Goal: Task Accomplishment & Management: Use online tool/utility

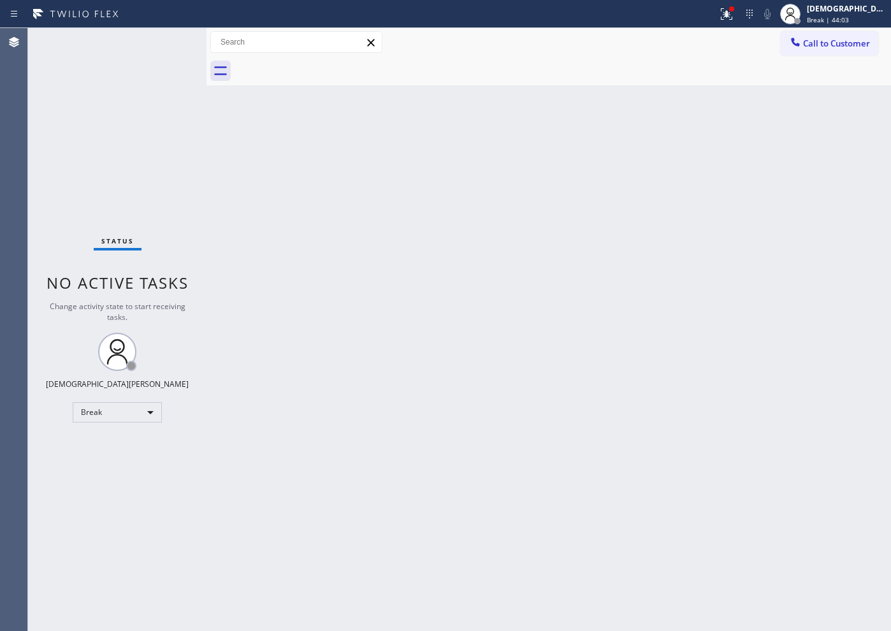
click at [20, 194] on div "Agent Desktop" at bounding box center [13, 329] width 27 height 603
click at [108, 417] on div "Break" at bounding box center [117, 412] width 89 height 20
click at [103, 448] on li "Available" at bounding box center [116, 446] width 87 height 15
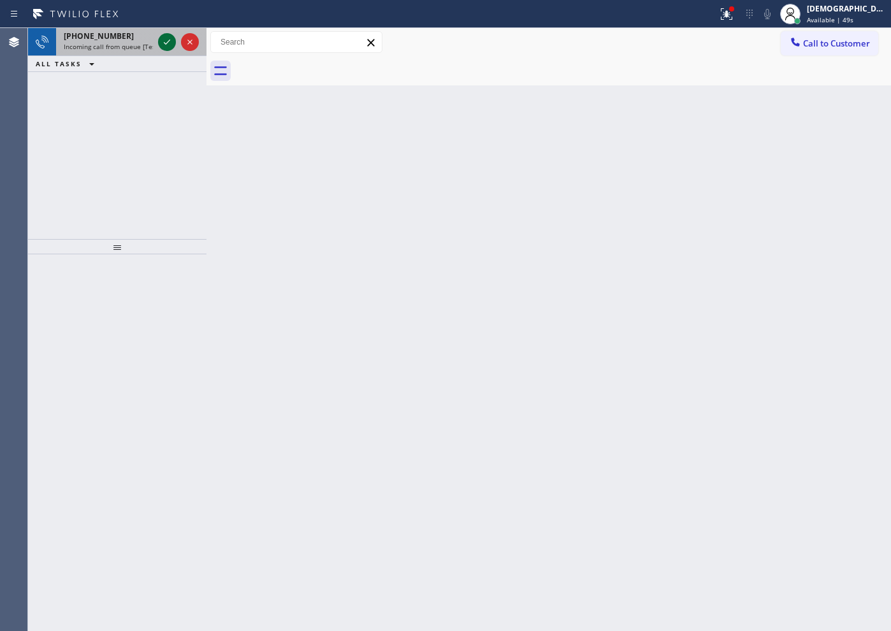
click at [161, 43] on icon at bounding box center [166, 41] width 15 height 15
click at [165, 43] on icon at bounding box center [167, 42] width 6 height 5
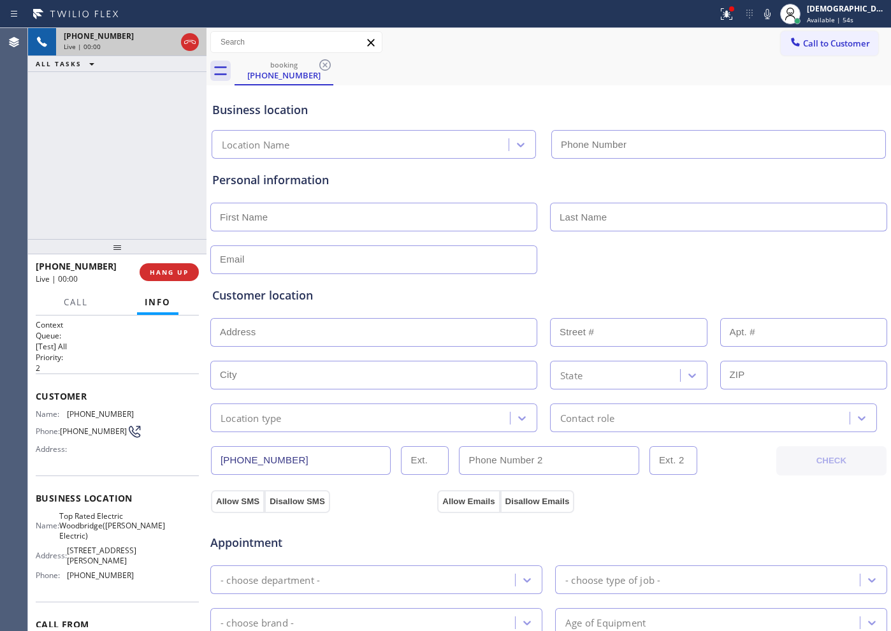
type input "[PHONE_NUMBER]"
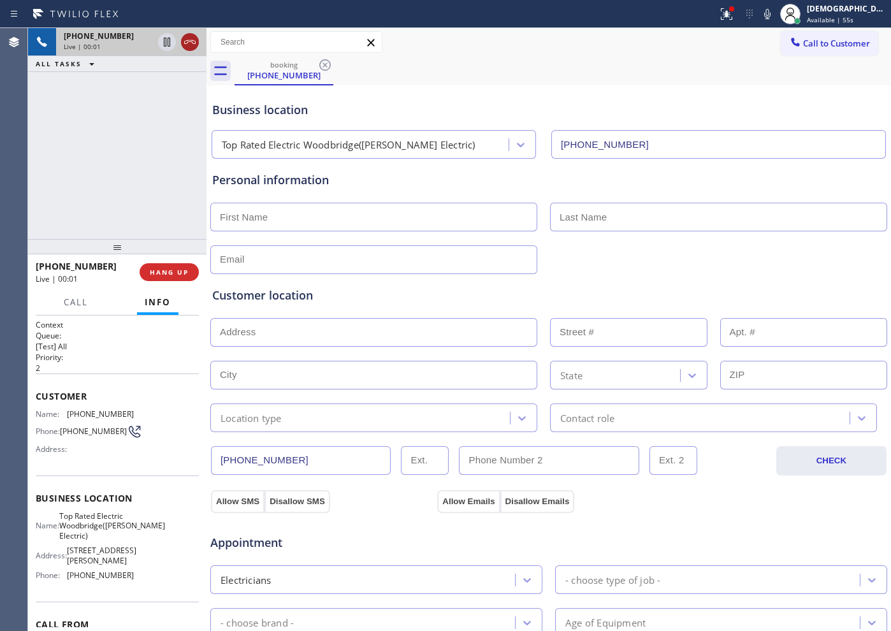
click at [192, 42] on icon at bounding box center [189, 41] width 15 height 15
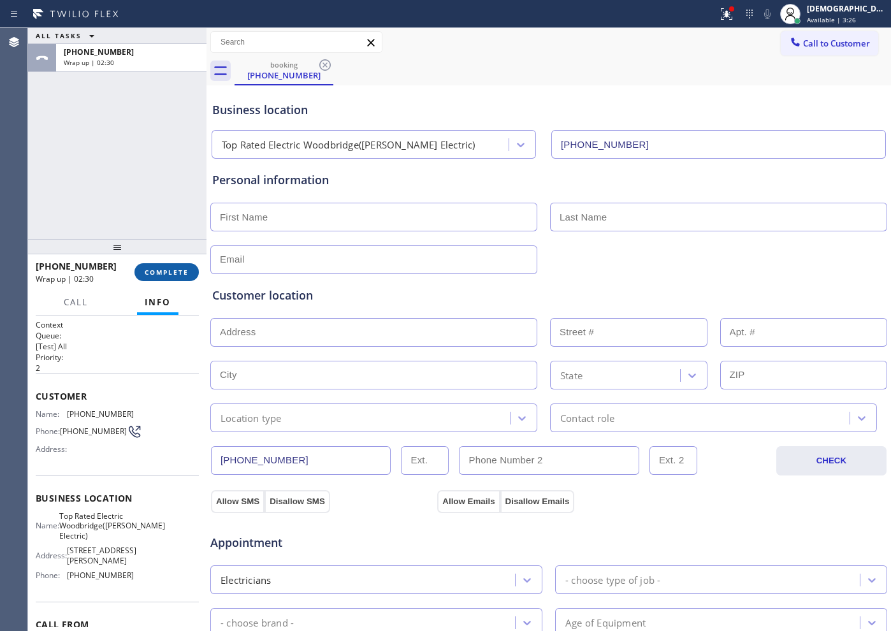
click at [163, 272] on span "COMPLETE" at bounding box center [167, 272] width 44 height 9
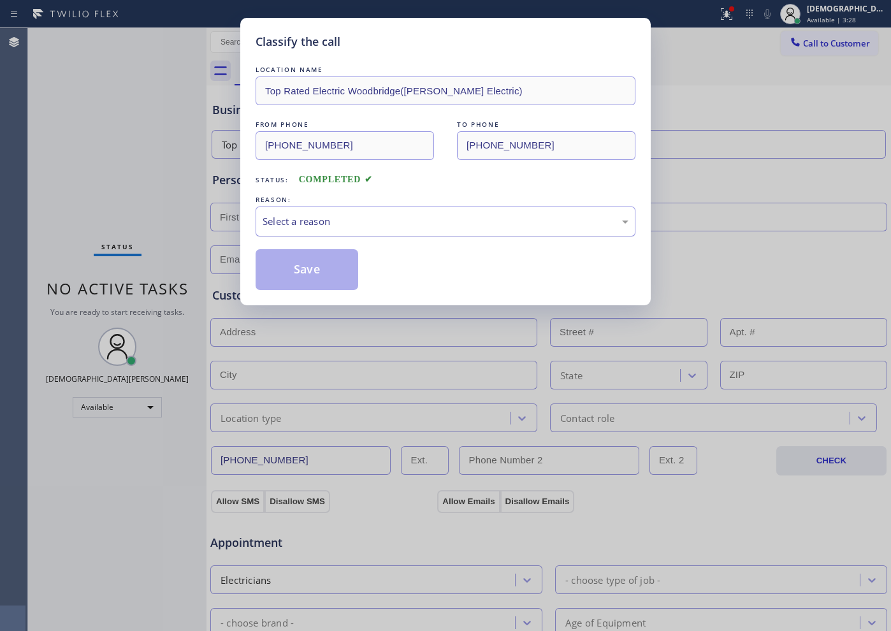
click at [279, 223] on div "Select a reason" at bounding box center [446, 221] width 366 height 15
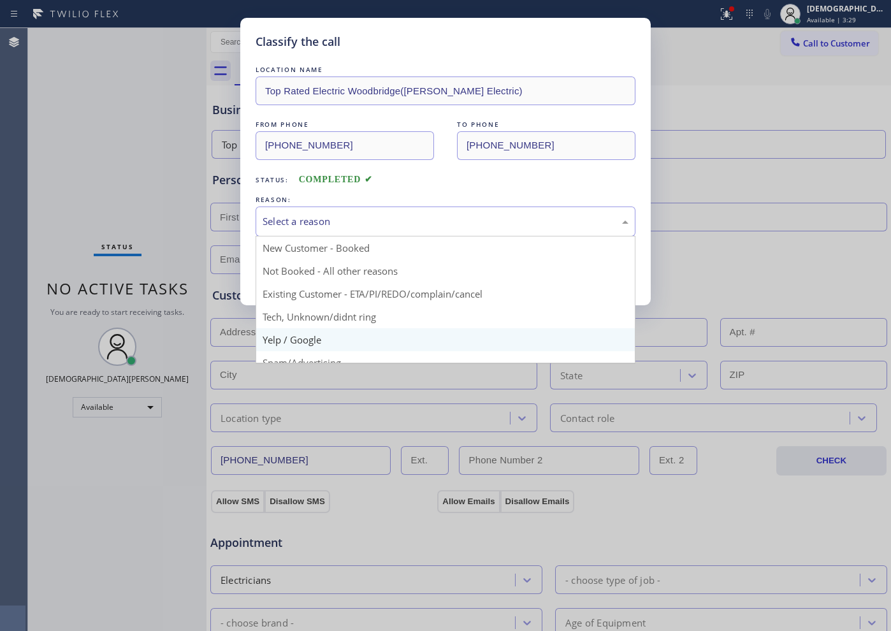
scroll to position [80, 0]
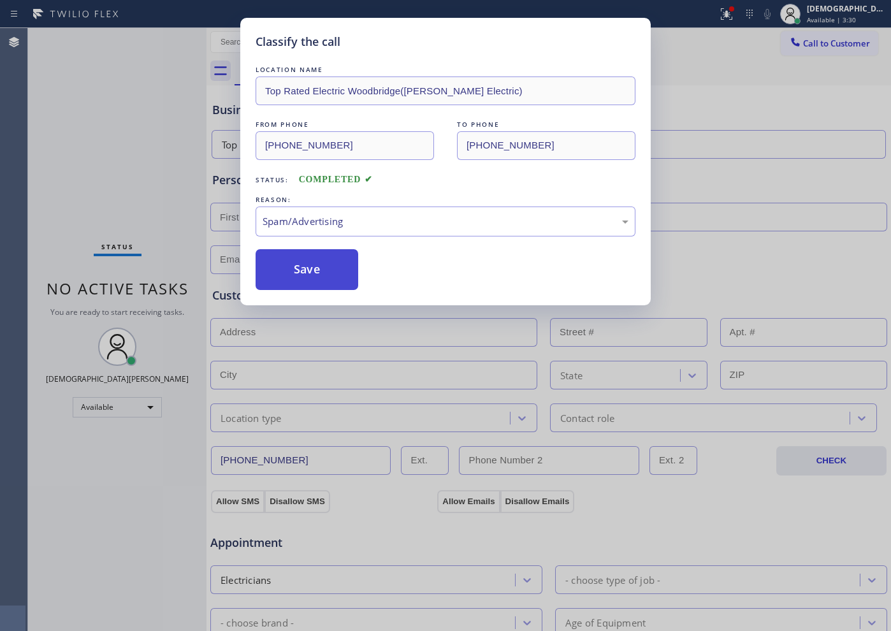
click at [291, 278] on button "Save" at bounding box center [307, 269] width 103 height 41
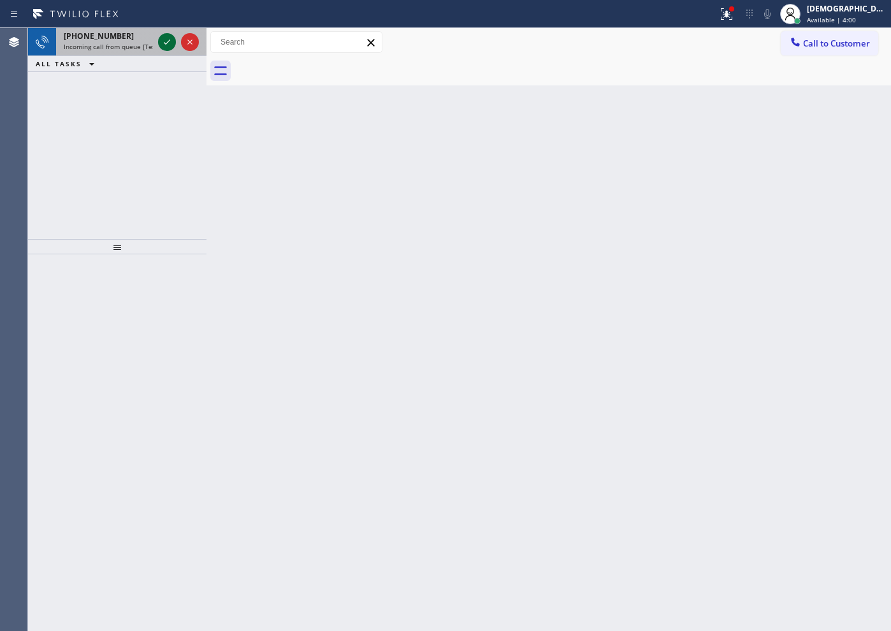
click at [165, 39] on icon at bounding box center [166, 41] width 15 height 15
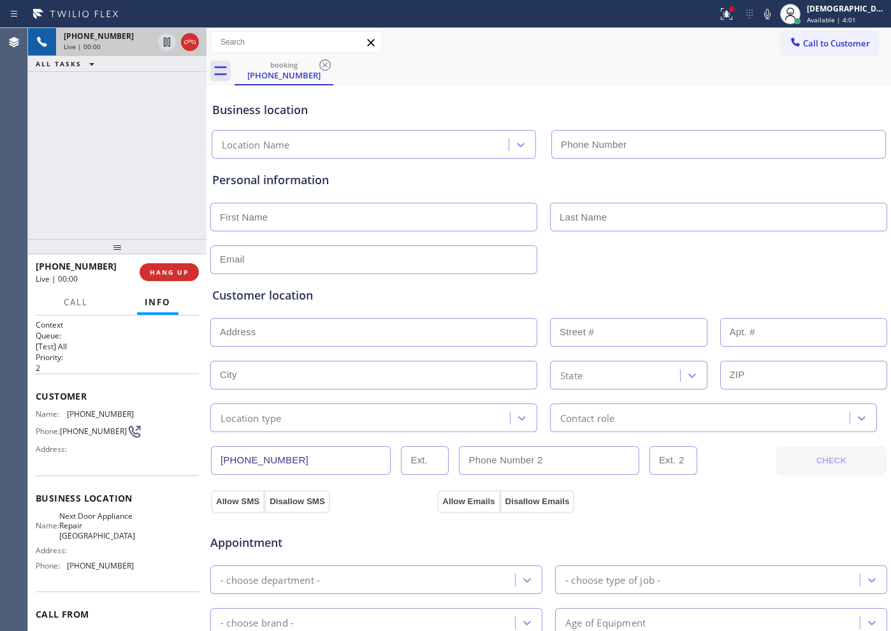
type input "[PHONE_NUMBER]"
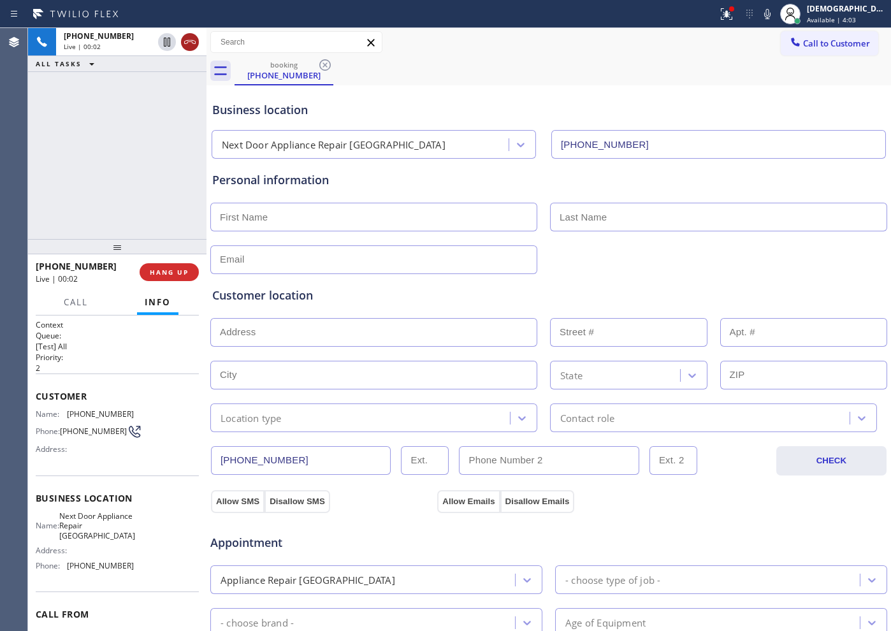
click at [191, 45] on icon at bounding box center [189, 41] width 15 height 15
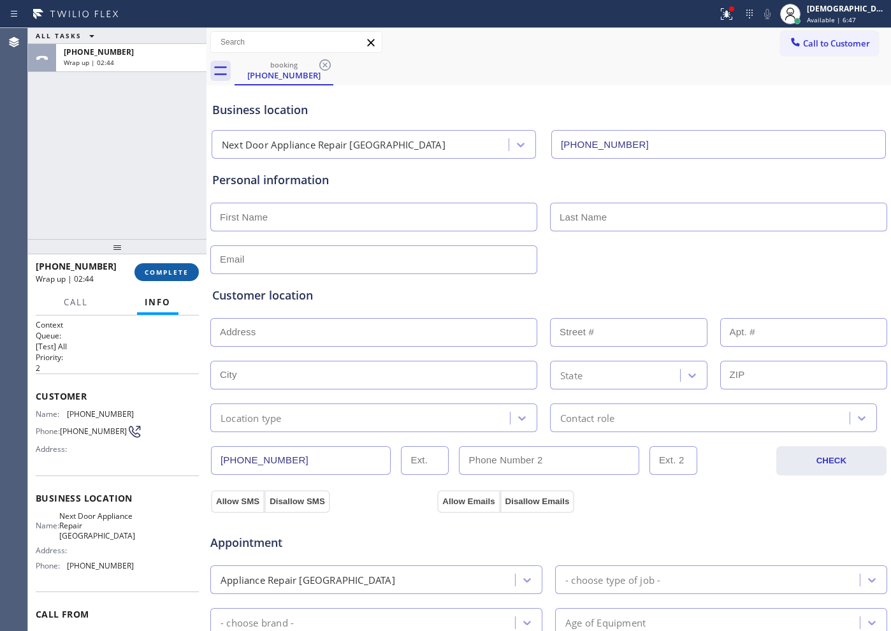
click at [165, 273] on span "COMPLETE" at bounding box center [167, 272] width 44 height 9
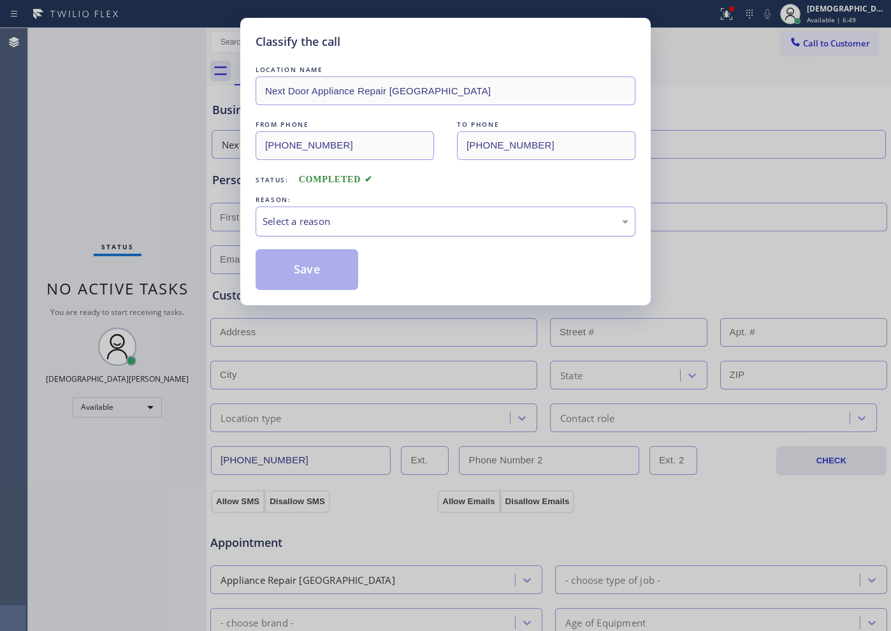
click at [344, 210] on div "Select a reason" at bounding box center [446, 222] width 380 height 30
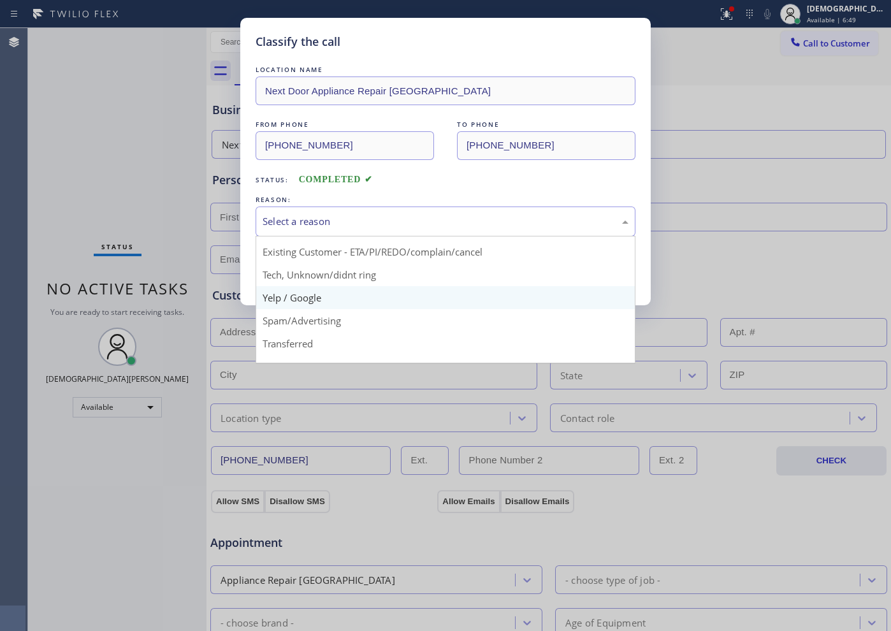
scroll to position [80, 0]
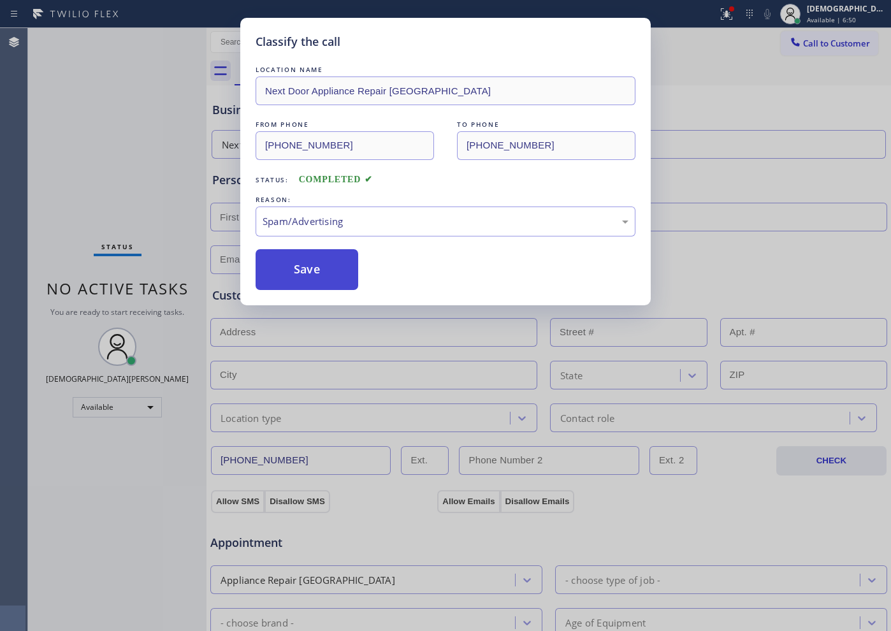
click at [316, 274] on button "Save" at bounding box center [307, 269] width 103 height 41
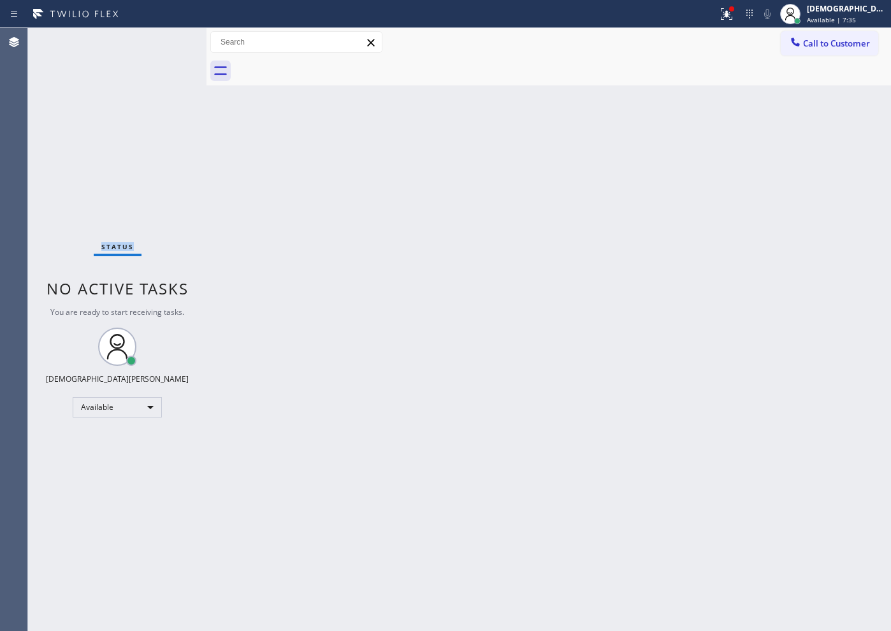
click at [68, 94] on div "Status No active tasks You are ready to start receiving tasks. Christian Cinco …" at bounding box center [117, 329] width 179 height 603
click at [735, 14] on icon at bounding box center [726, 13] width 15 height 15
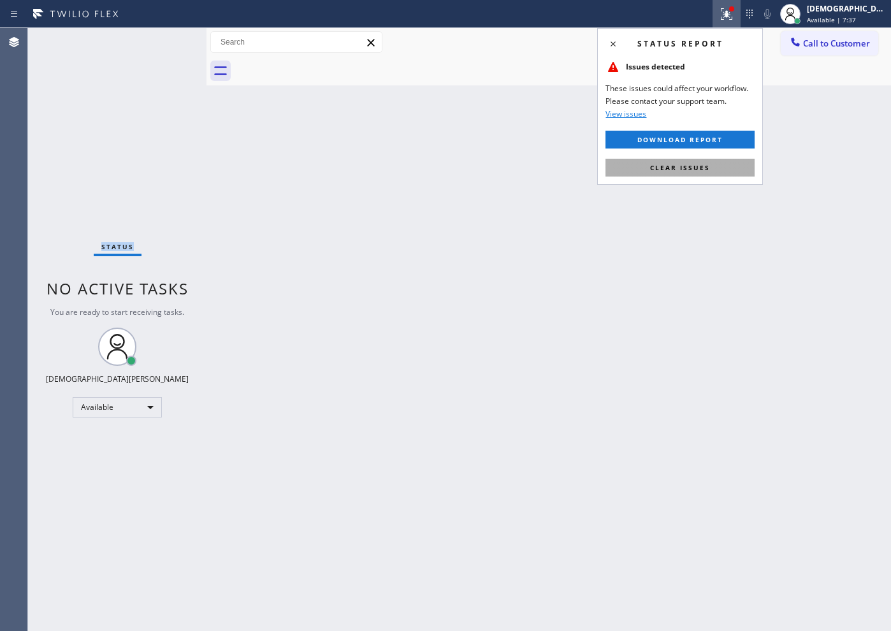
click at [645, 165] on button "Clear issues" at bounding box center [680, 168] width 149 height 18
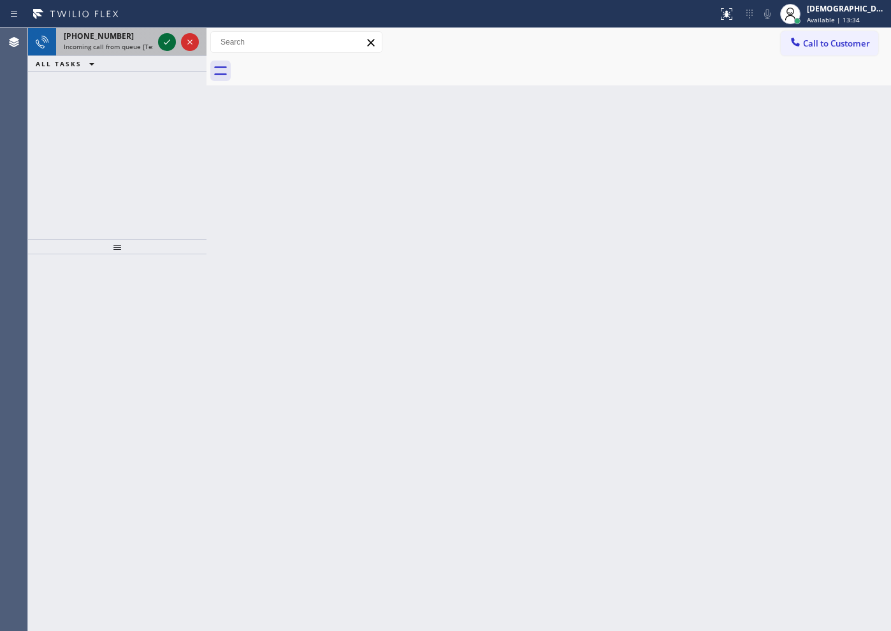
click at [173, 43] on icon at bounding box center [166, 41] width 15 height 15
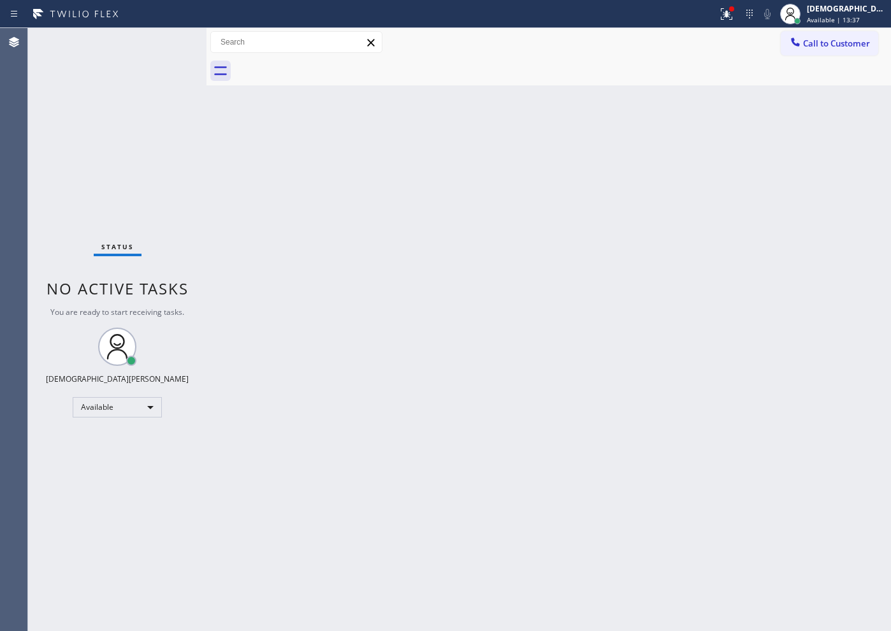
click at [169, 41] on div "Status No active tasks You are ready to start receiving tasks. Christian Cinco …" at bounding box center [117, 329] width 179 height 603
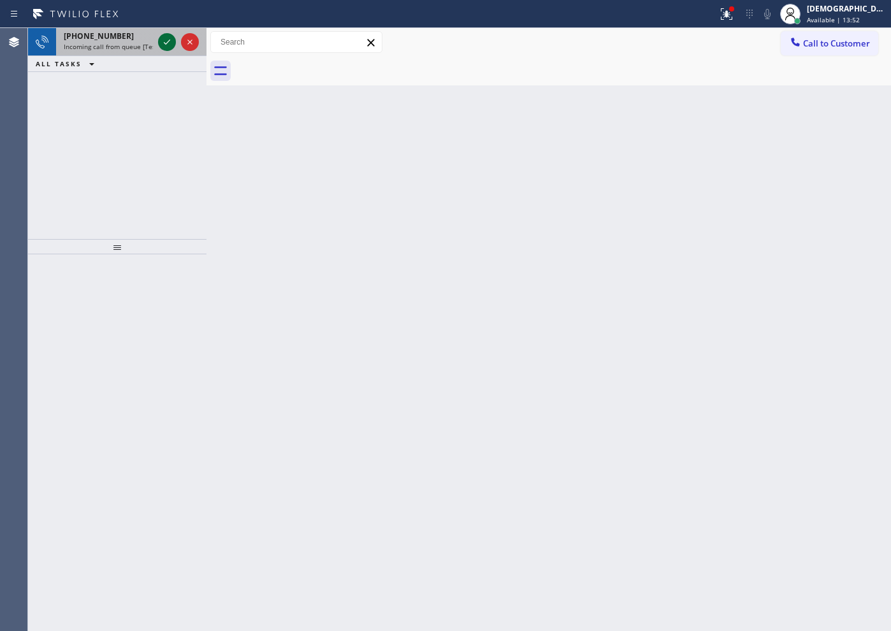
click at [166, 44] on icon at bounding box center [166, 41] width 15 height 15
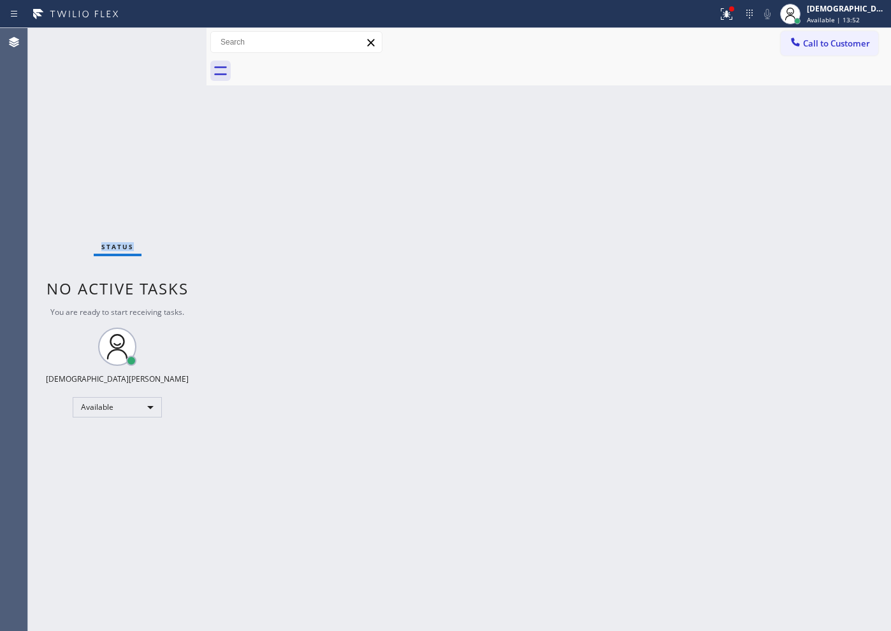
click at [166, 44] on div "Status No active tasks You are ready to start receiving tasks. Christian Cinco …" at bounding box center [117, 329] width 179 height 603
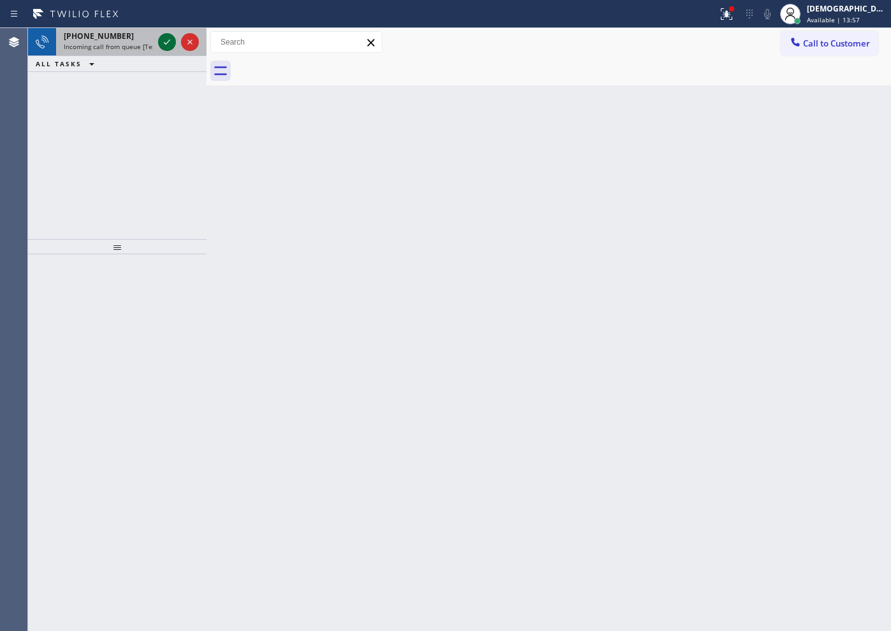
click at [166, 44] on icon at bounding box center [166, 41] width 15 height 15
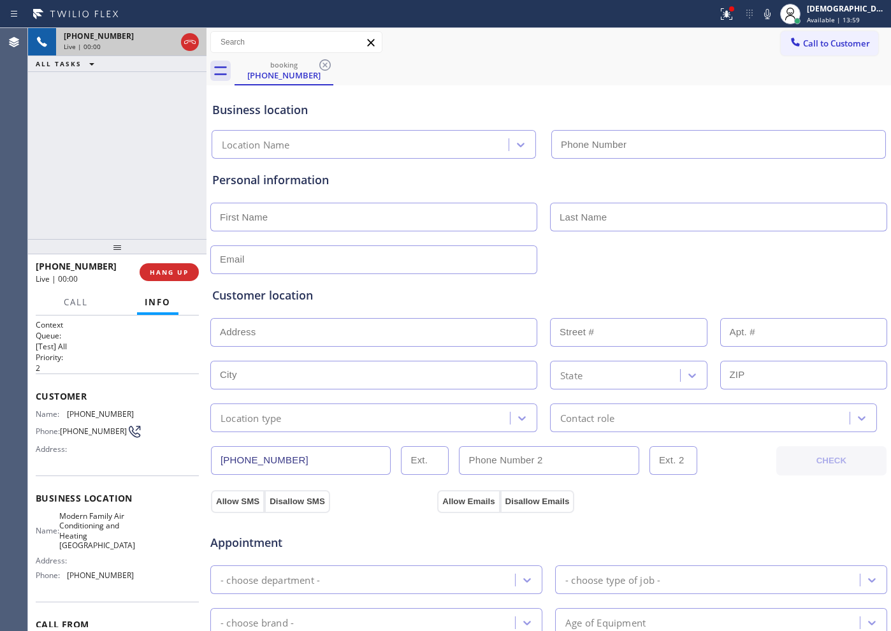
type input "[PHONE_NUMBER]"
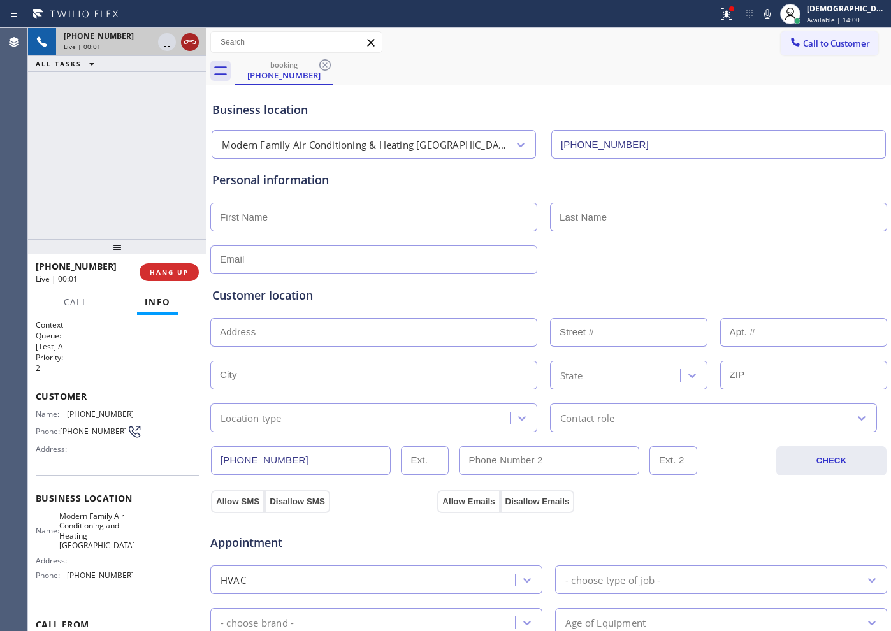
click at [188, 40] on icon at bounding box center [189, 41] width 15 height 15
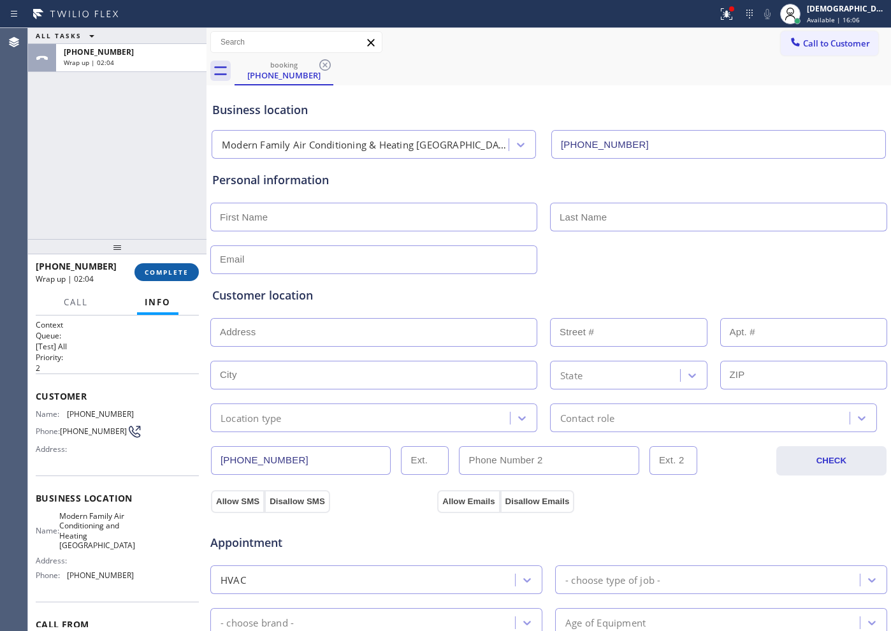
click at [154, 267] on button "COMPLETE" at bounding box center [167, 272] width 64 height 18
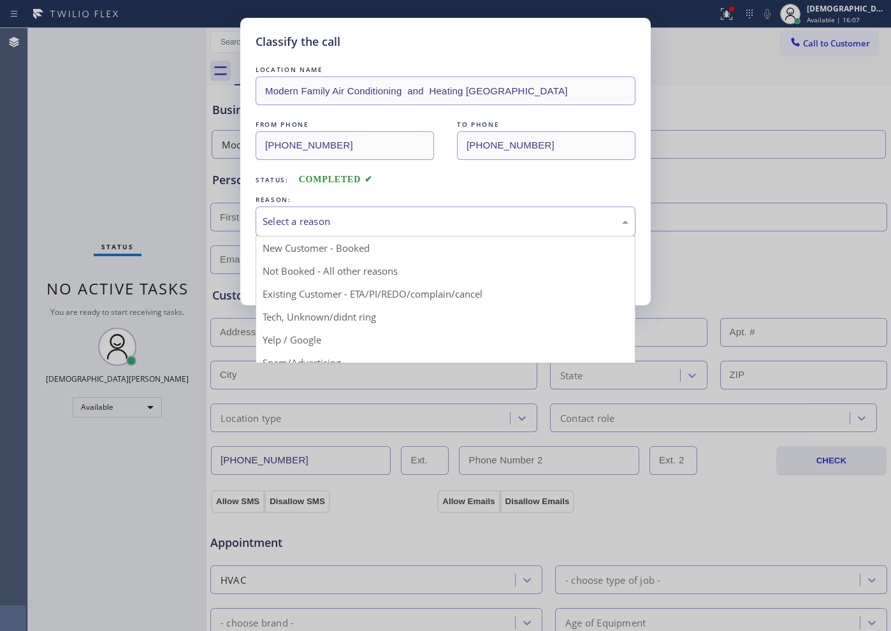
click at [300, 220] on div "Select a reason" at bounding box center [446, 221] width 366 height 15
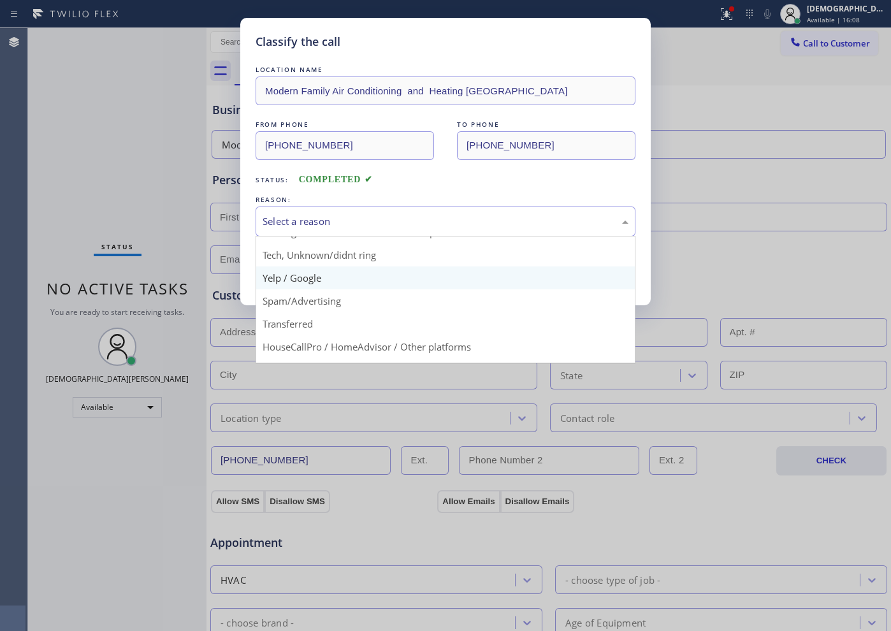
scroll to position [80, 0]
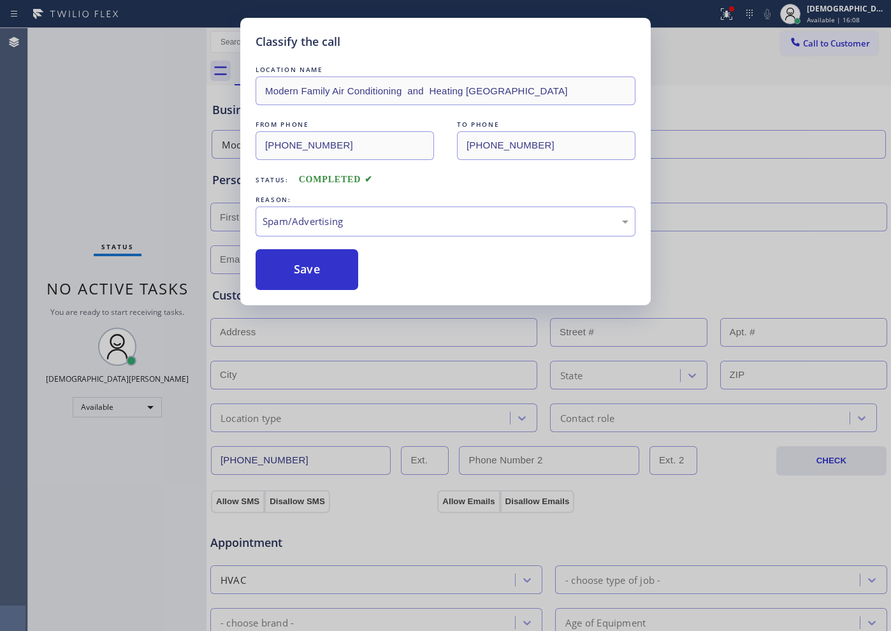
click at [286, 281] on button "Save" at bounding box center [307, 269] width 103 height 41
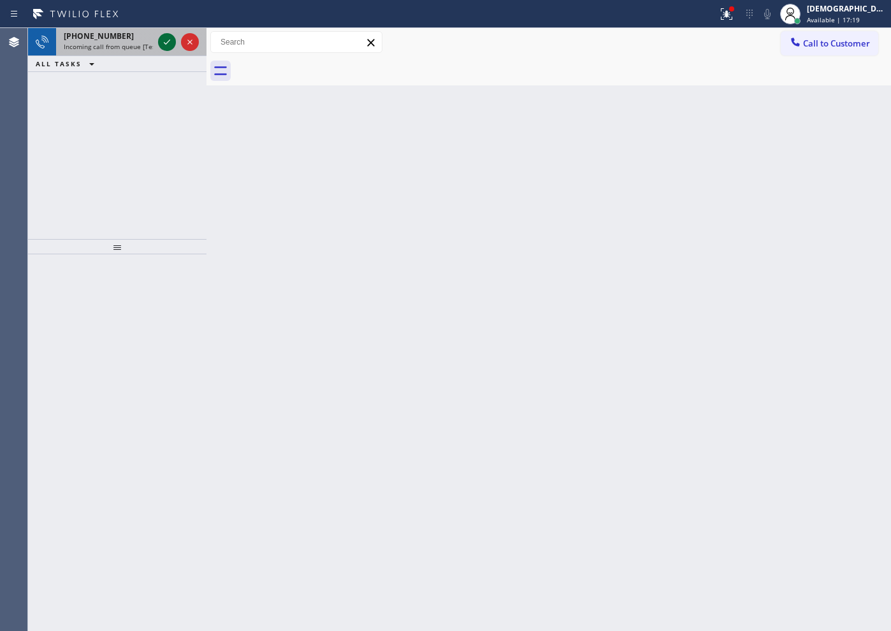
click at [166, 45] on icon at bounding box center [166, 41] width 15 height 15
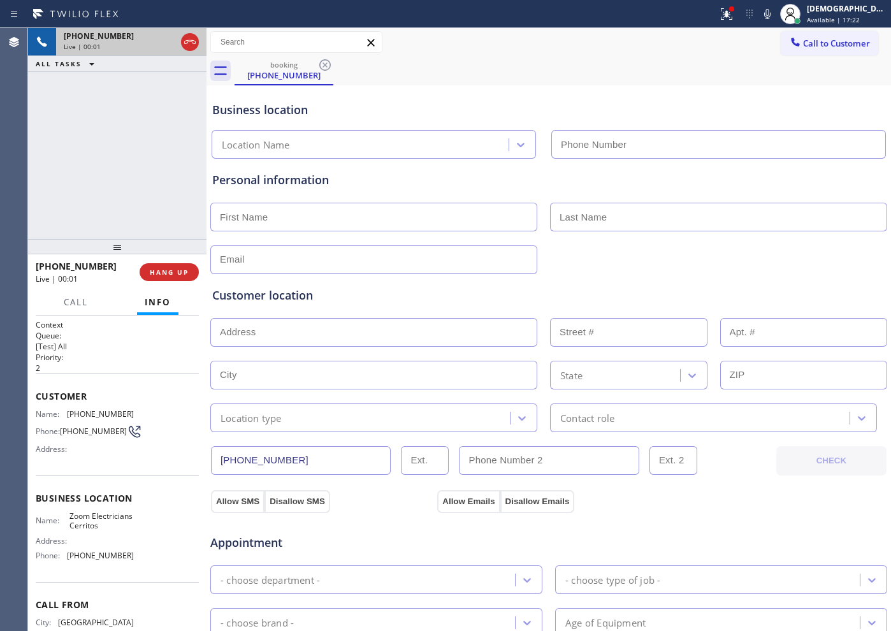
type input "[PHONE_NUMBER]"
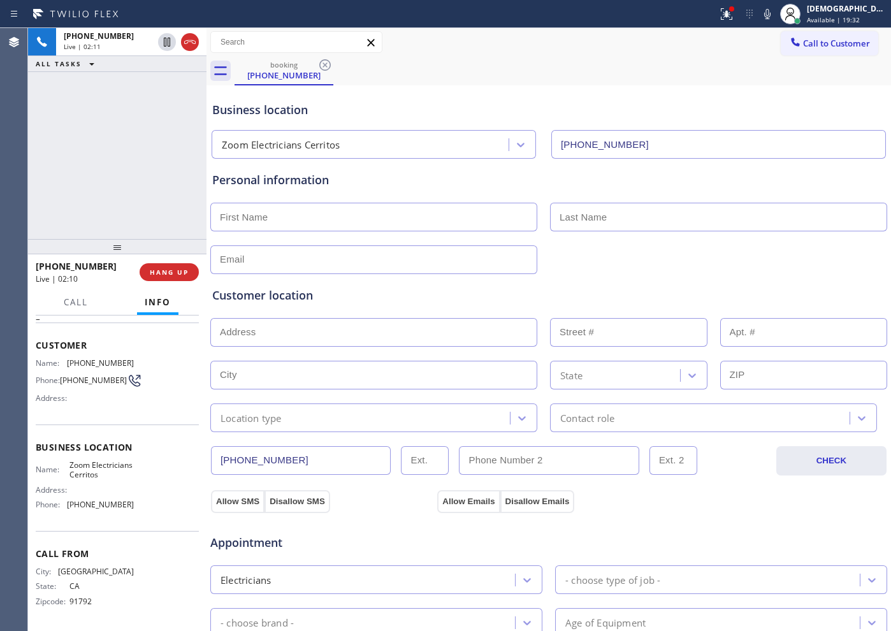
drag, startPoint x: 161, startPoint y: 45, endPoint x: 117, endPoint y: 91, distance: 63.6
click at [117, 91] on div "[PHONE_NUMBER] Live | 02:11 ALL TASKS ALL TASKS ACTIVE TASKS TASKS IN WRAP UP" at bounding box center [117, 133] width 179 height 211
click at [162, 45] on icon at bounding box center [166, 41] width 15 height 15
click at [124, 181] on div "[PHONE_NUMBER] Live | 03:26 ALL TASKS ALL TASKS ACTIVE TASKS TASKS IN WRAP UP" at bounding box center [117, 133] width 179 height 211
click at [729, 13] on icon at bounding box center [725, 12] width 8 height 9
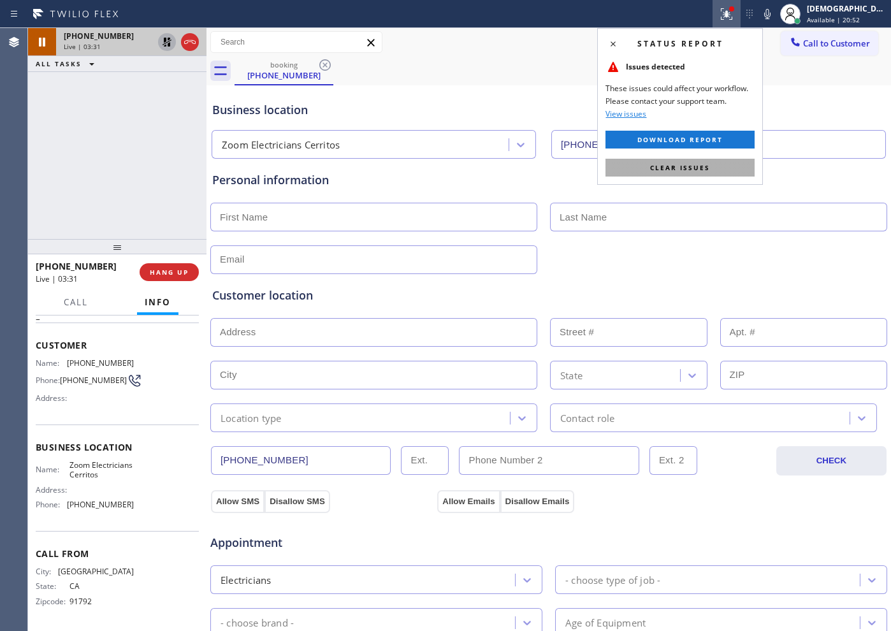
click at [698, 172] on button "Clear issues" at bounding box center [680, 168] width 149 height 18
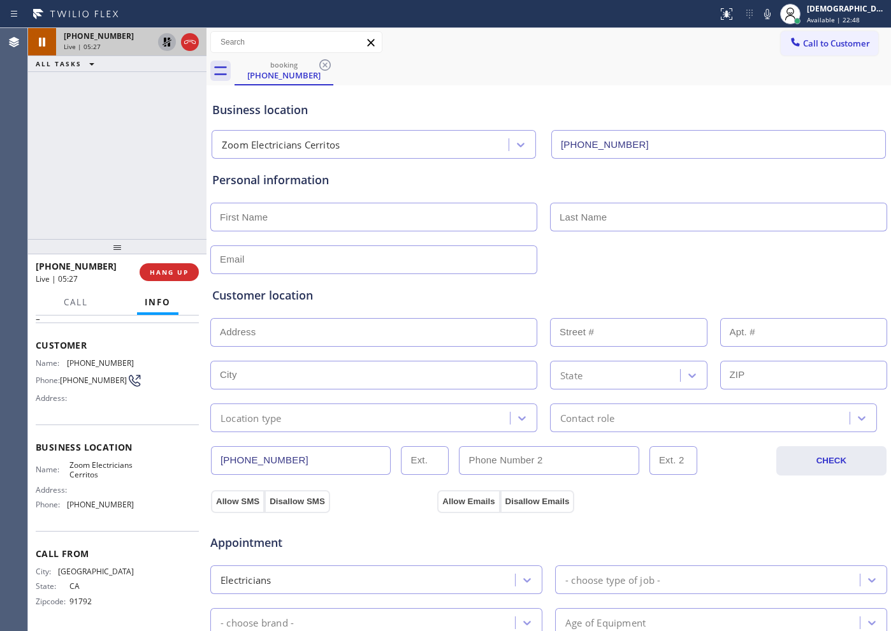
drag, startPoint x: 124, startPoint y: 150, endPoint x: 154, endPoint y: 82, distance: 74.2
click at [126, 143] on div "[PHONE_NUMBER] Live | 05:27 ALL TASKS ALL TASKS ACTIVE TASKS TASKS IN WRAP UP" at bounding box center [117, 133] width 179 height 211
click at [165, 44] on icon at bounding box center [166, 41] width 15 height 15
click at [111, 146] on div "[PHONE_NUMBER] Live | 06:44 ALL TASKS ALL TASKS ACTIVE TASKS TASKS IN WRAP UP" at bounding box center [117, 133] width 179 height 211
drag, startPoint x: 298, startPoint y: 462, endPoint x: 218, endPoint y: 464, distance: 79.7
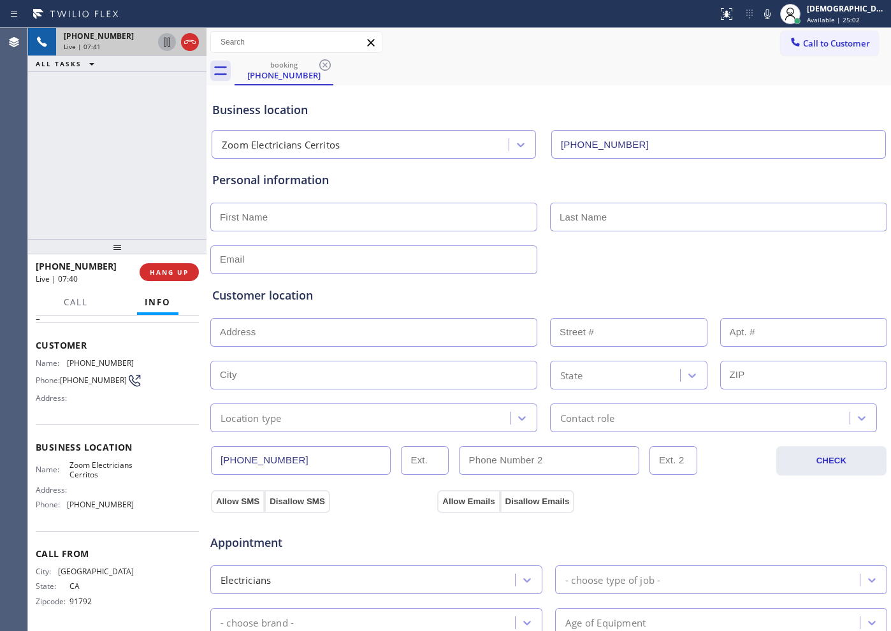
click at [218, 464] on input "[PHONE_NUMBER]" at bounding box center [301, 460] width 180 height 29
click at [193, 46] on icon at bounding box center [189, 41] width 15 height 15
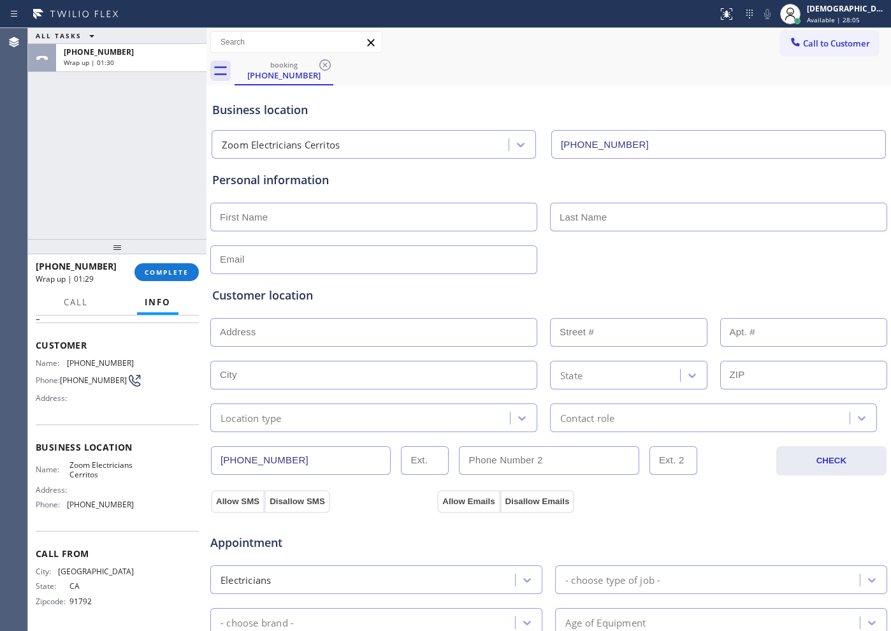
click at [403, 230] on input "text" at bounding box center [373, 217] width 327 height 29
paste input "[PERSON_NAME]"
type input "[PERSON_NAME]"
click at [707, 214] on input "text" at bounding box center [718, 217] width 337 height 29
paste input "Ryono"
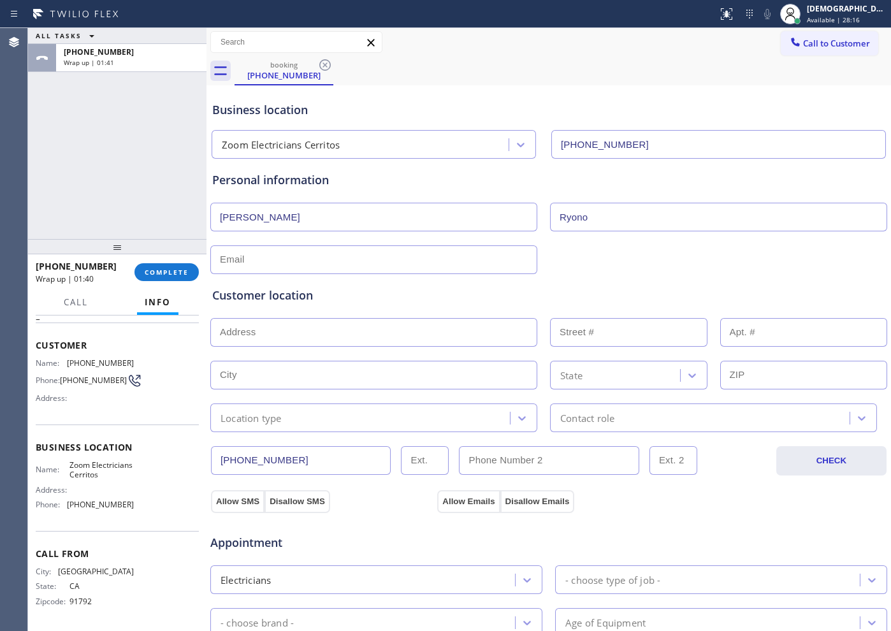
type input "Ryono"
click at [413, 265] on input "text" at bounding box center [373, 259] width 327 height 29
paste input "[EMAIL_ADDRESS][DOMAIN_NAME]"
type input "[EMAIL_ADDRESS][DOMAIN_NAME]"
click at [323, 335] on input "text" at bounding box center [373, 332] width 327 height 29
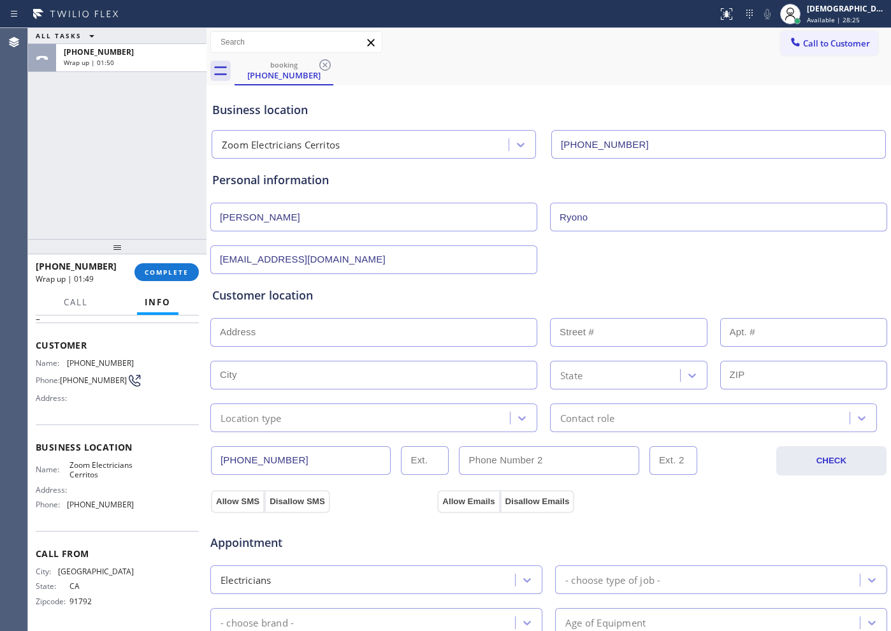
paste input "[STREET_ADDRESS]"
click at [432, 332] on input "[STREET_ADDRESS]" at bounding box center [373, 332] width 327 height 29
type input "[STREET_ADDRESS]"
type input "17833"
type input "Artesia"
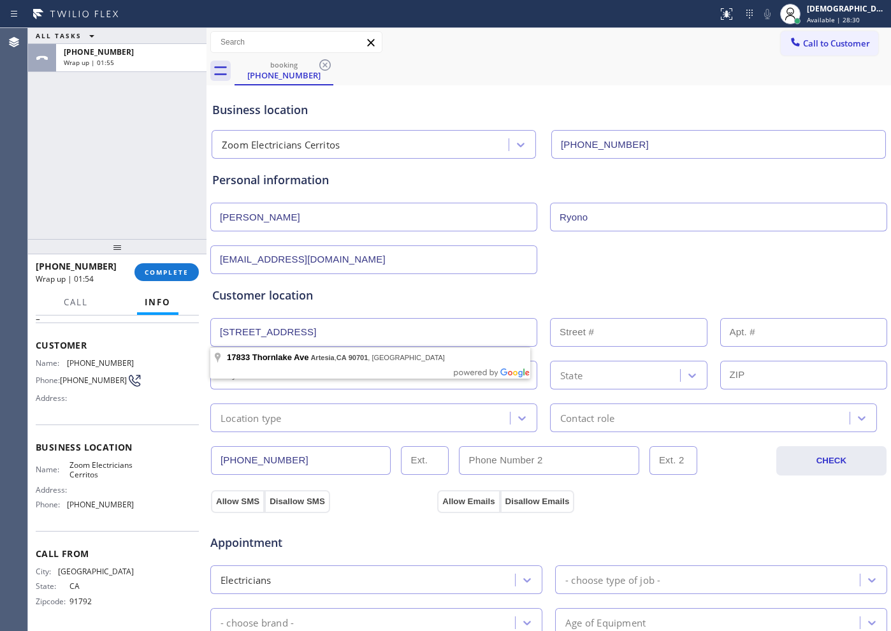
type input "90701"
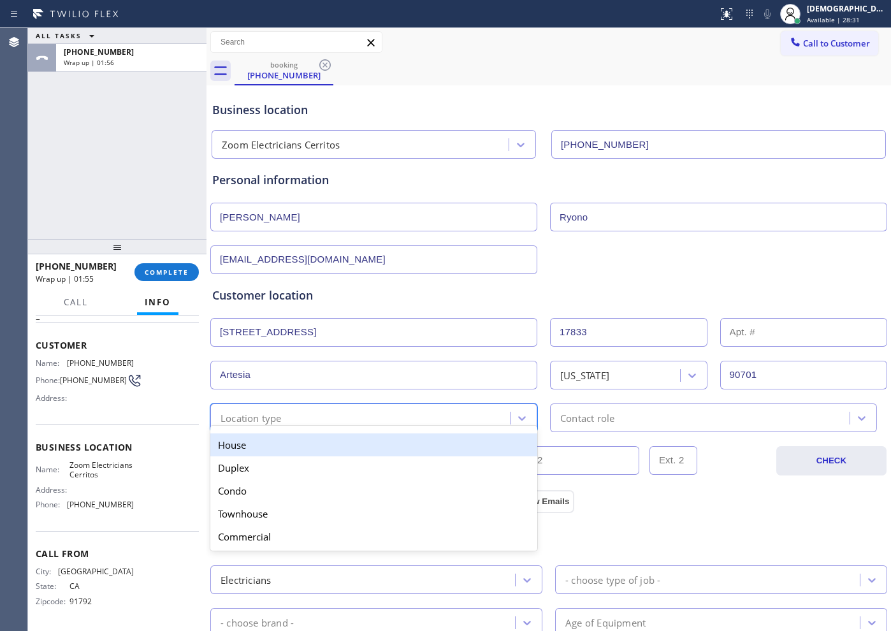
click at [296, 421] on div "Location type" at bounding box center [362, 418] width 296 height 22
click at [291, 444] on div "House" at bounding box center [373, 445] width 327 height 23
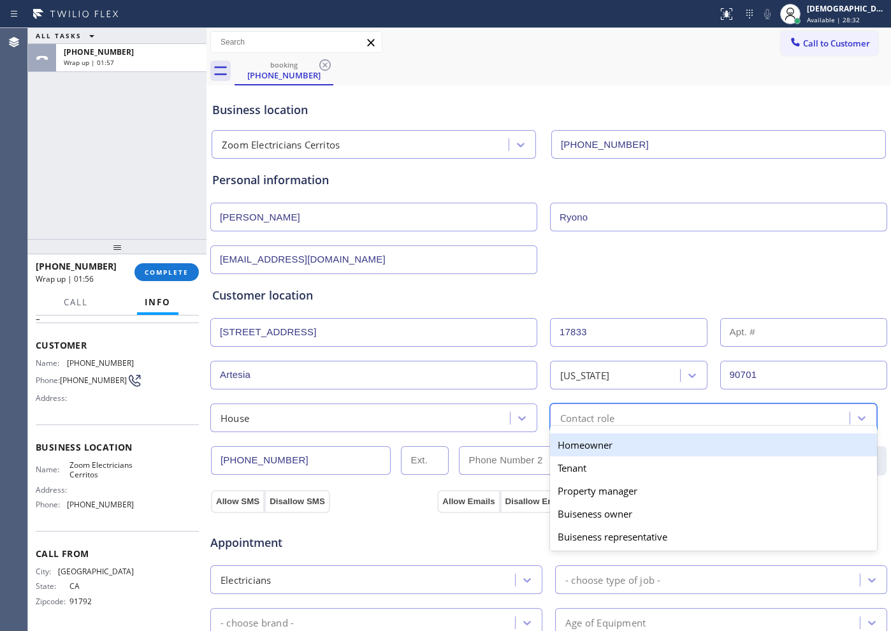
click at [560, 414] on div "Contact role" at bounding box center [587, 418] width 54 height 15
click at [563, 442] on div "Homeowner" at bounding box center [713, 445] width 327 height 23
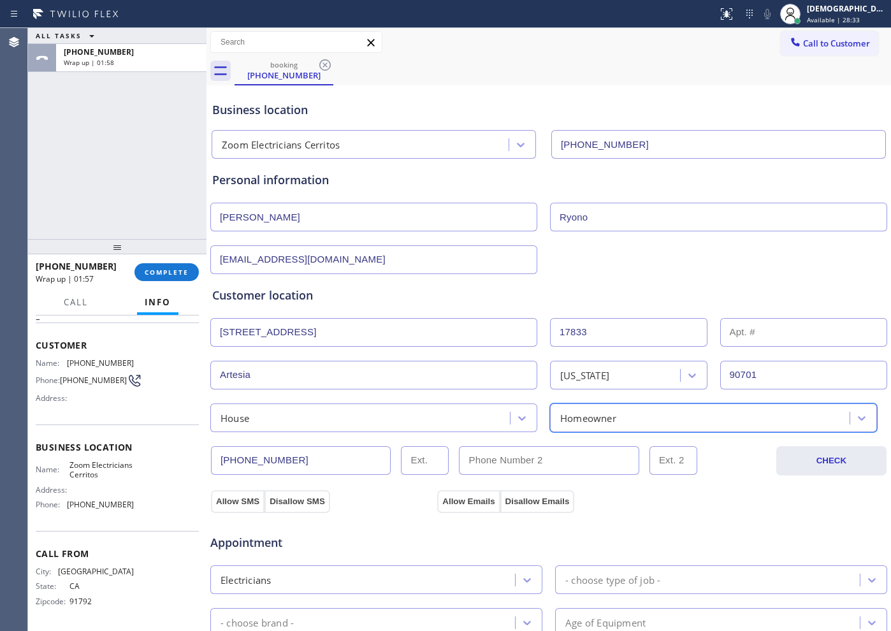
click at [243, 509] on div "Appointment Electricians - choose type of job - - choose brand - Age of Equipme…" at bounding box center [549, 633] width 678 height 250
click at [247, 506] on button "Allow SMS" at bounding box center [238, 501] width 54 height 23
click at [464, 500] on button "Allow Emails" at bounding box center [468, 501] width 62 height 23
click at [230, 497] on button "Allow SMS" at bounding box center [238, 501] width 54 height 23
click at [449, 502] on button "Allow Emails" at bounding box center [468, 501] width 62 height 23
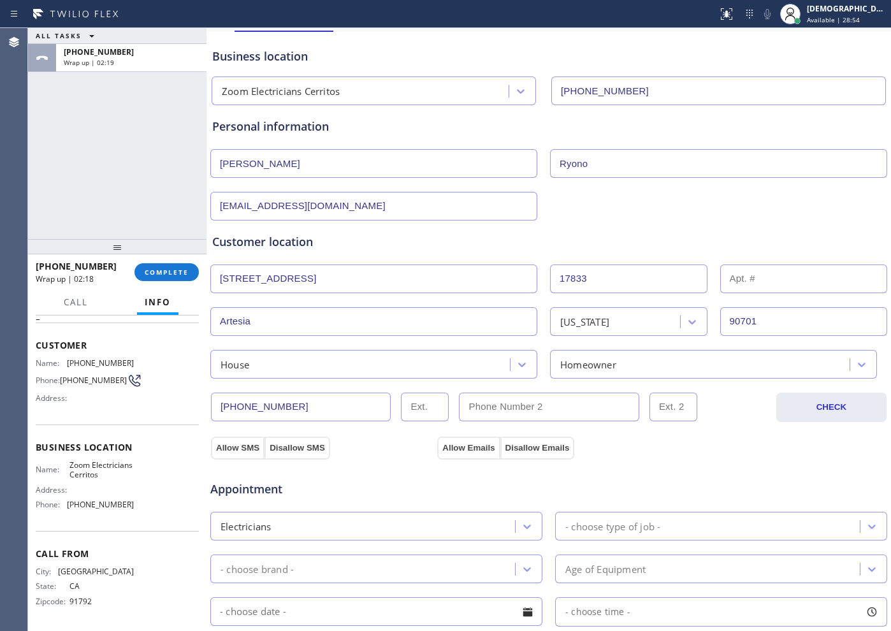
scroll to position [159, 0]
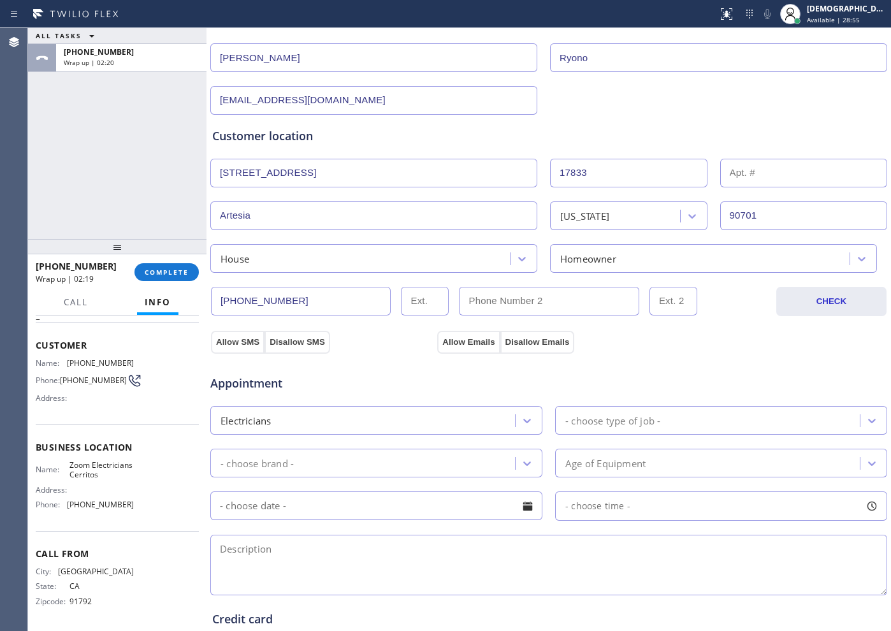
click at [240, 348] on div "Appointment Electricians - choose type of job - - choose brand - Age of Equipme…" at bounding box center [549, 473] width 678 height 250
click at [241, 344] on button "Allow SMS" at bounding box center [238, 342] width 54 height 23
click at [446, 342] on button "Allow Emails" at bounding box center [468, 342] width 62 height 23
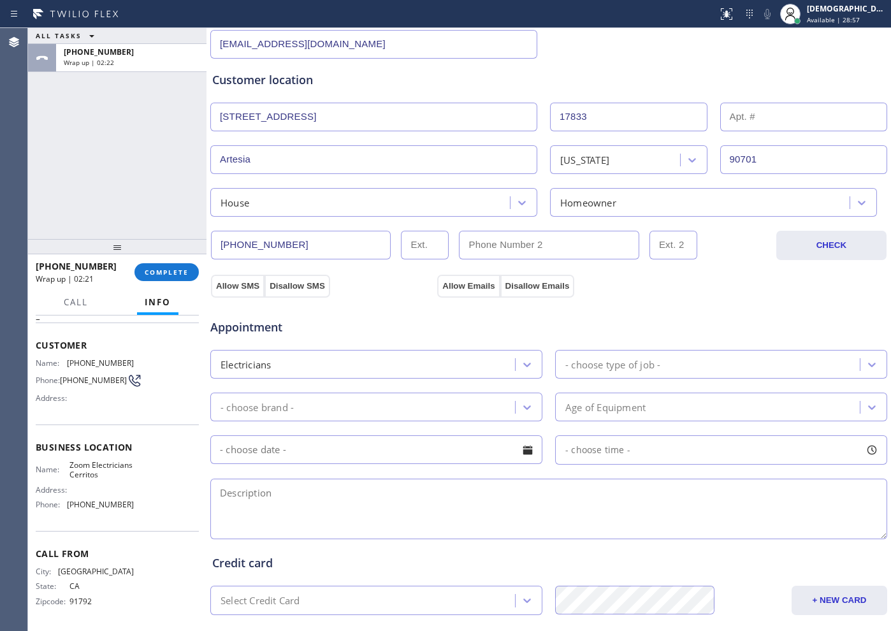
scroll to position [239, 0]
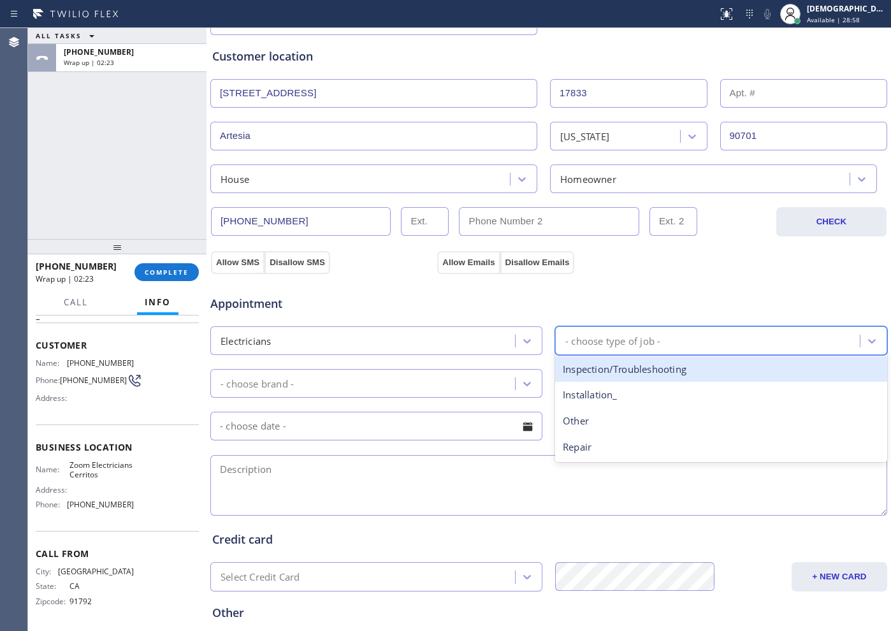
click at [614, 339] on div "- choose type of job -" at bounding box center [613, 340] width 95 height 15
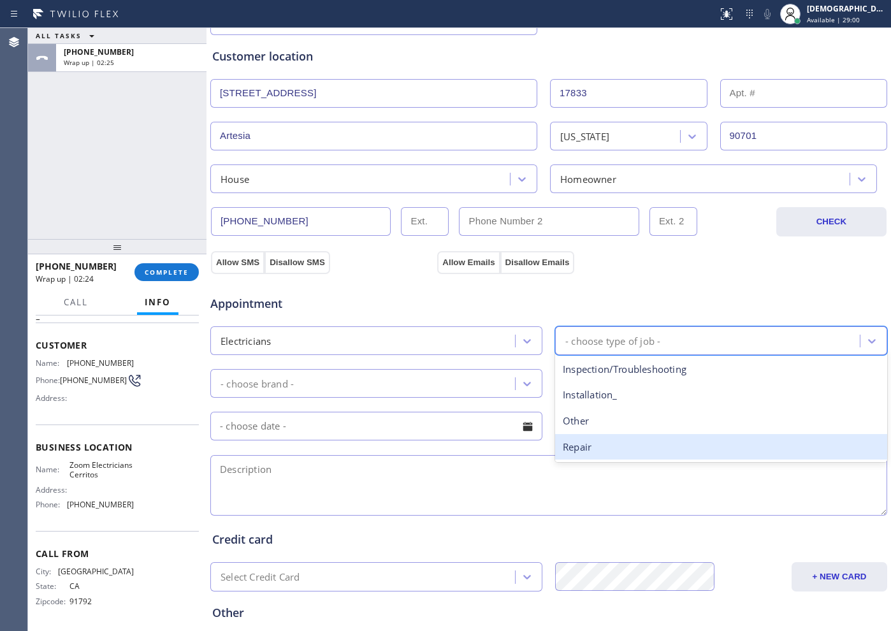
click at [581, 442] on div "Repair" at bounding box center [721, 447] width 332 height 26
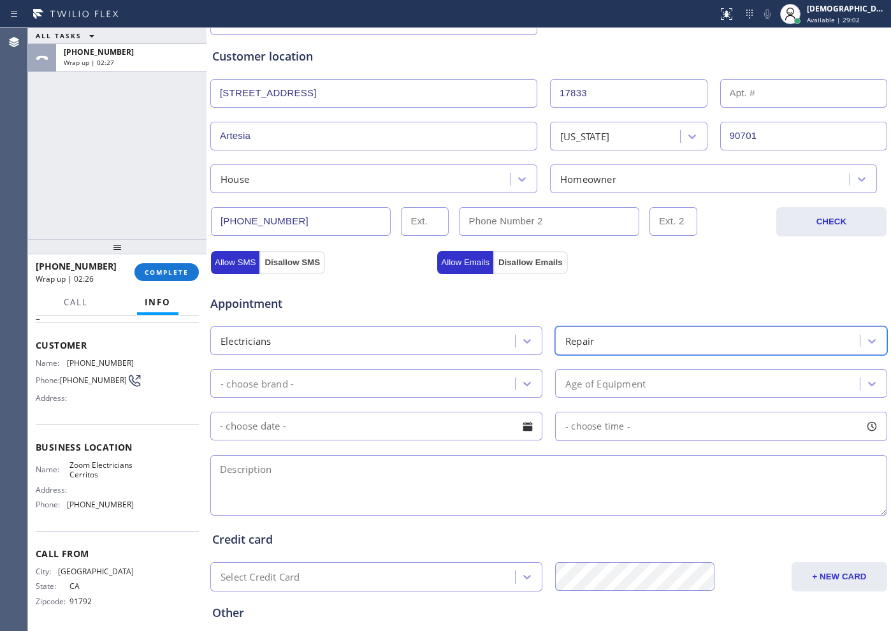
click at [443, 383] on div "- choose brand -" at bounding box center [364, 383] width 301 height 22
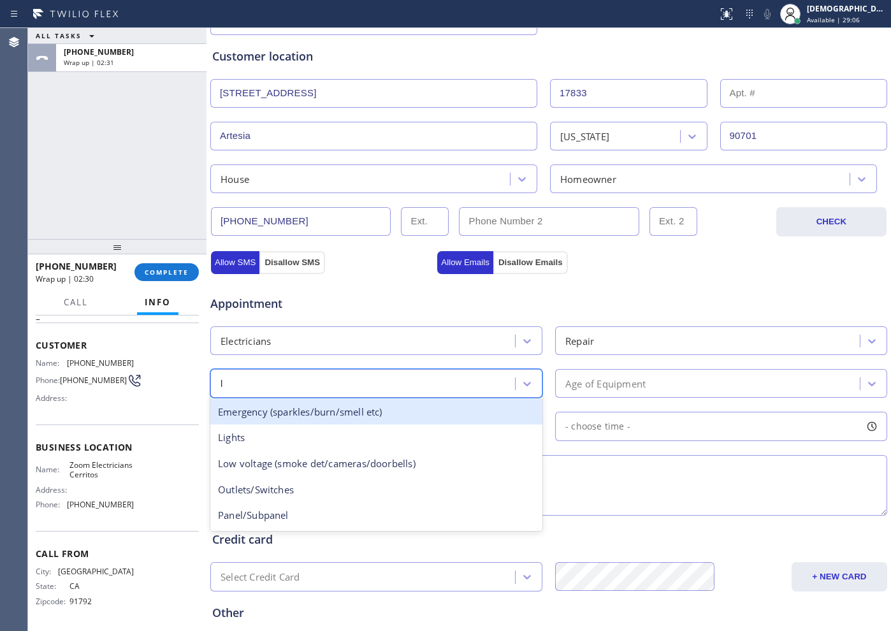
type input "l"
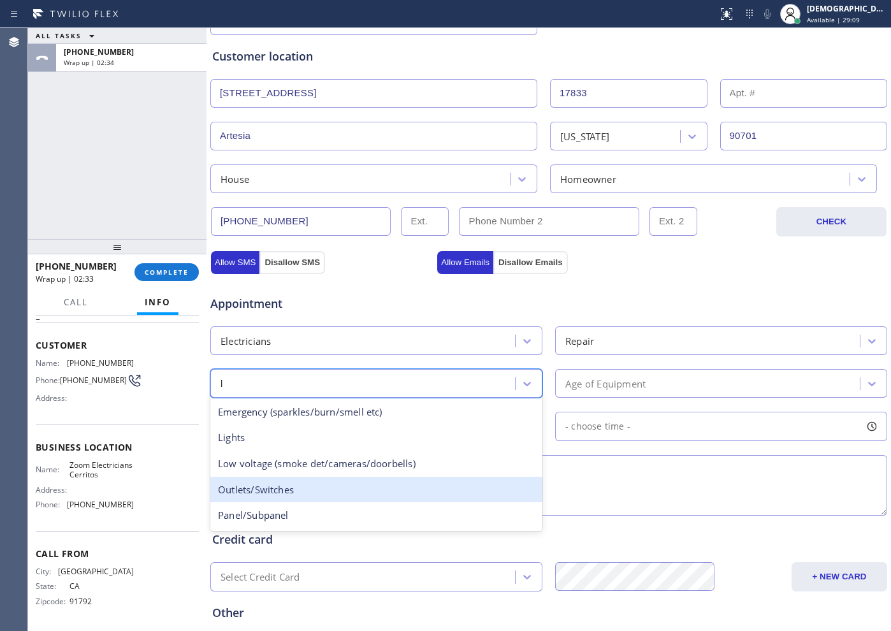
click at [388, 488] on div "Outlets/Switches" at bounding box center [376, 490] width 332 height 26
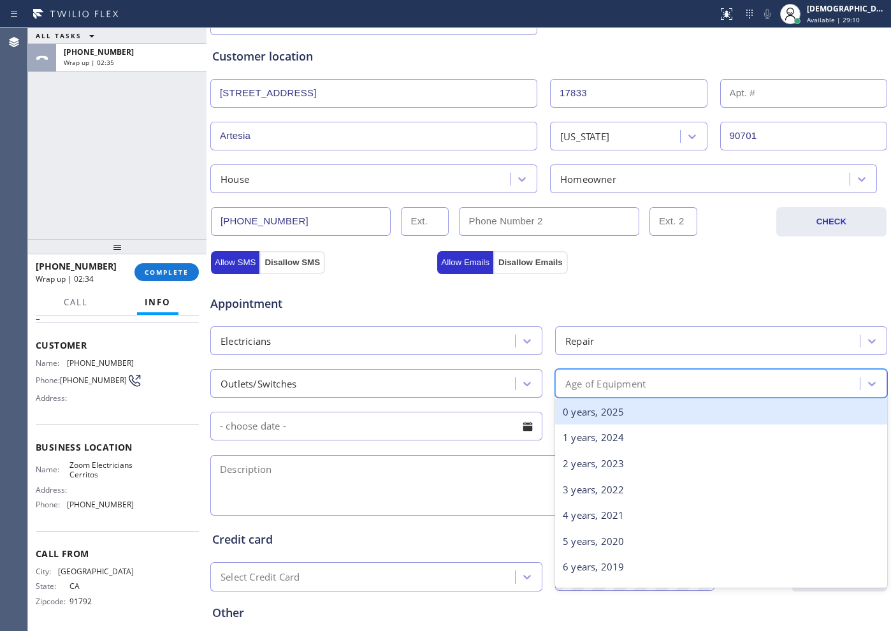
click at [609, 384] on div "Age of Equipment" at bounding box center [606, 383] width 80 height 15
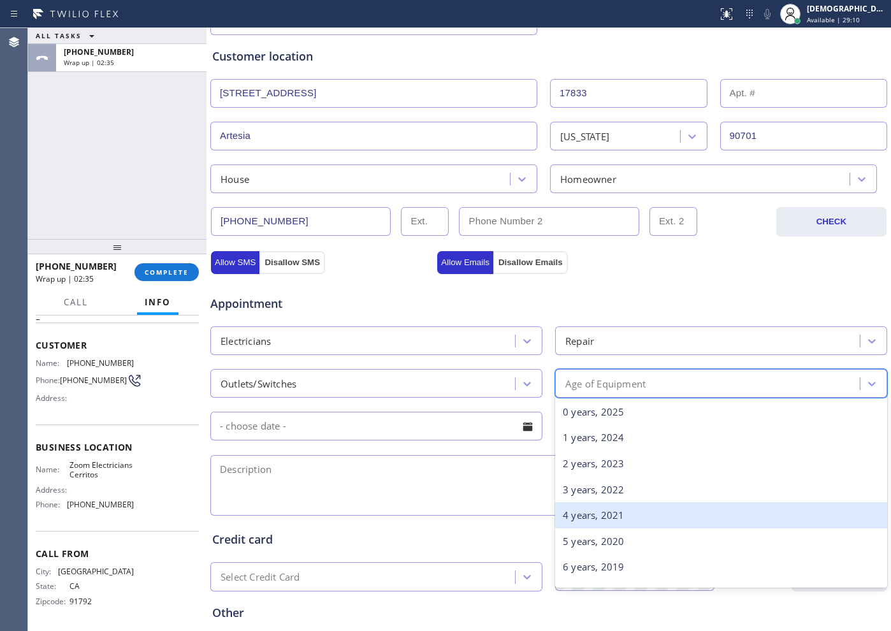
drag, startPoint x: 586, startPoint y: 512, endPoint x: 577, endPoint y: 510, distance: 9.1
click at [585, 512] on div "4 years, 2021" at bounding box center [721, 515] width 332 height 26
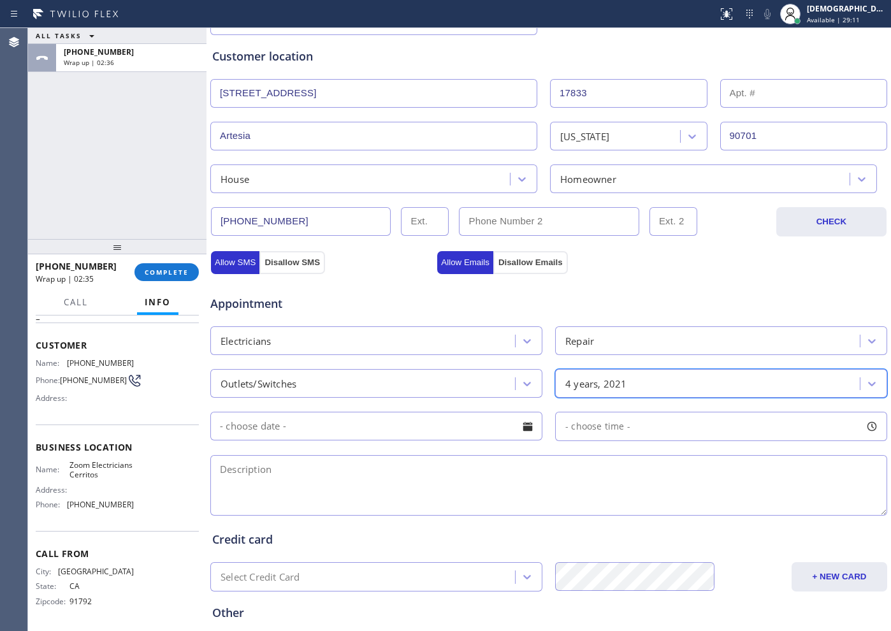
click at [451, 435] on input "text" at bounding box center [376, 426] width 332 height 29
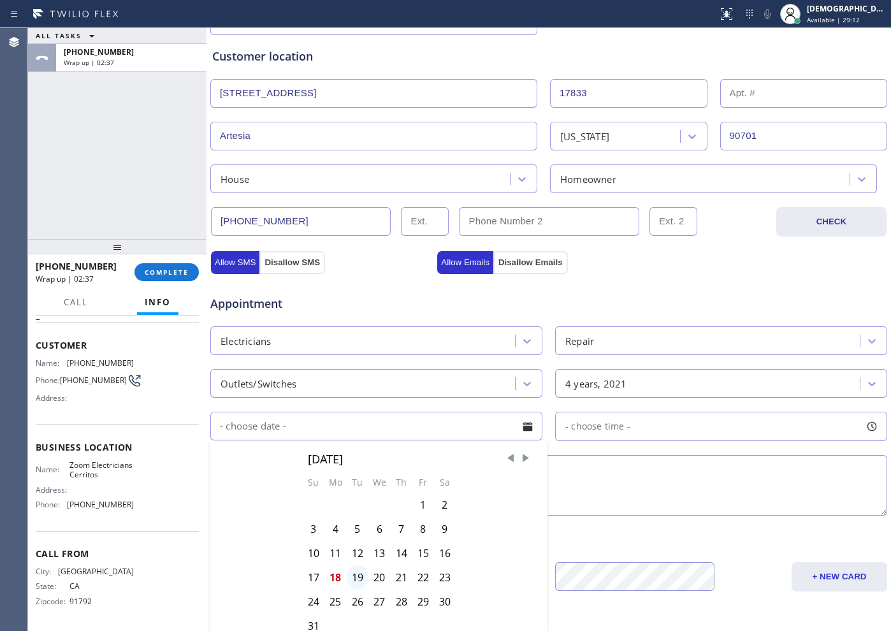
click at [358, 580] on div "19" at bounding box center [358, 578] width 22 height 24
type input "[DATE]"
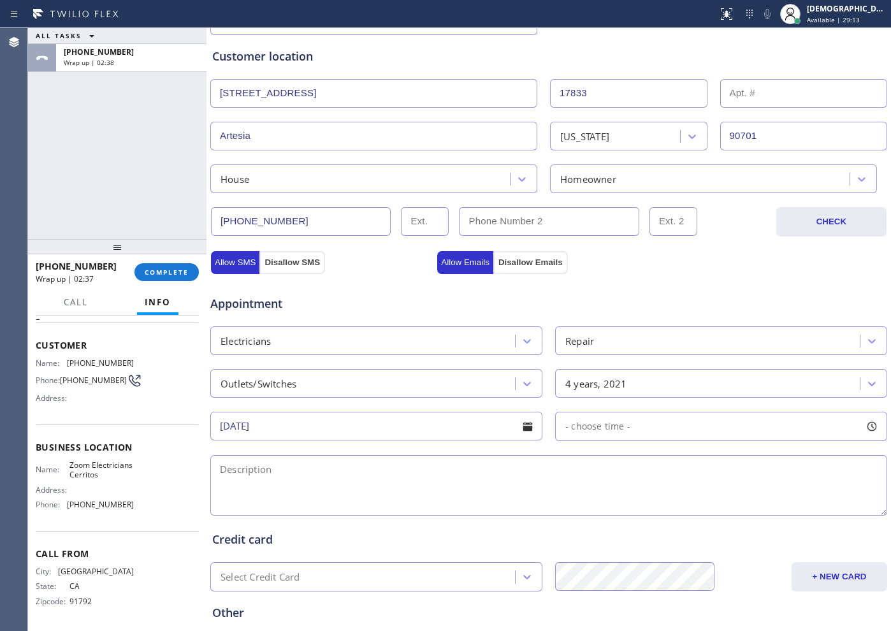
click at [595, 418] on div "- choose time -" at bounding box center [721, 426] width 332 height 29
drag, startPoint x: 566, startPoint y: 504, endPoint x: 657, endPoint y: 505, distance: 91.8
click at [657, 505] on div at bounding box center [662, 504] width 15 height 27
click at [696, 280] on div "Appointment" at bounding box center [549, 296] width 680 height 33
click at [587, 439] on div "8:00 AM - 12:00 PM" at bounding box center [721, 426] width 332 height 29
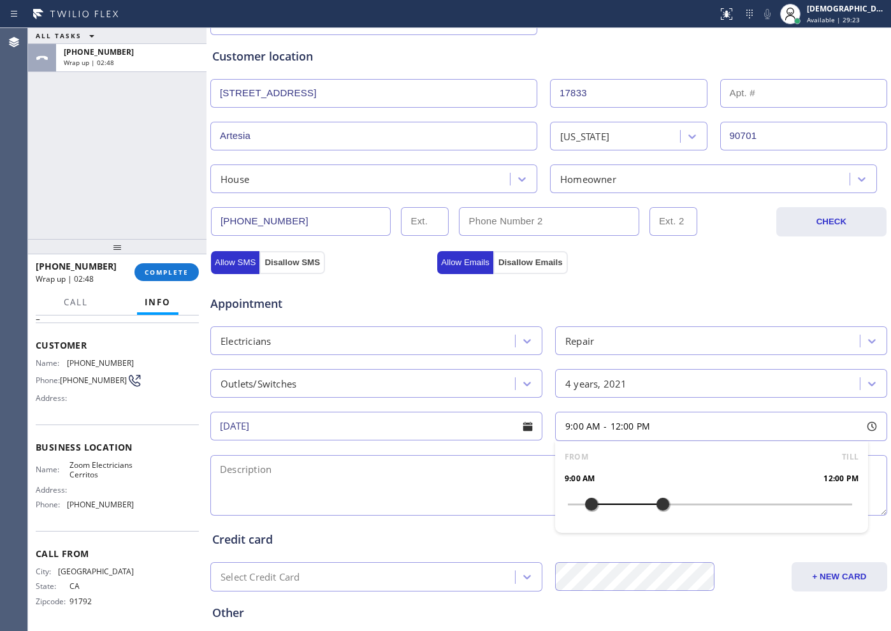
drag, startPoint x: 560, startPoint y: 513, endPoint x: 581, endPoint y: 513, distance: 20.4
click at [584, 513] on div at bounding box center [591, 504] width 15 height 27
click at [488, 486] on textarea at bounding box center [548, 485] width 677 height 61
click at [362, 471] on textarea "9-12 / $60 /" at bounding box center [548, 485] width 677 height 61
paste textarea "1 light switch needs to be move to the opposite side"
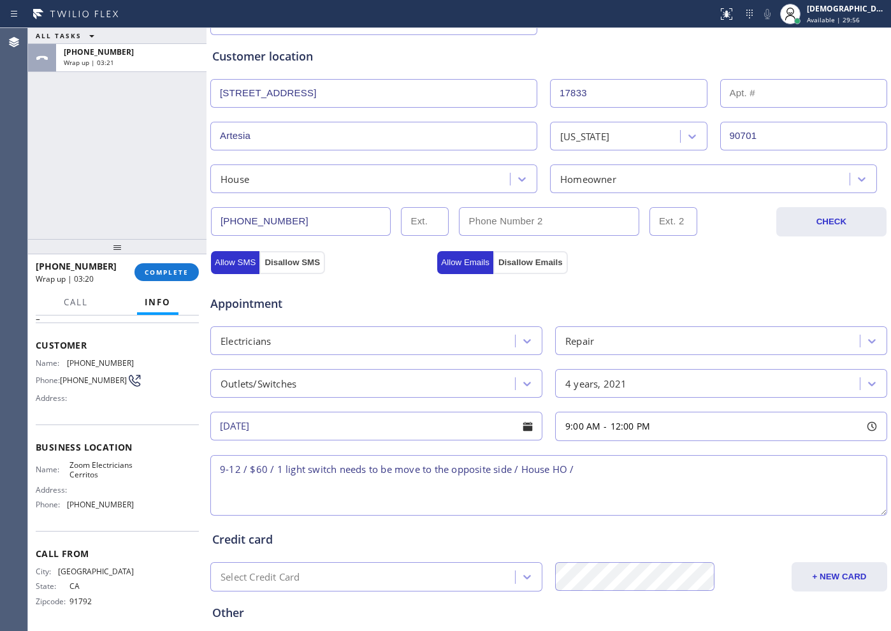
click at [627, 455] on textarea "9-12 / $60 / 1 light switch needs to be move to the opposite side / House HO /" at bounding box center [548, 485] width 677 height 61
click at [624, 476] on textarea "9-12 / $60 / 1 light switch needs to be move to the opposite side / House HO /" at bounding box center [548, 485] width 677 height 61
paste textarea "[STREET_ADDRESS]"
click at [636, 469] on textarea "9-12 / $60 / 1 light switch needs to be move to the opposite side / House HO / …" at bounding box center [548, 485] width 677 height 61
click at [768, 462] on textarea "9-12 / $60 / 1 light switch needs to be move to the opposite side / House HO / …" at bounding box center [548, 485] width 677 height 61
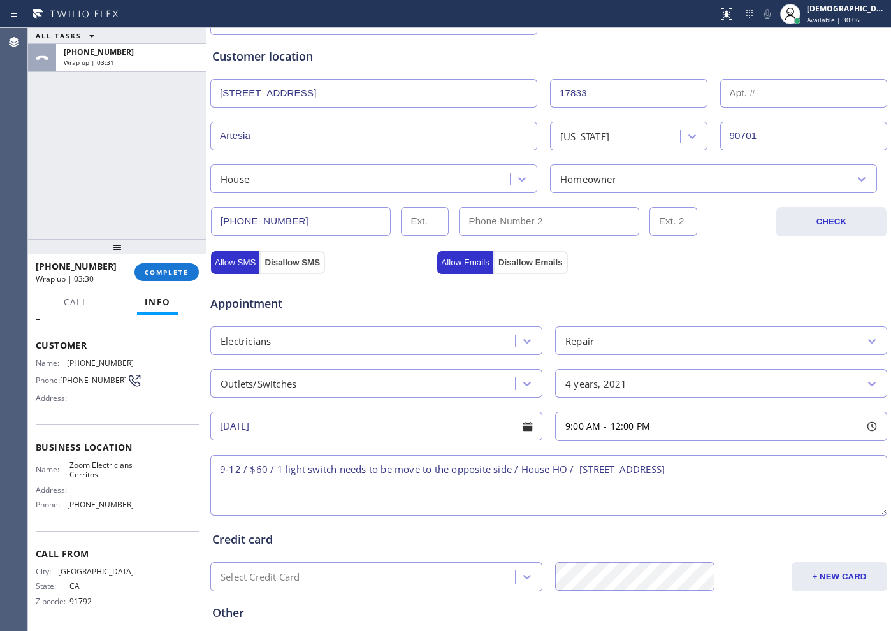
drag, startPoint x: 115, startPoint y: 487, endPoint x: 99, endPoint y: 478, distance: 18.3
click at [113, 486] on div "Address:" at bounding box center [85, 490] width 98 height 10
drag, startPoint x: 99, startPoint y: 478, endPoint x: 65, endPoint y: 457, distance: 39.5
click at [65, 460] on div "Name: Zoom Electricians Cerritos" at bounding box center [85, 470] width 98 height 20
copy span "Zoom Electricians Cerritos"
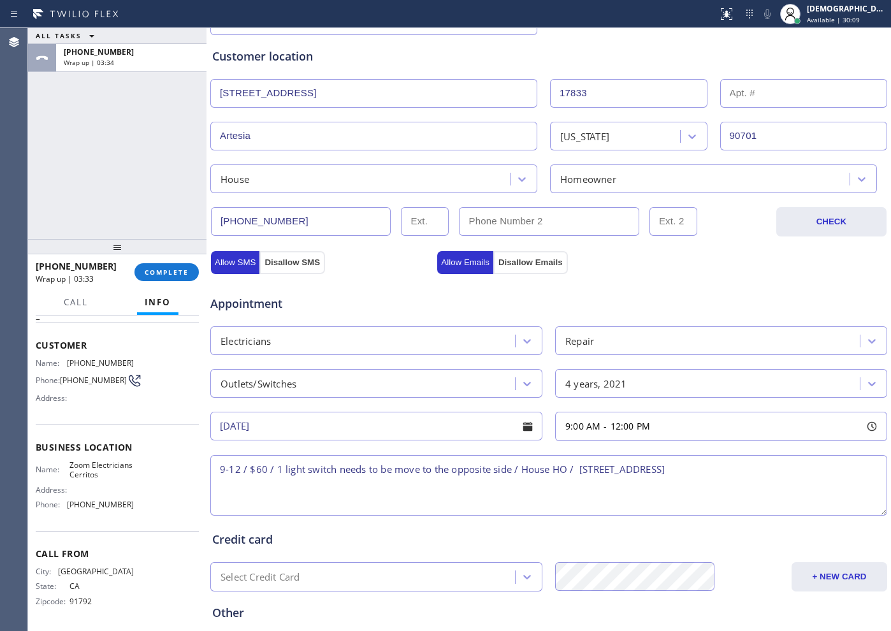
click at [770, 468] on textarea "9-12 / $60 / 1 light switch needs to be move to the opposite side / House HO / …" at bounding box center [548, 485] width 677 height 61
paste textarea "Zoom Electricians Cerritos"
click at [306, 492] on textarea "9-12 / $60 / 1 light switch needs to be move to the opposite side / House HO / …" at bounding box center [548, 485] width 677 height 61
paste textarea "Please call customer 30 minutes prior to arrival"
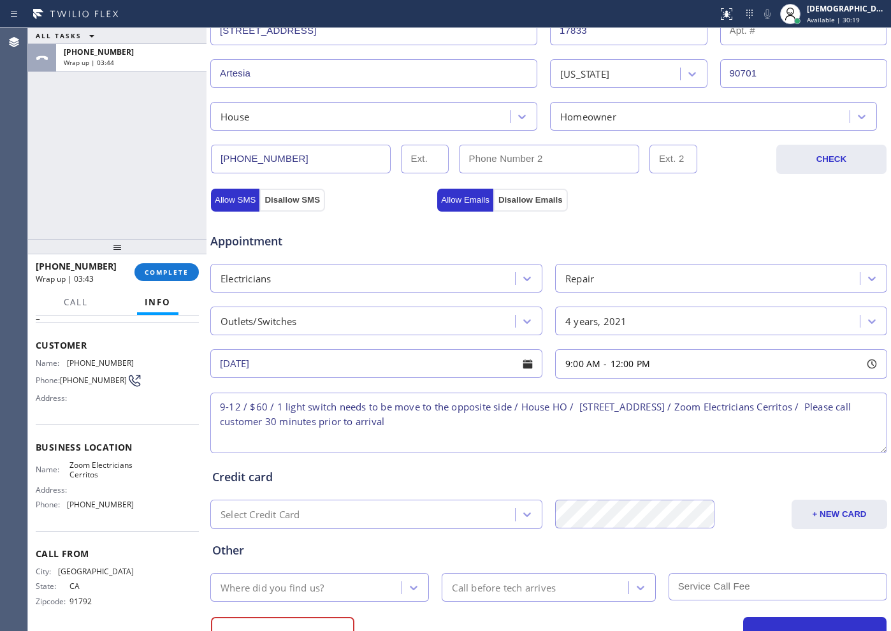
scroll to position [357, 0]
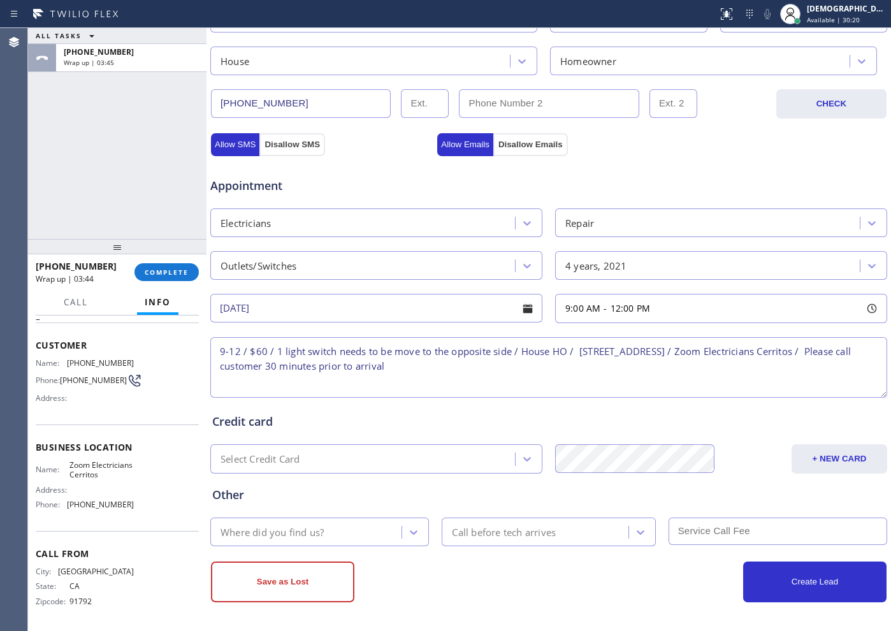
type textarea "9-12 / $60 / 1 light switch needs to be move to the opposite side / House HO / …"
click at [329, 534] on div "Where did you find us?" at bounding box center [307, 532] width 187 height 22
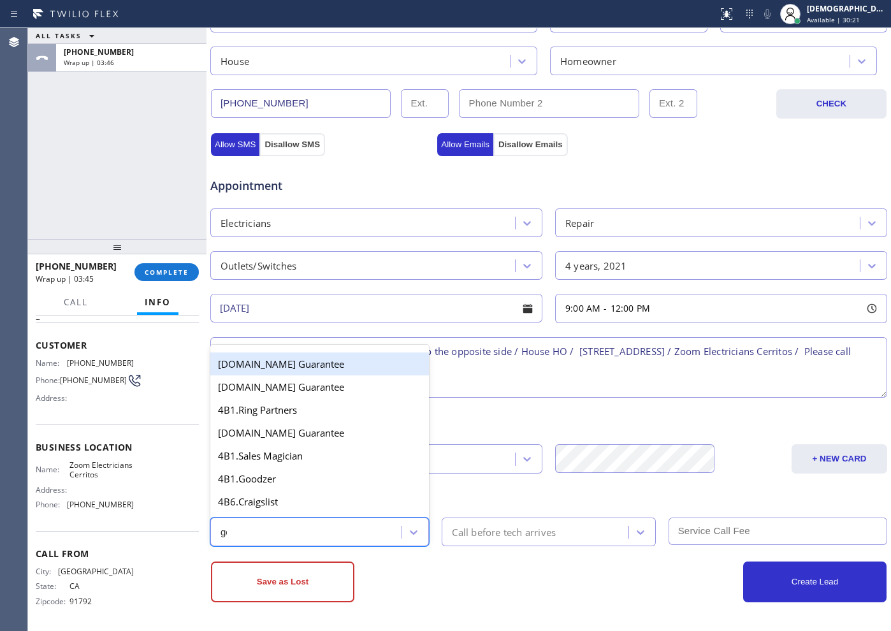
type input "goo"
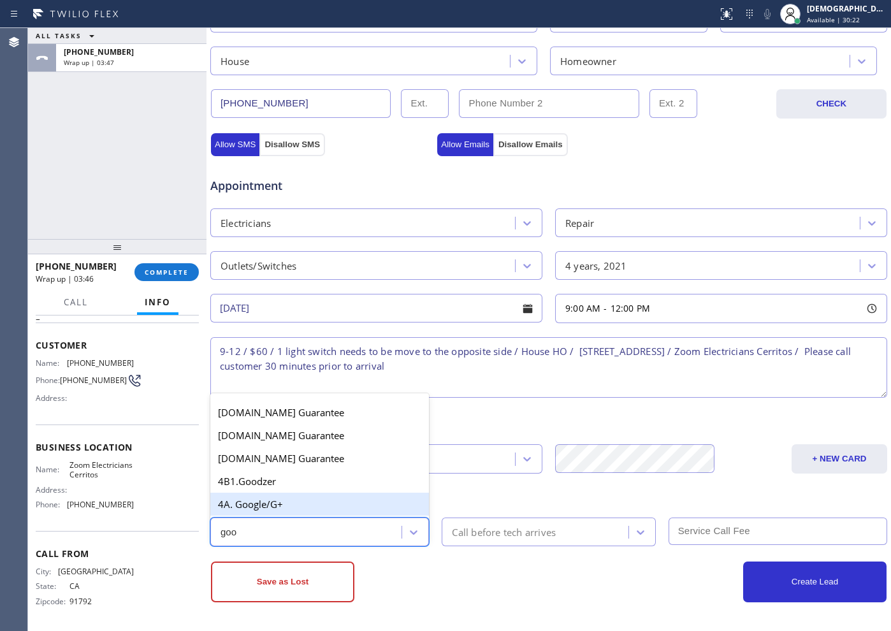
click at [302, 501] on div "4A. Google/G+" at bounding box center [319, 504] width 219 height 23
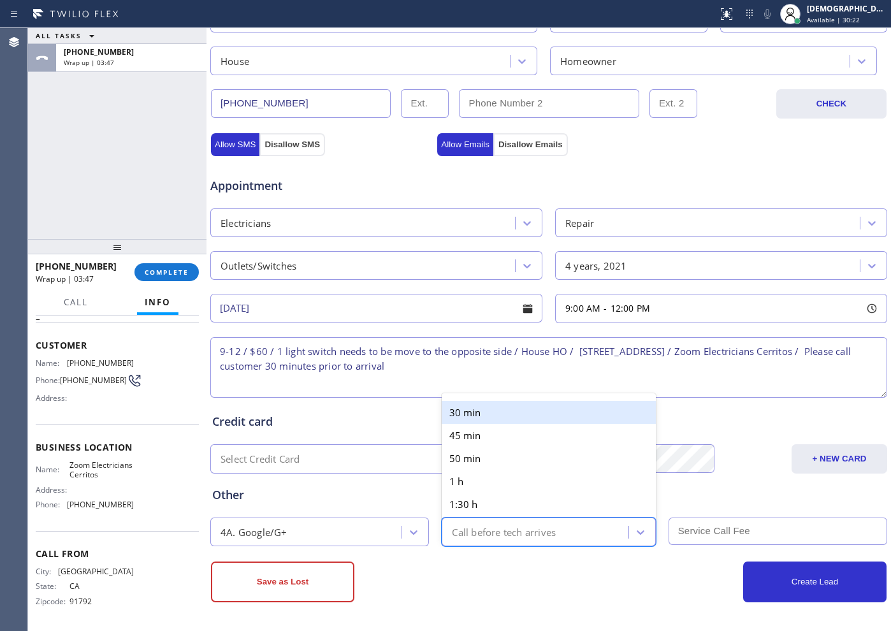
click at [464, 536] on div "Call before tech arrives" at bounding box center [504, 532] width 104 height 15
type input "30"
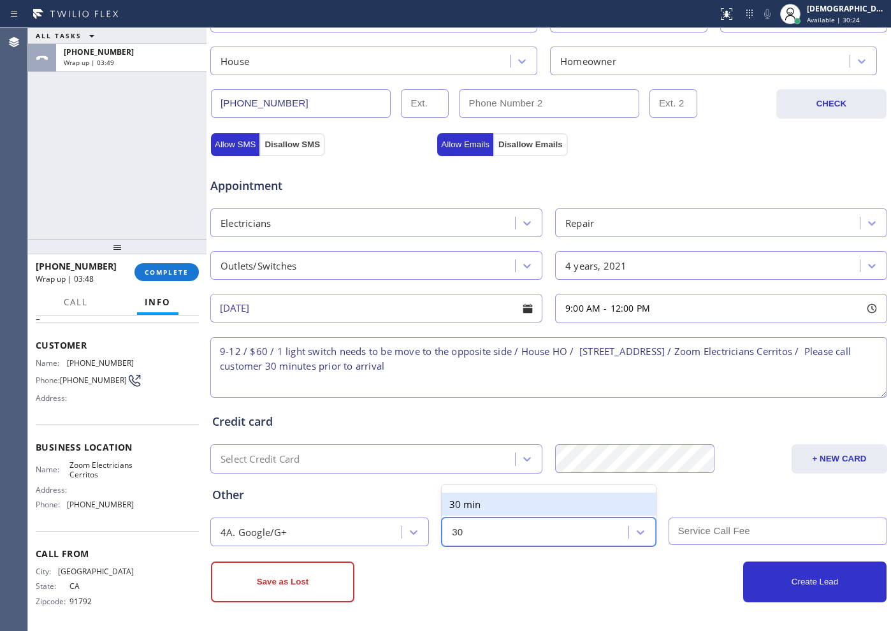
click at [471, 495] on div "30 min" at bounding box center [549, 504] width 214 height 23
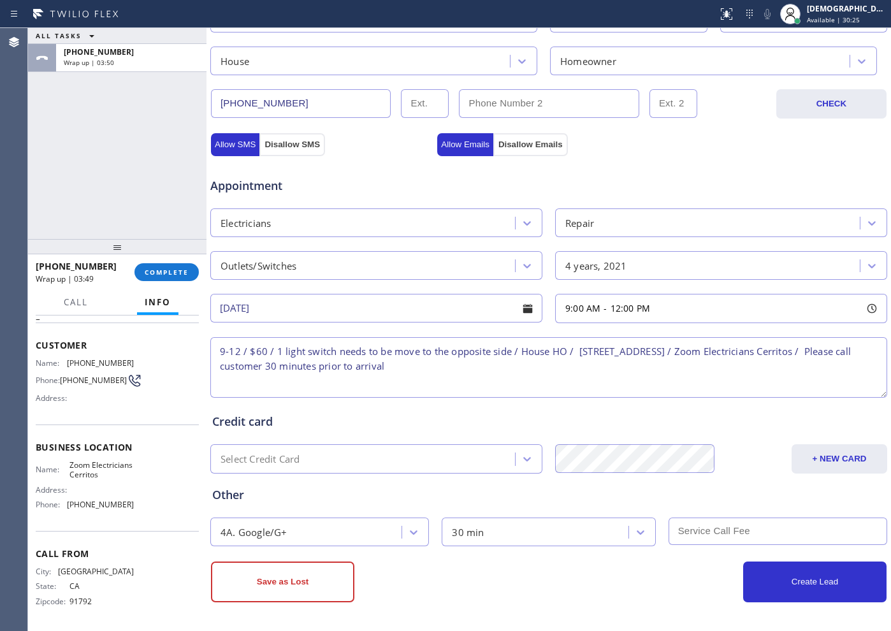
click at [684, 532] on input "text" at bounding box center [778, 531] width 219 height 27
type input "60"
click at [773, 603] on div "Business location Zoom Electricians Cerritos [PHONE_NUMBER] Personal informatio…" at bounding box center [549, 179] width 685 height 903
click at [584, 163] on div "Appointment" at bounding box center [549, 178] width 680 height 33
click at [810, 591] on button "Create Lead" at bounding box center [814, 582] width 143 height 41
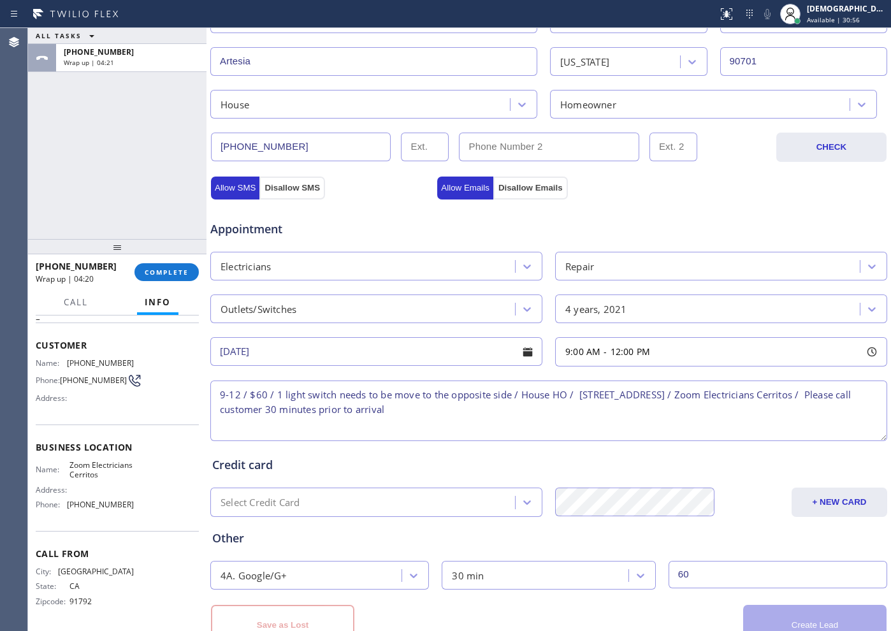
scroll to position [400, 0]
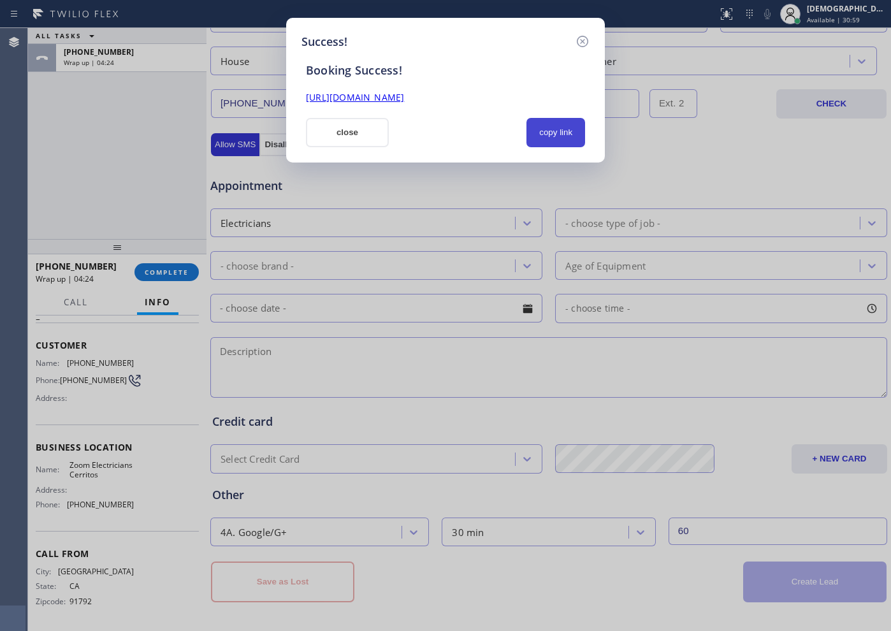
click at [542, 134] on button "copy link" at bounding box center [556, 132] width 59 height 29
click at [404, 101] on link "[URL][DOMAIN_NAME]" at bounding box center [355, 97] width 98 height 12
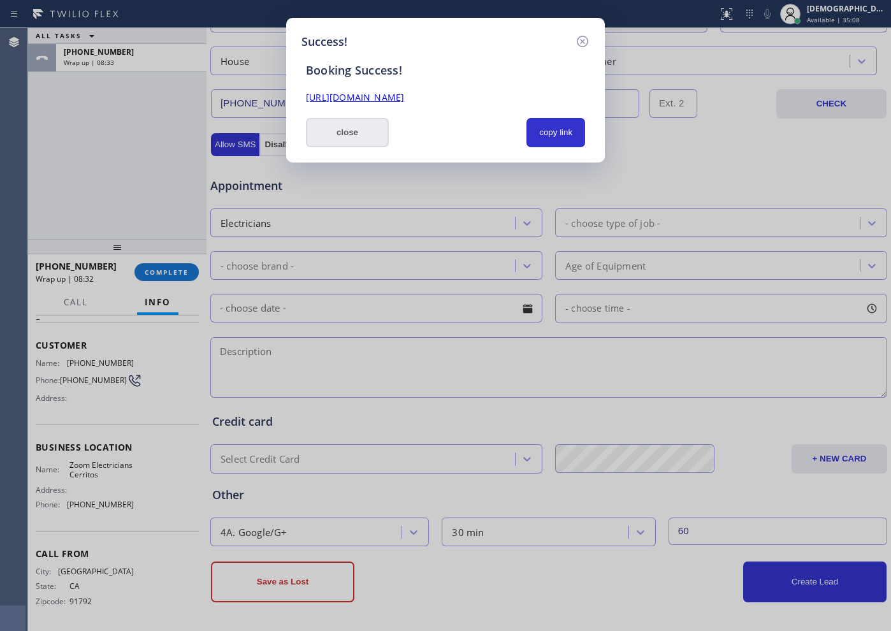
click at [338, 136] on button "close" at bounding box center [347, 132] width 83 height 29
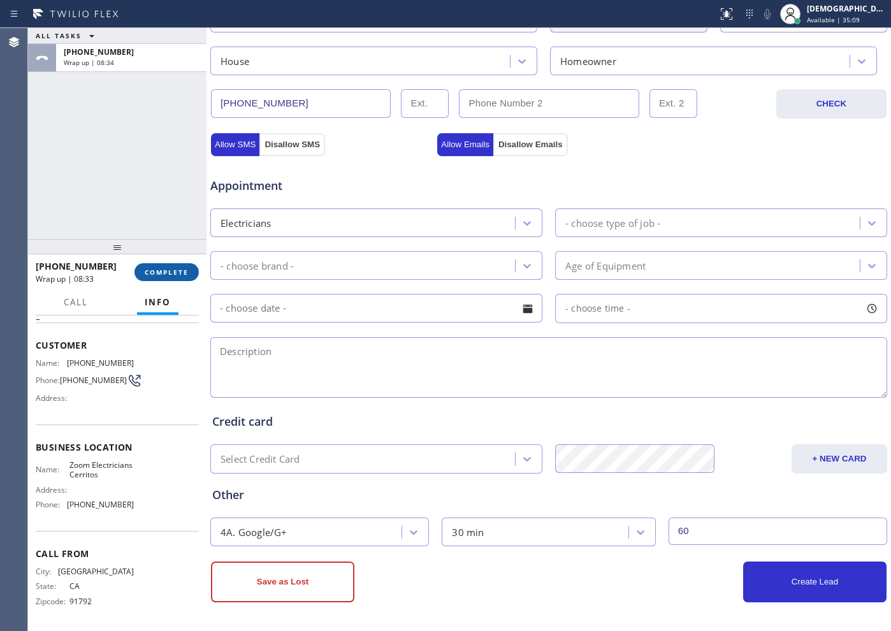
click at [166, 279] on button "COMPLETE" at bounding box center [167, 272] width 64 height 18
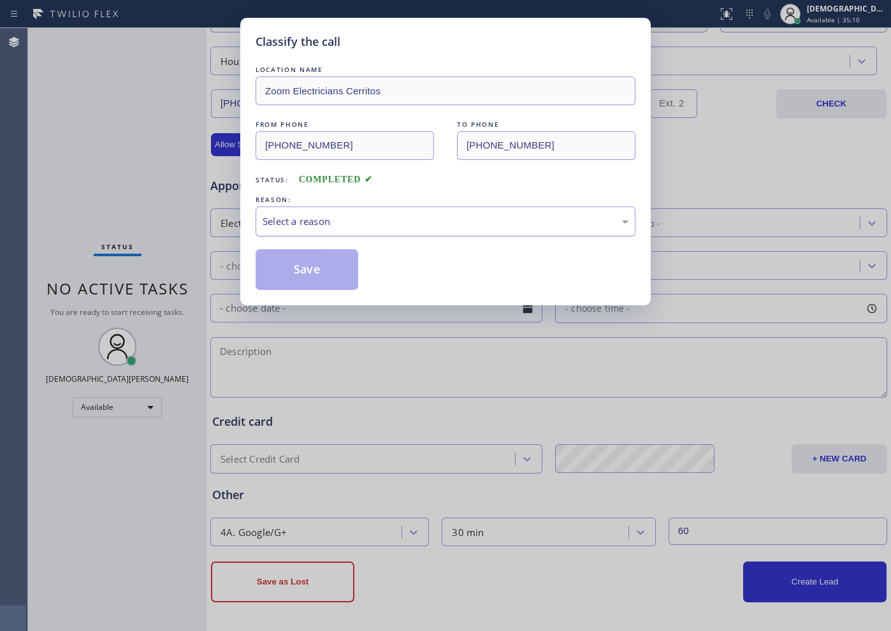
click at [272, 223] on div "Select a reason" at bounding box center [446, 221] width 366 height 15
click at [281, 263] on button "Save" at bounding box center [307, 269] width 103 height 41
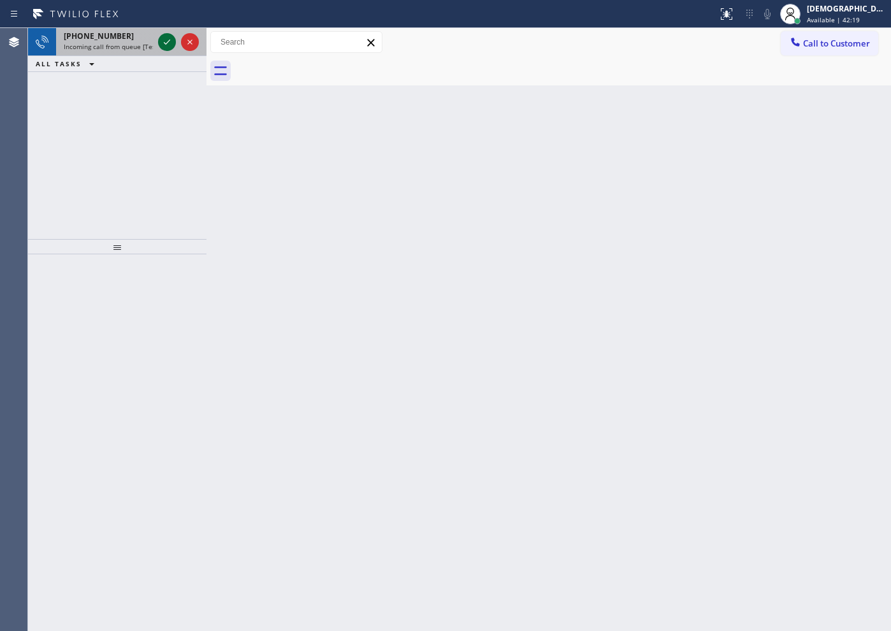
click at [163, 48] on icon at bounding box center [166, 41] width 15 height 15
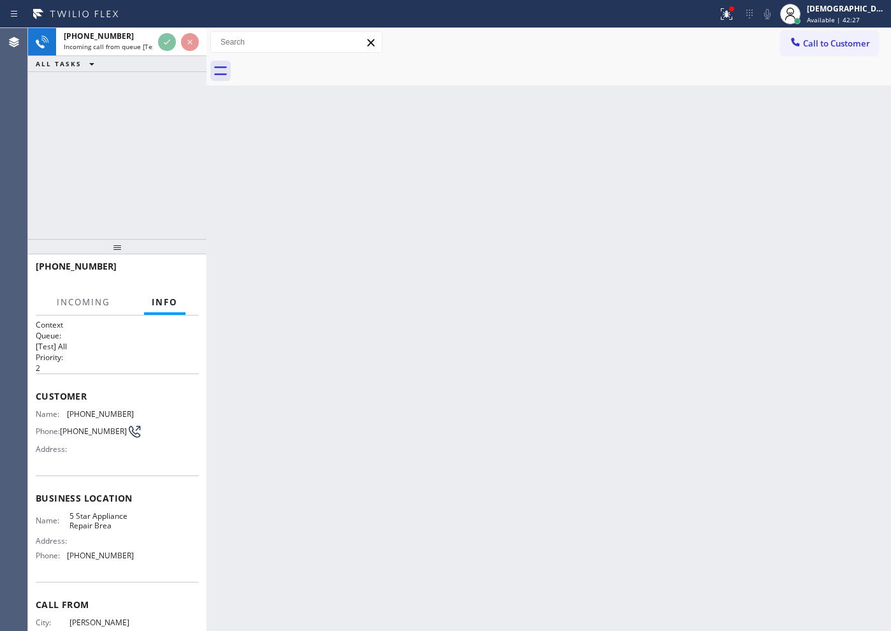
drag, startPoint x: 112, startPoint y: 107, endPoint x: 154, endPoint y: 70, distance: 55.5
click at [112, 108] on div "[PHONE_NUMBER] Incoming call from queue [Test] All ALL TASKS ALL TASKS ACTIVE T…" at bounding box center [117, 133] width 179 height 211
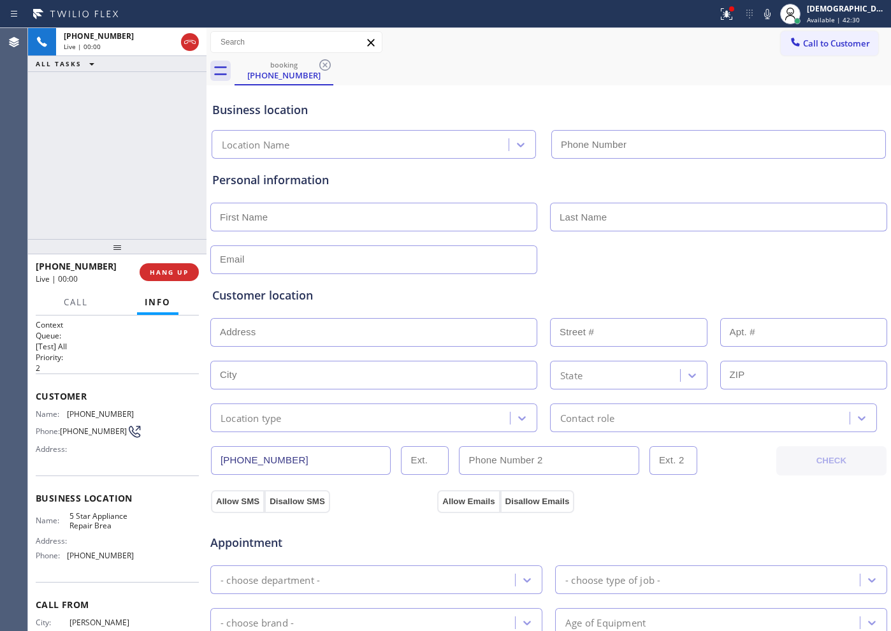
type input "[PHONE_NUMBER]"
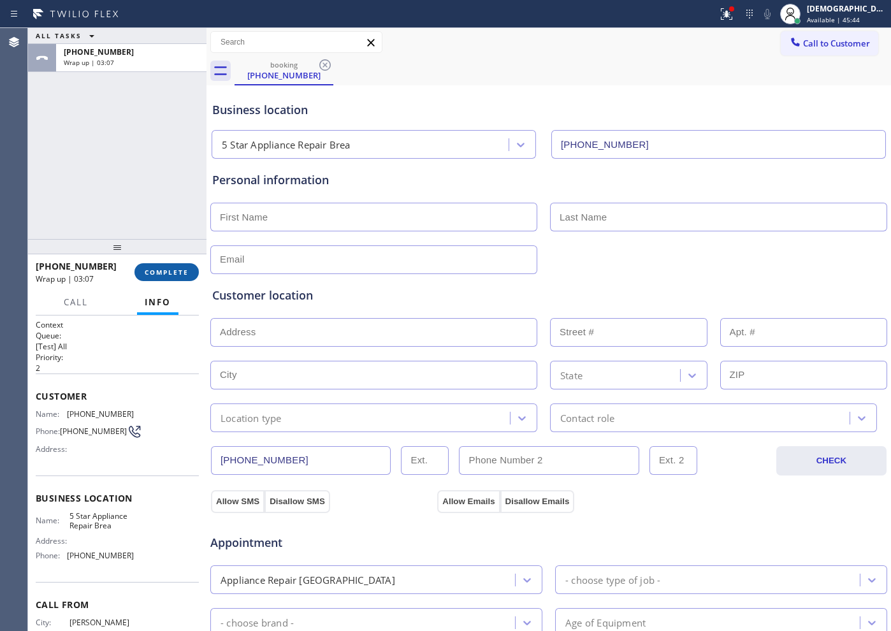
click at [182, 274] on span "COMPLETE" at bounding box center [167, 272] width 44 height 9
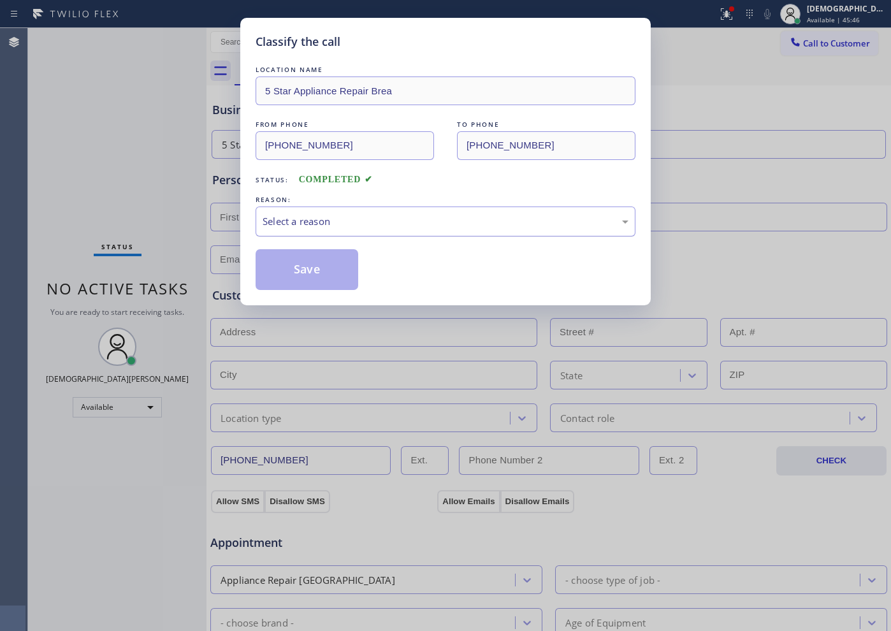
click at [310, 230] on div "Select a reason" at bounding box center [446, 222] width 380 height 30
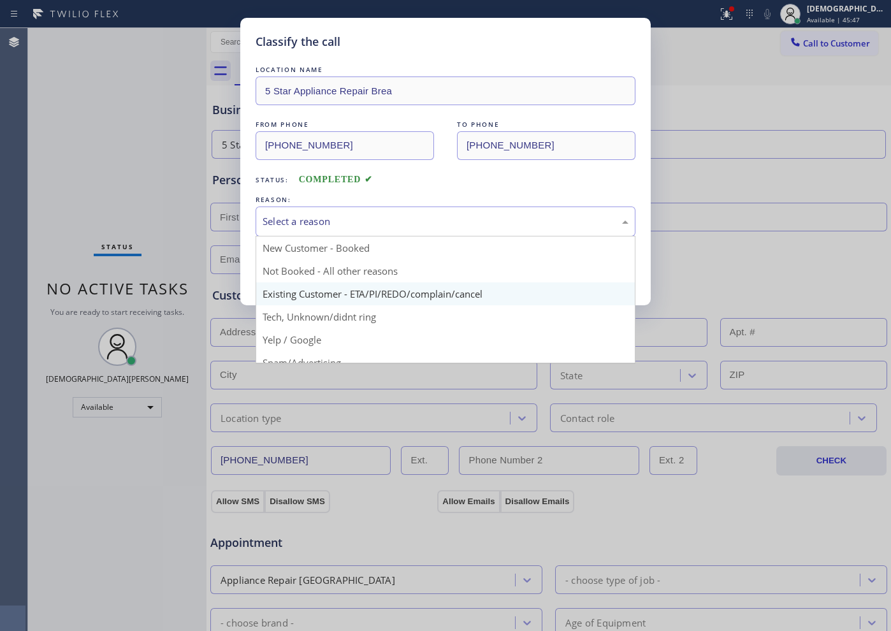
scroll to position [80, 0]
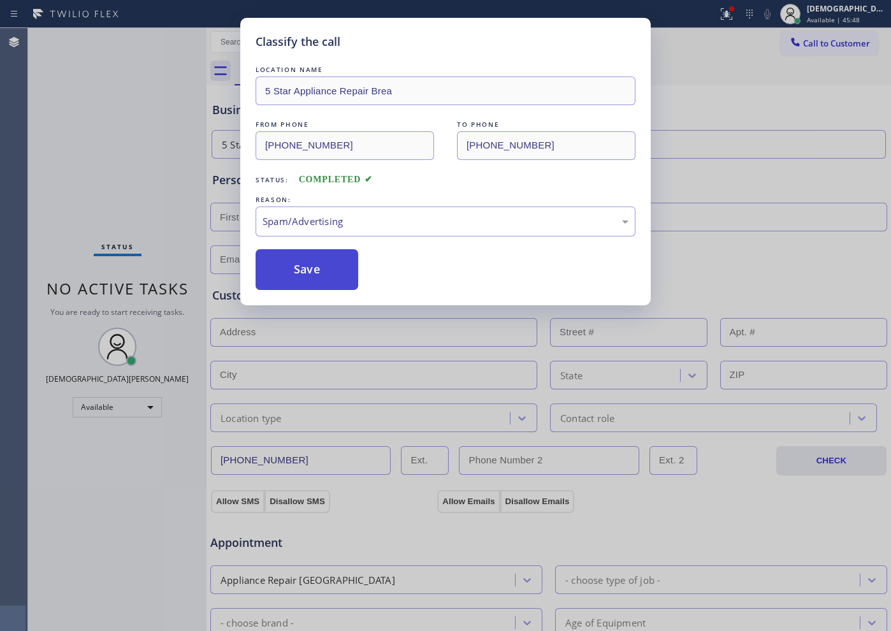
click at [308, 277] on button "Save" at bounding box center [307, 269] width 103 height 41
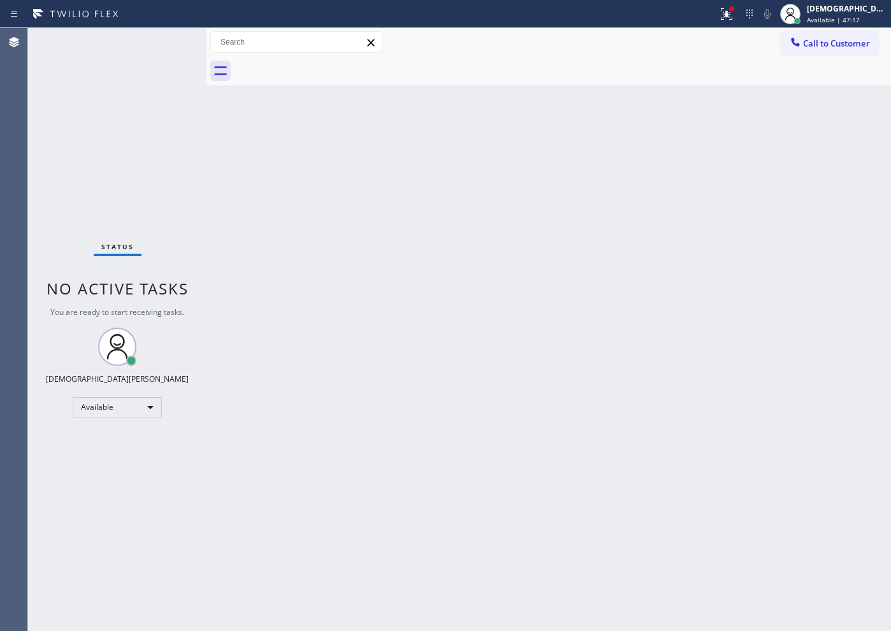
click at [164, 35] on div "Status No active tasks You are ready to start receiving tasks. Christian Cinco …" at bounding box center [117, 329] width 179 height 603
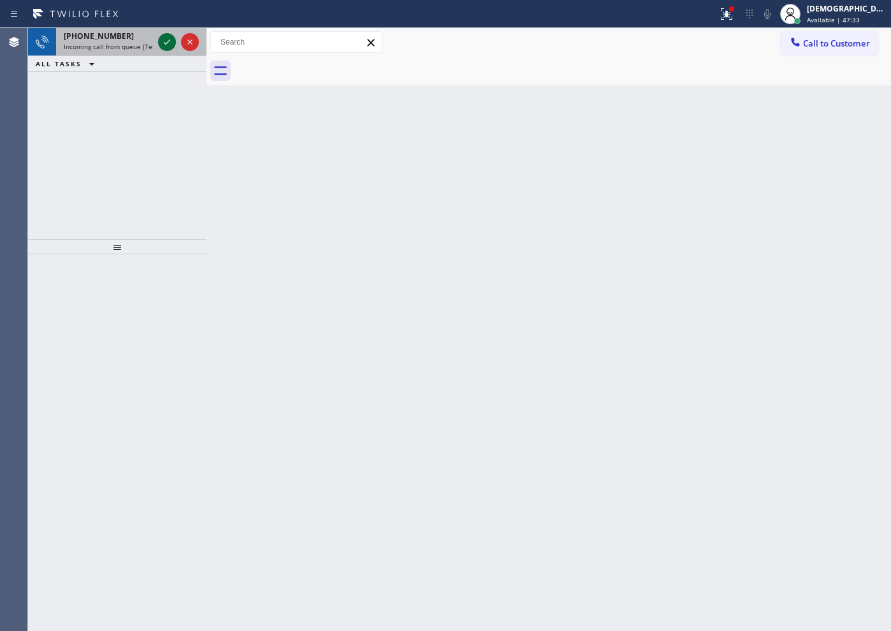
click at [164, 35] on icon at bounding box center [166, 41] width 15 height 15
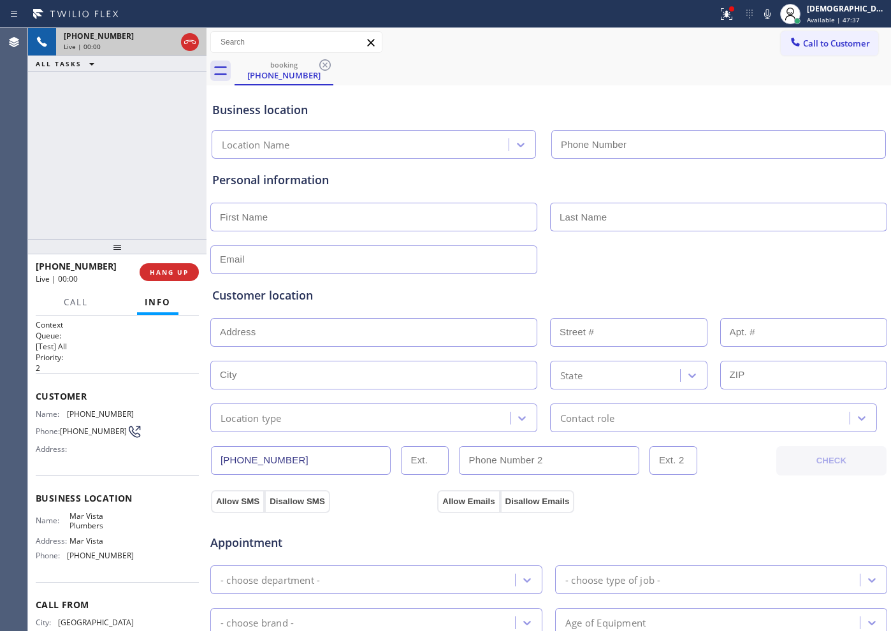
type input "[PHONE_NUMBER]"
click at [191, 45] on icon at bounding box center [189, 41] width 15 height 15
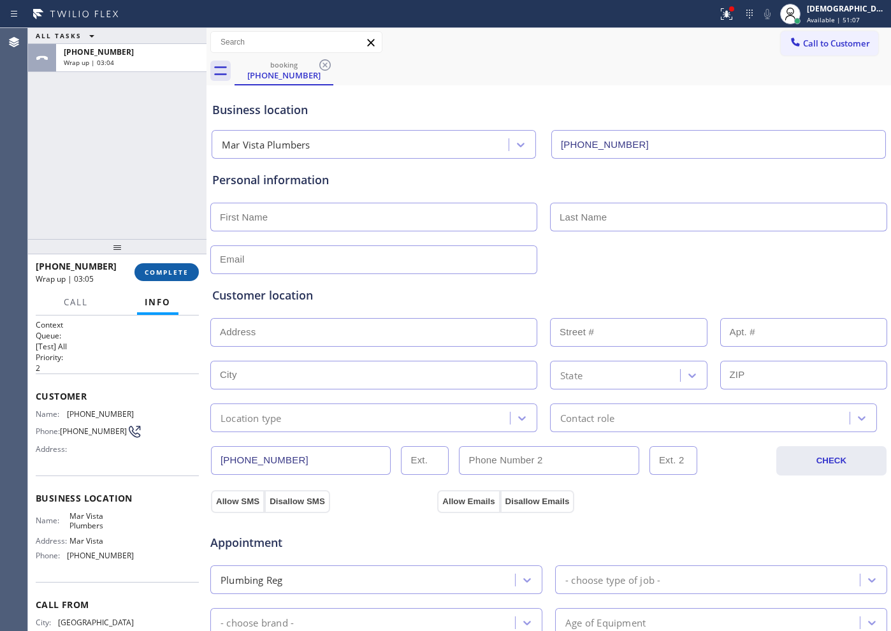
click at [183, 268] on span "COMPLETE" at bounding box center [167, 272] width 44 height 9
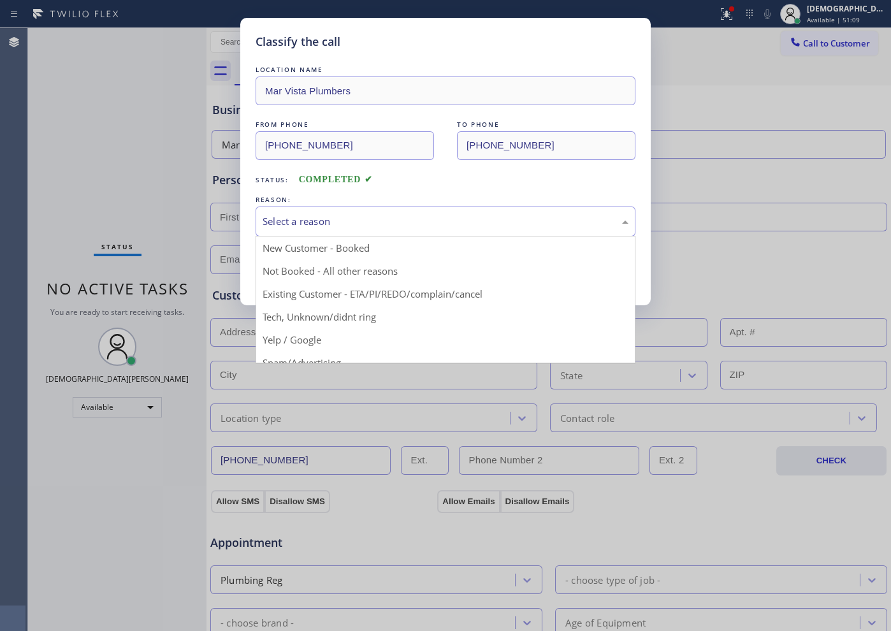
click at [392, 233] on div "Select a reason" at bounding box center [446, 222] width 380 height 30
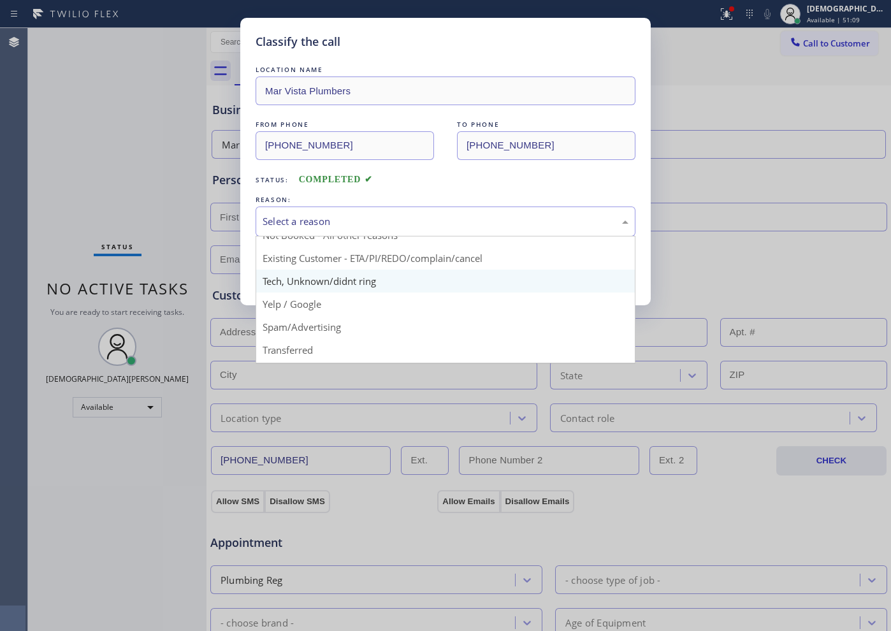
scroll to position [80, 0]
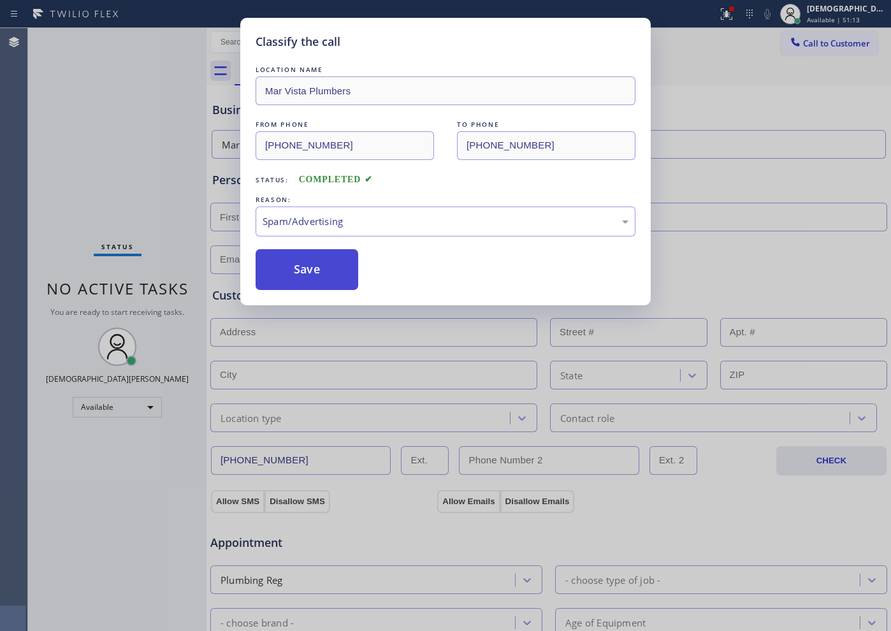
click at [338, 270] on button "Save" at bounding box center [307, 269] width 103 height 41
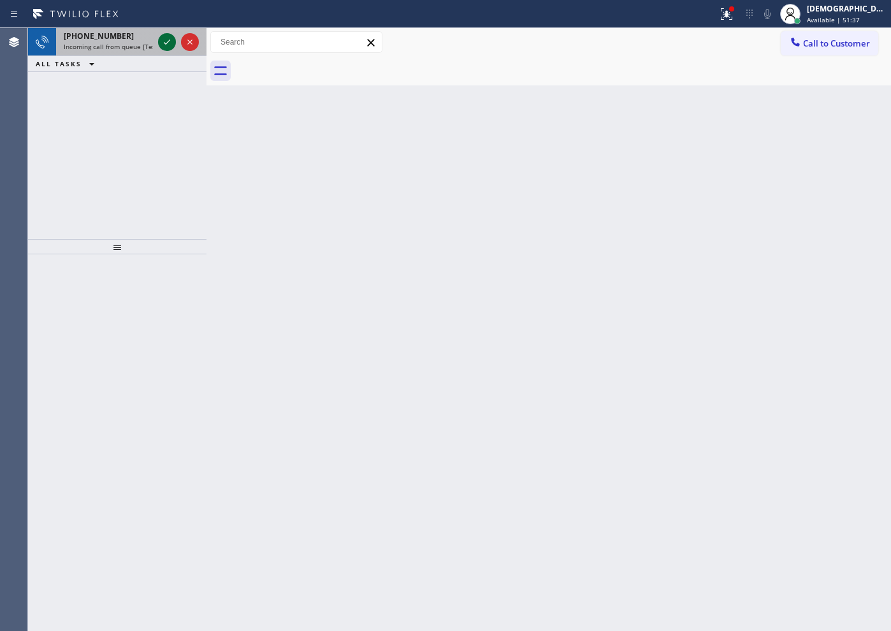
click at [168, 42] on icon at bounding box center [166, 41] width 15 height 15
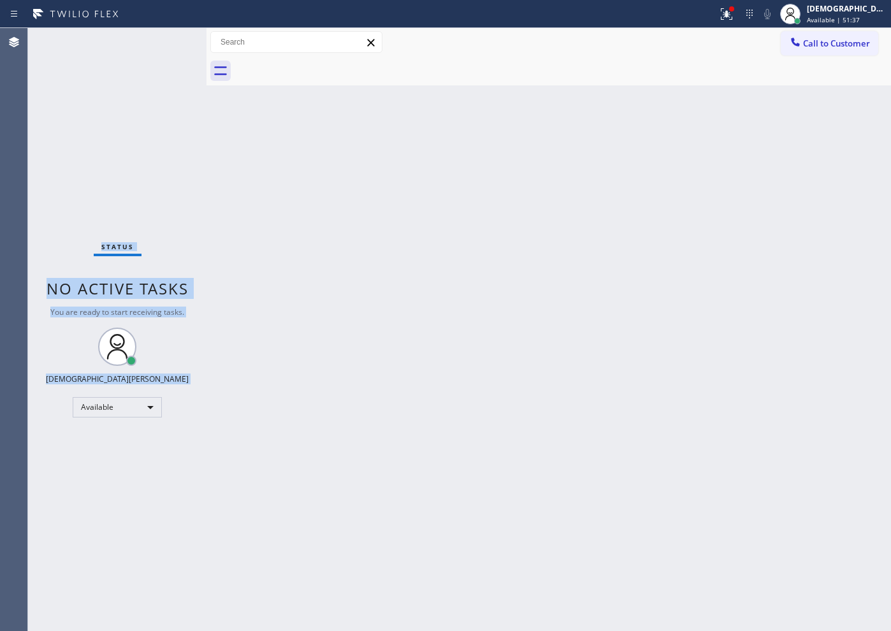
click at [168, 42] on div "Status No active tasks You are ready to start receiving tasks. Christian Cinco …" at bounding box center [117, 329] width 179 height 603
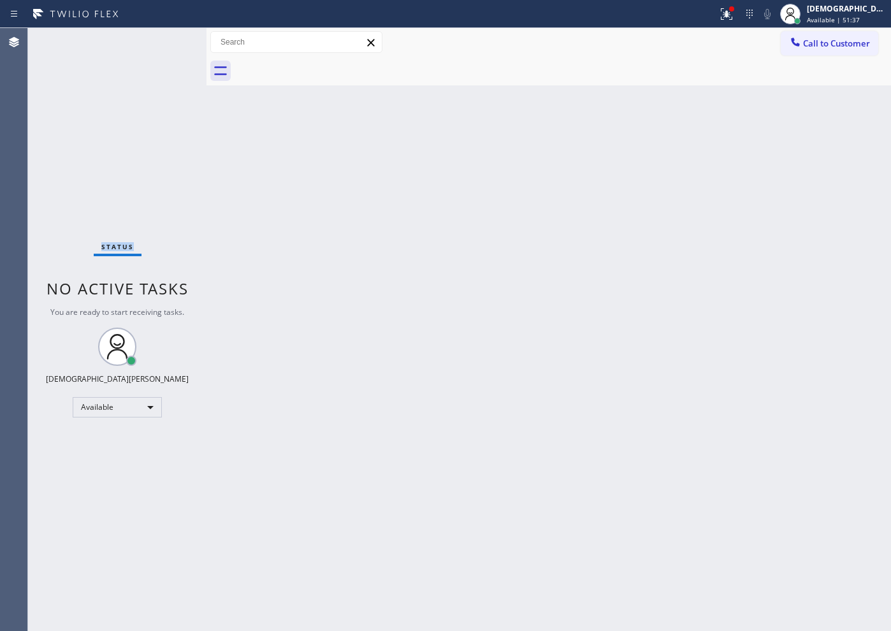
click at [168, 42] on div "Status No active tasks You are ready to start receiving tasks. Christian Cinco …" at bounding box center [117, 329] width 179 height 603
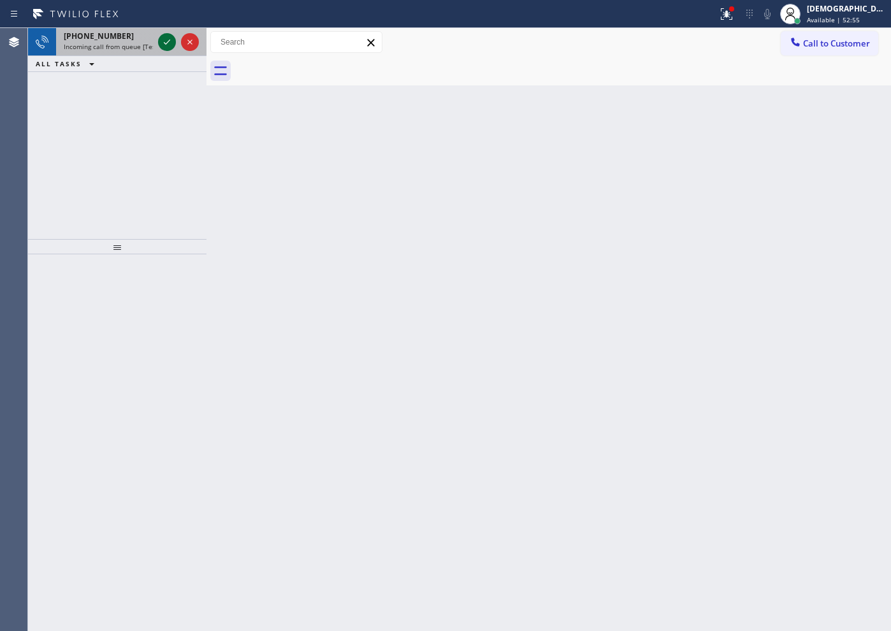
click at [168, 41] on icon at bounding box center [167, 42] width 6 height 5
click at [166, 48] on icon at bounding box center [166, 41] width 15 height 15
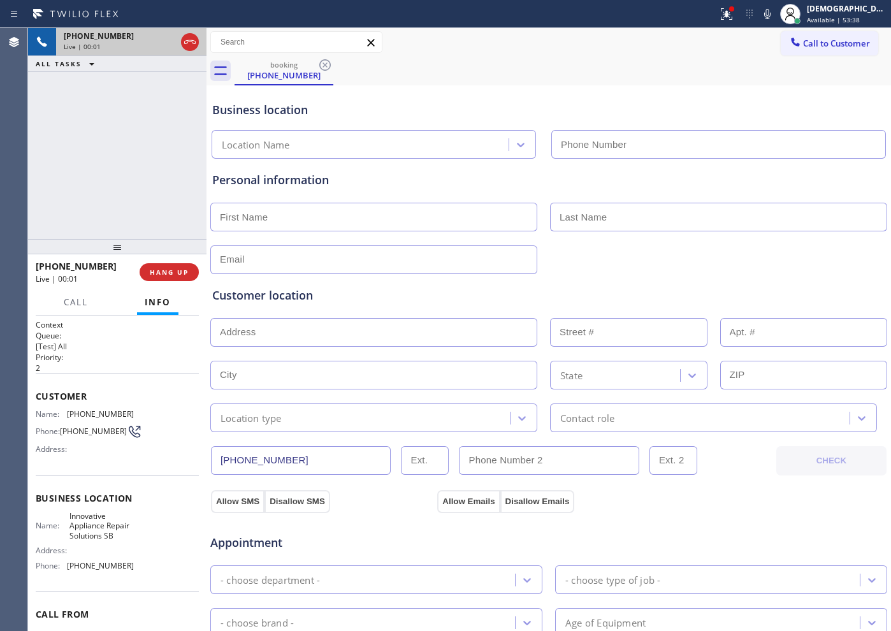
type input "[PHONE_NUMBER]"
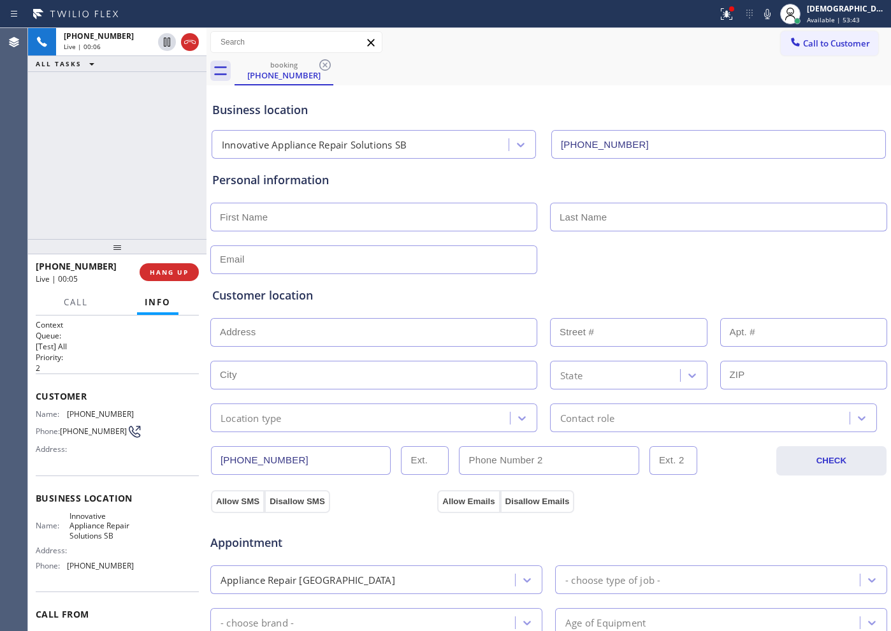
scroll to position [75, 0]
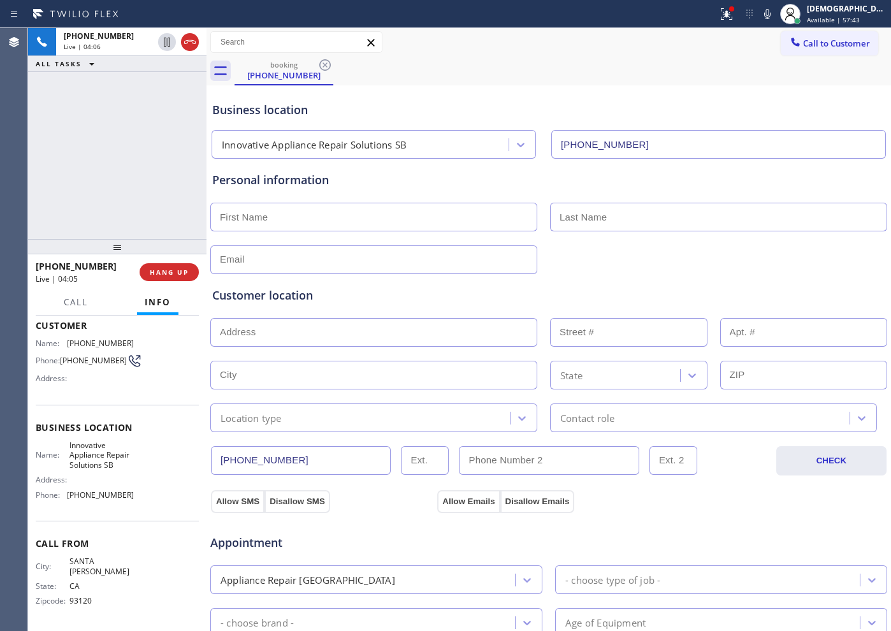
drag, startPoint x: 307, startPoint y: 465, endPoint x: 214, endPoint y: 465, distance: 93.1
click at [214, 465] on input "[PHONE_NUMBER]" at bounding box center [301, 460] width 180 height 29
click at [188, 48] on icon at bounding box center [189, 41] width 15 height 15
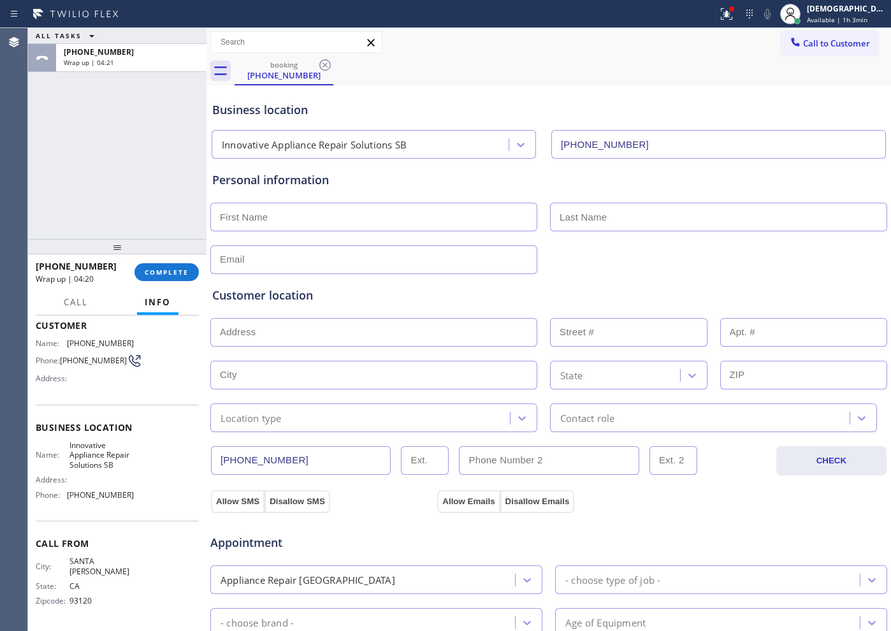
click at [400, 216] on input "text" at bounding box center [373, 217] width 327 height 29
type input "[PERSON_NAME]"
drag, startPoint x: 699, startPoint y: 335, endPoint x: 673, endPoint y: 335, distance: 25.5
click at [693, 335] on input "text" at bounding box center [628, 332] width 157 height 29
click at [550, 213] on input "text" at bounding box center [718, 217] width 337 height 29
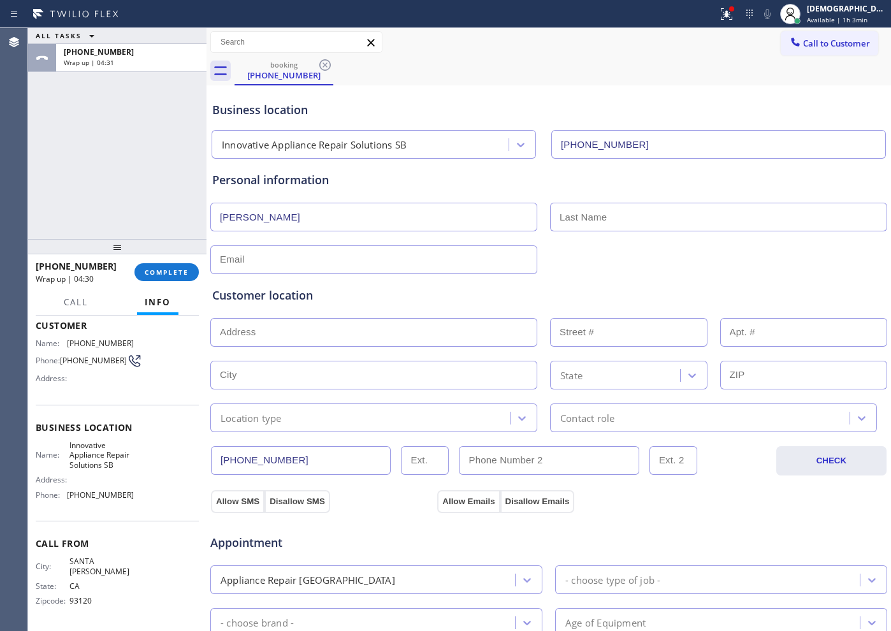
paste input "[PERSON_NAME]"
type input "[PERSON_NAME]"
click at [321, 261] on input "text" at bounding box center [373, 259] width 327 height 29
paste input "[EMAIL_ADDRESS][DOMAIN_NAME]"
type input "[EMAIL_ADDRESS][DOMAIN_NAME]"
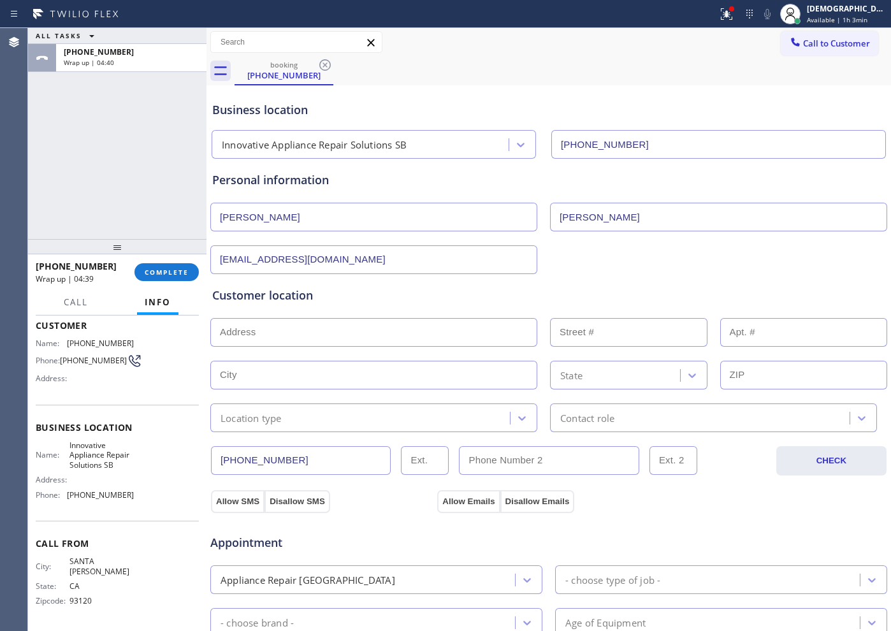
click at [238, 322] on input "text" at bounding box center [373, 332] width 327 height 29
paste input "[STREET_ADDRESS][PERSON_NAME]"
type input "[STREET_ADDRESS]"
type input "105"
type input "Santa [PERSON_NAME]"
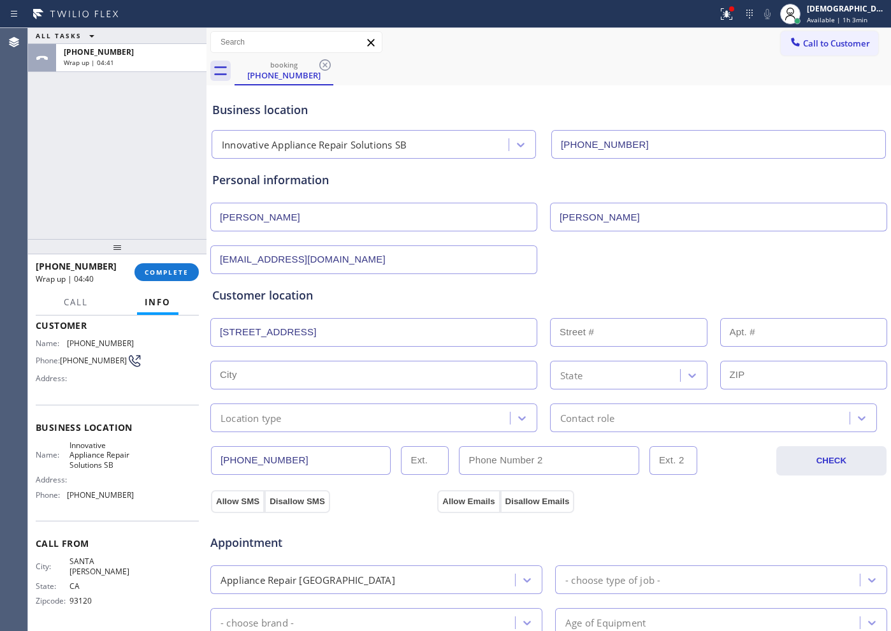
type input "93103"
click at [335, 420] on div "Location type" at bounding box center [362, 418] width 296 height 22
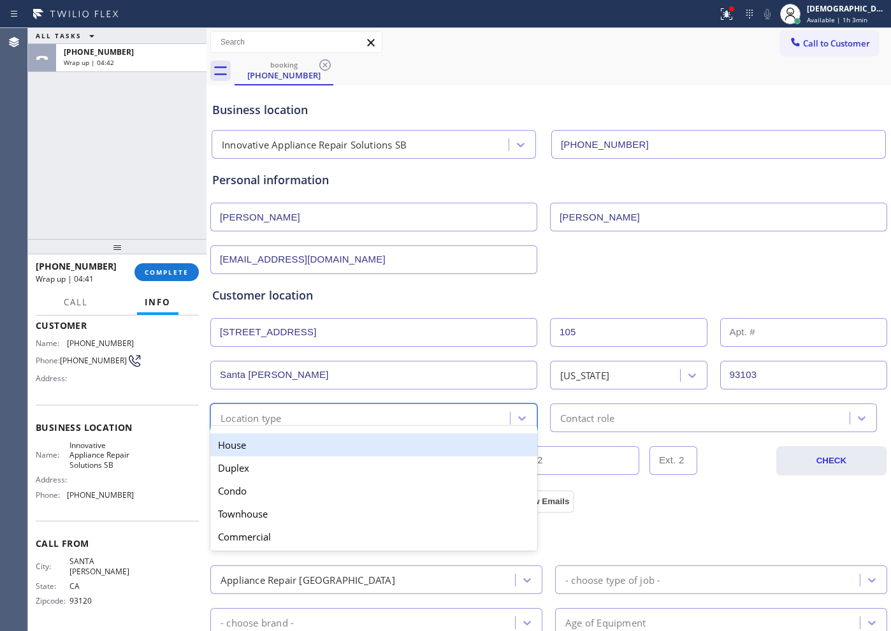
click at [334, 441] on div "House" at bounding box center [373, 445] width 327 height 23
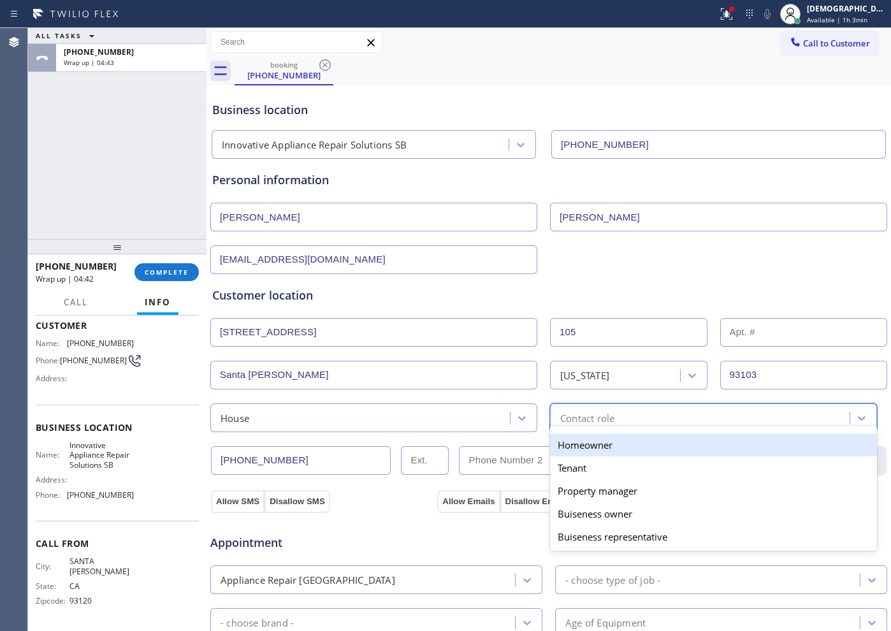
click at [613, 420] on div "Contact role" at bounding box center [702, 418] width 296 height 22
click at [594, 446] on div "Homeowner" at bounding box center [713, 445] width 327 height 23
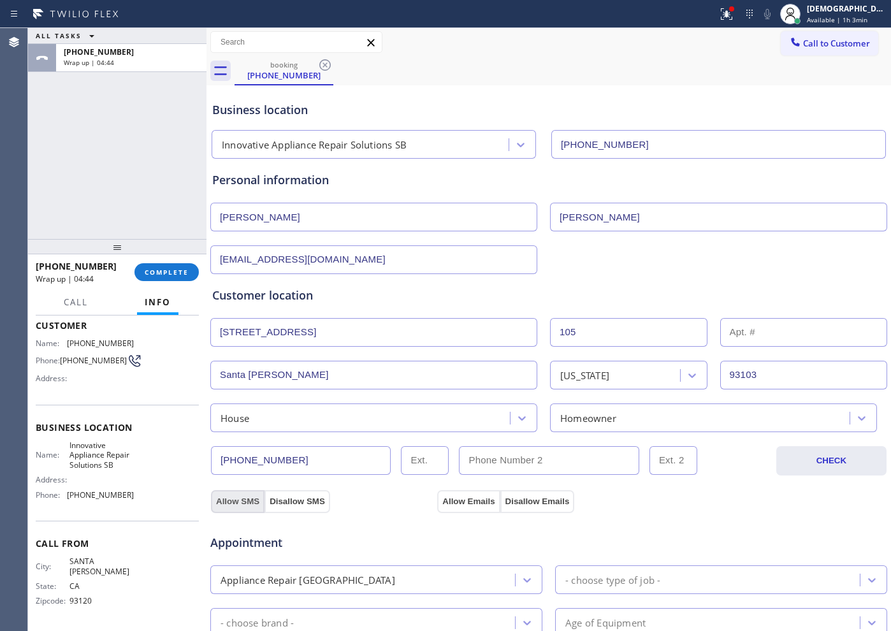
click at [252, 504] on button "Allow SMS" at bounding box center [238, 501] width 54 height 23
click at [475, 508] on div "Appointment Appliance Repair High End - choose type of job - - choose brand - A…" at bounding box center [549, 633] width 678 height 250
click at [475, 502] on button "Allow Emails" at bounding box center [468, 501] width 62 height 23
click at [255, 502] on button "Allow SMS" at bounding box center [238, 501] width 54 height 23
click at [247, 501] on button "Allow SMS" at bounding box center [238, 501] width 54 height 23
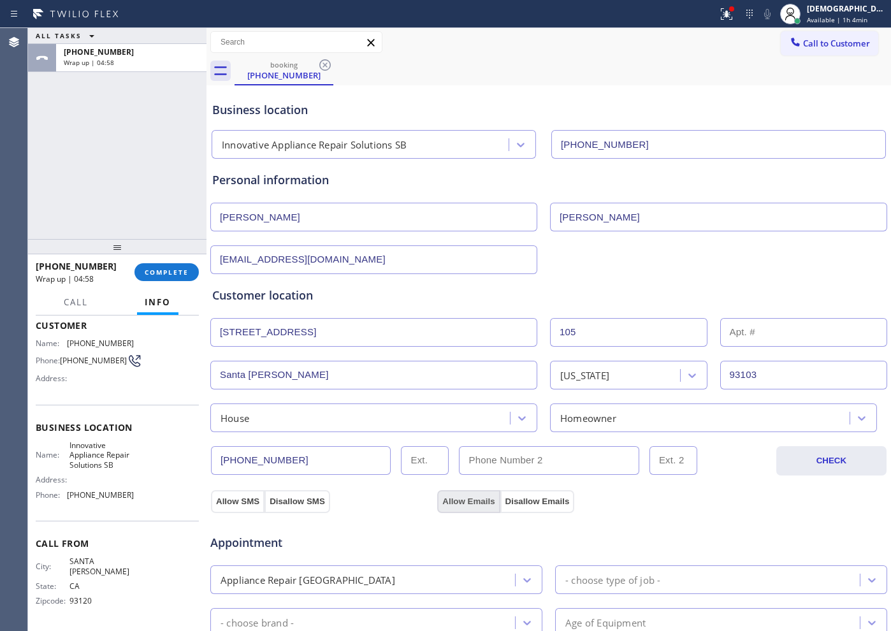
click at [447, 495] on button "Allow Emails" at bounding box center [468, 501] width 62 height 23
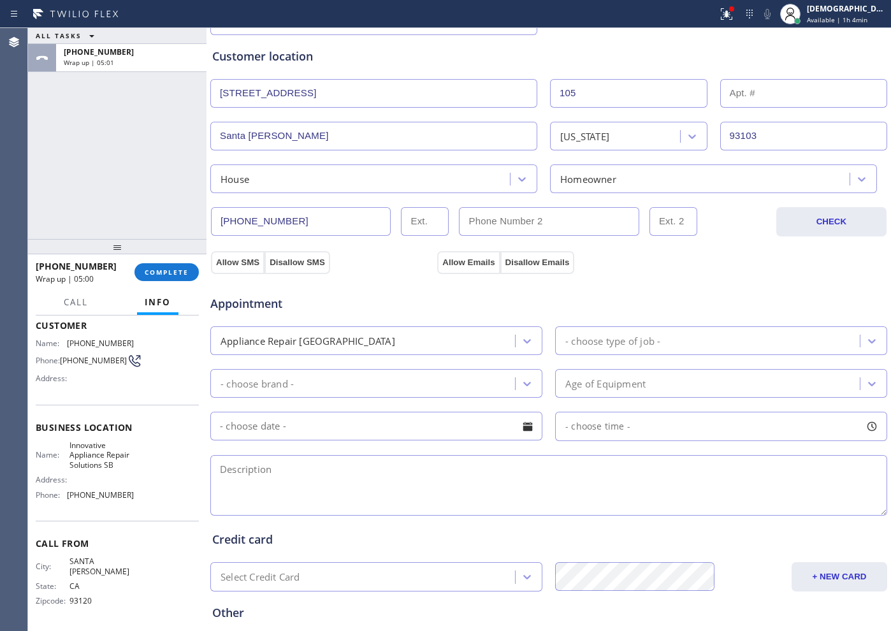
click at [453, 341] on div "Appliance Repair [GEOGRAPHIC_DATA]" at bounding box center [364, 341] width 301 height 22
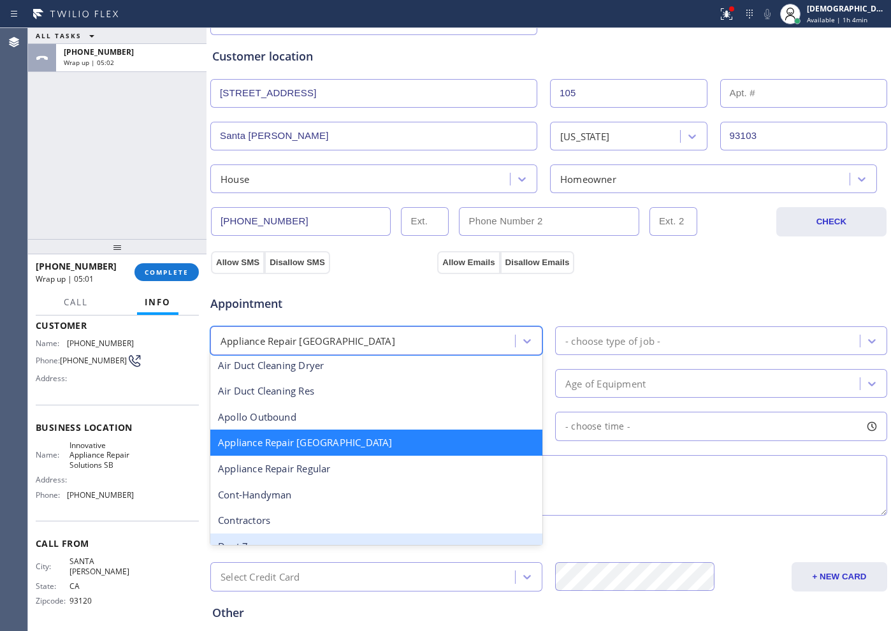
scroll to position [161, 0]
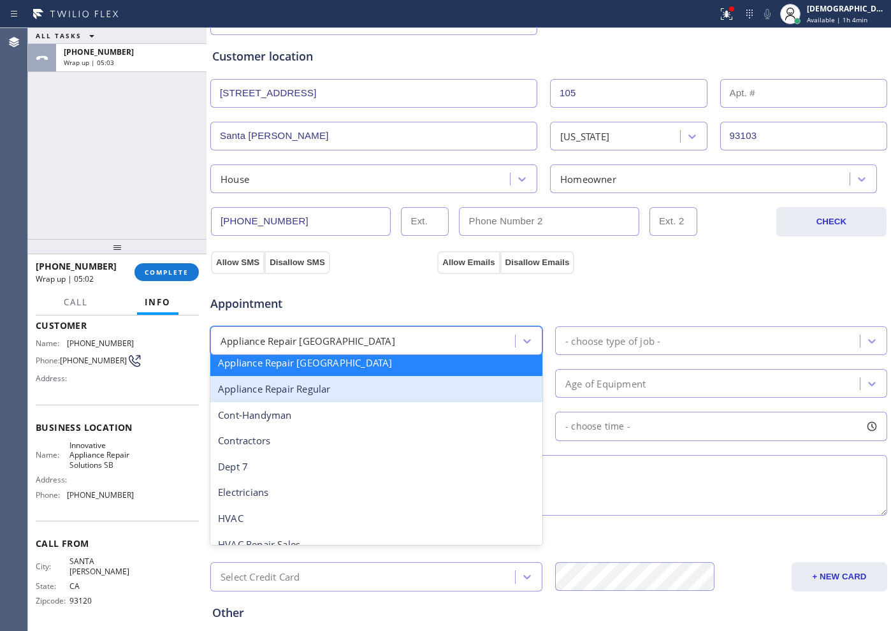
click at [358, 395] on div "Appliance Repair Regular" at bounding box center [376, 389] width 332 height 26
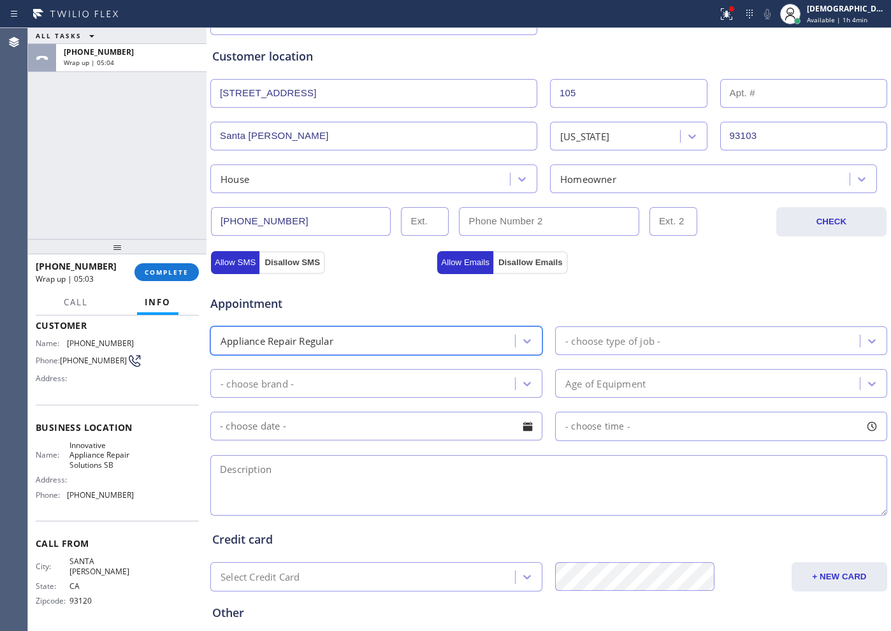
click at [583, 337] on div "- choose type of job -" at bounding box center [613, 340] width 95 height 15
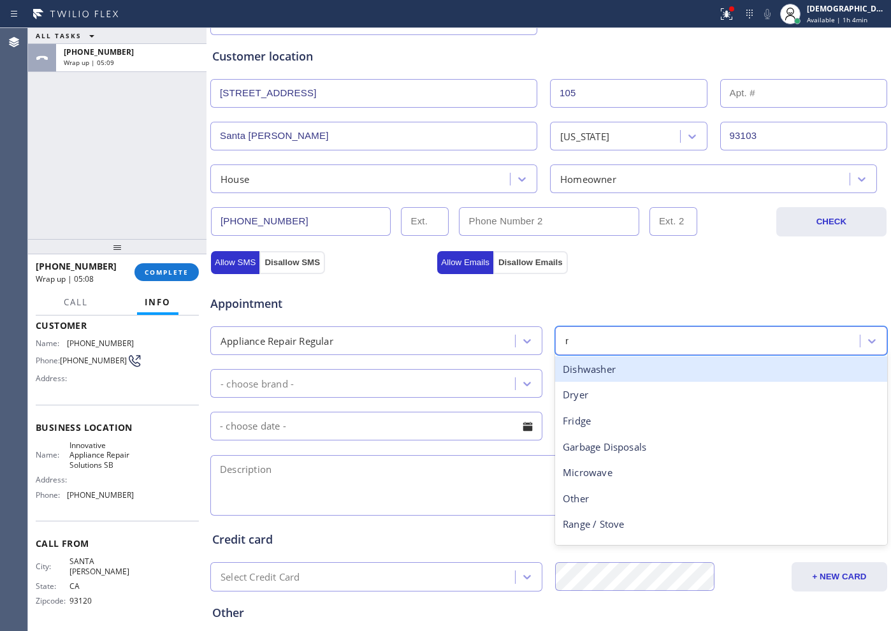
type input "ra"
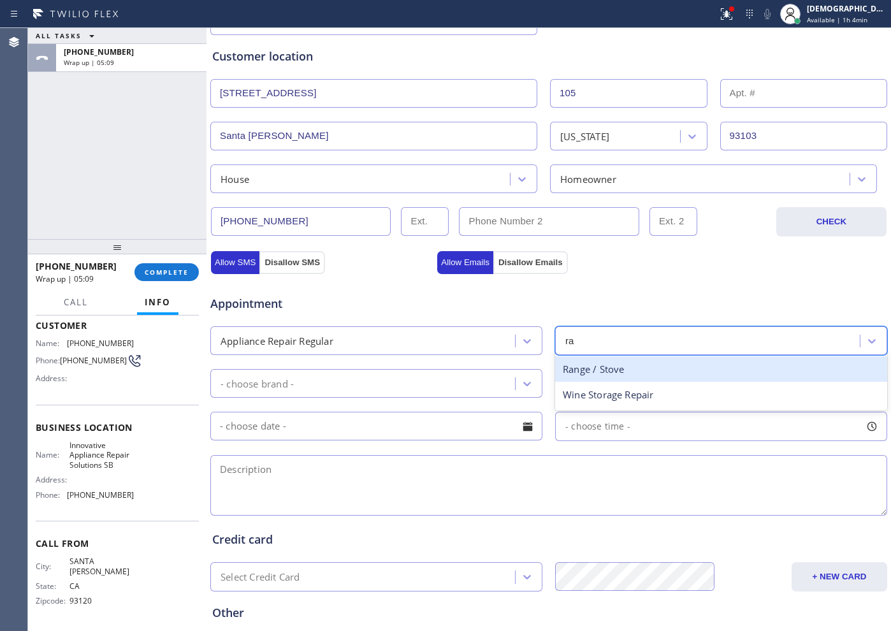
click at [585, 363] on div "Range / Stove" at bounding box center [721, 369] width 332 height 26
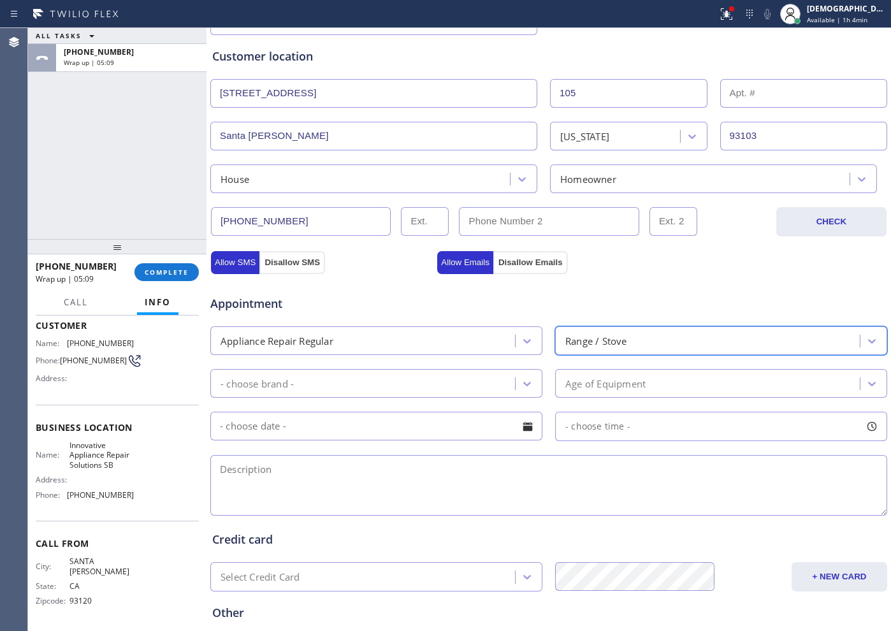
click at [457, 371] on div "- choose brand -" at bounding box center [376, 383] width 332 height 29
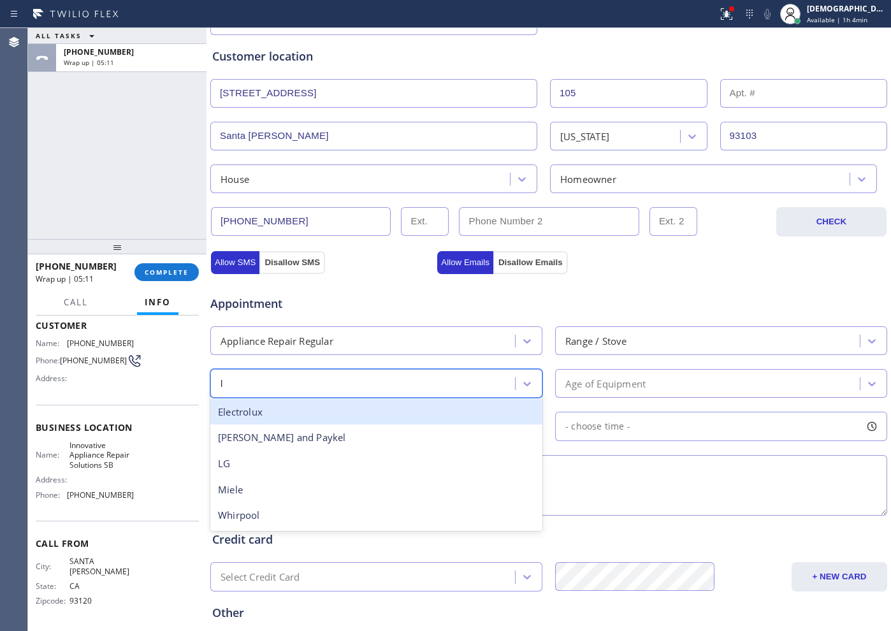
type input "lg"
click at [445, 412] on div "LG" at bounding box center [376, 412] width 332 height 26
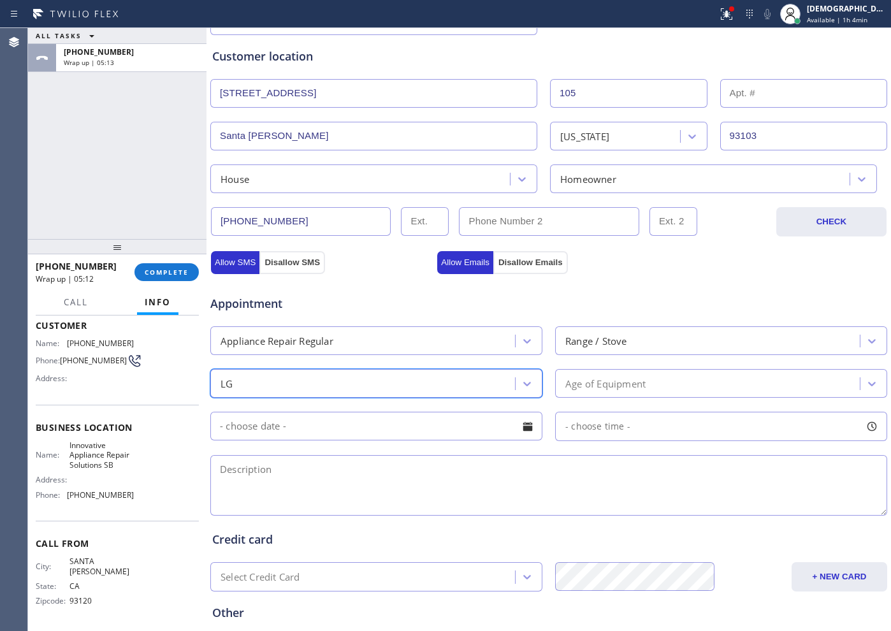
click at [631, 379] on div "Age of Equipment" at bounding box center [606, 383] width 80 height 15
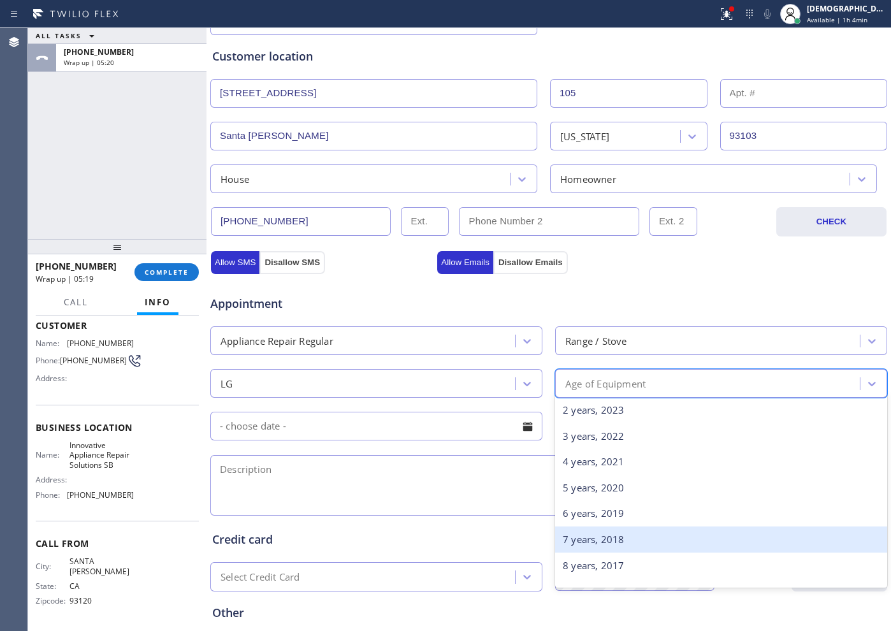
scroll to position [80, 0]
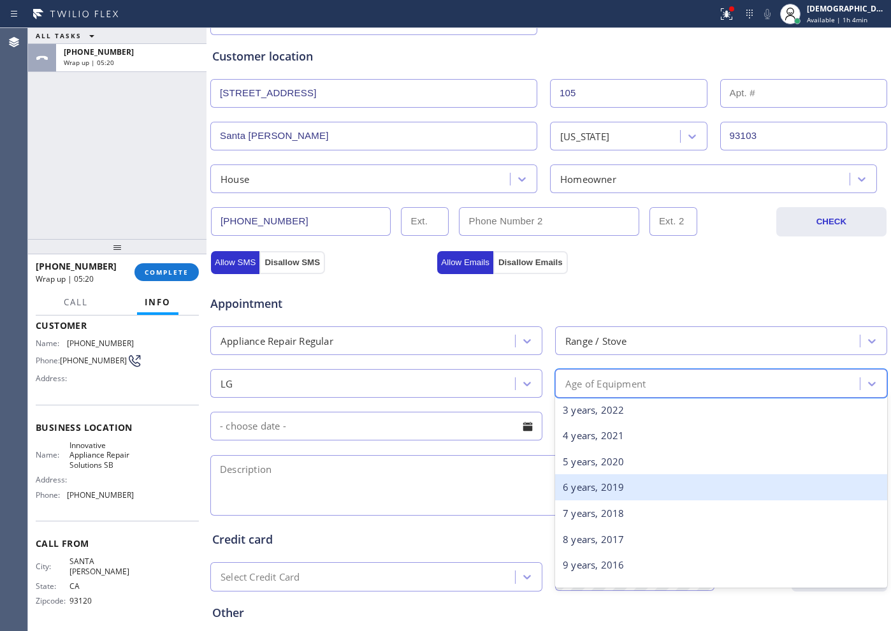
click at [590, 470] on div "5 years, 2020" at bounding box center [721, 462] width 332 height 26
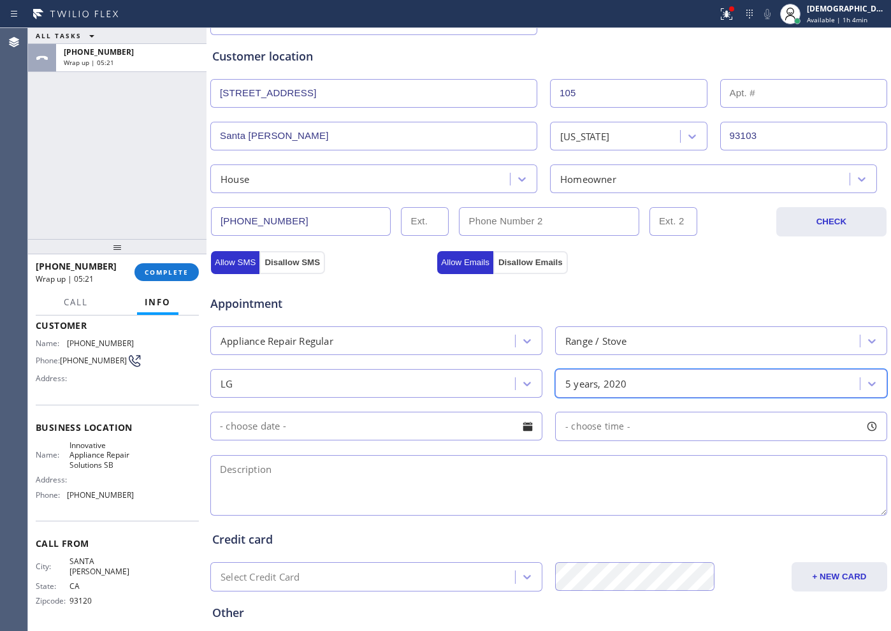
click at [300, 433] on input "text" at bounding box center [376, 426] width 332 height 29
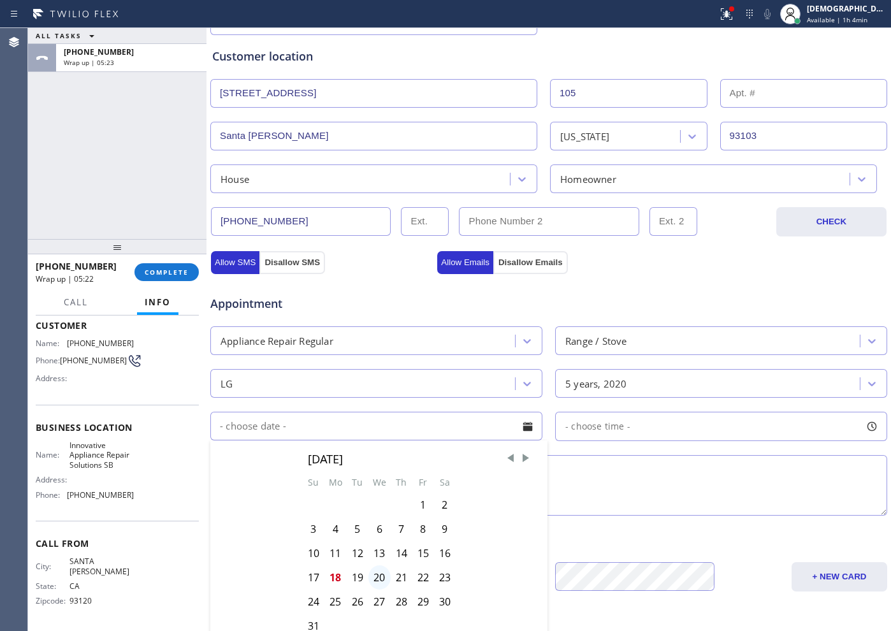
click at [377, 575] on div "20" at bounding box center [380, 578] width 22 height 24
type input "[DATE]"
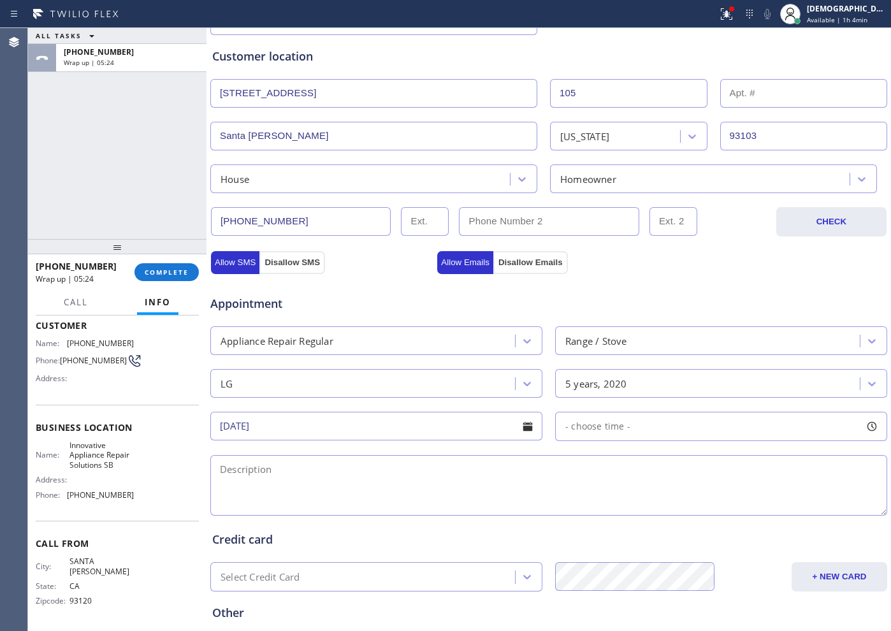
click at [639, 425] on div "- choose time -" at bounding box center [721, 426] width 332 height 29
drag, startPoint x: 696, startPoint y: 511, endPoint x: 658, endPoint y: 518, distance: 38.9
click at [658, 518] on div "FROM TILL 8:00 AM 12:00 PM" at bounding box center [711, 487] width 313 height 92
drag, startPoint x: 567, startPoint y: 502, endPoint x: 583, endPoint y: 506, distance: 16.6
click at [584, 506] on div at bounding box center [591, 504] width 15 height 27
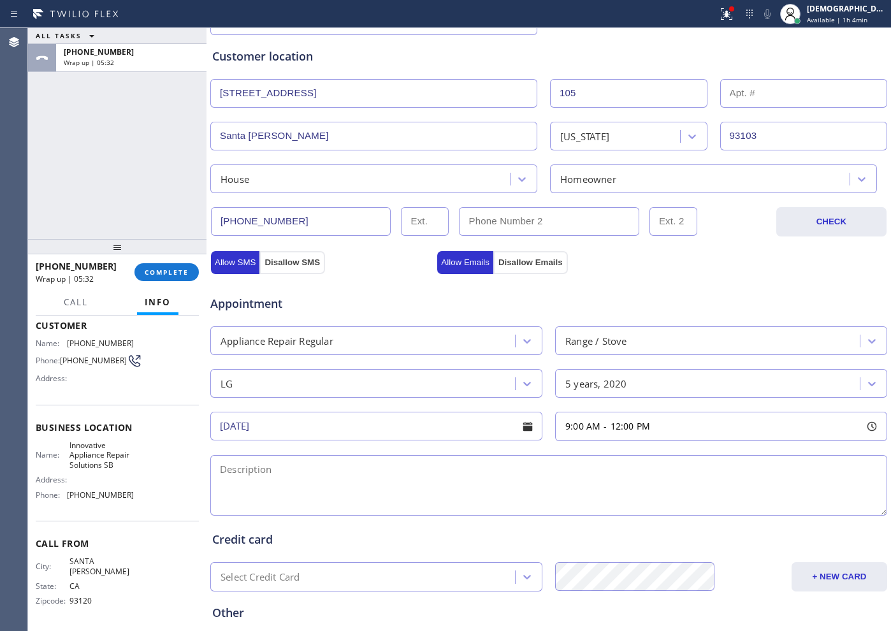
click at [634, 266] on div "Allow Emails Disallow Emails" at bounding box center [548, 262] width 226 height 23
click at [397, 470] on textarea at bounding box center [548, 485] width 677 height 61
type textarea "9"
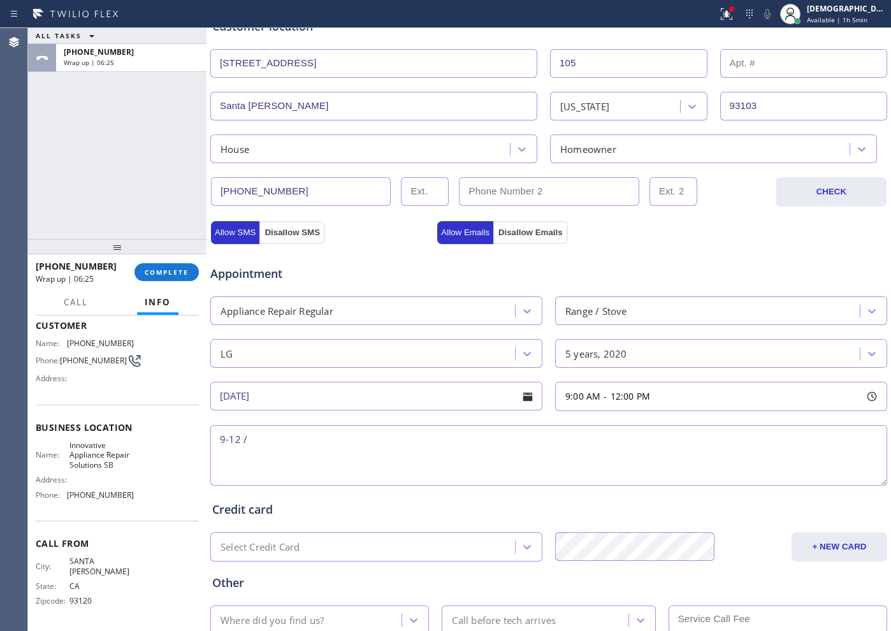
scroll to position [277, 0]
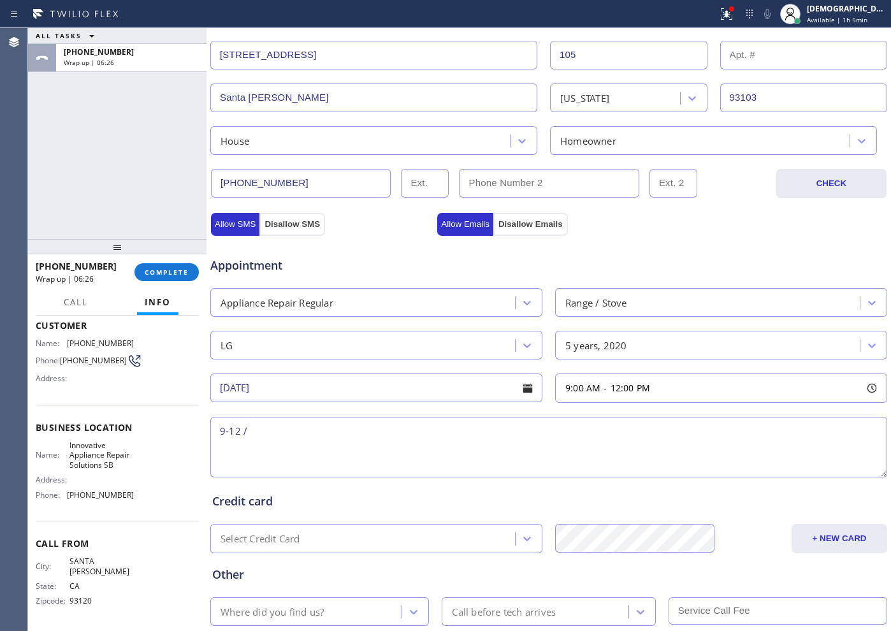
click at [351, 428] on textarea "9-12 /" at bounding box center [548, 447] width 677 height 61
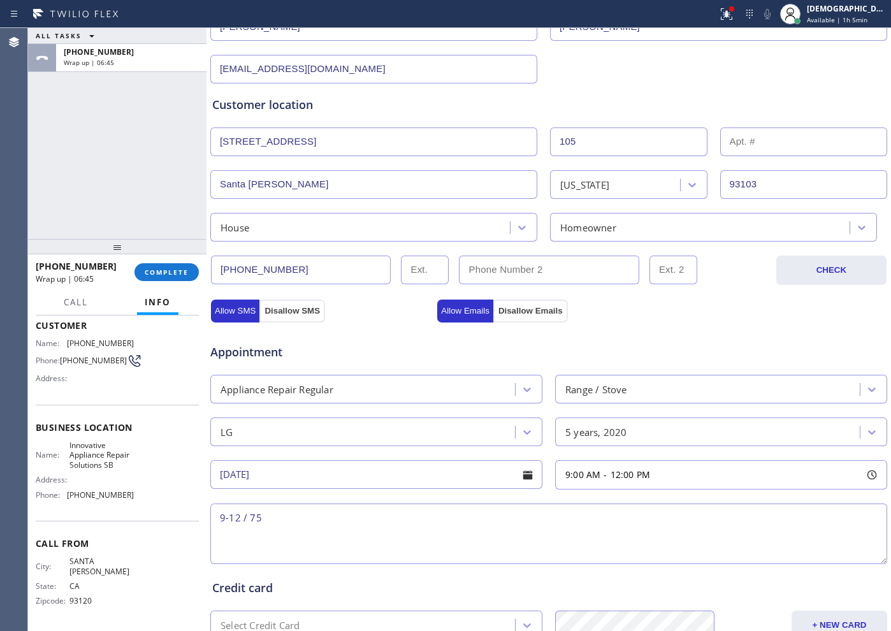
scroll to position [357, 0]
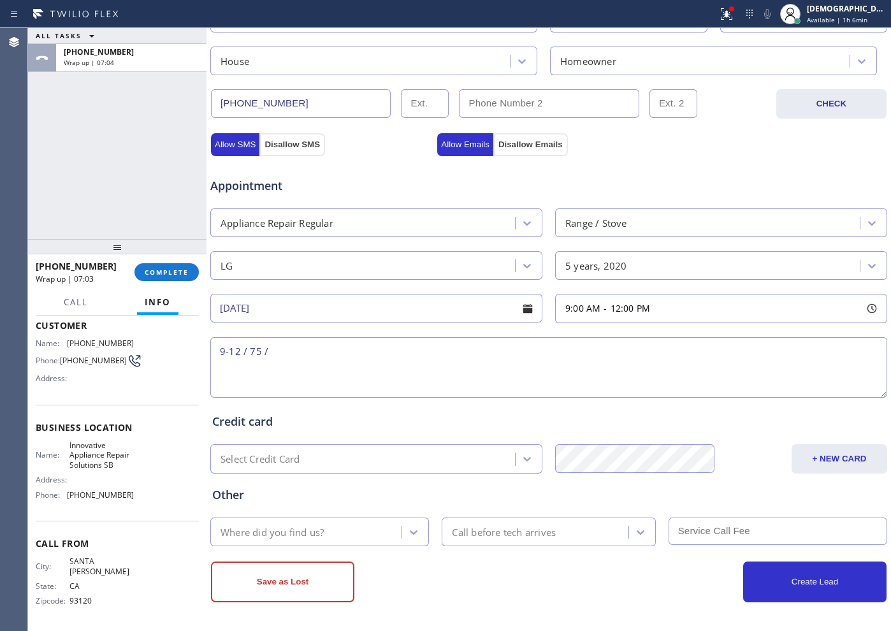
click at [403, 351] on textarea "9-12 / 75 /" at bounding box center [548, 367] width 677 height 61
paste textarea "LG /Gas range / 1 burner not working / 5 years"
click at [618, 347] on textarea "9-12 / 75 / LG /Gas range / 1 burner not working / 5 years / House HO" at bounding box center [548, 367] width 677 height 61
paste textarea "[STREET_ADDRESS][PERSON_NAME]"
click at [774, 351] on textarea "9-12 / 75 / LG /Gas range / 1 burner not working / 5 years / House HO [STREET_A…" at bounding box center [548, 367] width 677 height 61
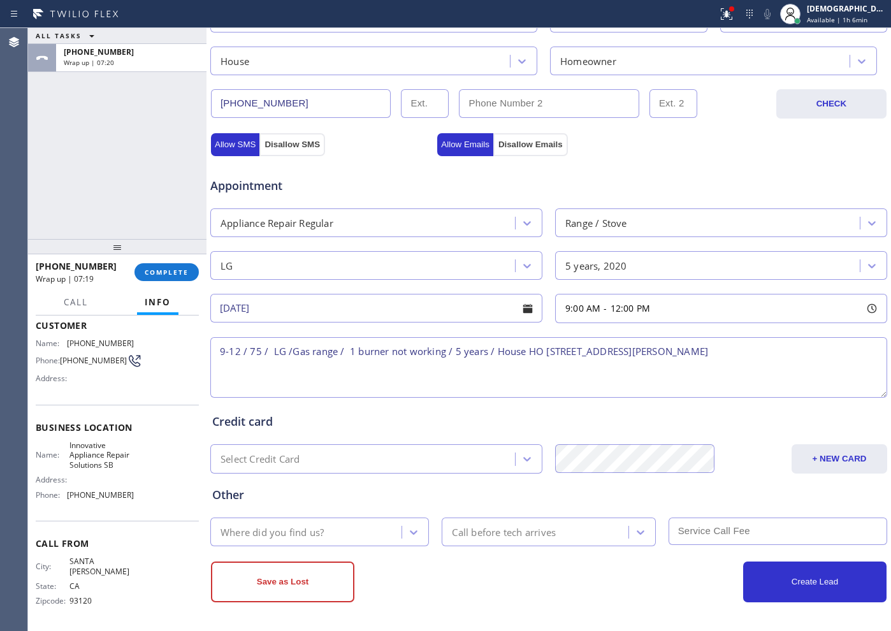
drag, startPoint x: 121, startPoint y: 501, endPoint x: 96, endPoint y: 488, distance: 28.8
click at [121, 500] on span "[PHONE_NUMBER]" at bounding box center [100, 495] width 67 height 10
drag, startPoint x: 82, startPoint y: 479, endPoint x: 64, endPoint y: 452, distance: 32.2
click at [64, 452] on div "Name: Innovative Appliance Repair Solutions SB Address: Phone: [PHONE_NUMBER]" at bounding box center [85, 473] width 98 height 64
click at [117, 459] on span "Innovative Appliance Repair Solutions SB" at bounding box center [101, 455] width 64 height 29
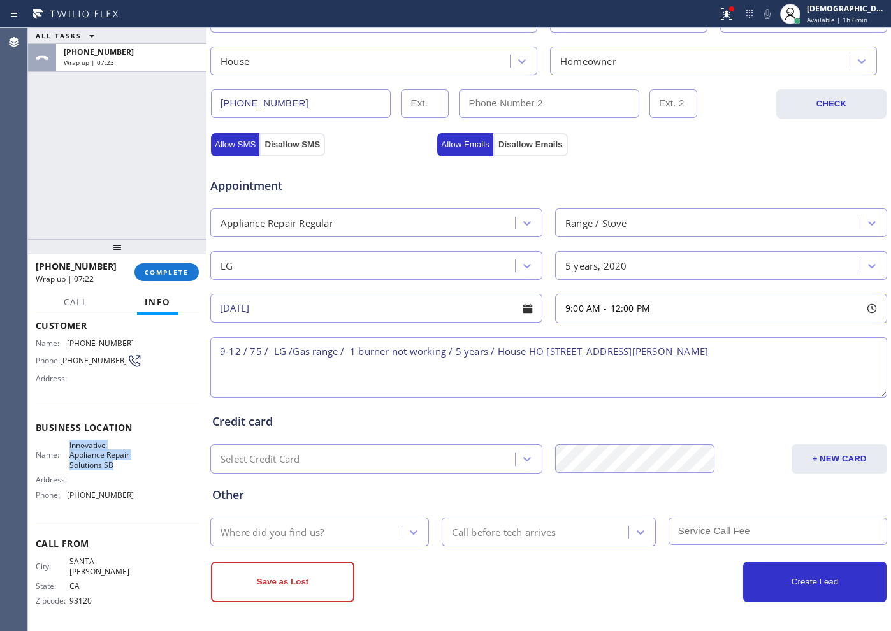
drag, startPoint x: 94, startPoint y: 478, endPoint x: 65, endPoint y: 448, distance: 41.5
click at [65, 448] on div "Name: Innovative Appliance Repair Solutions SB" at bounding box center [85, 455] width 98 height 29
copy span "Innovative Appliance Repair Solutions SB"
click at [761, 362] on textarea "9-12 / 75 / LG /Gas range / 1 burner not working / 5 years / House HO [STREET_A…" at bounding box center [548, 367] width 677 height 61
click at [625, 350] on textarea "9-12 / 75 / LG /Gas range / 1 burner not working / 5 years / House HO [STREET_A…" at bounding box center [548, 367] width 677 height 61
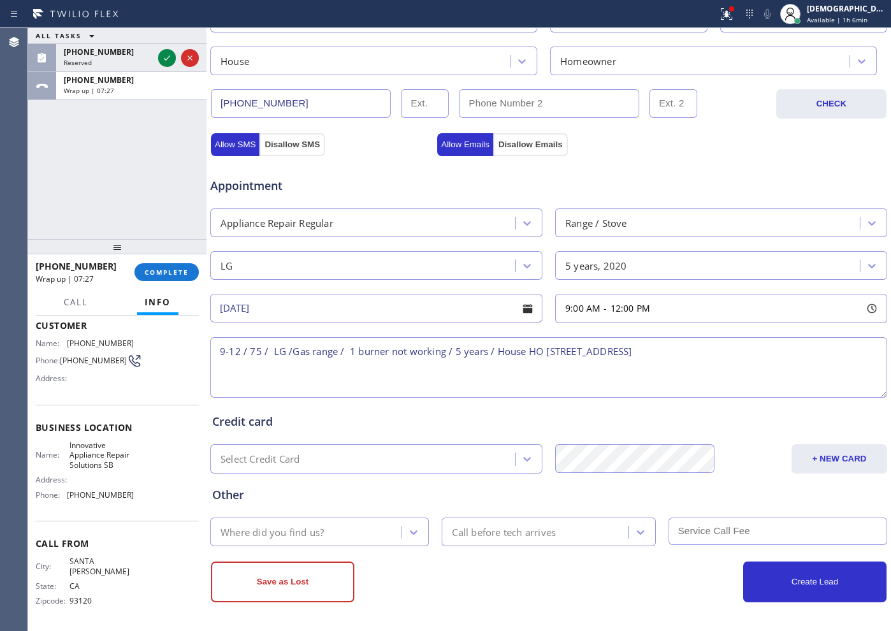
click at [750, 348] on textarea "9-12 / 75 / LG /Gas range / 1 burner not working / 5 years / House HO [STREET_A…" at bounding box center [548, 367] width 677 height 61
paste textarea "Innovative Appliance Repair Solutions SB"
click at [744, 353] on textarea "9-12 / 75 / LG /Gas range / 1 burner not working / 5 years / House HO [STREET_A…" at bounding box center [548, 367] width 677 height 61
click at [443, 368] on textarea "9-12 / 75 / LG /Gas range / 1 burner not working / 5 years / House HO [STREET_A…" at bounding box center [548, 367] width 677 height 61
click at [348, 376] on textarea "9-12 / 75 / LG /Gas range / 1 burner not working / 5 years / House HO [STREET_A…" at bounding box center [548, 367] width 677 height 61
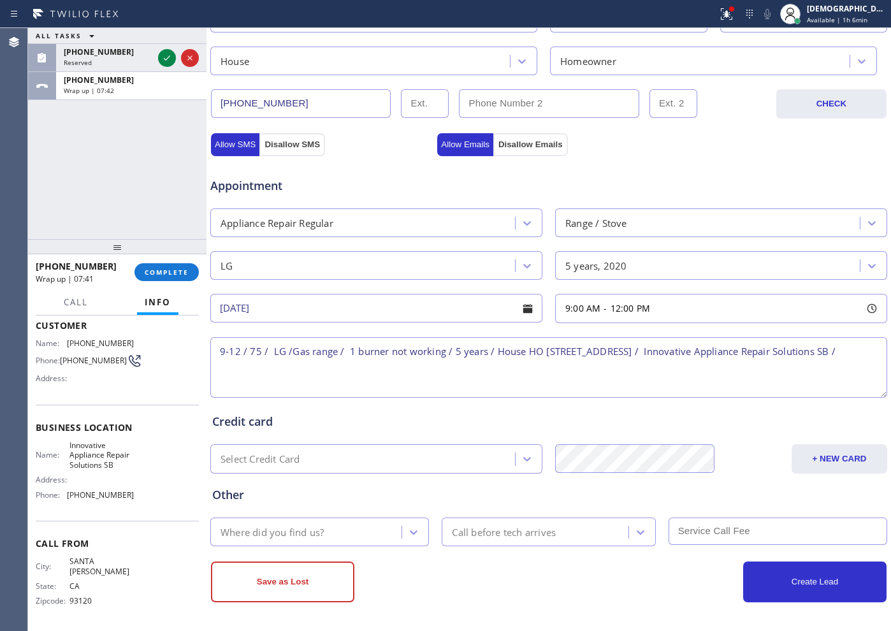
click at [353, 367] on textarea "9-12 / 75 / LG /Gas range / 1 burner not working / 5 years / House HO [STREET_A…" at bounding box center [548, 367] width 677 height 61
paste textarea "Please call customer 30 minutes prior to arrival"
type textarea "9-12 / 75 / LG /Gas range / 1 burner not working / 5 years / House HO [STREET_A…"
click at [374, 529] on div "Where did you find us?" at bounding box center [307, 532] width 187 height 22
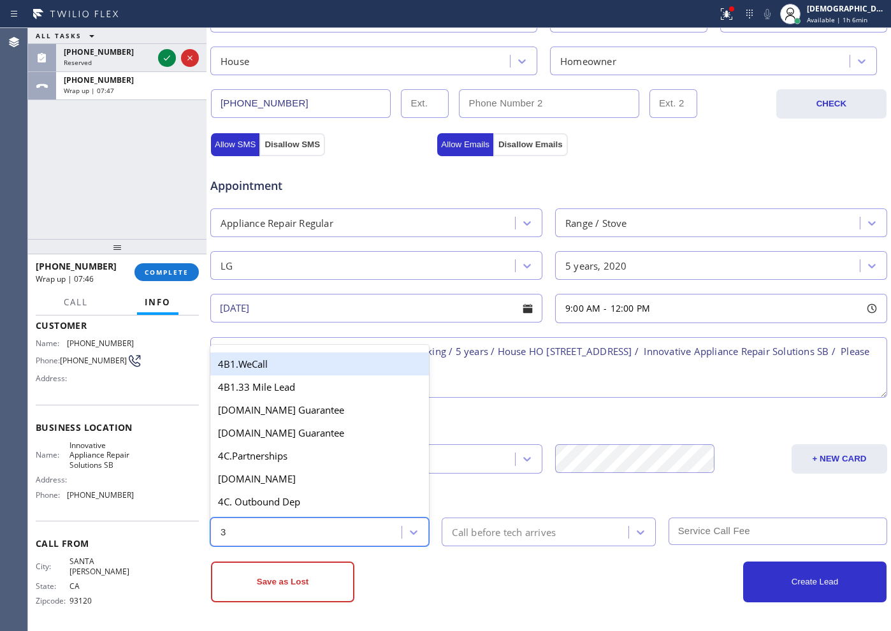
type input "30"
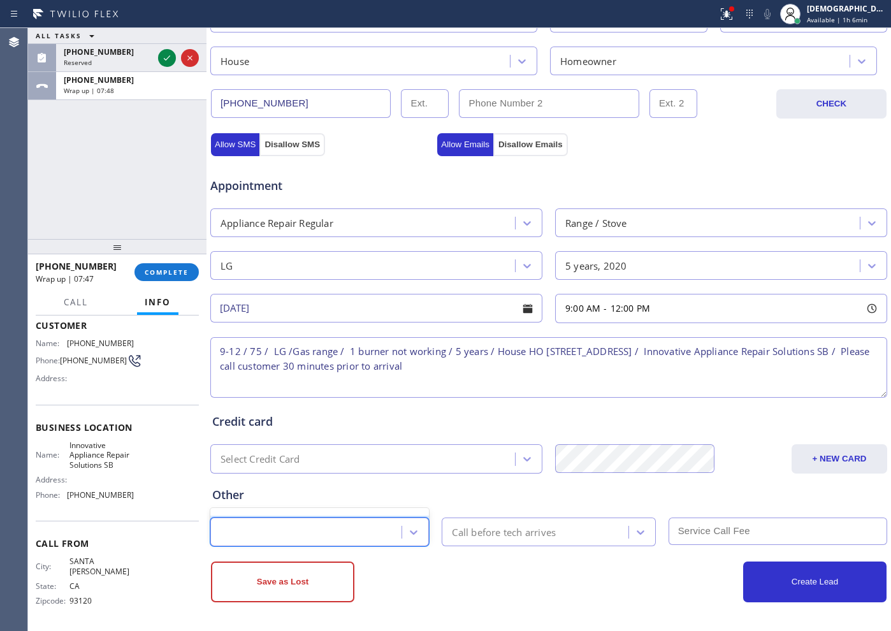
click at [314, 532] on div "30" at bounding box center [307, 532] width 187 height 22
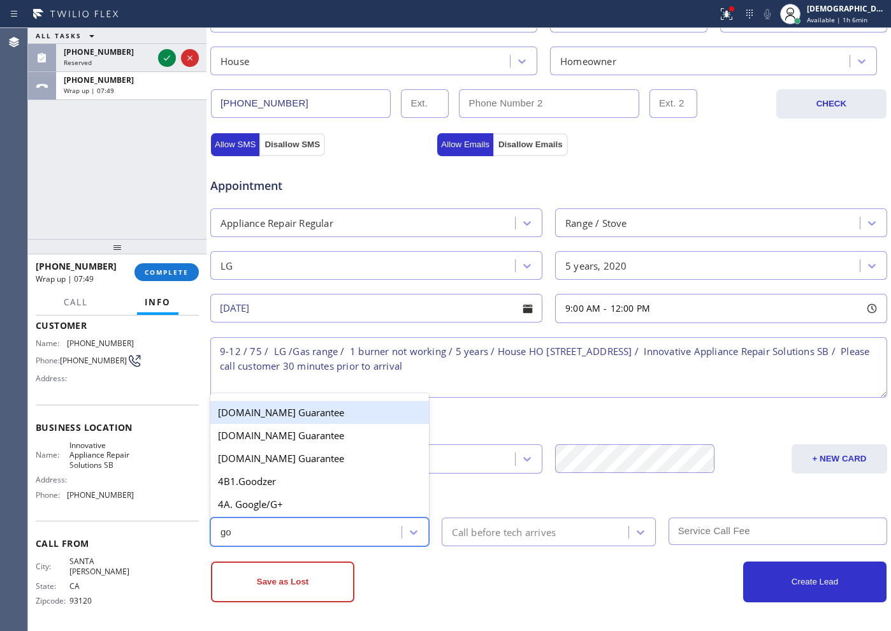
type input "goo"
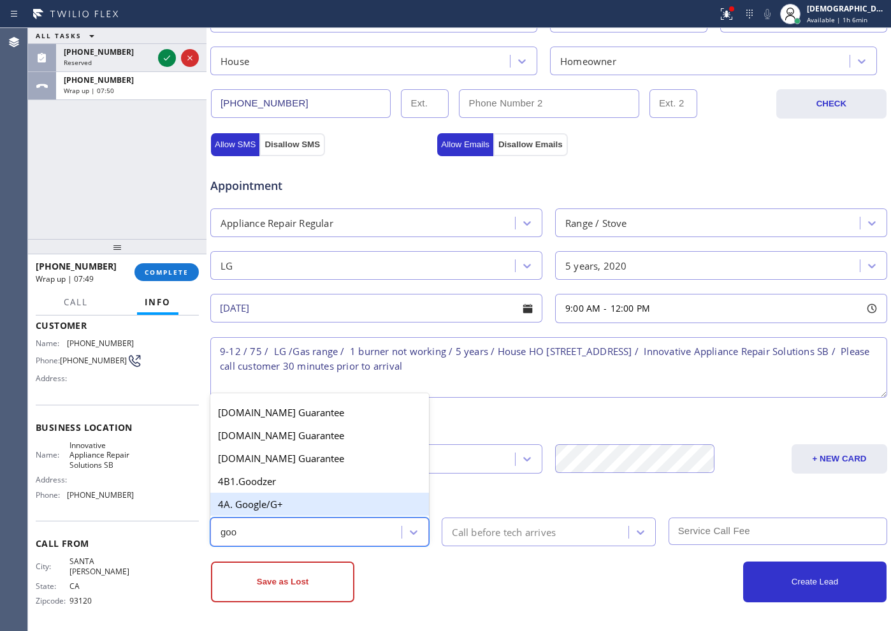
click at [286, 506] on div "4A. Google/G+" at bounding box center [319, 504] width 219 height 23
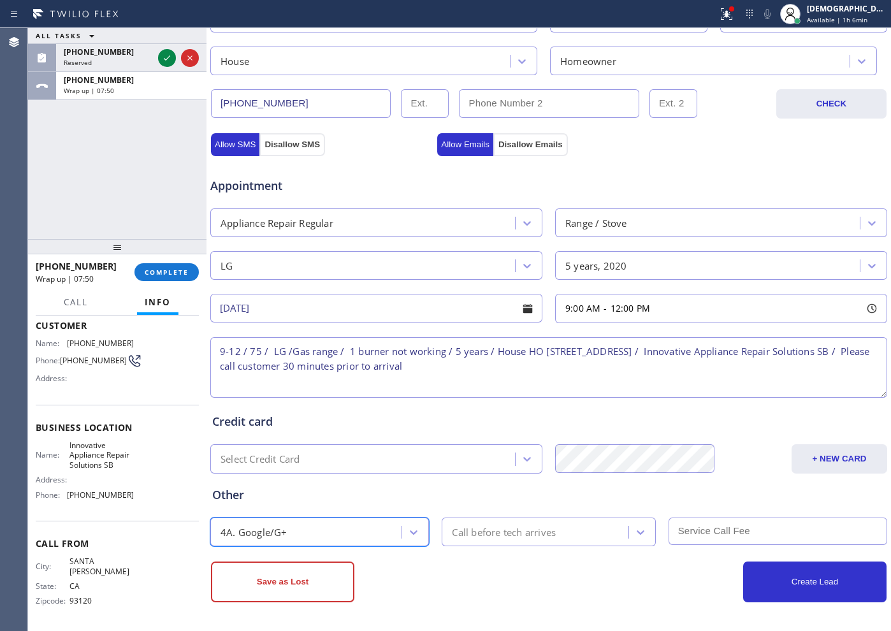
click at [471, 532] on div "Call before tech arrives" at bounding box center [504, 532] width 104 height 15
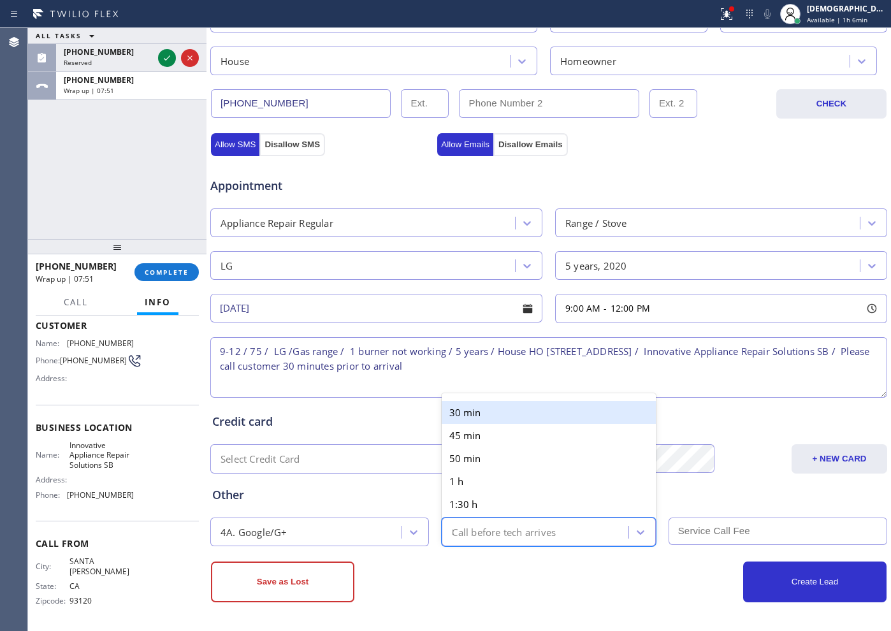
type input "30"
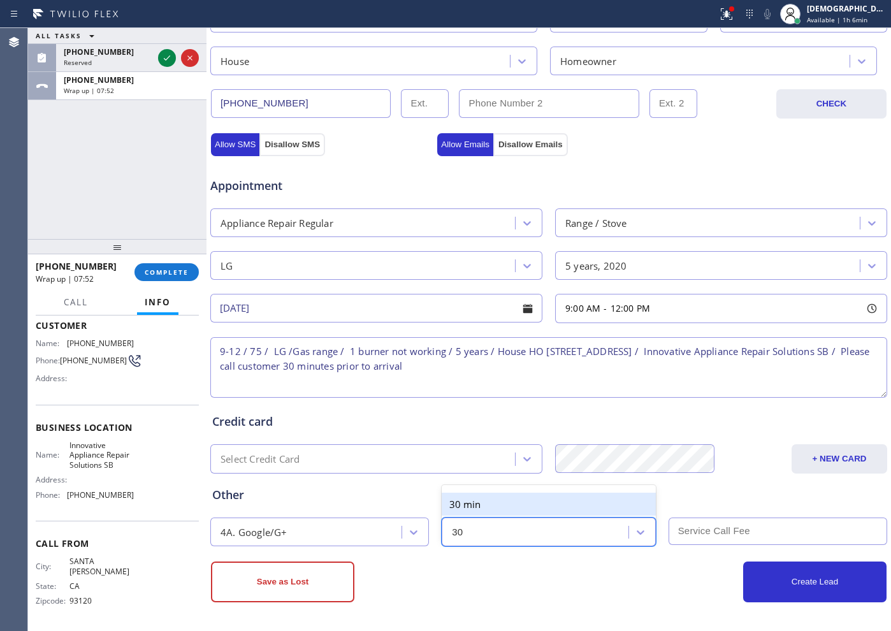
click at [469, 501] on div "30 min" at bounding box center [549, 504] width 214 height 23
click at [790, 533] on input "text" at bounding box center [778, 531] width 219 height 27
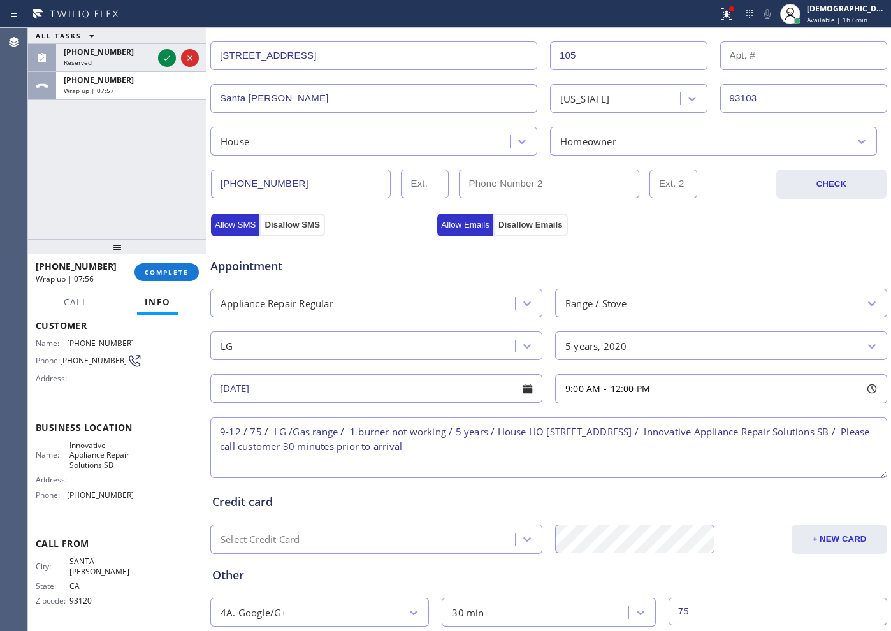
scroll to position [277, 0]
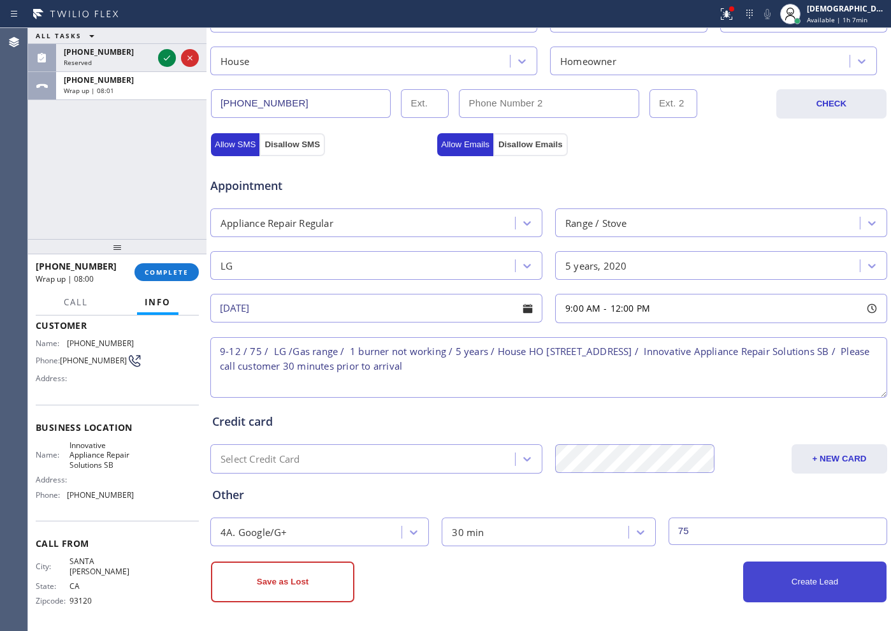
type input "75"
click at [817, 588] on button "Create Lead" at bounding box center [814, 582] width 143 height 41
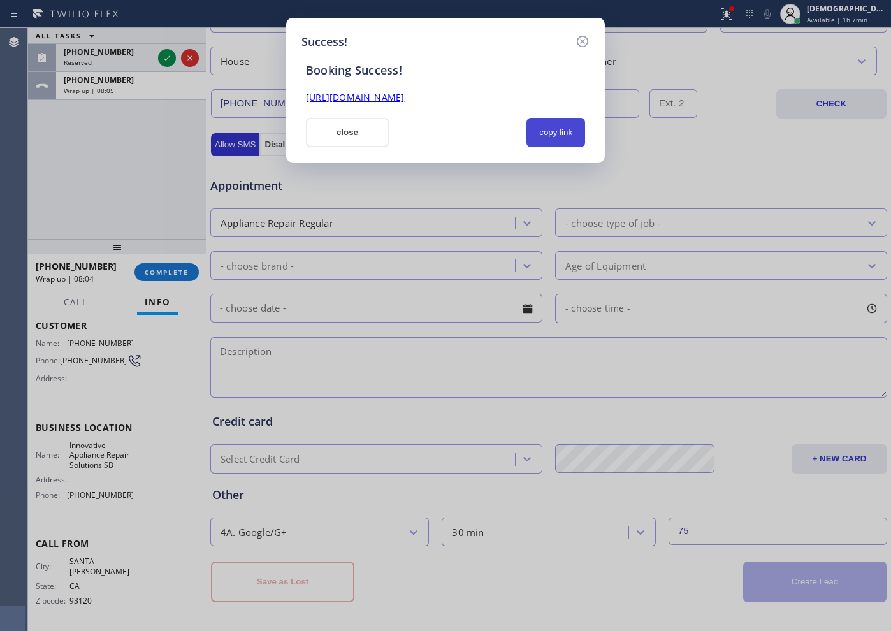
click at [541, 139] on button "copy link" at bounding box center [556, 132] width 59 height 29
click at [404, 99] on link "[URL][DOMAIN_NAME]" at bounding box center [355, 97] width 98 height 12
drag, startPoint x: 339, startPoint y: 126, endPoint x: 661, endPoint y: 110, distance: 322.4
click at [340, 127] on button "close" at bounding box center [347, 132] width 83 height 29
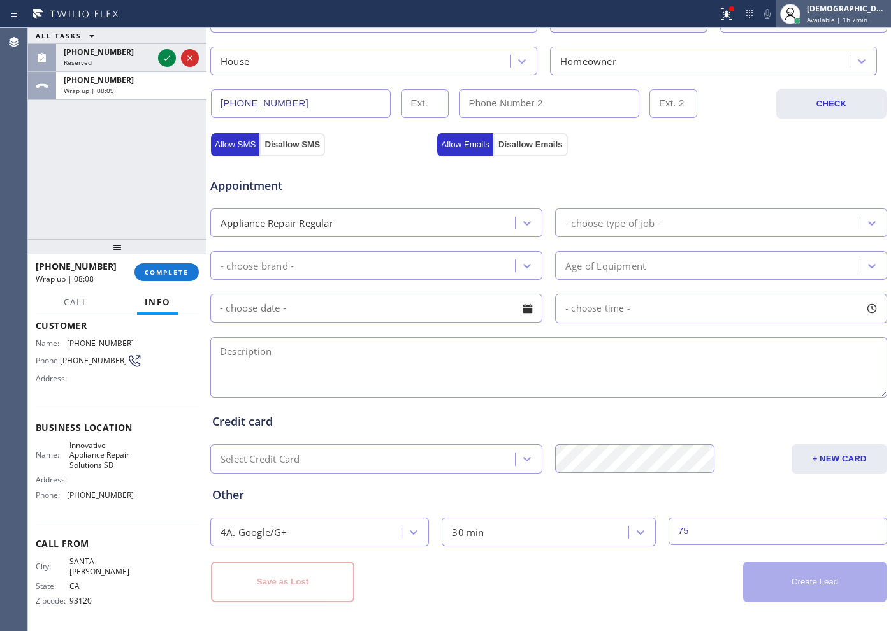
click at [835, 22] on span "Available | 1h 7min" at bounding box center [837, 19] width 61 height 9
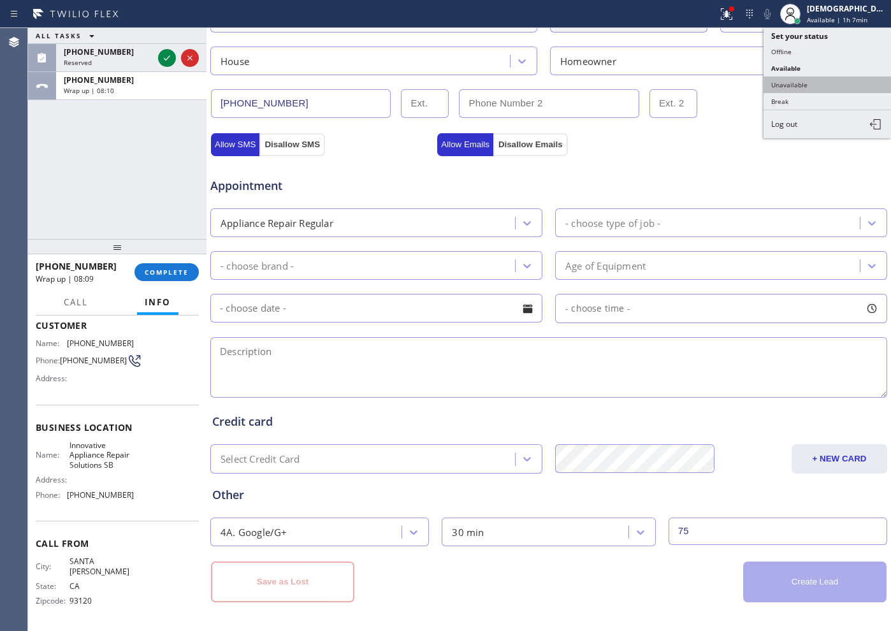
click at [810, 79] on button "Unavailable" at bounding box center [828, 85] width 128 height 17
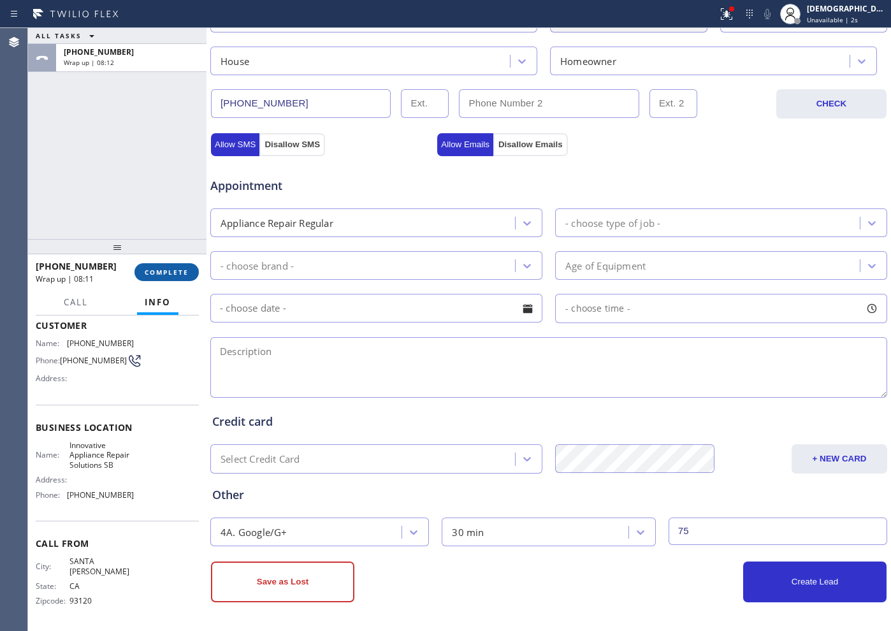
click at [163, 268] on span "COMPLETE" at bounding box center [167, 272] width 44 height 9
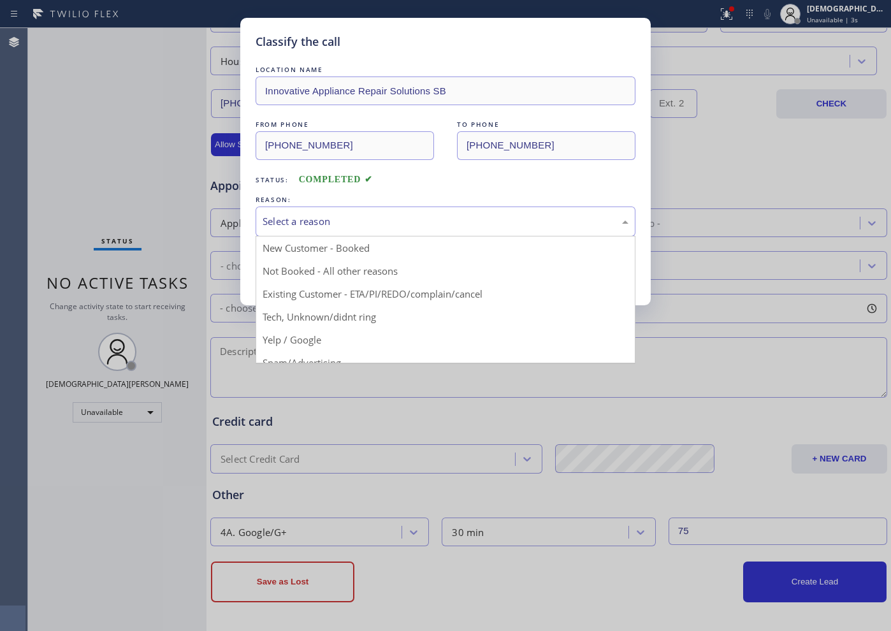
click at [296, 223] on div "Select a reason" at bounding box center [446, 221] width 366 height 15
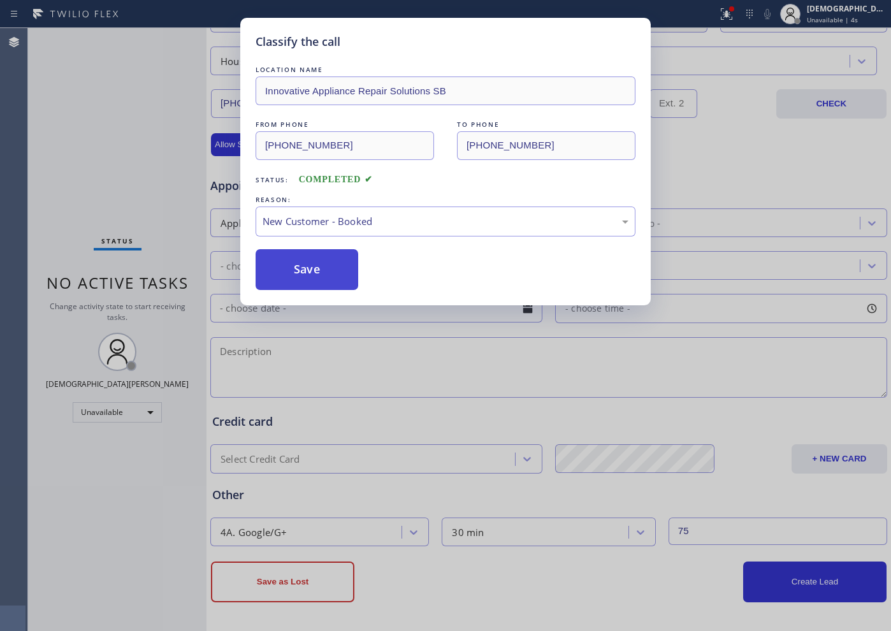
click at [296, 259] on button "Save" at bounding box center [307, 269] width 103 height 41
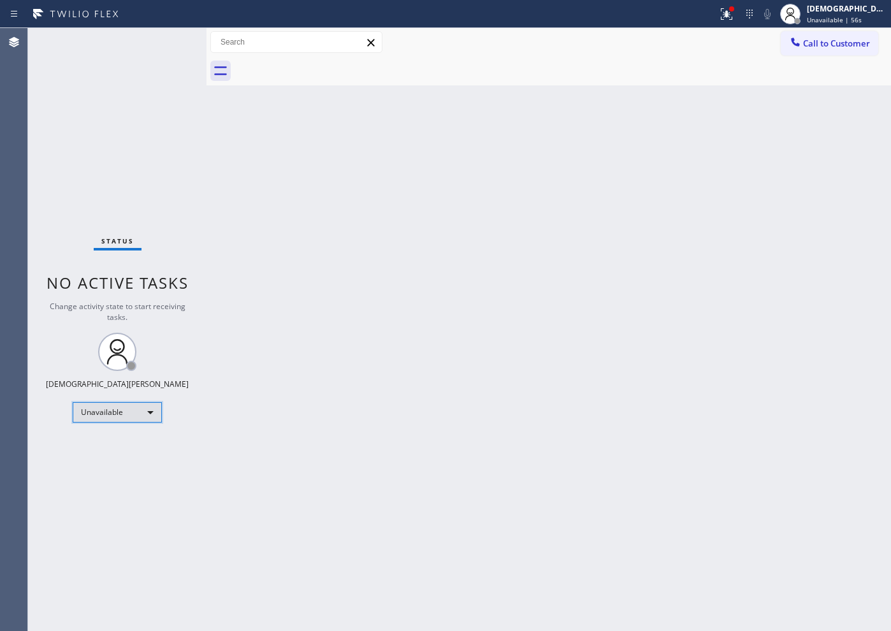
click at [113, 406] on div "Unavailable" at bounding box center [117, 412] width 89 height 20
click at [116, 441] on li "Available" at bounding box center [116, 446] width 87 height 15
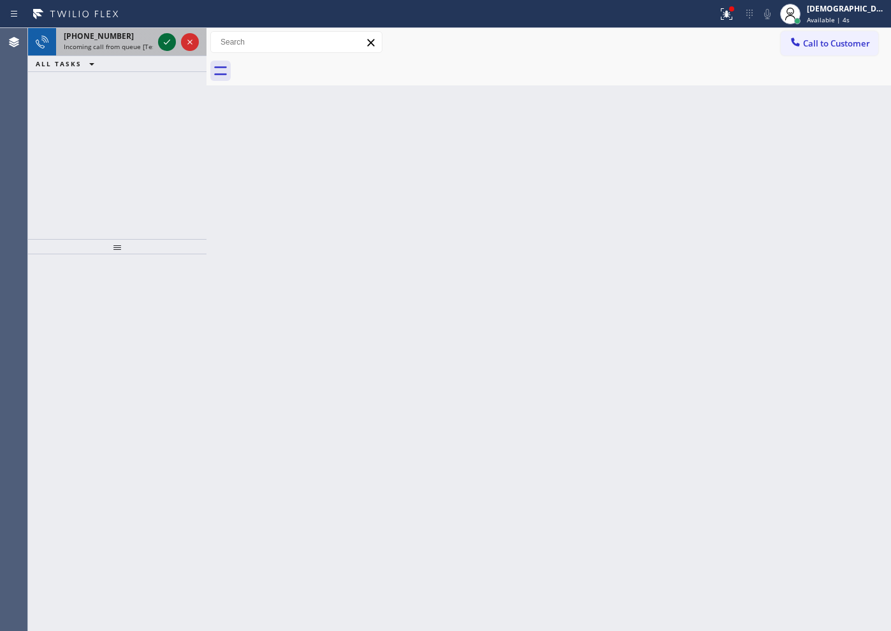
click at [168, 35] on icon at bounding box center [166, 41] width 15 height 15
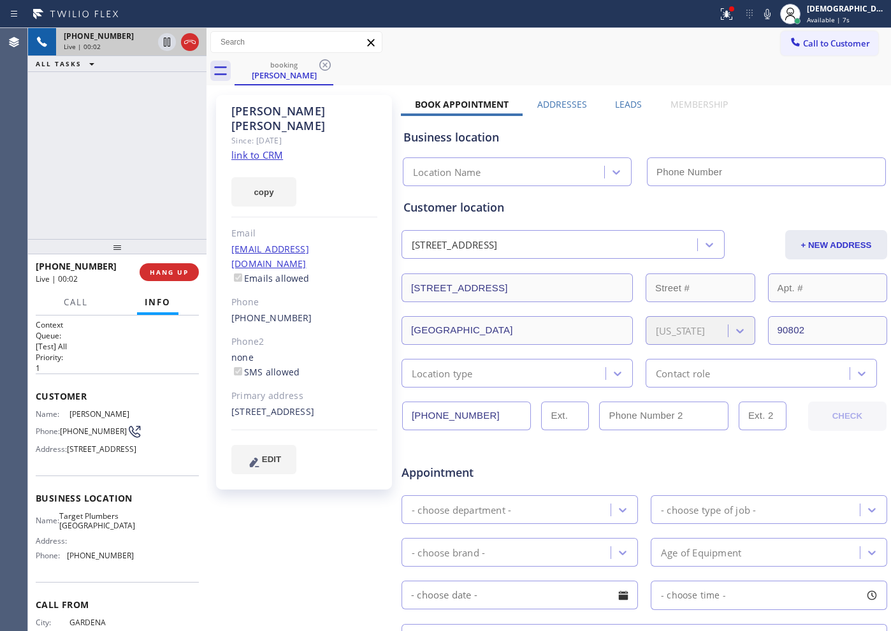
type input "[PHONE_NUMBER]"
click at [275, 149] on link "link to CRM" at bounding box center [257, 155] width 52 height 13
click at [196, 41] on icon at bounding box center [189, 41] width 15 height 15
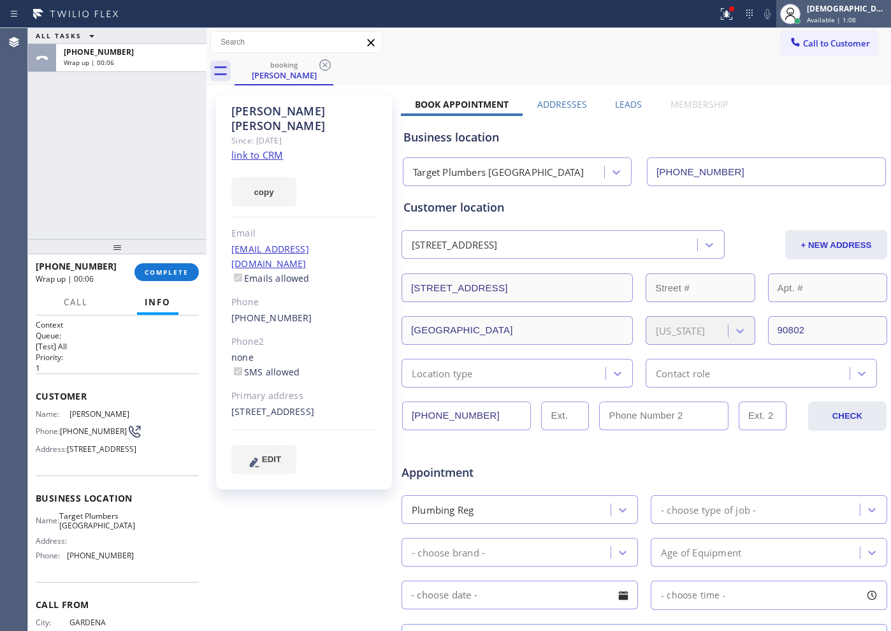
click at [859, 11] on div "[DEMOGRAPHIC_DATA][PERSON_NAME]" at bounding box center [847, 8] width 80 height 11
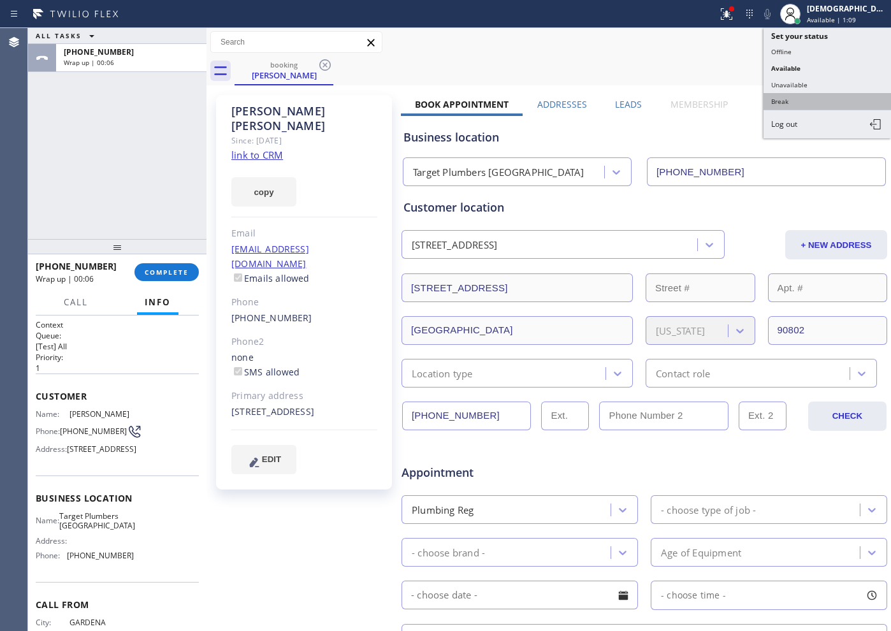
click at [808, 100] on button "Break" at bounding box center [828, 101] width 128 height 17
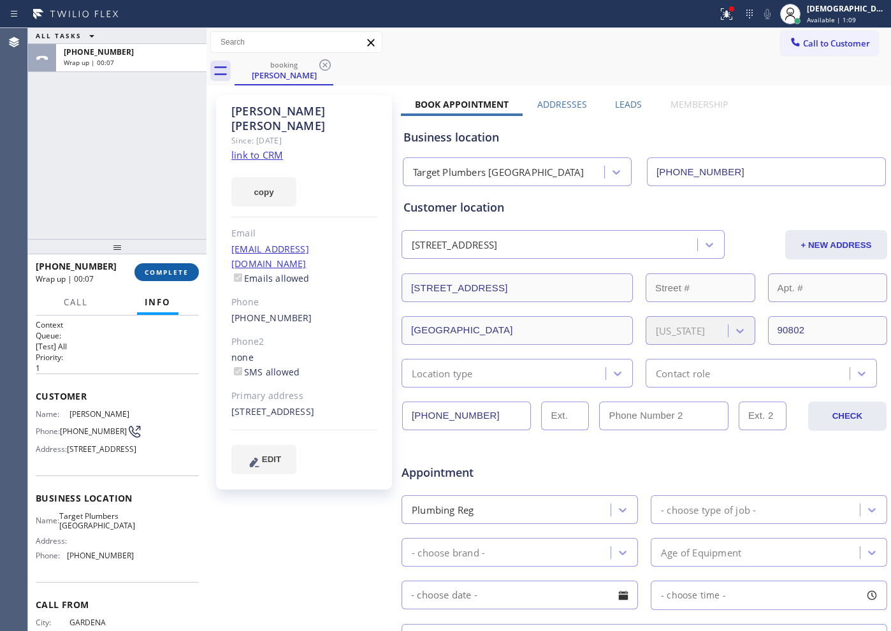
click at [169, 268] on span "COMPLETE" at bounding box center [167, 272] width 44 height 9
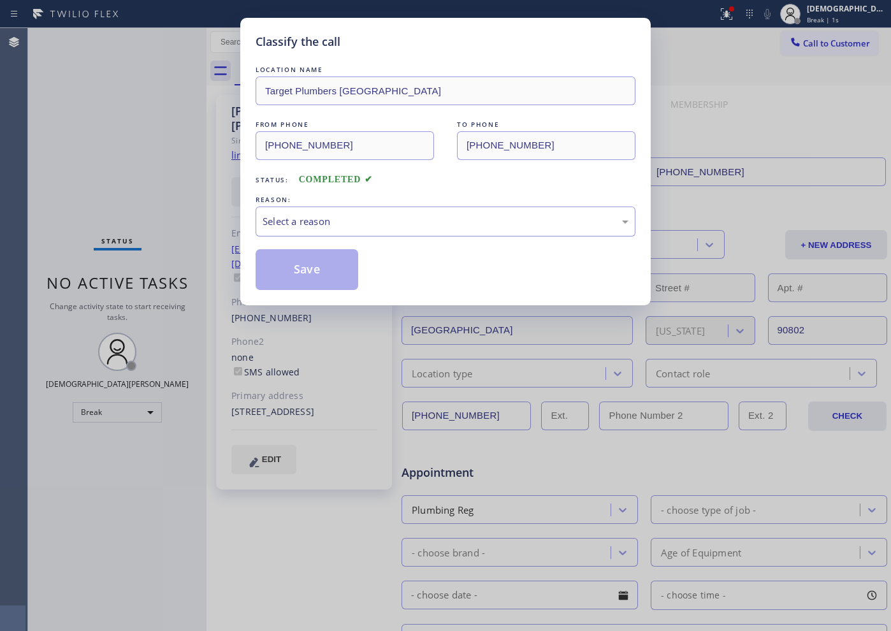
click at [388, 214] on div "Select a reason" at bounding box center [446, 221] width 366 height 15
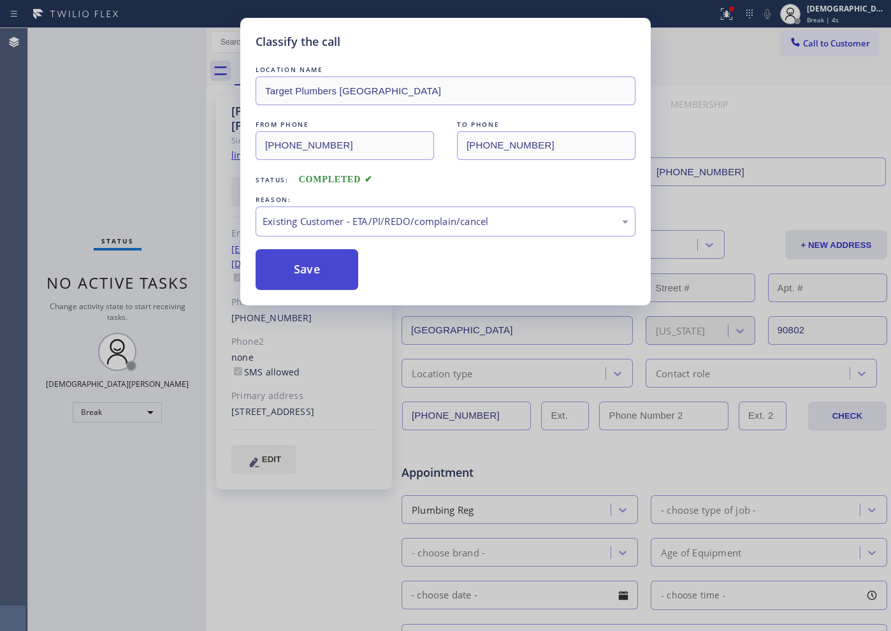
click at [323, 270] on button "Save" at bounding box center [307, 269] width 103 height 41
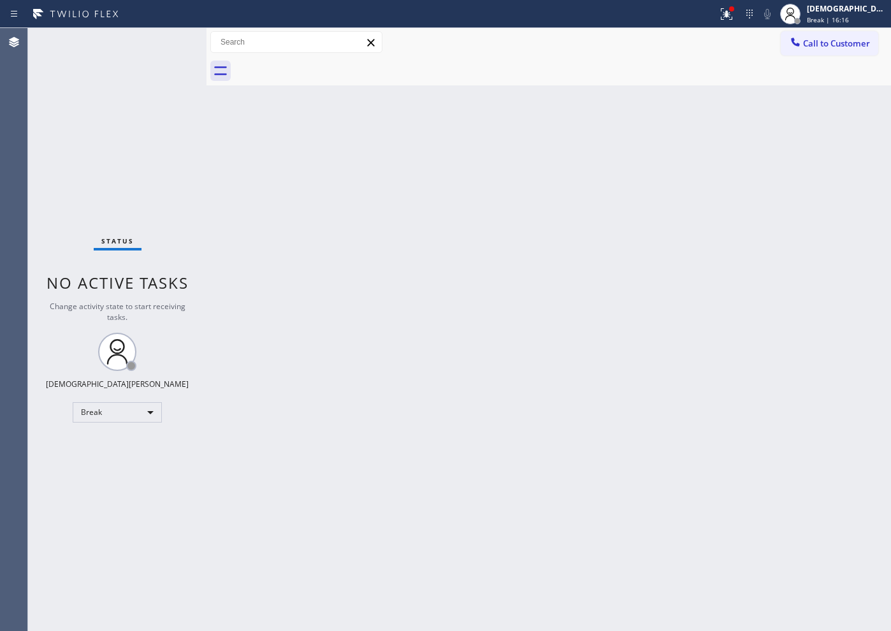
click at [145, 171] on div "Status No active tasks Change activity state to start receiving tasks. Christia…" at bounding box center [117, 329] width 179 height 603
click at [124, 414] on div "Break" at bounding box center [117, 412] width 89 height 20
click at [117, 441] on li "Available" at bounding box center [116, 446] width 87 height 15
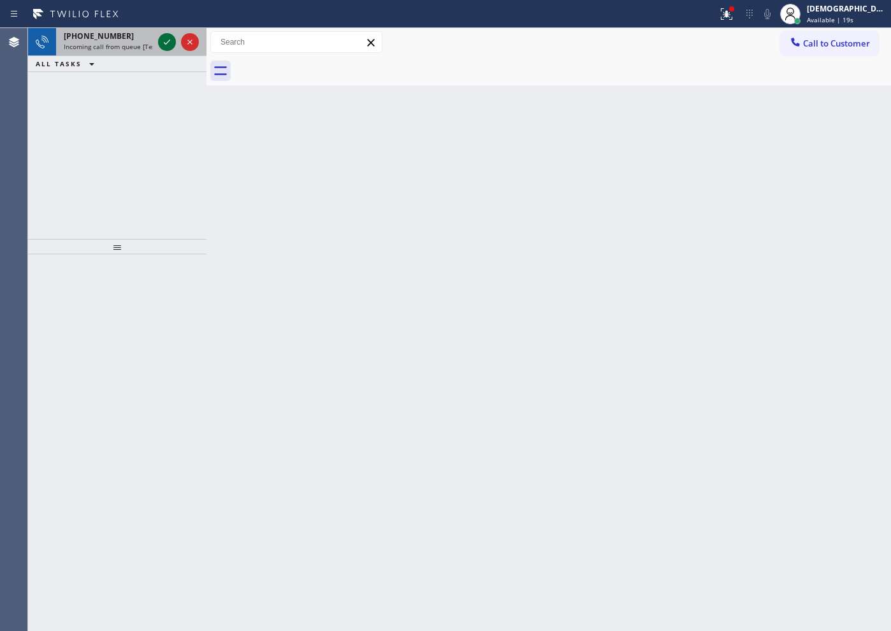
click at [168, 42] on icon at bounding box center [166, 41] width 15 height 15
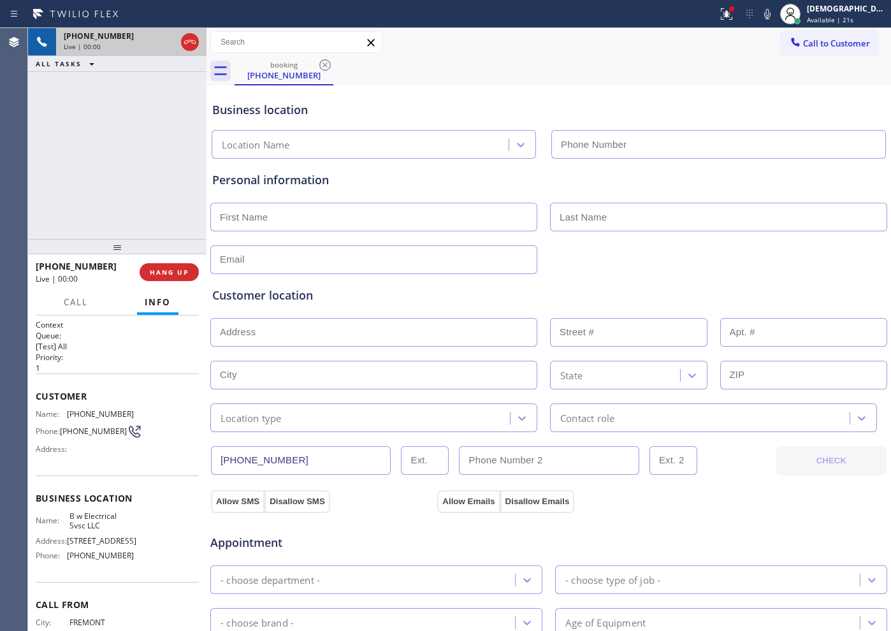
type input "[PHONE_NUMBER]"
click at [195, 41] on icon at bounding box center [189, 42] width 11 height 4
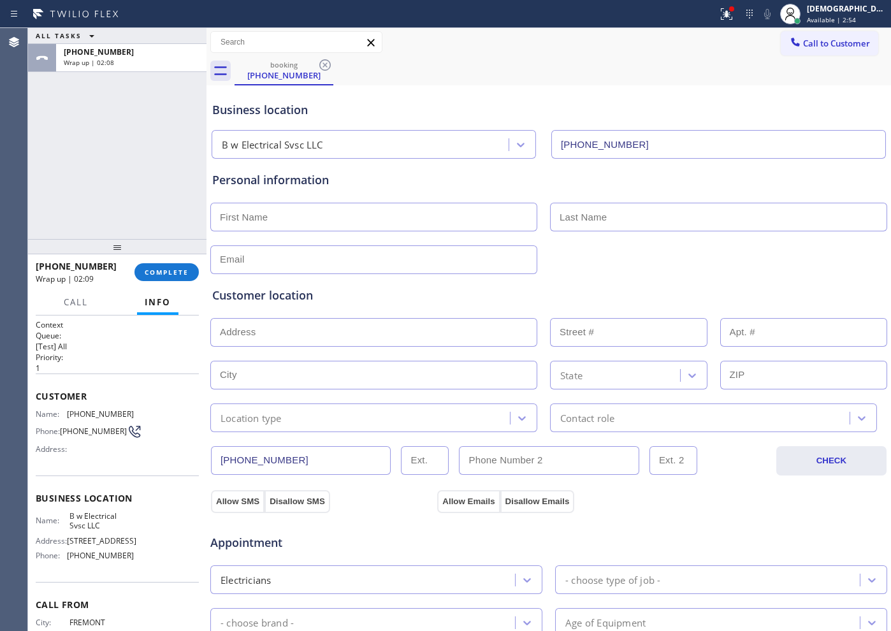
click at [272, 207] on input "text" at bounding box center [373, 217] width 327 height 29
click at [183, 270] on span "COMPLETE" at bounding box center [167, 272] width 44 height 9
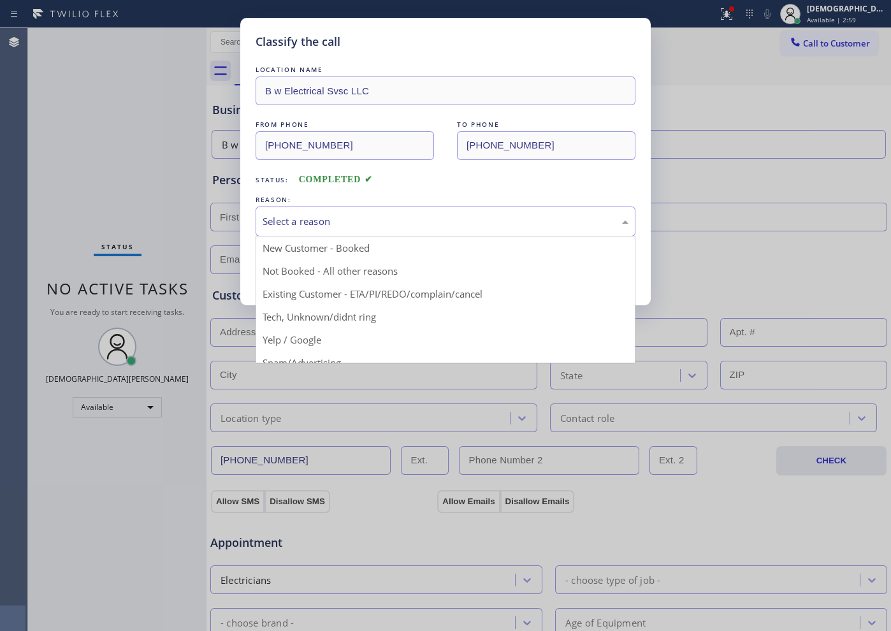
click at [321, 216] on div "Select a reason" at bounding box center [446, 221] width 366 height 15
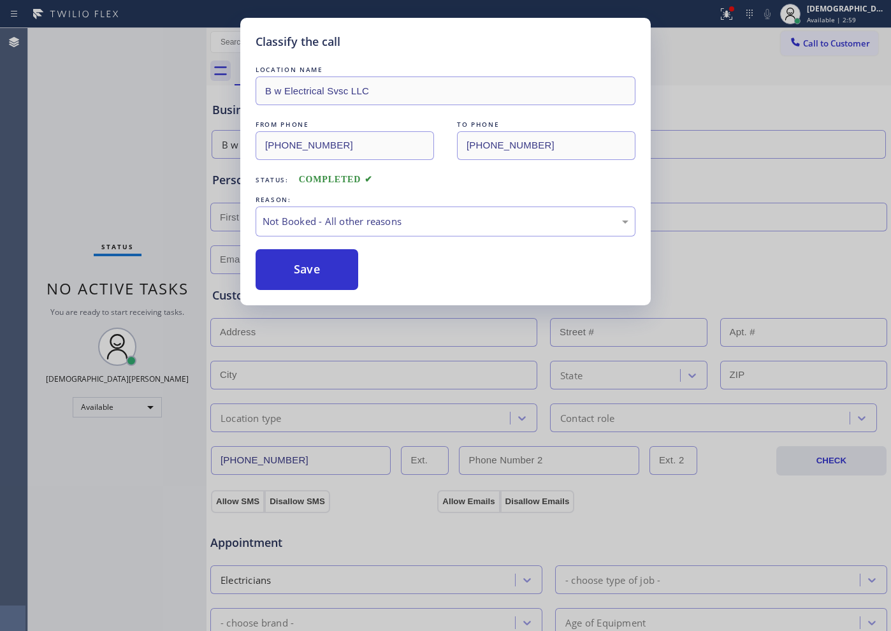
click at [299, 265] on button "Save" at bounding box center [307, 269] width 103 height 41
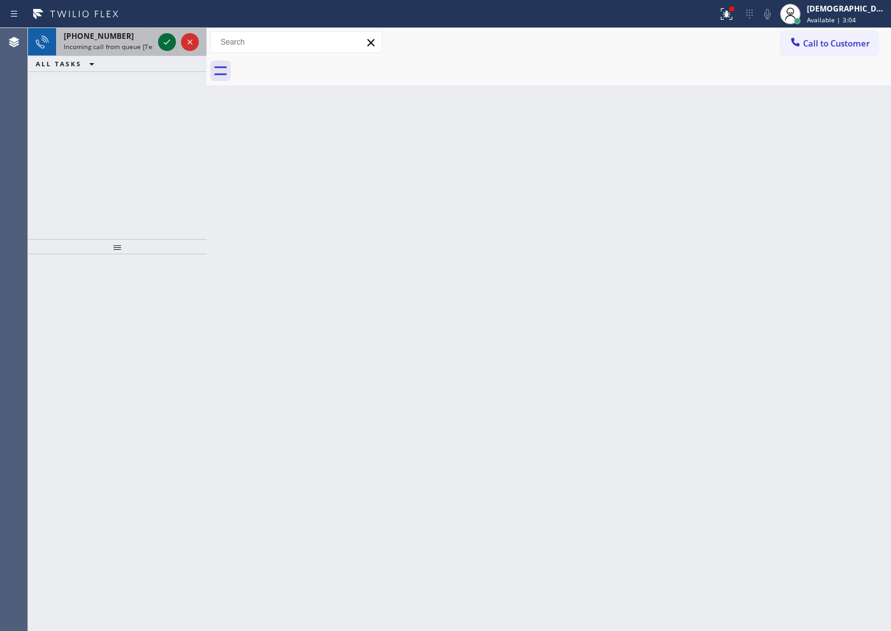
click at [168, 38] on icon at bounding box center [166, 41] width 15 height 15
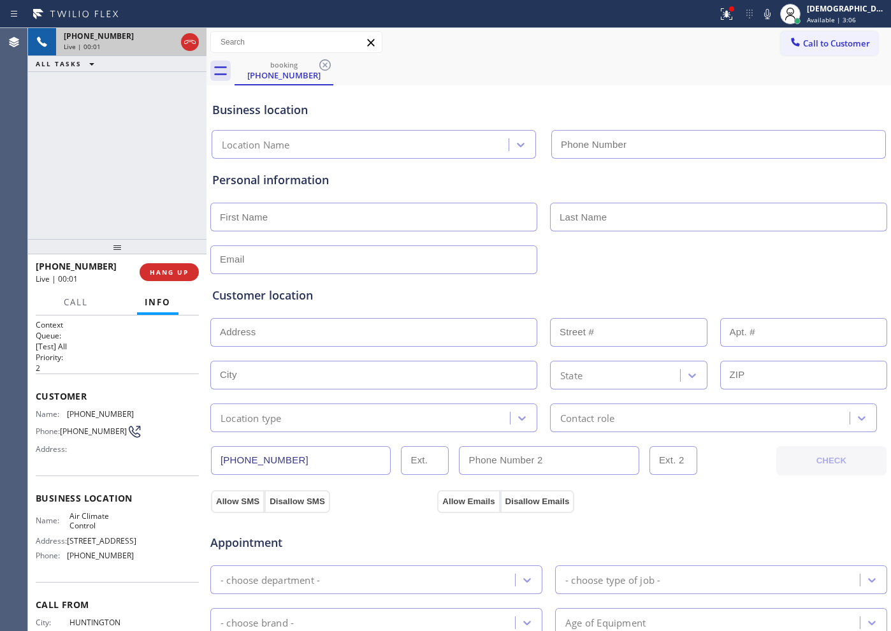
type input "[PHONE_NUMBER]"
click at [193, 40] on icon at bounding box center [189, 42] width 11 height 4
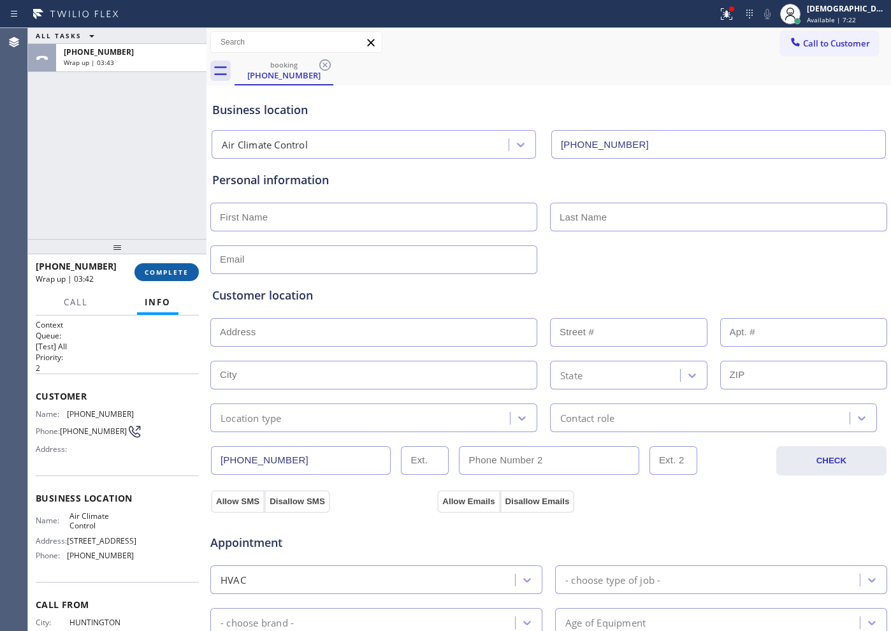
click at [168, 277] on button "COMPLETE" at bounding box center [167, 272] width 64 height 18
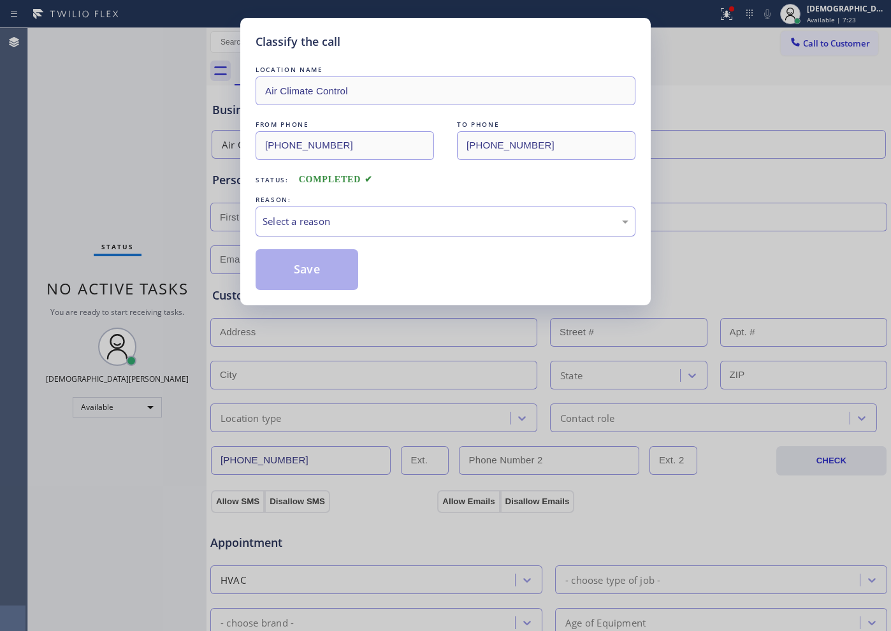
click at [288, 214] on div "Select a reason" at bounding box center [446, 221] width 366 height 15
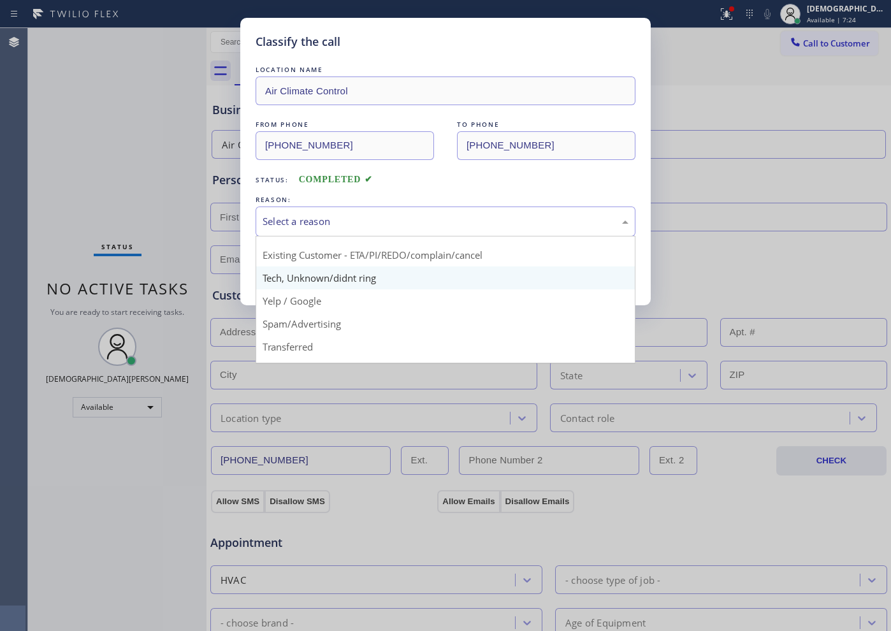
scroll to position [80, 0]
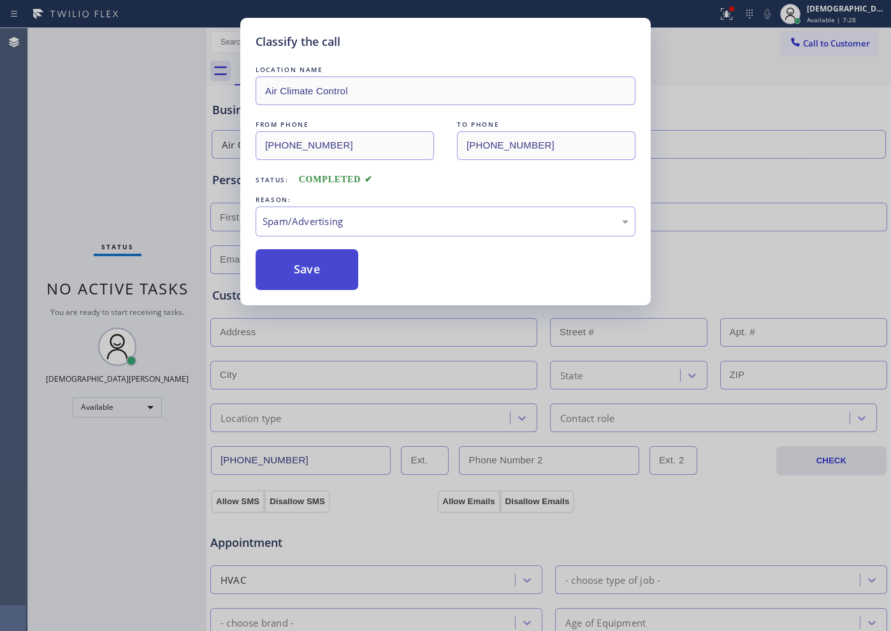
click at [300, 278] on button "Save" at bounding box center [307, 269] width 103 height 41
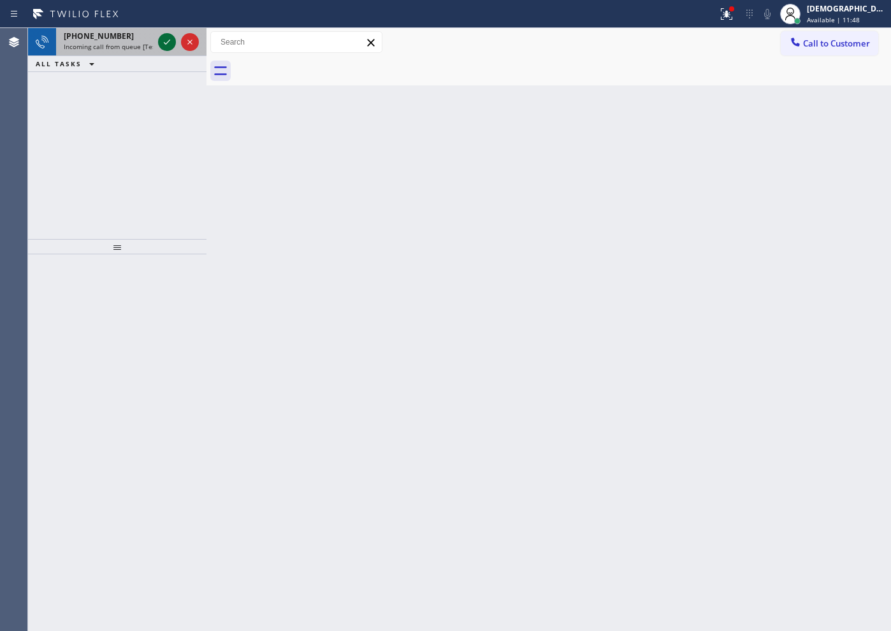
click at [166, 39] on icon at bounding box center [166, 41] width 15 height 15
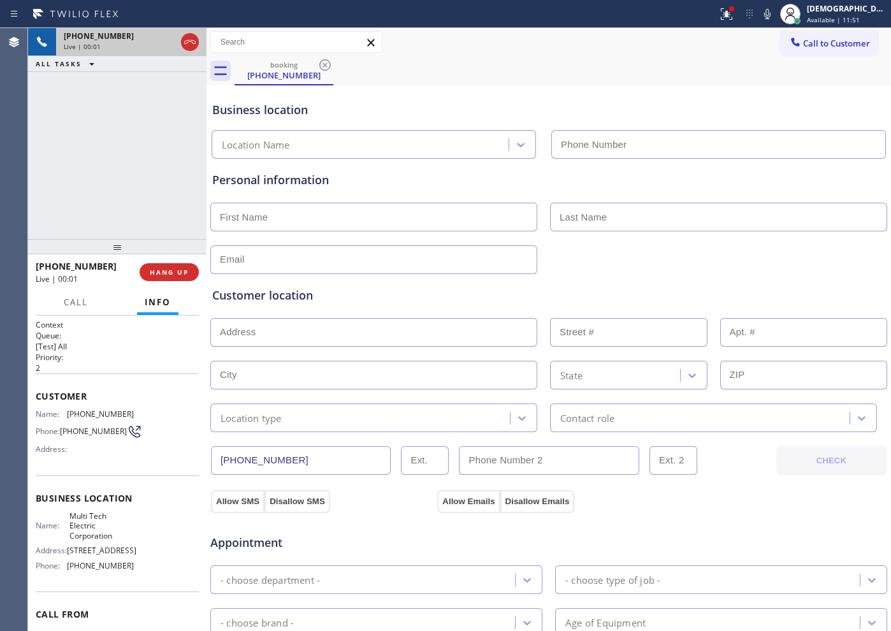
type input "[PHONE_NUMBER]"
click at [184, 39] on icon at bounding box center [189, 41] width 15 height 15
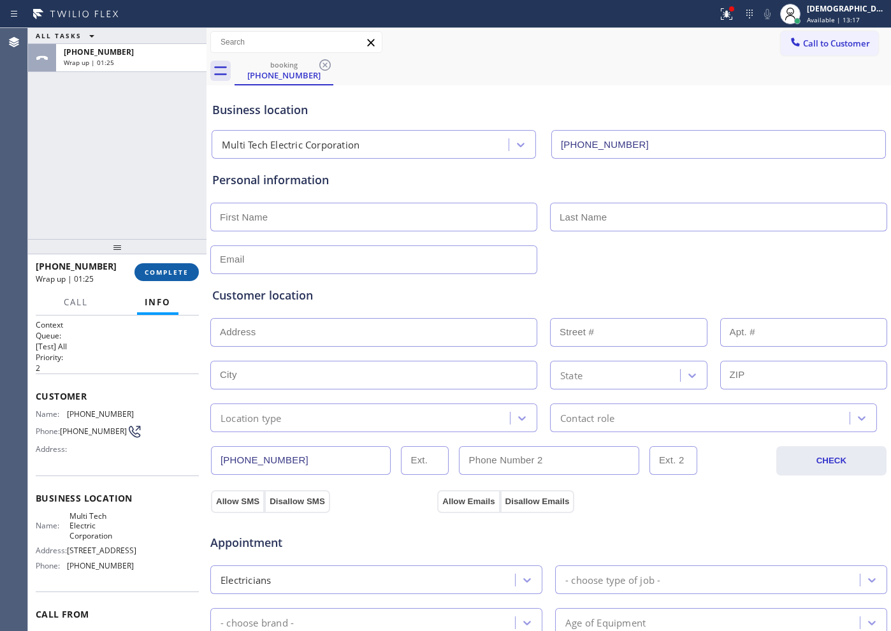
click at [172, 268] on span "COMPLETE" at bounding box center [167, 272] width 44 height 9
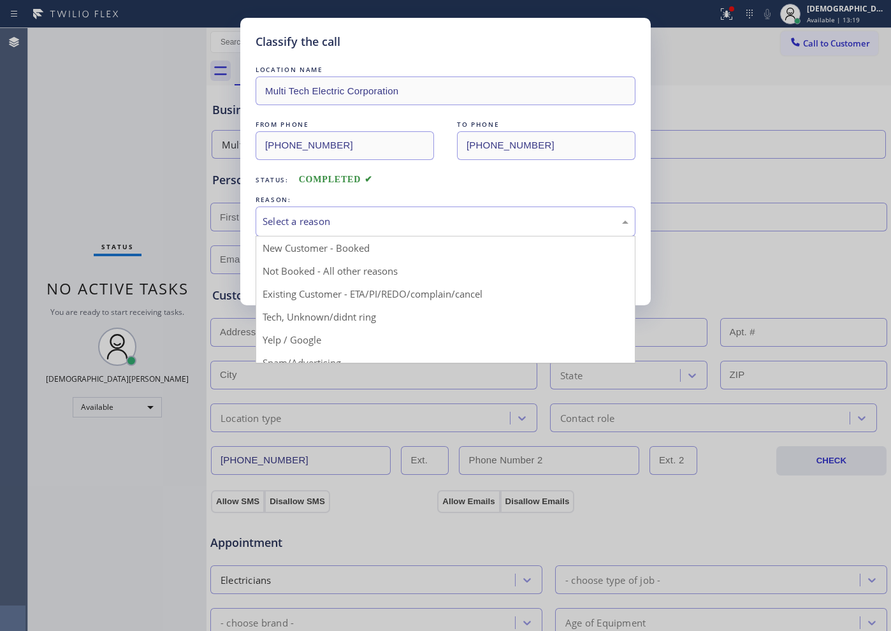
click at [285, 222] on div "Select a reason" at bounding box center [446, 221] width 366 height 15
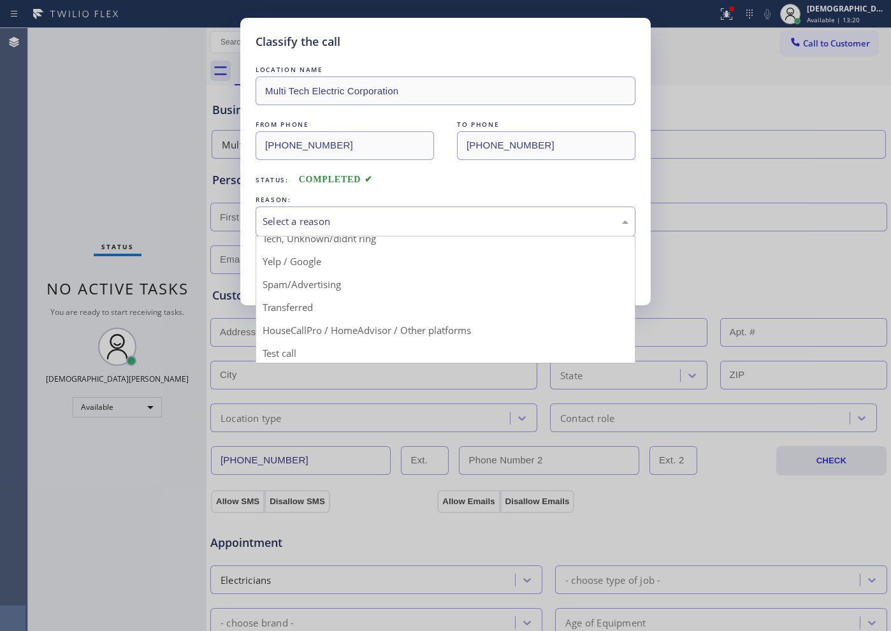
scroll to position [80, 0]
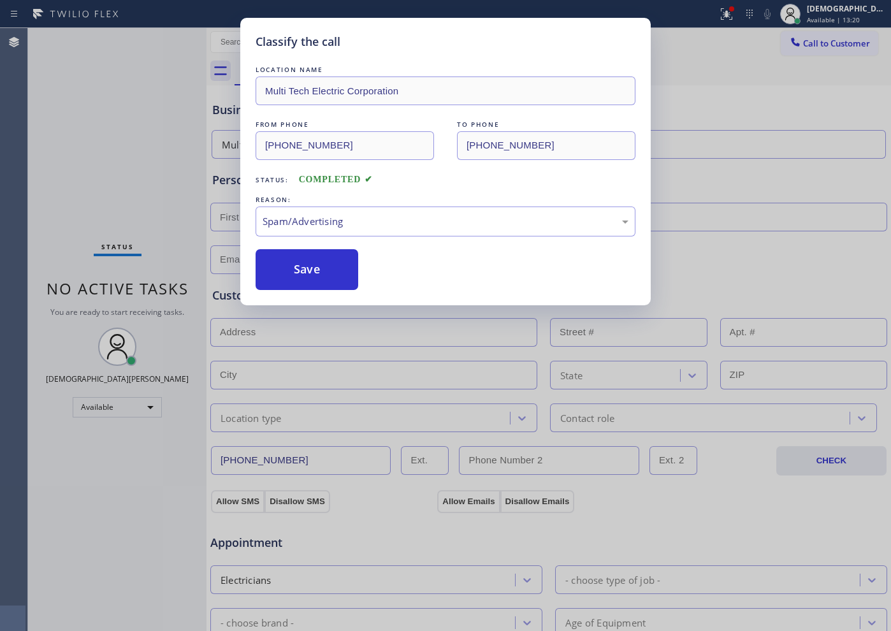
click at [287, 277] on button "Save" at bounding box center [307, 269] width 103 height 41
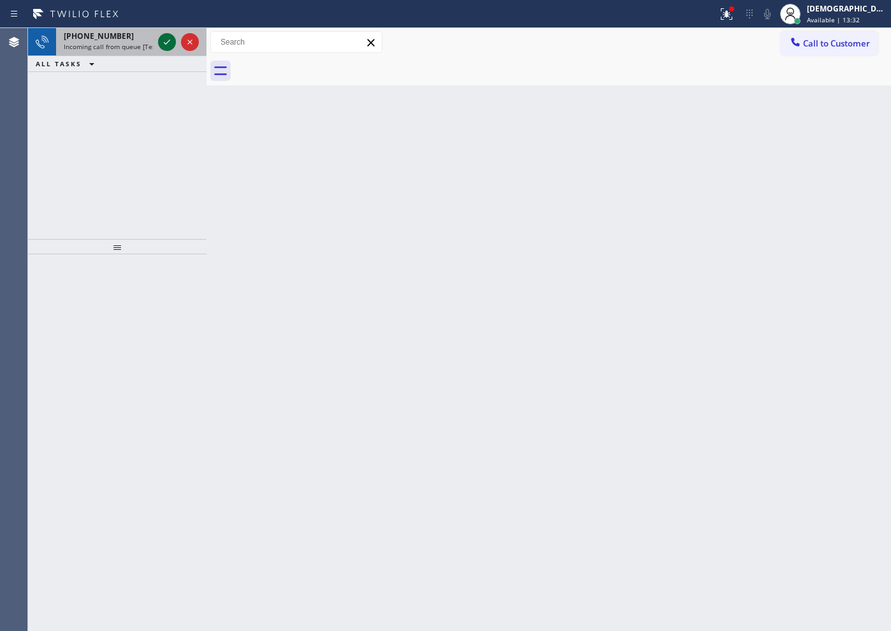
click at [168, 44] on icon at bounding box center [166, 41] width 15 height 15
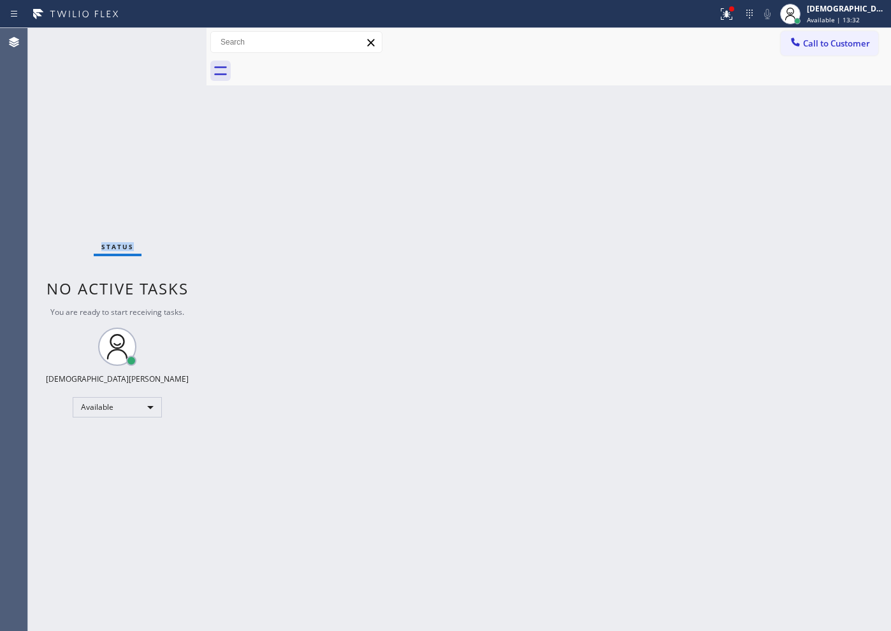
click at [168, 44] on div "Status No active tasks You are ready to start receiving tasks. Christian Cinco …" at bounding box center [117, 329] width 179 height 603
click at [267, 121] on div "Back to Dashboard Change Sender ID Customers Technicians Select a contact Outbo…" at bounding box center [549, 329] width 685 height 603
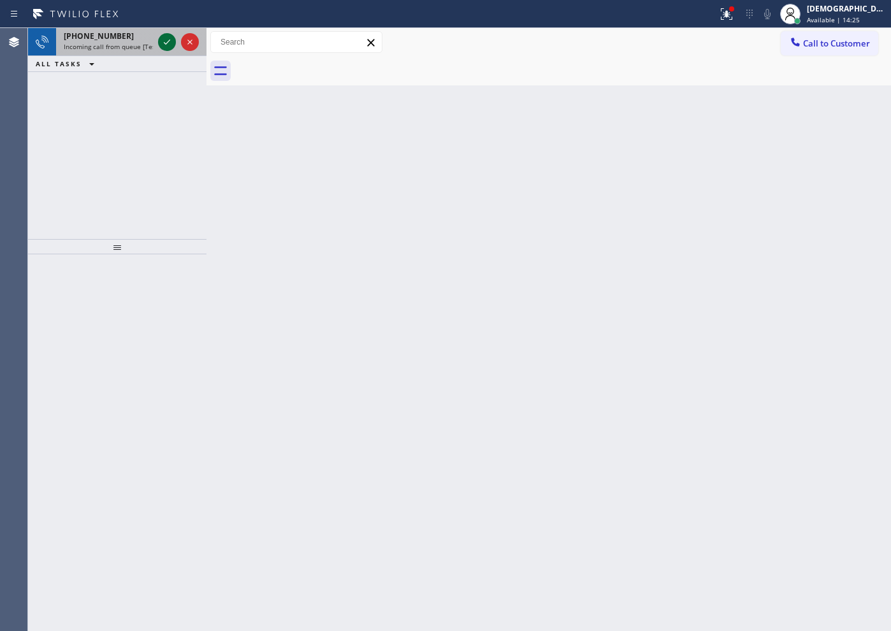
click at [169, 41] on icon at bounding box center [167, 42] width 6 height 5
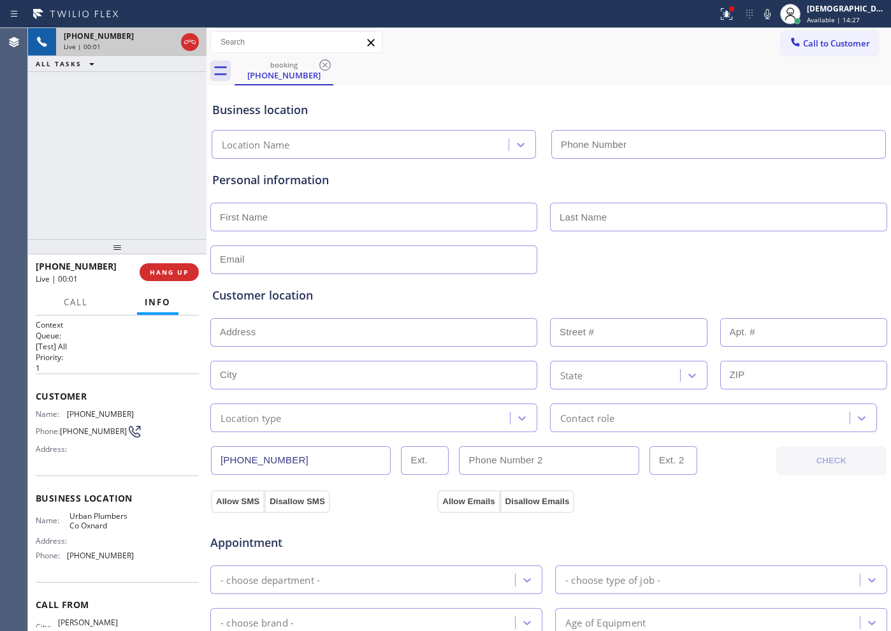
type input "[PHONE_NUMBER]"
click at [193, 46] on icon at bounding box center [189, 41] width 15 height 15
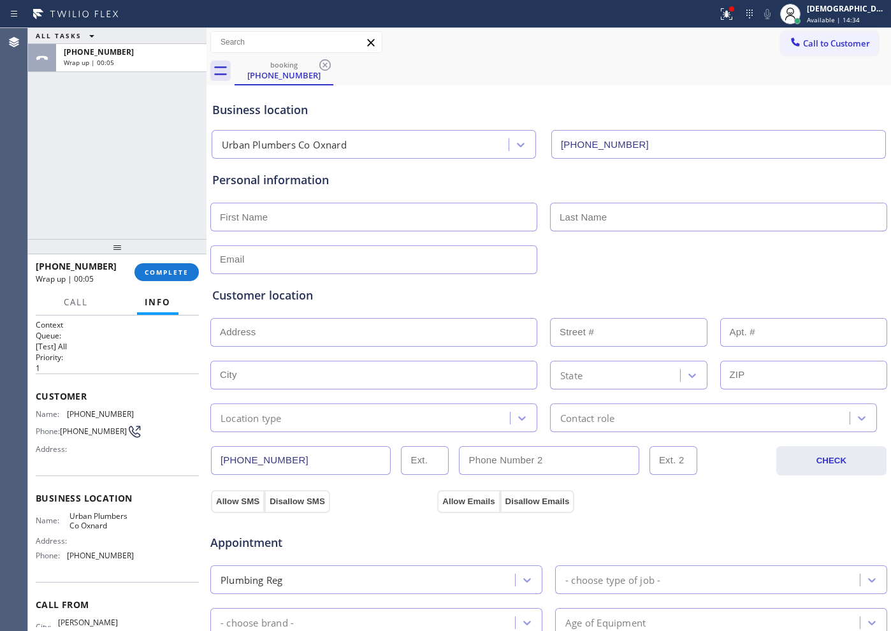
click at [120, 207] on div "ALL TASKS ALL TASKS ACTIVE TASKS TASKS IN WRAP UP [PHONE_NUMBER] Wrap up | 00:05" at bounding box center [117, 133] width 179 height 211
click at [162, 270] on span "COMPLETE" at bounding box center [167, 272] width 44 height 9
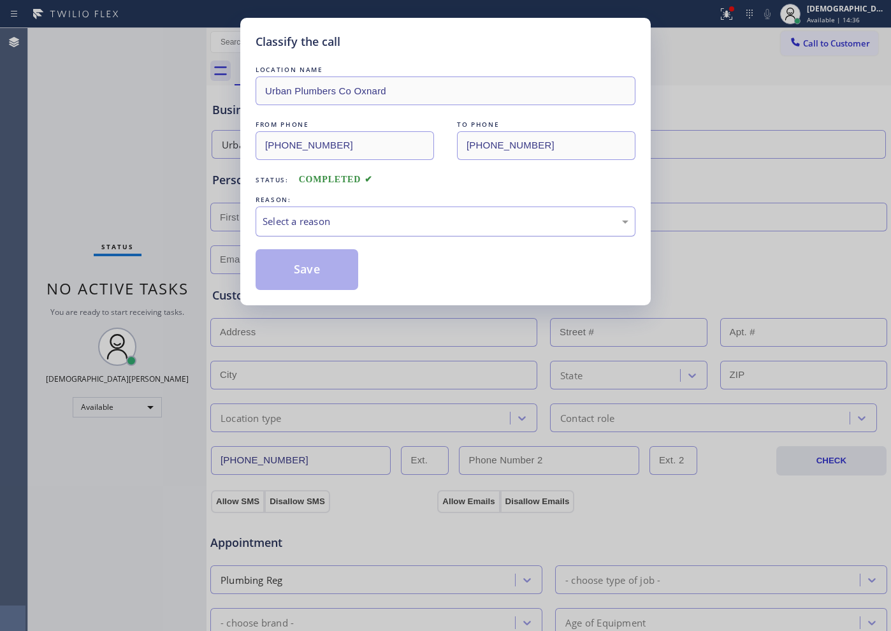
click at [396, 231] on div "Select a reason" at bounding box center [446, 222] width 380 height 30
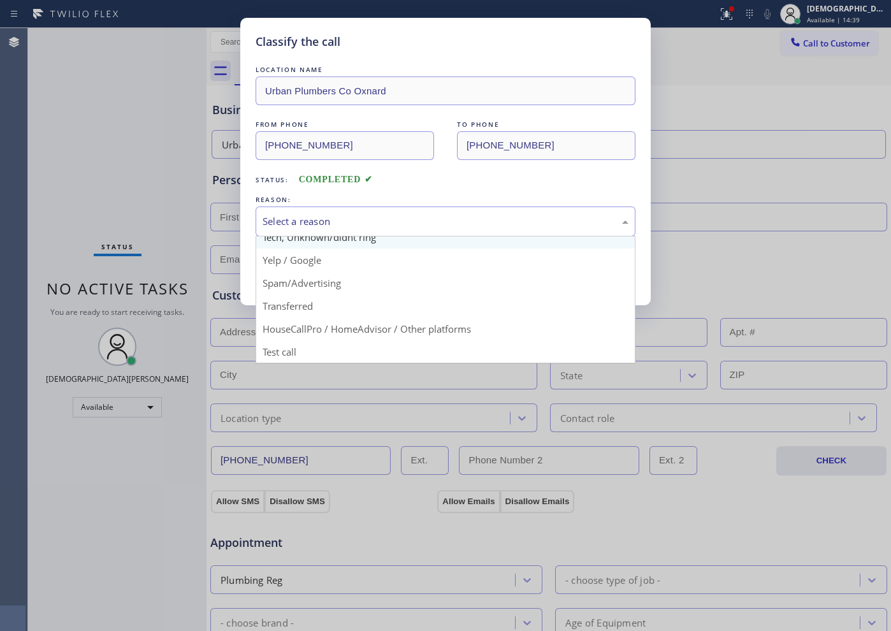
scroll to position [80, 0]
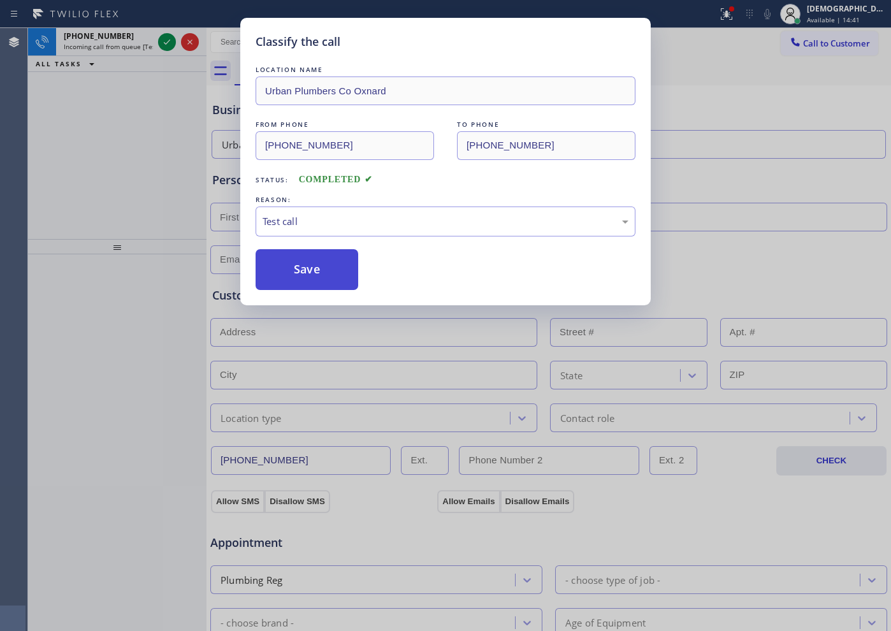
click at [287, 275] on button "Save" at bounding box center [307, 269] width 103 height 41
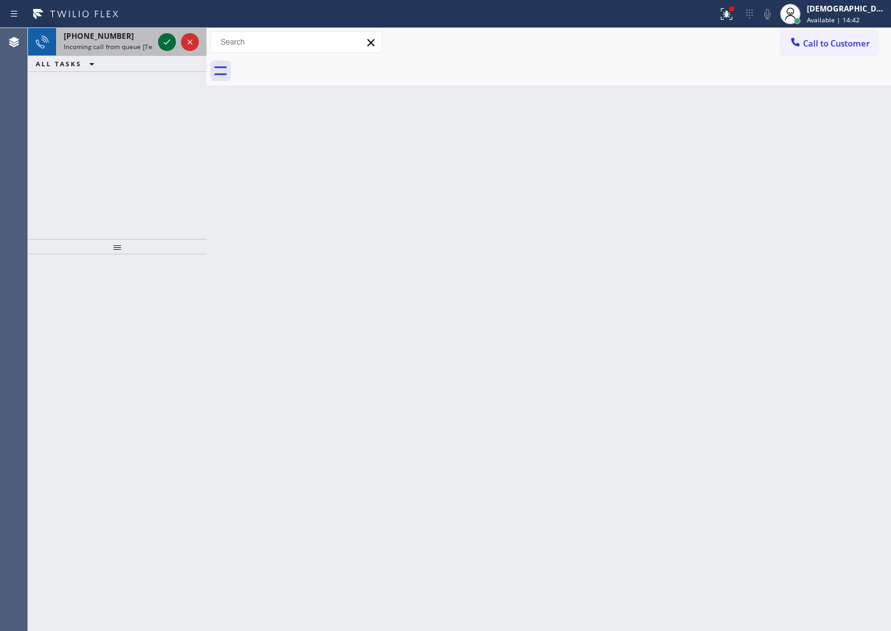
click at [166, 44] on icon at bounding box center [167, 42] width 6 height 5
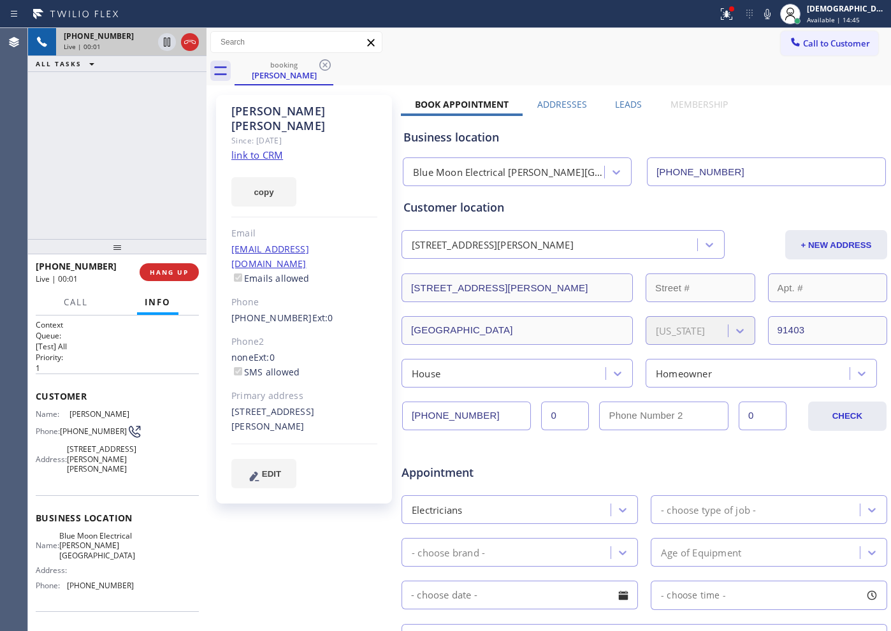
type input "[PHONE_NUMBER]"
click at [284, 137] on div "[PERSON_NAME] Since: [DATE] link to CRM copy Email [EMAIL_ADDRESS][DOMAIN_NAME]…" at bounding box center [304, 299] width 176 height 409
click at [278, 149] on link "link to CRM" at bounding box center [257, 155] width 52 height 13
click at [193, 45] on icon at bounding box center [189, 41] width 15 height 15
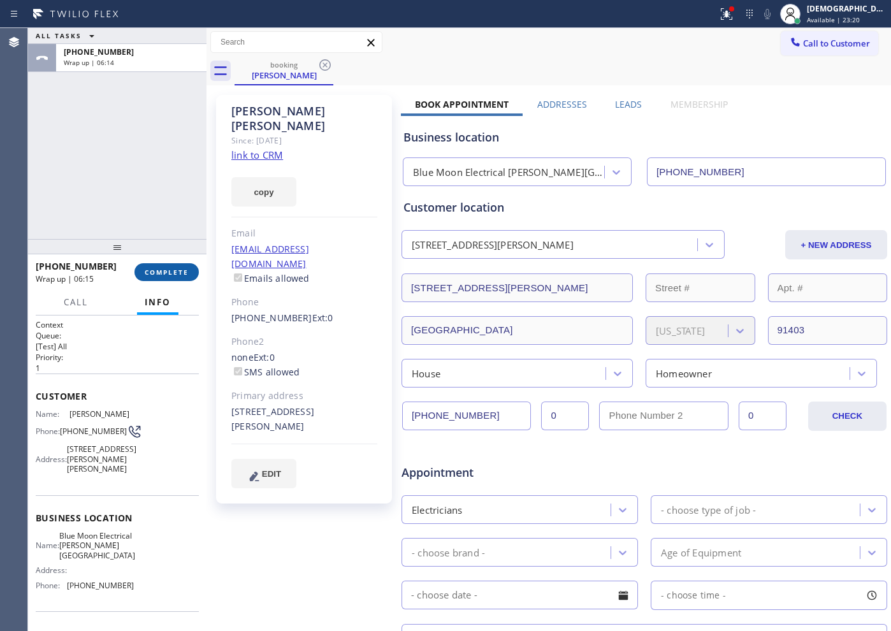
click at [163, 274] on span "COMPLETE" at bounding box center [167, 272] width 44 height 9
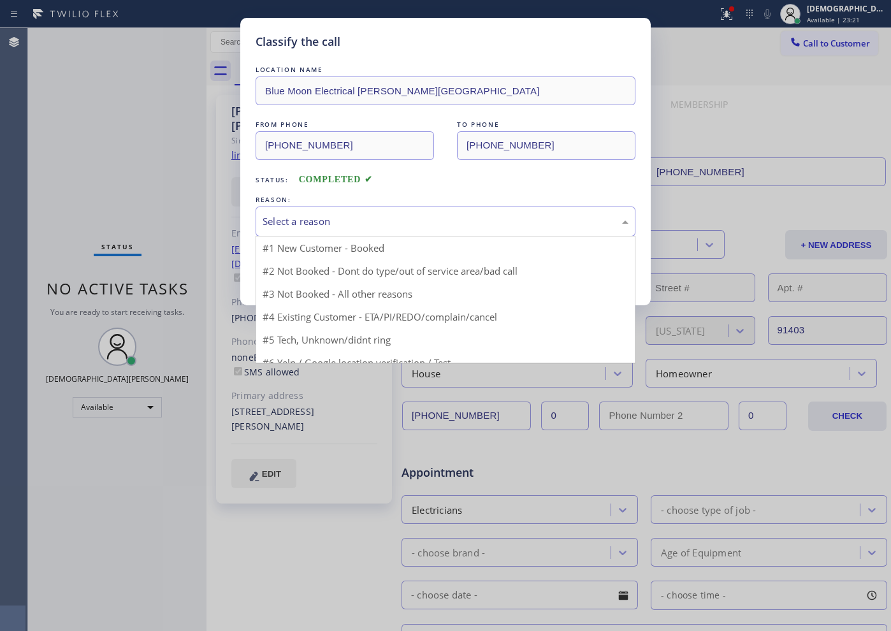
click at [282, 219] on div "Select a reason" at bounding box center [446, 221] width 366 height 15
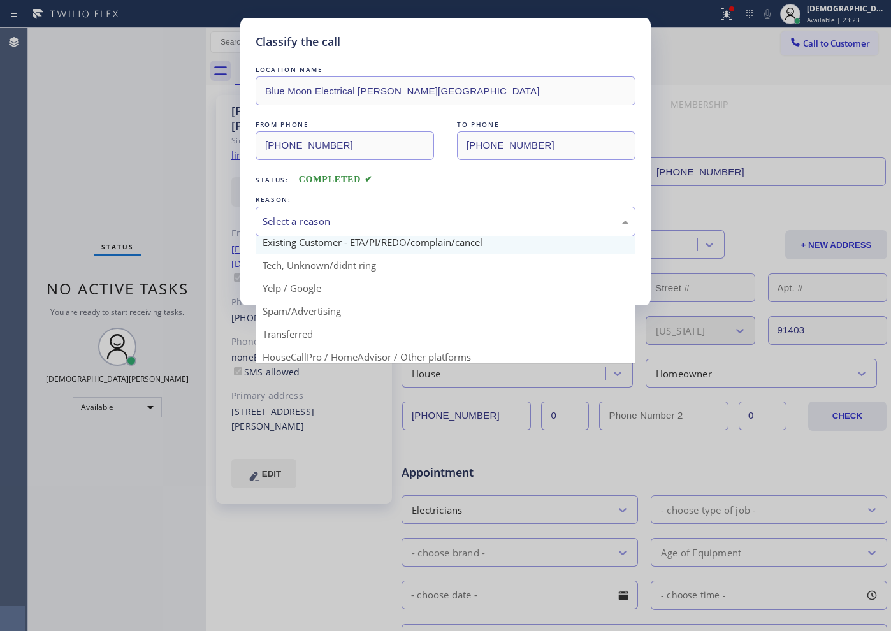
scroll to position [80, 0]
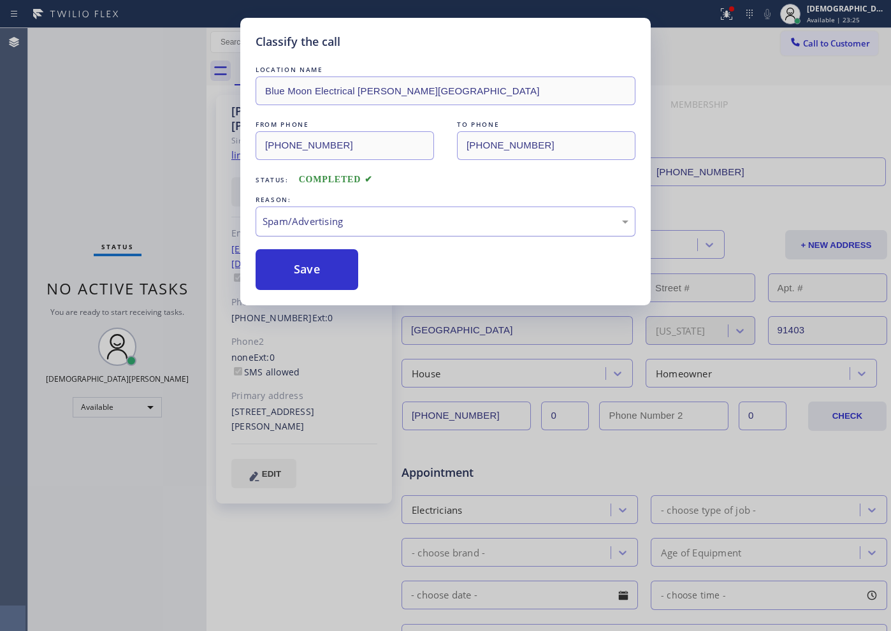
click at [327, 226] on div "Spam/Advertising" at bounding box center [446, 221] width 366 height 15
click at [320, 286] on button "Save" at bounding box center [307, 269] width 103 height 41
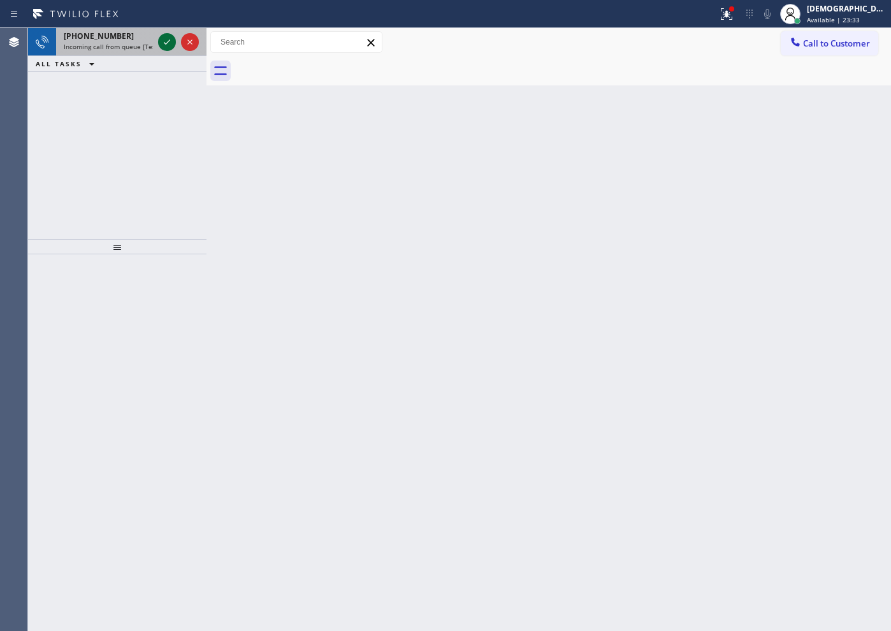
click at [166, 47] on icon at bounding box center [166, 41] width 15 height 15
click at [166, 44] on icon at bounding box center [166, 41] width 15 height 15
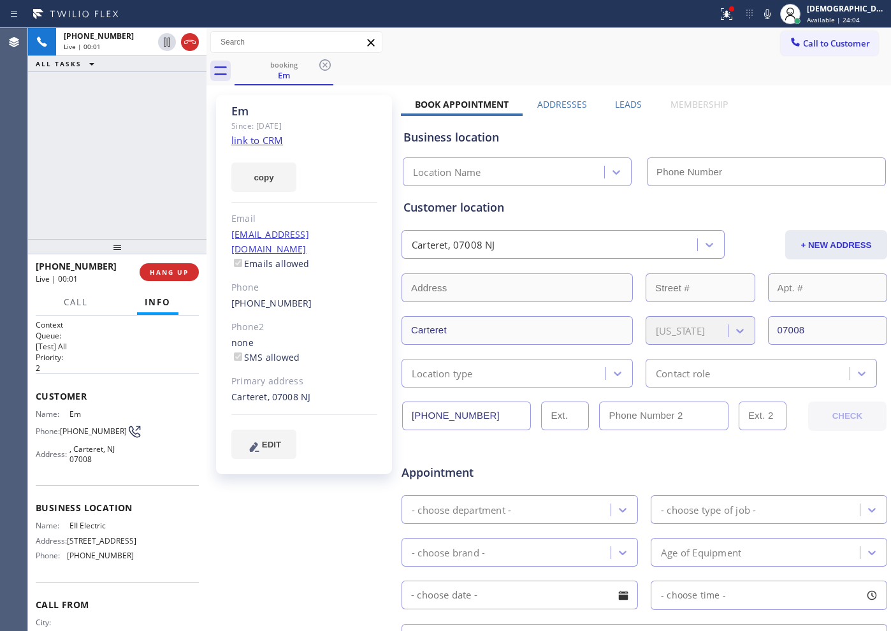
type input "[PHONE_NUMBER]"
click at [253, 144] on link "link to CRM" at bounding box center [257, 140] width 52 height 13
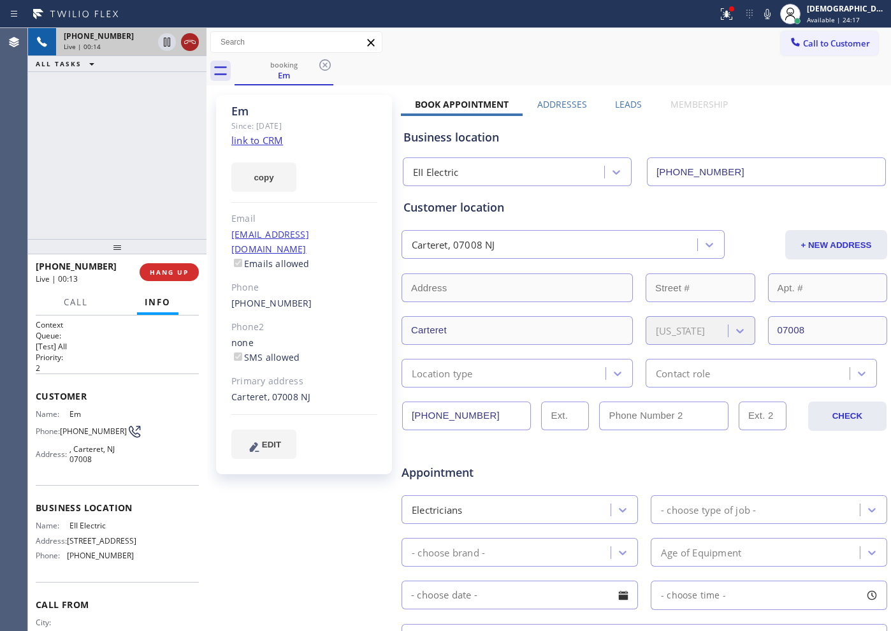
click at [194, 41] on icon at bounding box center [189, 41] width 15 height 15
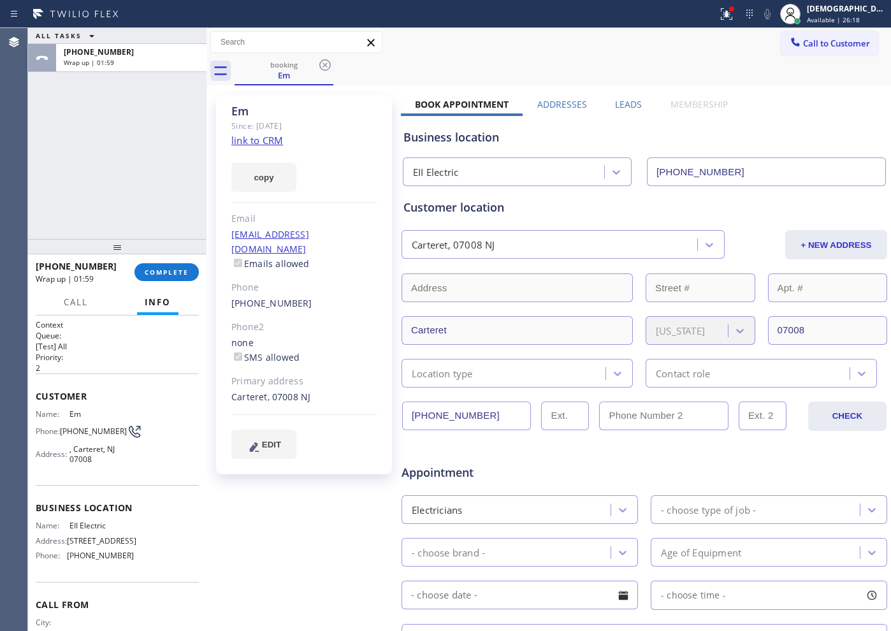
drag, startPoint x: 168, startPoint y: 274, endPoint x: 179, endPoint y: 282, distance: 13.6
click at [168, 274] on span "COMPLETE" at bounding box center [167, 272] width 44 height 9
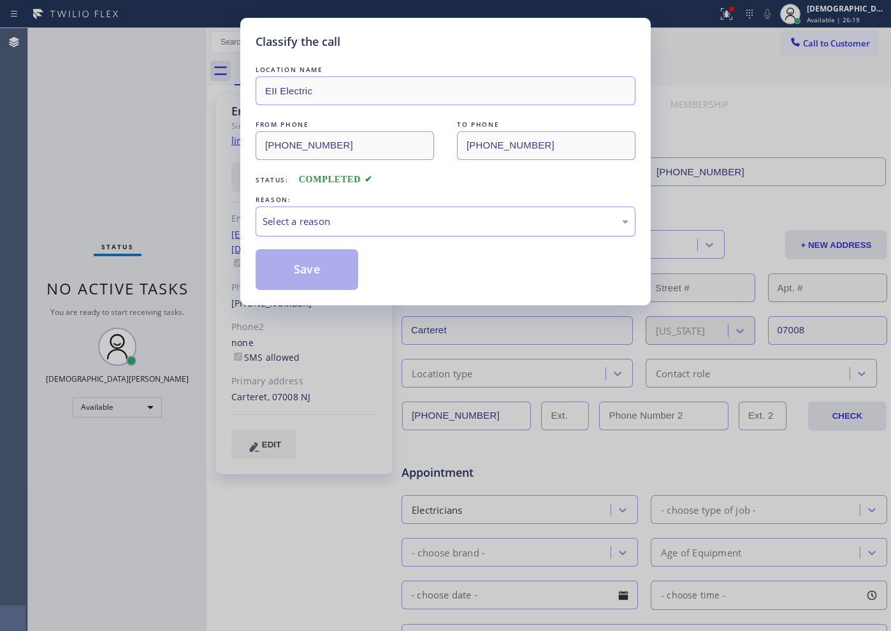
click at [410, 224] on div "Select a reason" at bounding box center [446, 221] width 366 height 15
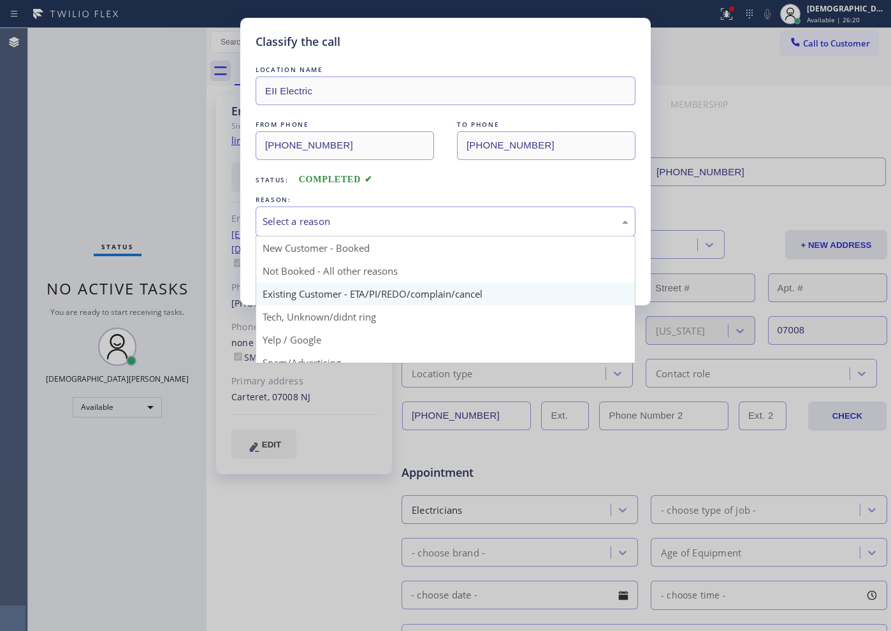
scroll to position [80, 0]
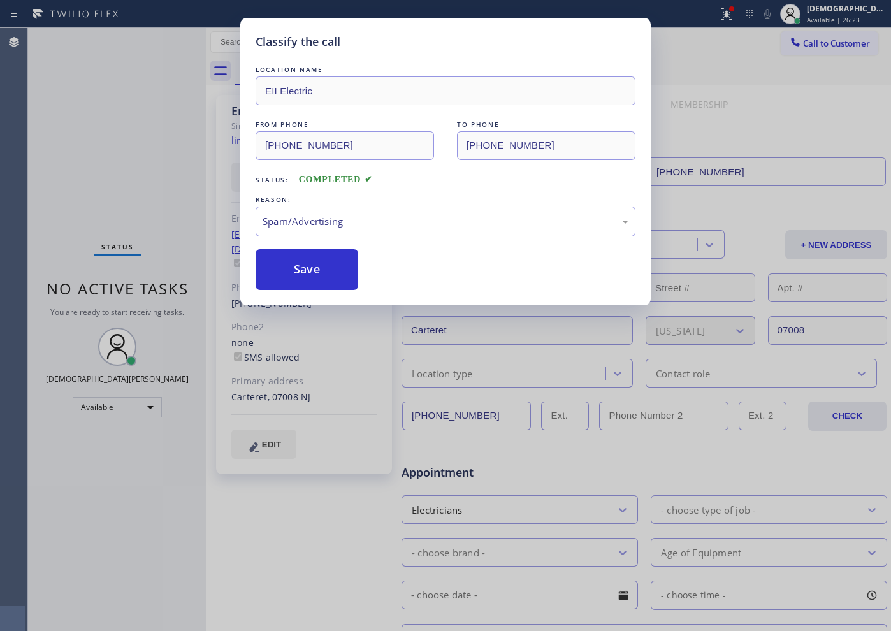
drag, startPoint x: 312, startPoint y: 284, endPoint x: 443, endPoint y: 265, distance: 132.1
click at [443, 265] on div "Save" at bounding box center [446, 269] width 380 height 41
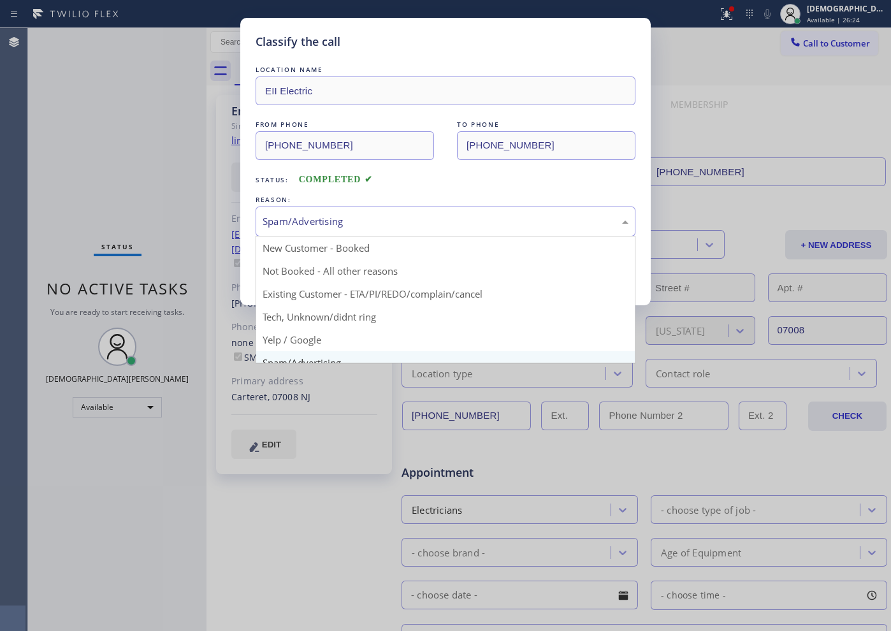
click at [411, 229] on div "Spam/Advertising" at bounding box center [446, 222] width 380 height 30
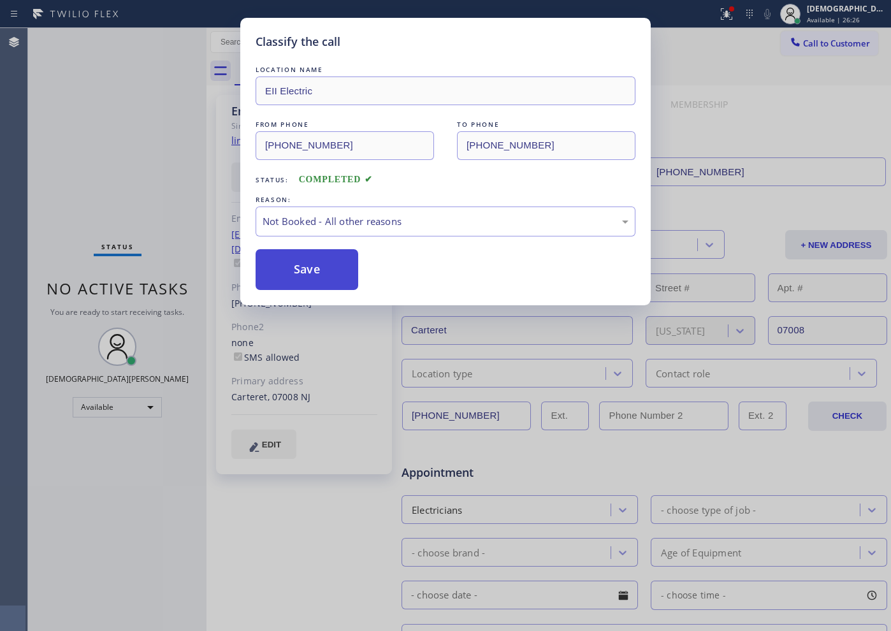
click at [320, 274] on button "Save" at bounding box center [307, 269] width 103 height 41
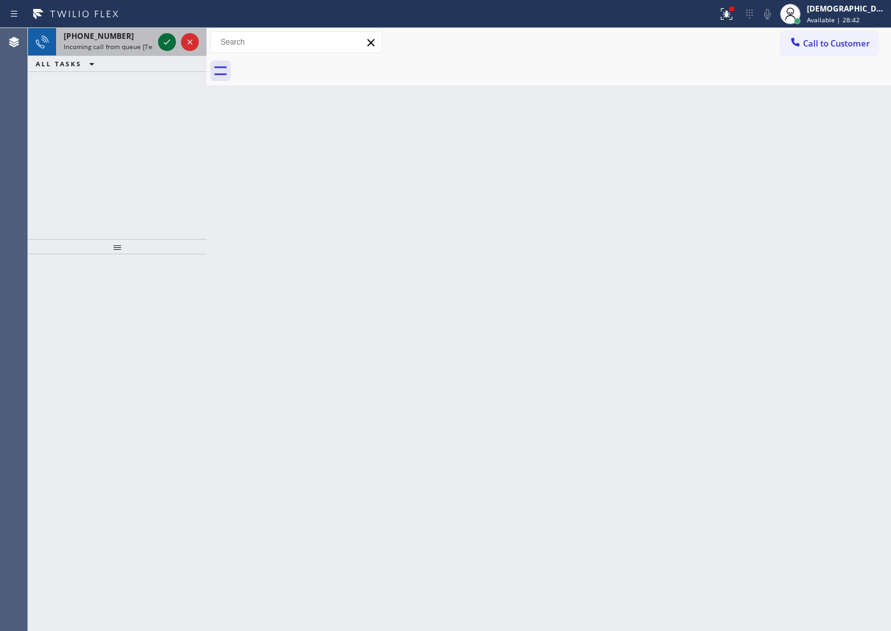
click at [166, 39] on icon at bounding box center [166, 41] width 15 height 15
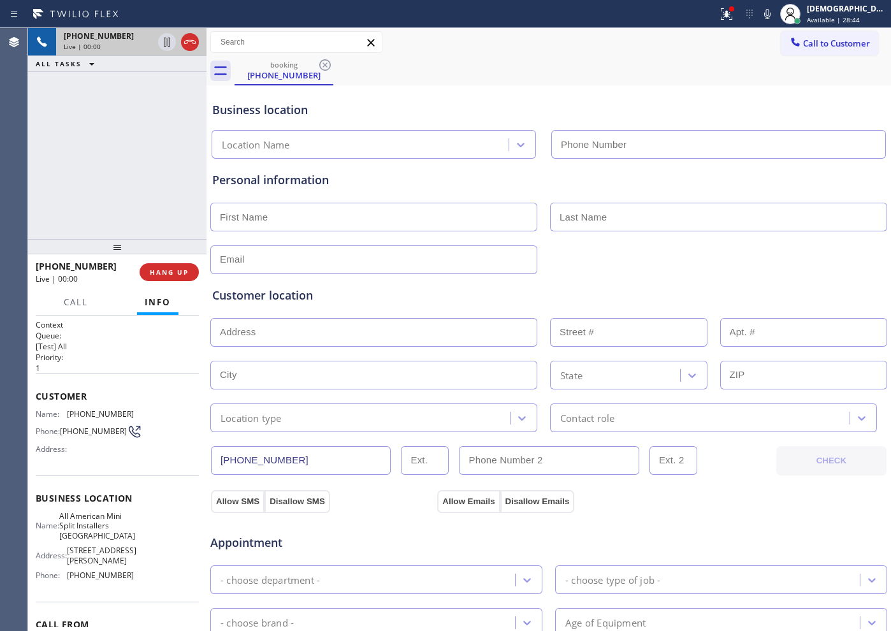
type input "[PHONE_NUMBER]"
click at [188, 39] on icon at bounding box center [189, 41] width 15 height 15
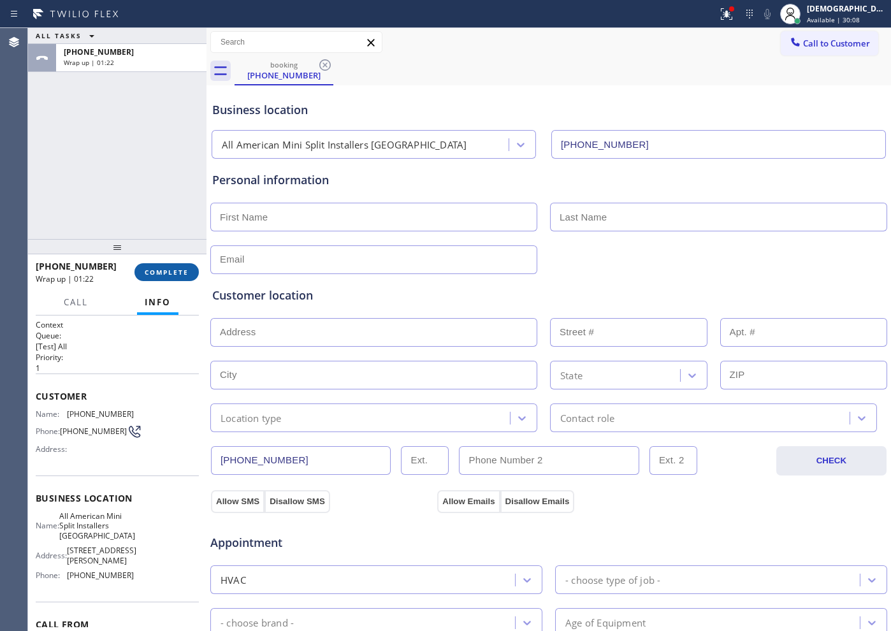
click at [179, 280] on button "COMPLETE" at bounding box center [167, 272] width 64 height 18
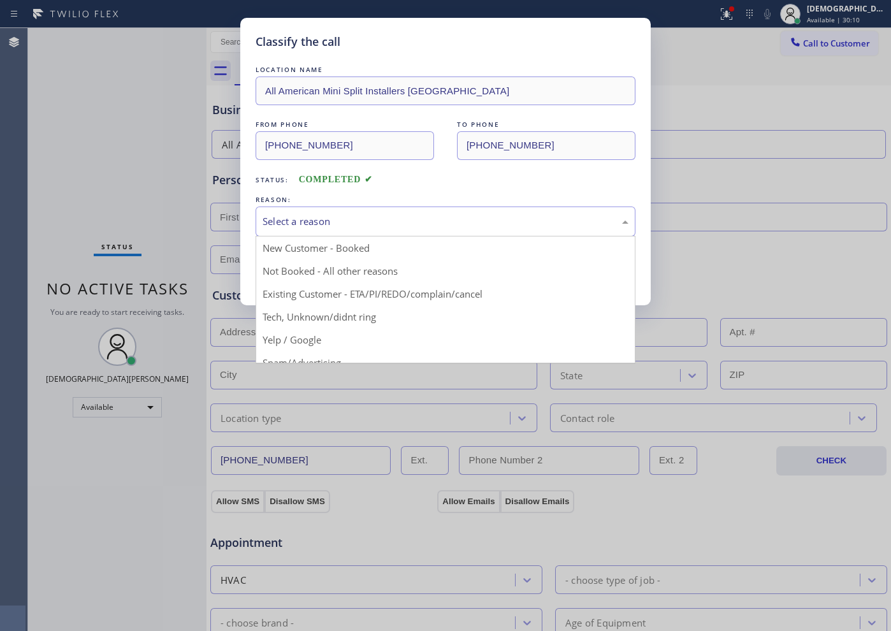
click at [308, 223] on div "Select a reason" at bounding box center [446, 221] width 366 height 15
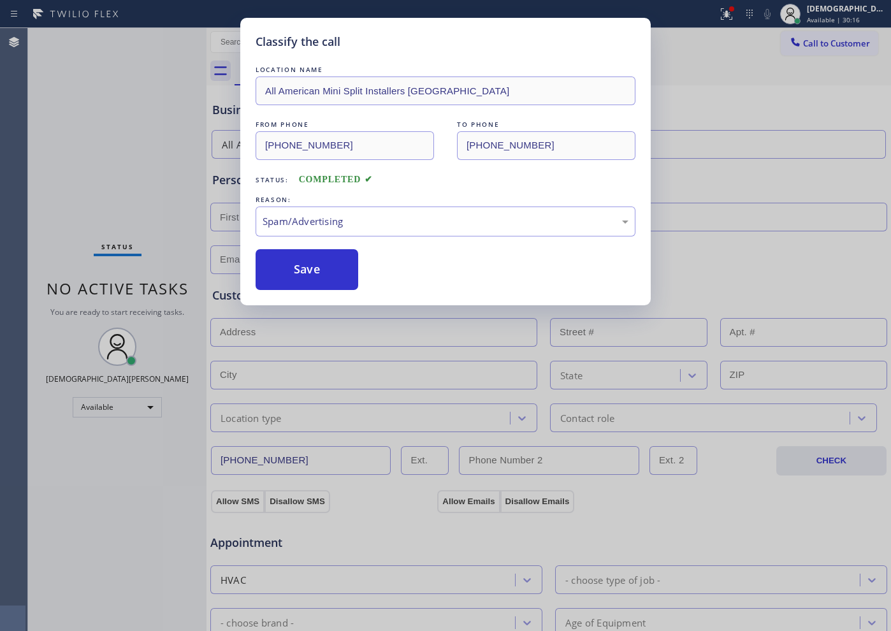
click at [312, 275] on button "Save" at bounding box center [307, 269] width 103 height 41
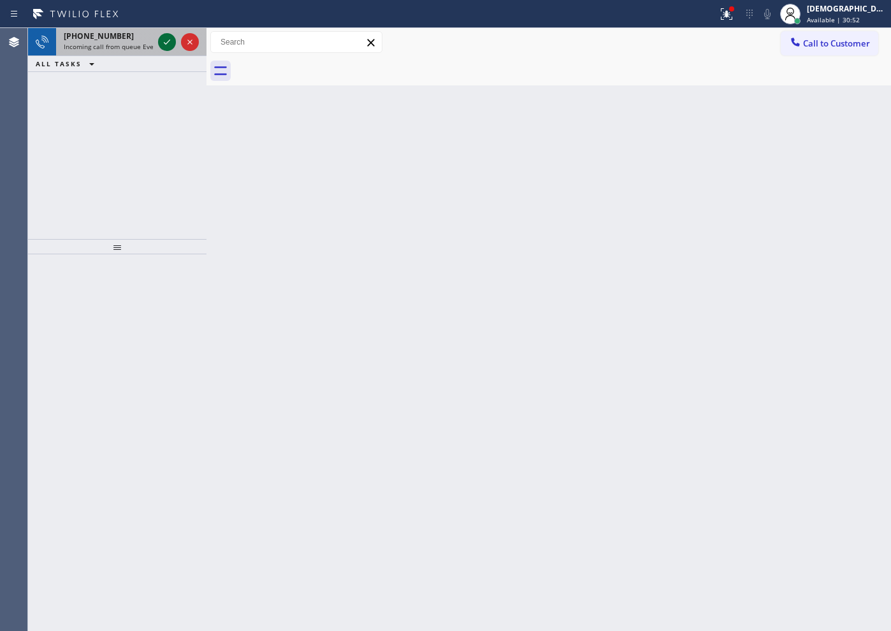
click at [166, 37] on icon at bounding box center [166, 41] width 15 height 15
click at [164, 43] on icon at bounding box center [166, 41] width 15 height 15
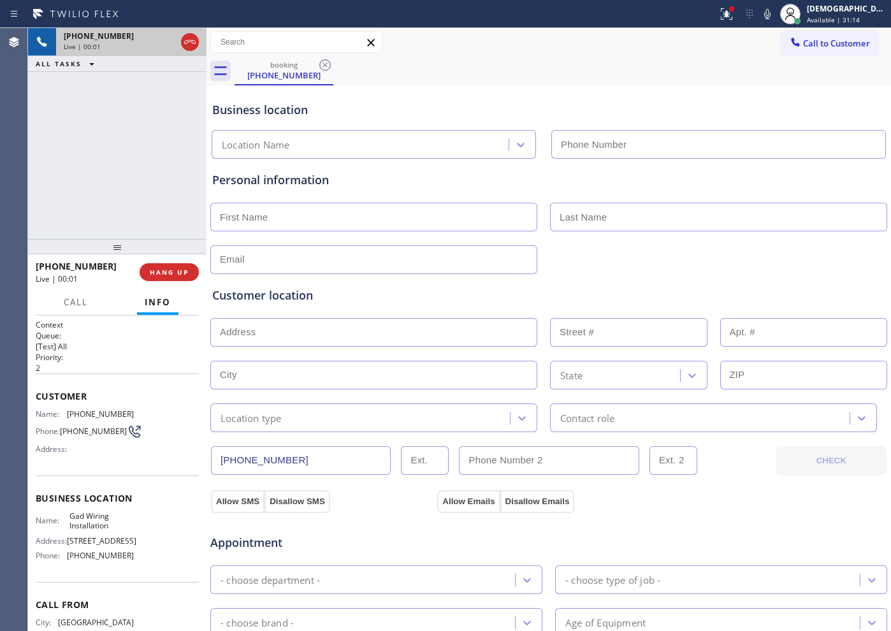
type input "[PHONE_NUMBER]"
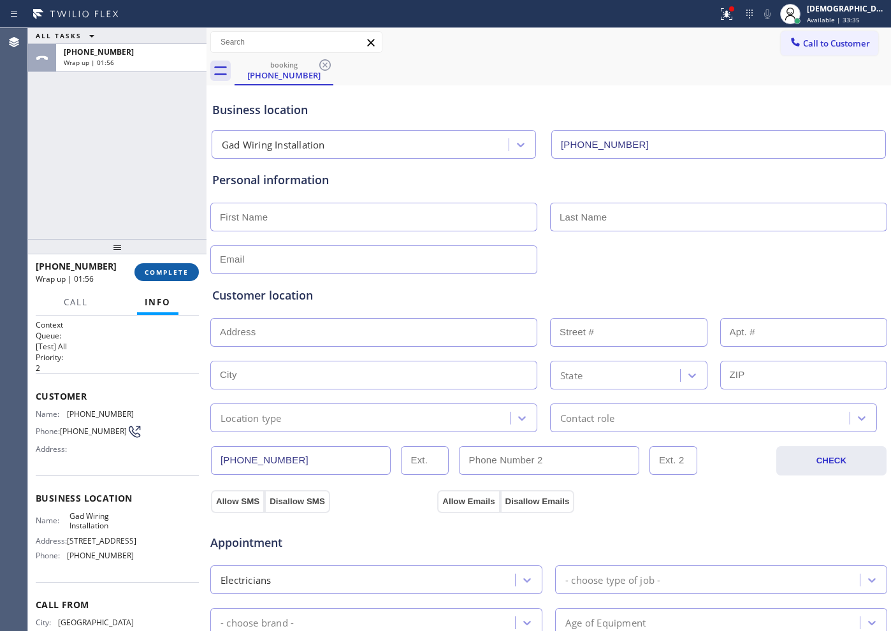
click at [181, 272] on span "COMPLETE" at bounding box center [167, 272] width 44 height 9
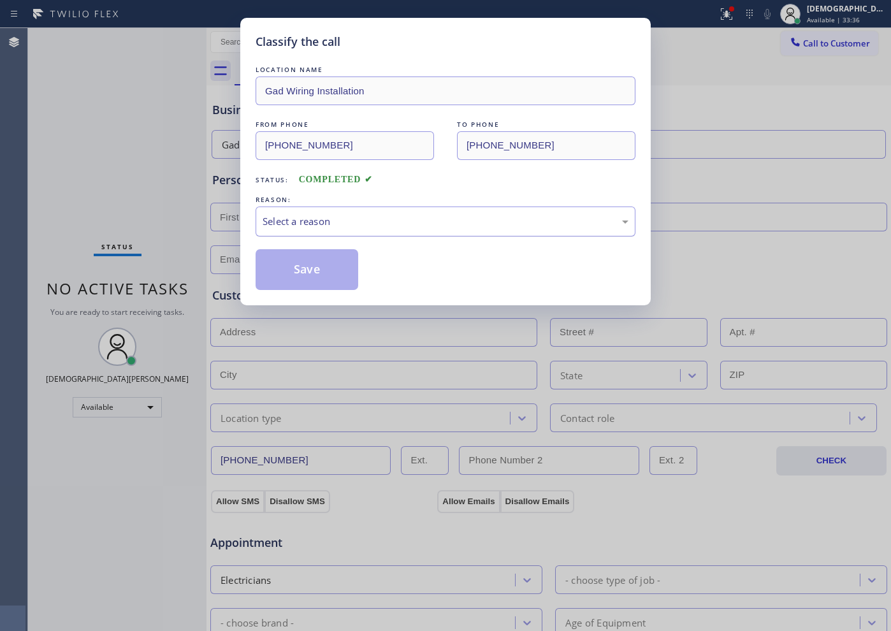
click at [345, 220] on div "Select a reason" at bounding box center [446, 221] width 366 height 15
click at [318, 274] on button "Save" at bounding box center [307, 269] width 103 height 41
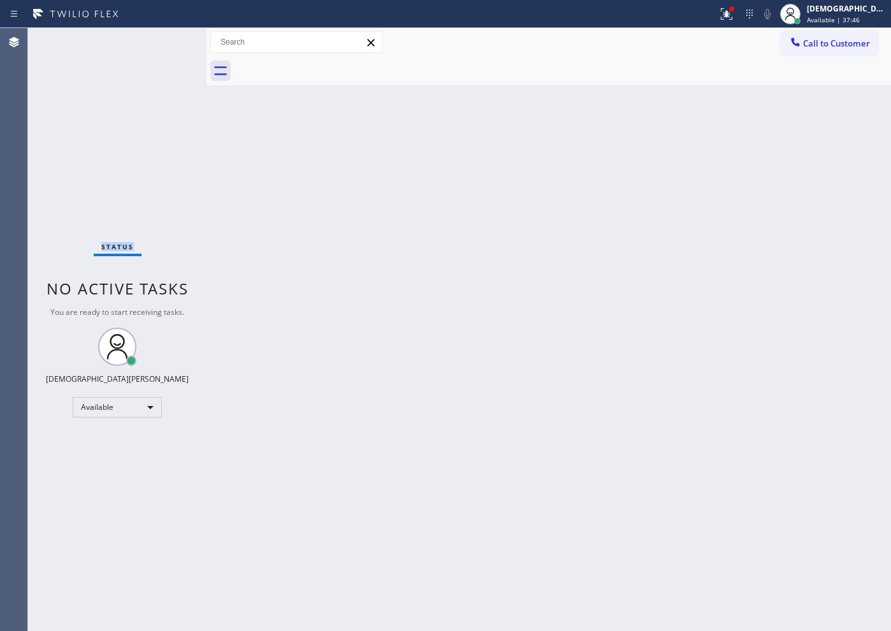
click at [43, 187] on div "Status No active tasks You are ready to start receiving tasks. Christian Cinco …" at bounding box center [117, 329] width 179 height 603
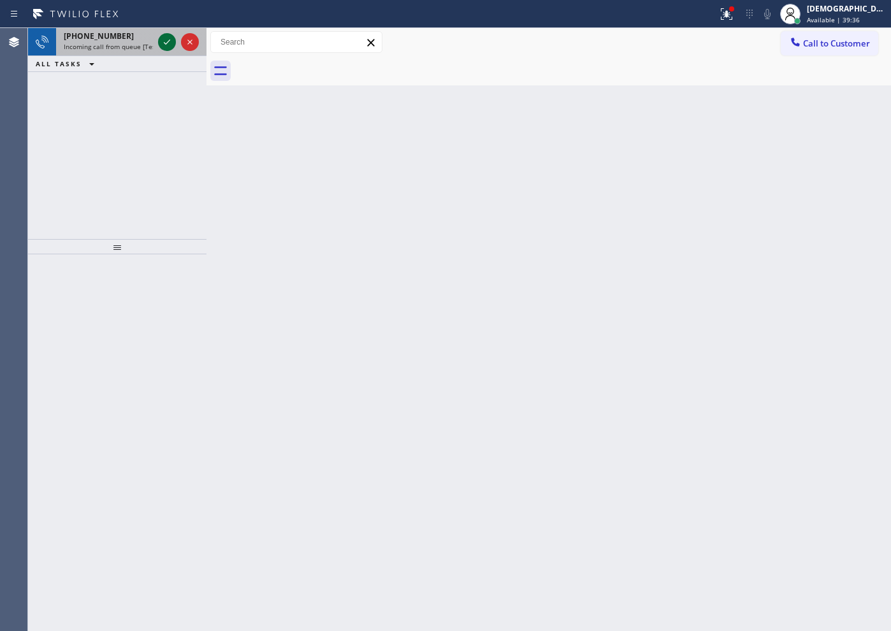
click at [170, 47] on icon at bounding box center [166, 41] width 15 height 15
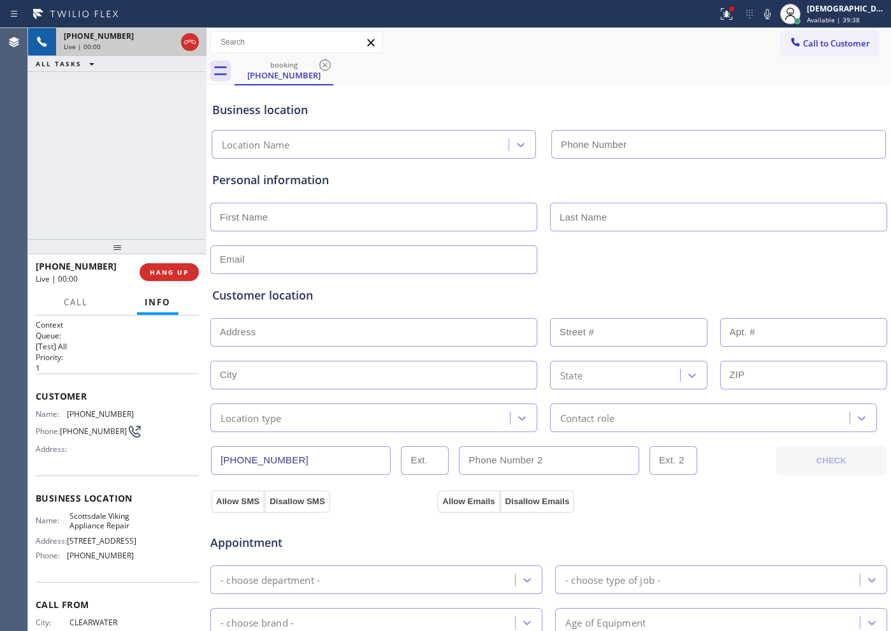
type input "[PHONE_NUMBER]"
drag, startPoint x: 299, startPoint y: 460, endPoint x: 213, endPoint y: 471, distance: 86.7
click at [213, 471] on div "Business location Scottsdale Viking Appliance Repair [PHONE_NUMBER] Personal in…" at bounding box center [549, 524] width 678 height 871
drag, startPoint x: 84, startPoint y: 569, endPoint x: 68, endPoint y: 559, distance: 19.1
click at [68, 546] on span "[STREET_ADDRESS]" at bounding box center [101, 541] width 69 height 10
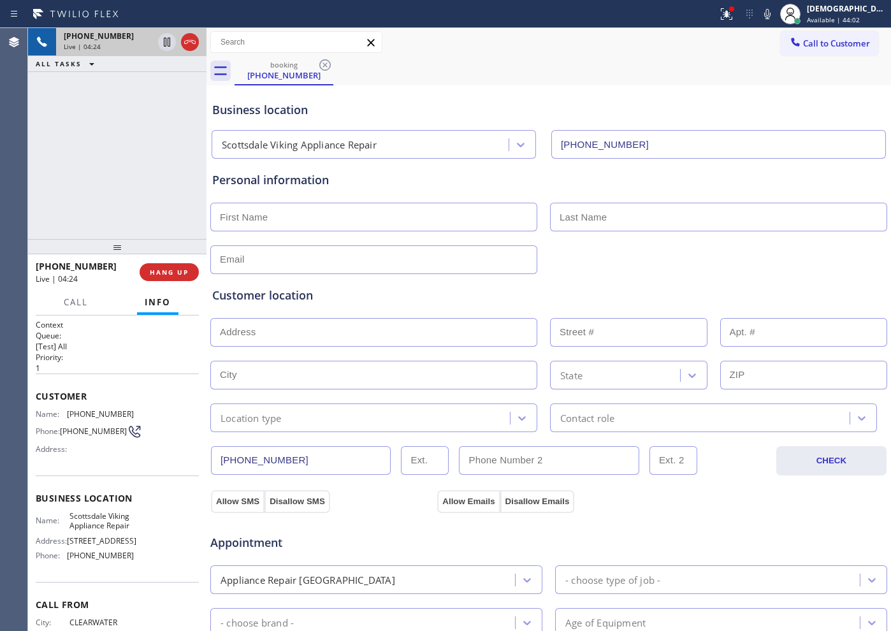
copy span "[STREET_ADDRESS]"
click at [188, 44] on icon at bounding box center [189, 41] width 15 height 15
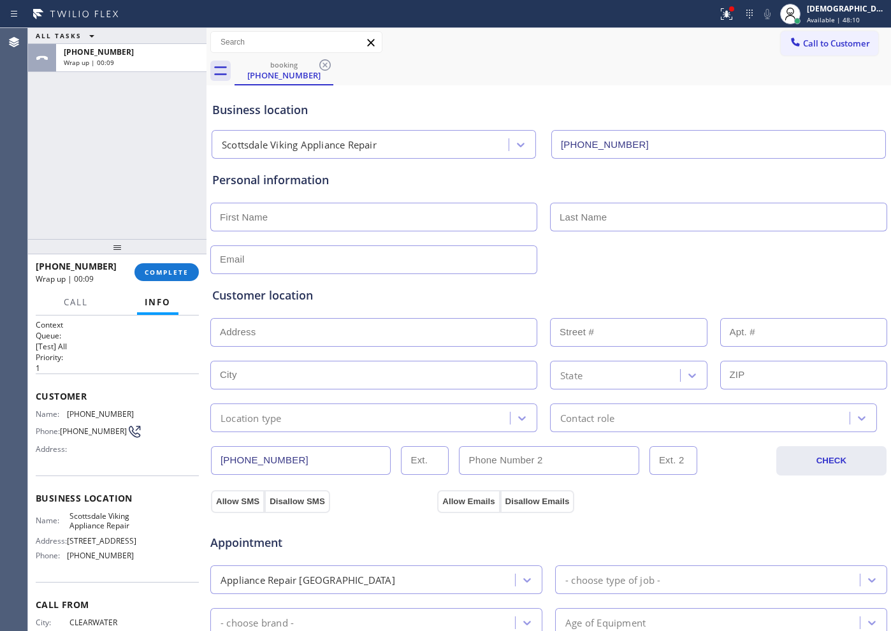
click at [335, 208] on input "text" at bounding box center [373, 217] width 327 height 29
paste input "[PERSON_NAME]"
type input "[PERSON_NAME]"
click at [599, 218] on input "text" at bounding box center [718, 217] width 337 height 29
paste input "[PERSON_NAME]"
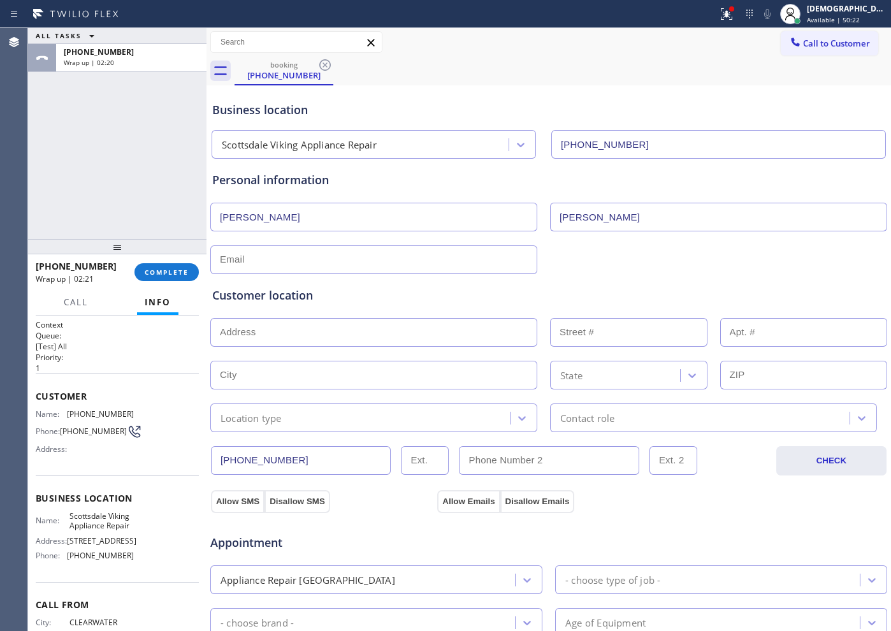
type input "[PERSON_NAME]"
click at [482, 249] on input "text" at bounding box center [373, 259] width 327 height 29
paste input "[EMAIL_ADDRESS][DOMAIN_NAME]"
type input "[EMAIL_ADDRESS][DOMAIN_NAME]"
click at [343, 323] on input "text" at bounding box center [373, 332] width 327 height 29
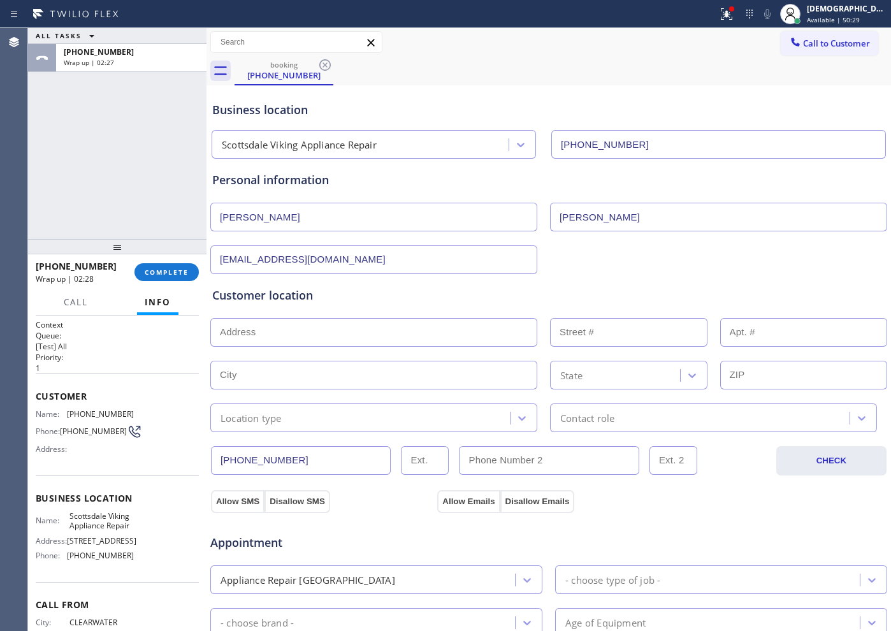
paste input "[STREET_ADDRESS]"
type input "[STREET_ADDRESS]"
type input "9630"
type input "[GEOGRAPHIC_DATA]"
type input "85268"
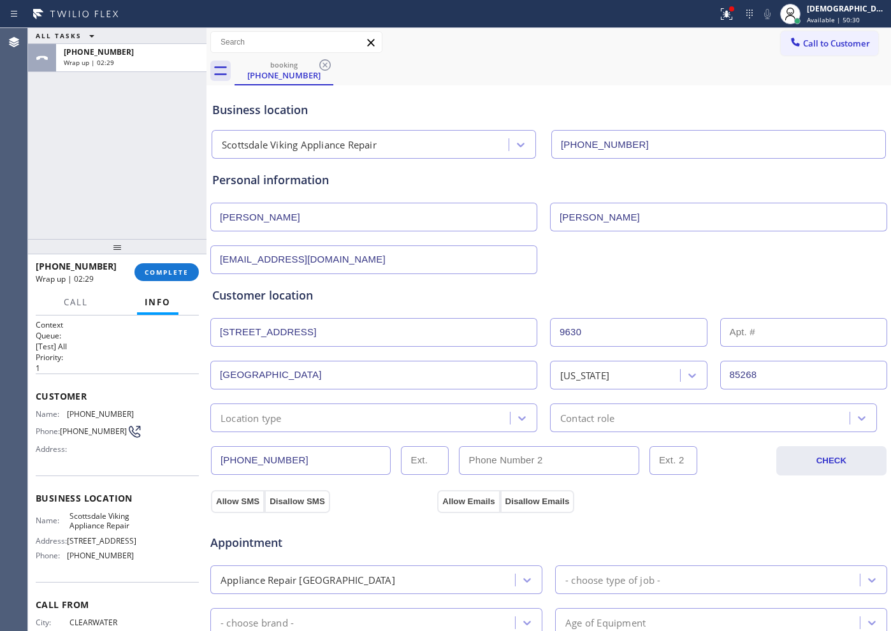
click at [333, 425] on div "Location type" at bounding box center [362, 418] width 296 height 22
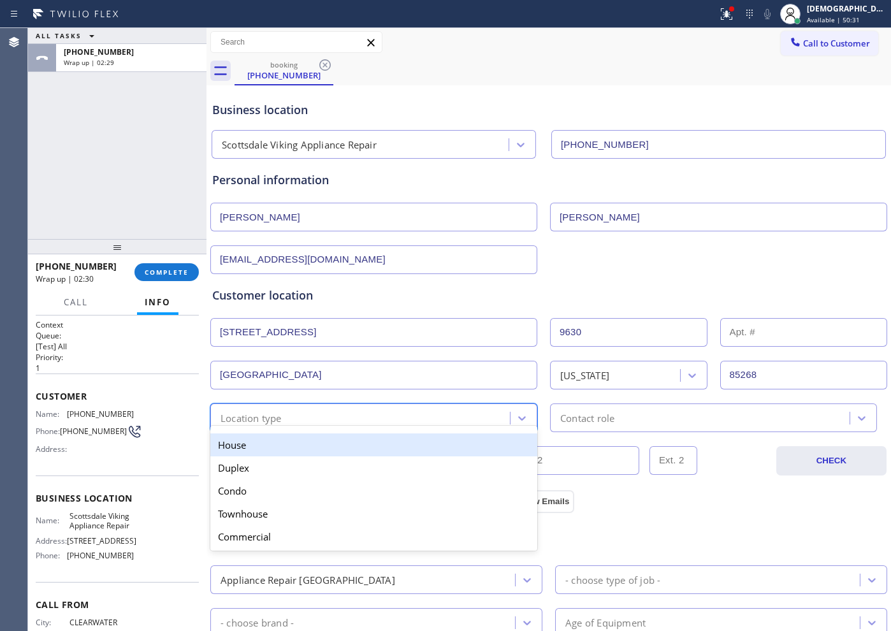
click at [315, 444] on div "House" at bounding box center [373, 445] width 327 height 23
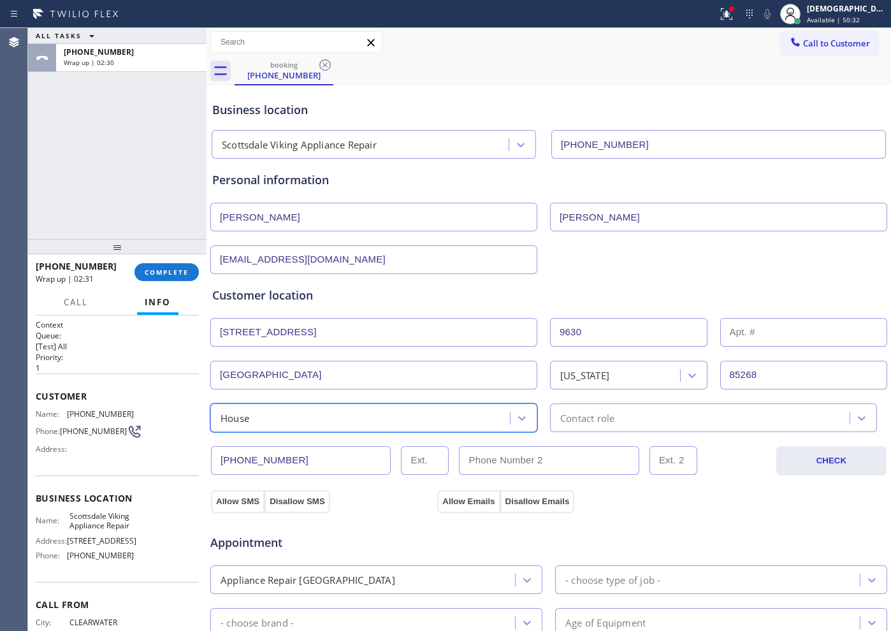
click at [569, 415] on div "Contact role" at bounding box center [587, 418] width 54 height 15
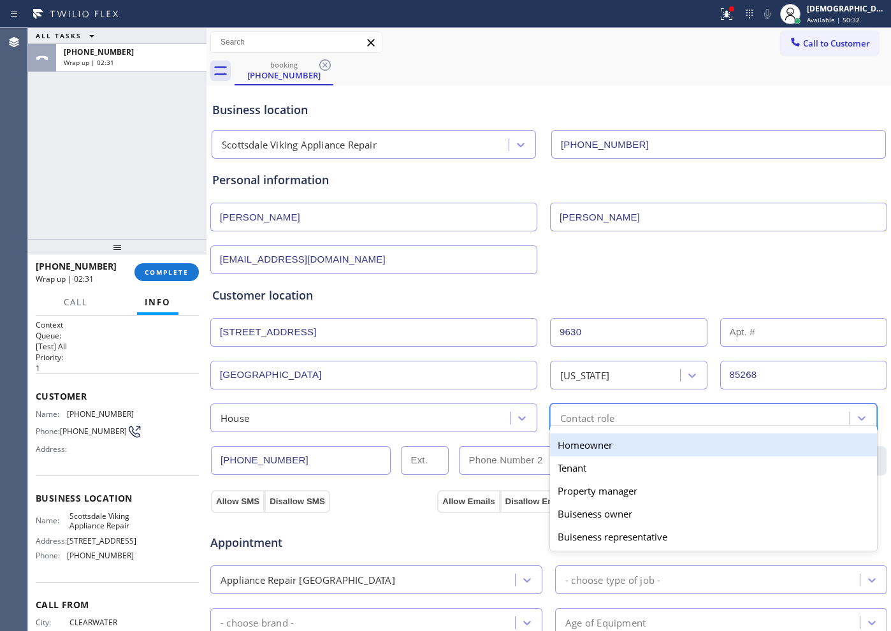
click at [572, 444] on div "Homeowner" at bounding box center [713, 445] width 327 height 23
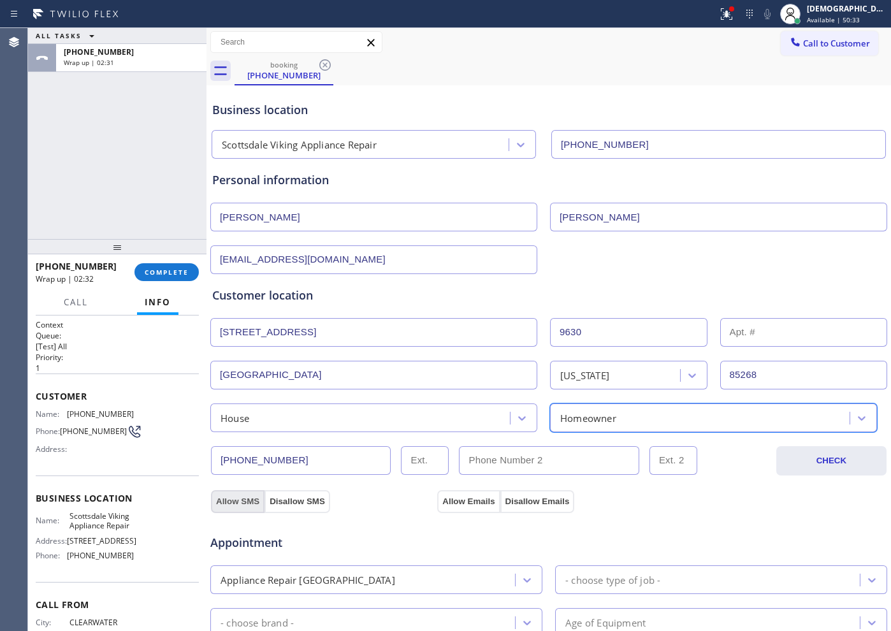
click at [245, 504] on button "Allow SMS" at bounding box center [238, 501] width 54 height 23
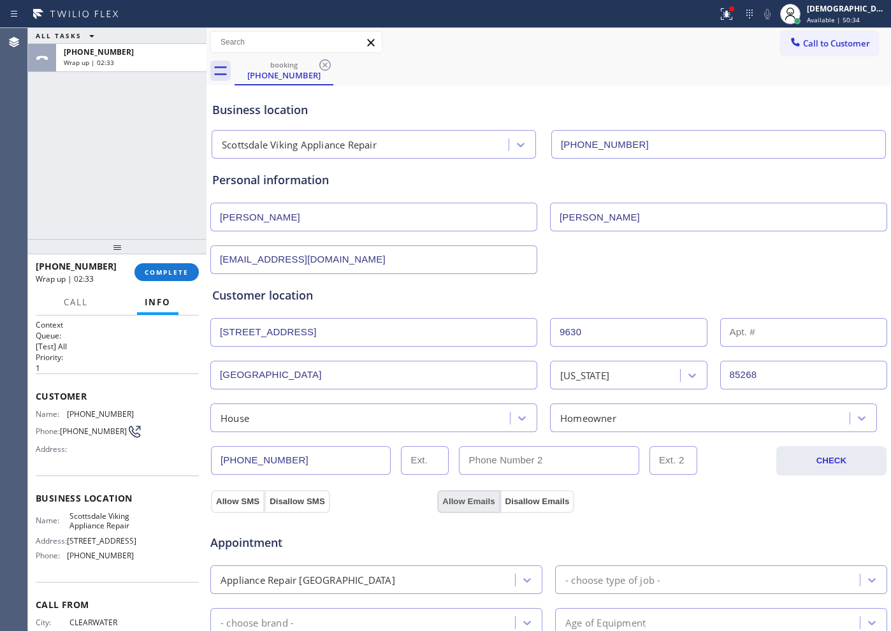
click at [459, 493] on button "Allow Emails" at bounding box center [468, 501] width 62 height 23
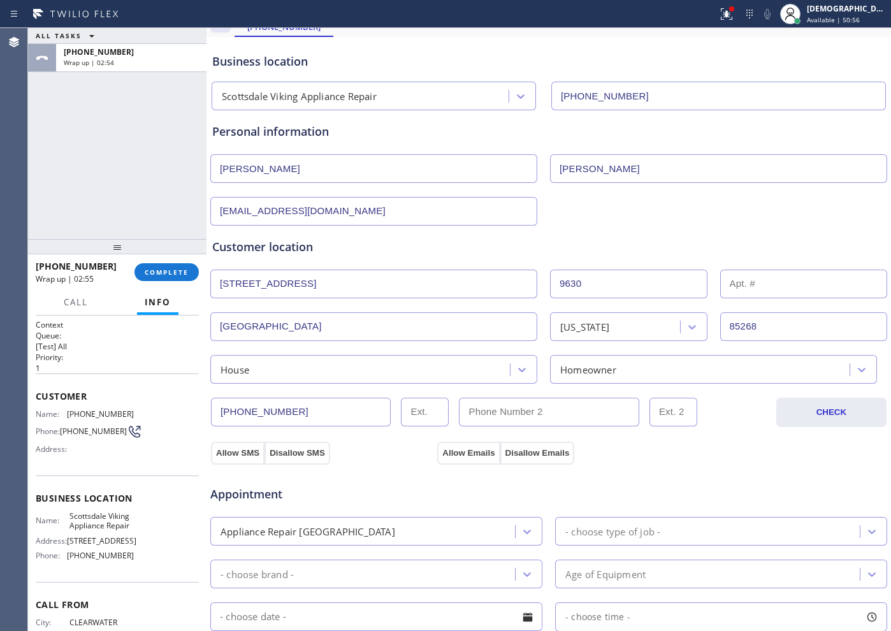
scroll to position [159, 0]
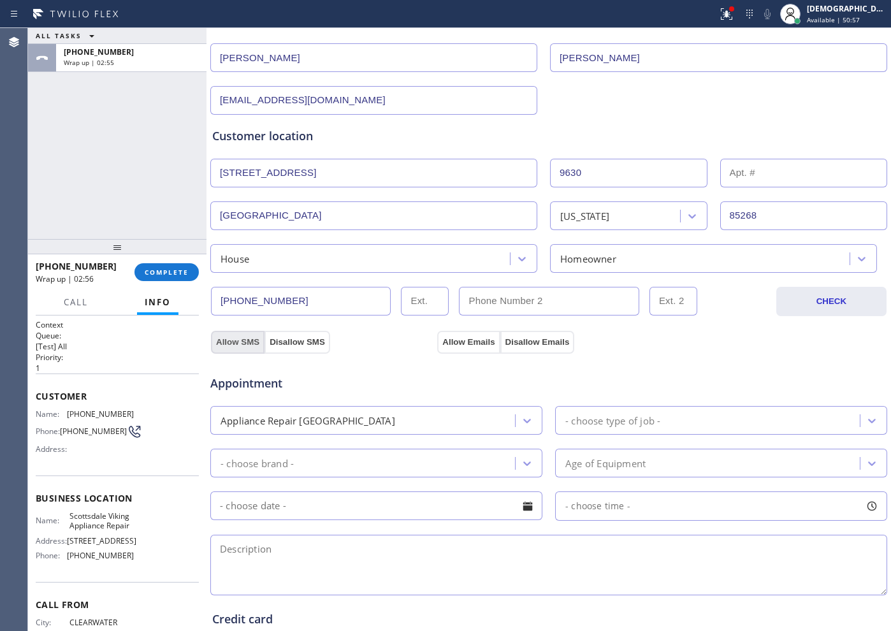
click at [242, 336] on button "Allow SMS" at bounding box center [238, 342] width 54 height 23
click at [462, 340] on button "Allow Emails" at bounding box center [468, 342] width 62 height 23
drag, startPoint x: 230, startPoint y: 336, endPoint x: 388, endPoint y: 362, distance: 160.8
click at [230, 337] on button "Allow SMS" at bounding box center [238, 342] width 54 height 23
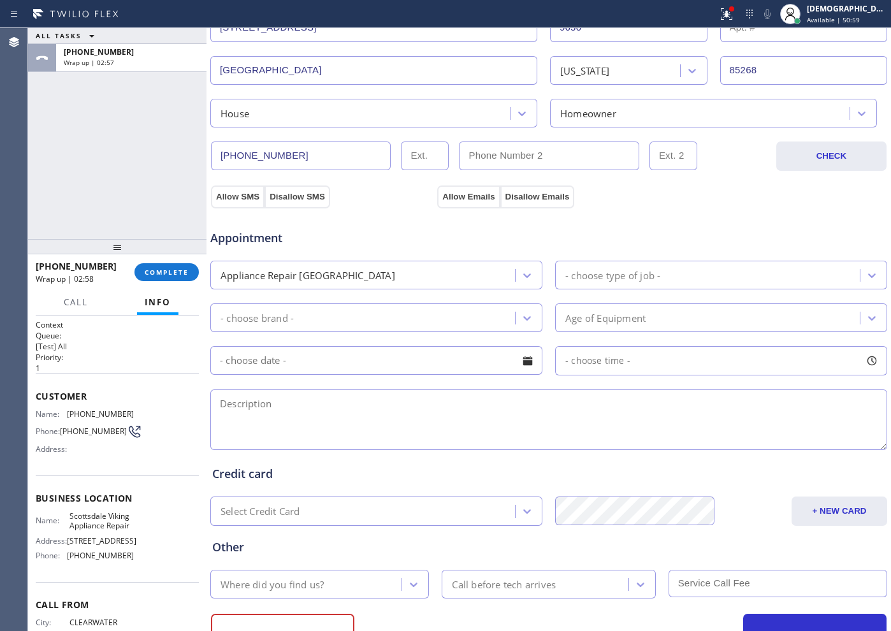
scroll to position [319, 0]
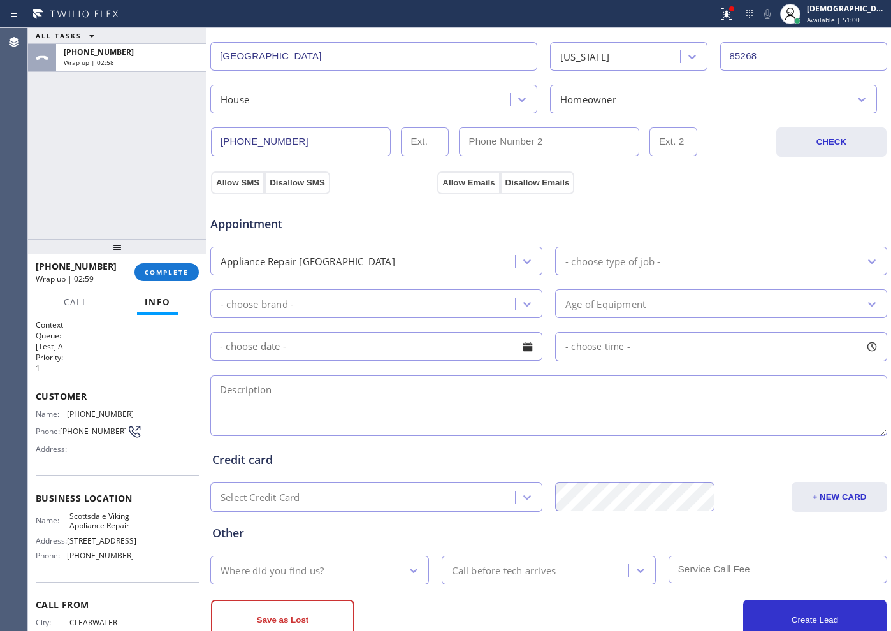
click at [654, 257] on div "- choose type of job -" at bounding box center [613, 261] width 95 height 15
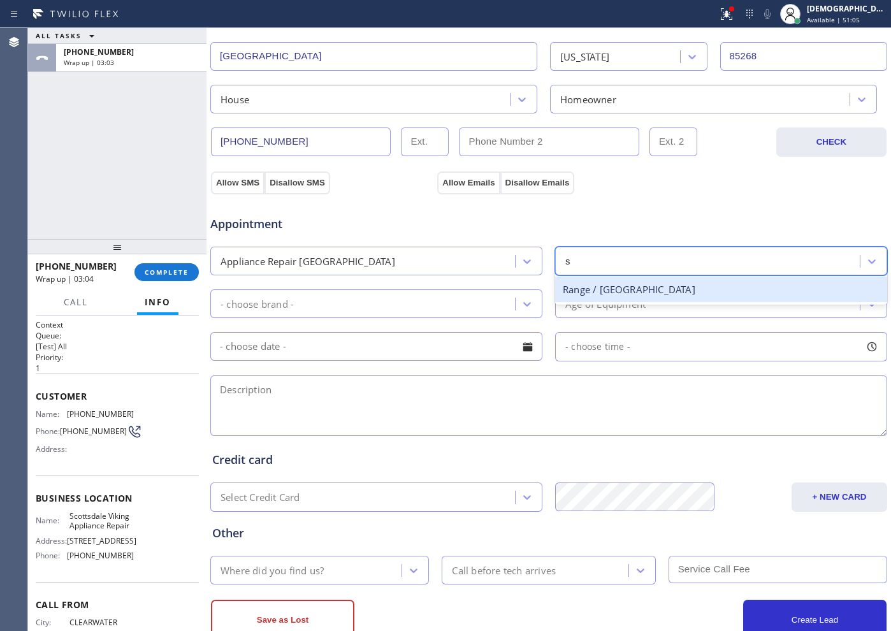
type input "st"
click at [638, 287] on div "Range / [GEOGRAPHIC_DATA]" at bounding box center [721, 290] width 332 height 26
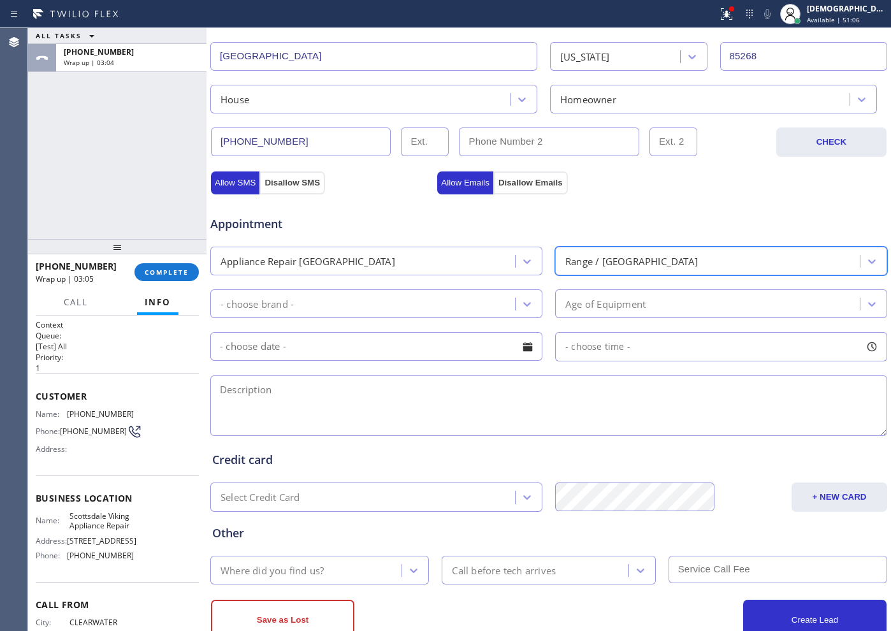
click at [502, 289] on div "- choose brand - Age of Equipment" at bounding box center [549, 302] width 680 height 31
click at [475, 300] on div "- choose brand -" at bounding box center [364, 304] width 301 height 22
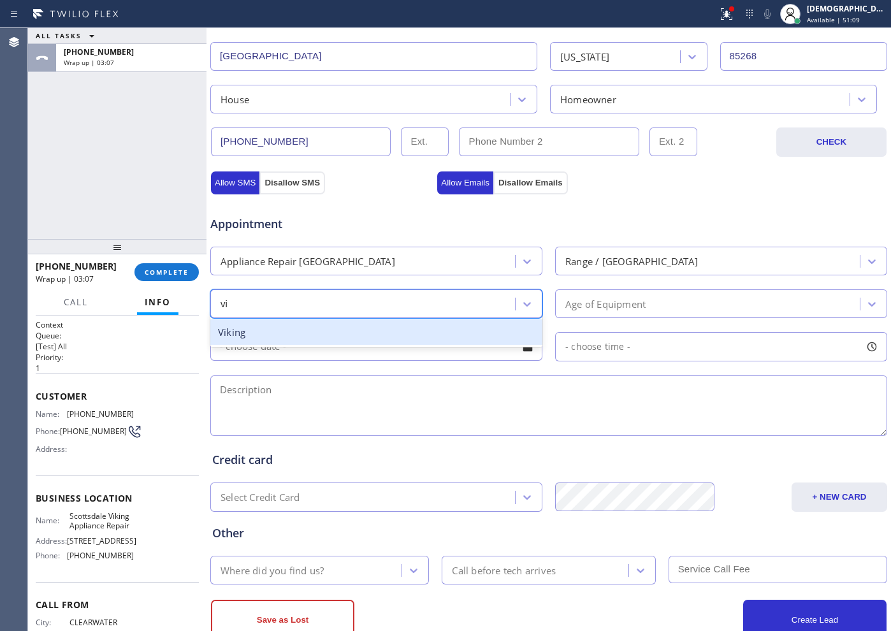
type input "vik"
click at [462, 326] on div "Viking" at bounding box center [376, 332] width 332 height 26
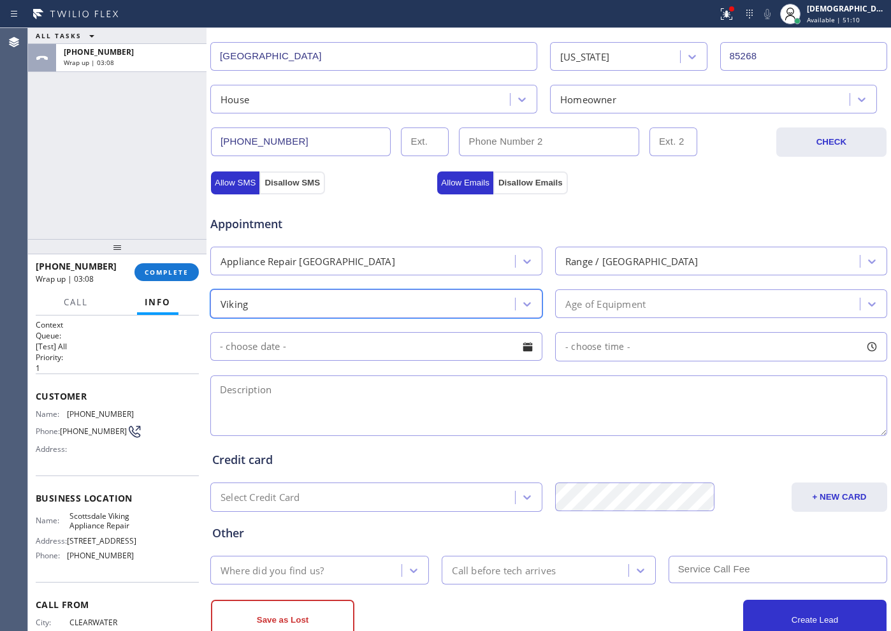
click at [634, 301] on div "Age of Equipment" at bounding box center [606, 303] width 80 height 15
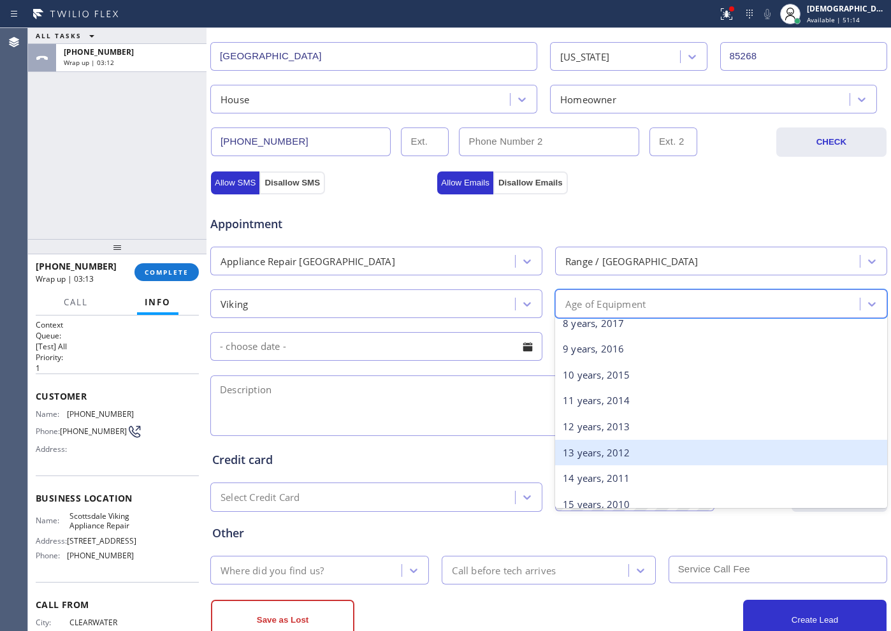
scroll to position [239, 0]
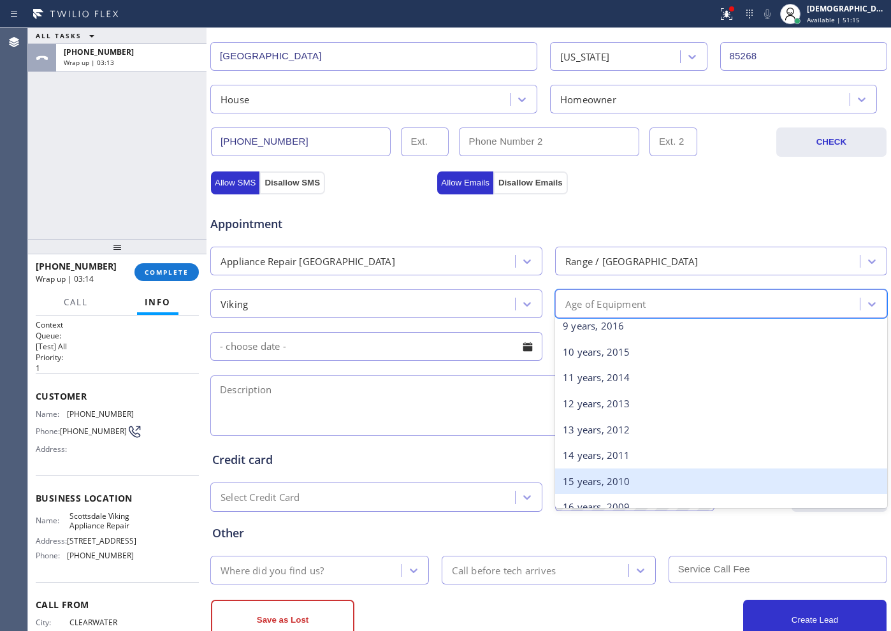
click at [596, 479] on div "15 years, 2010" at bounding box center [721, 482] width 332 height 26
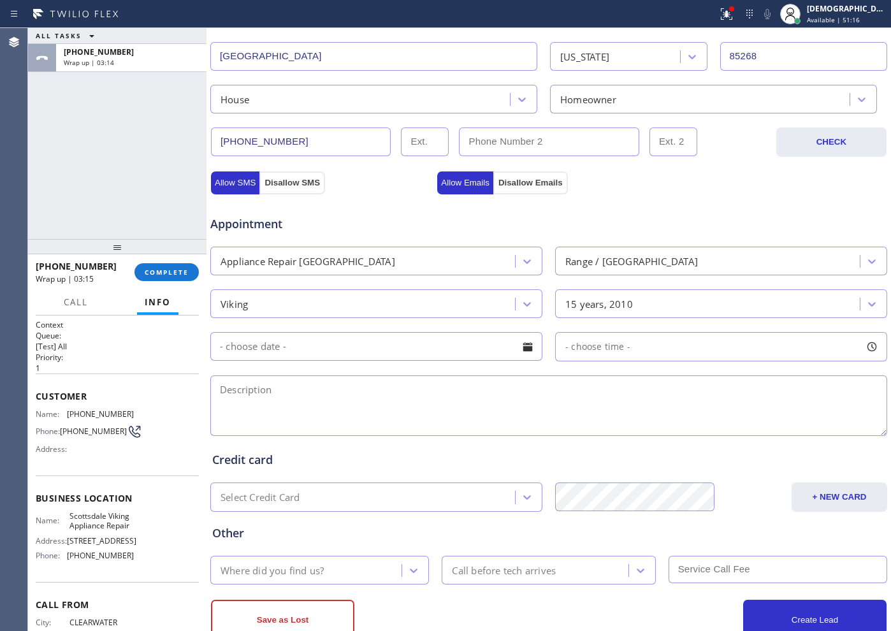
click at [365, 346] on input "text" at bounding box center [376, 346] width 332 height 29
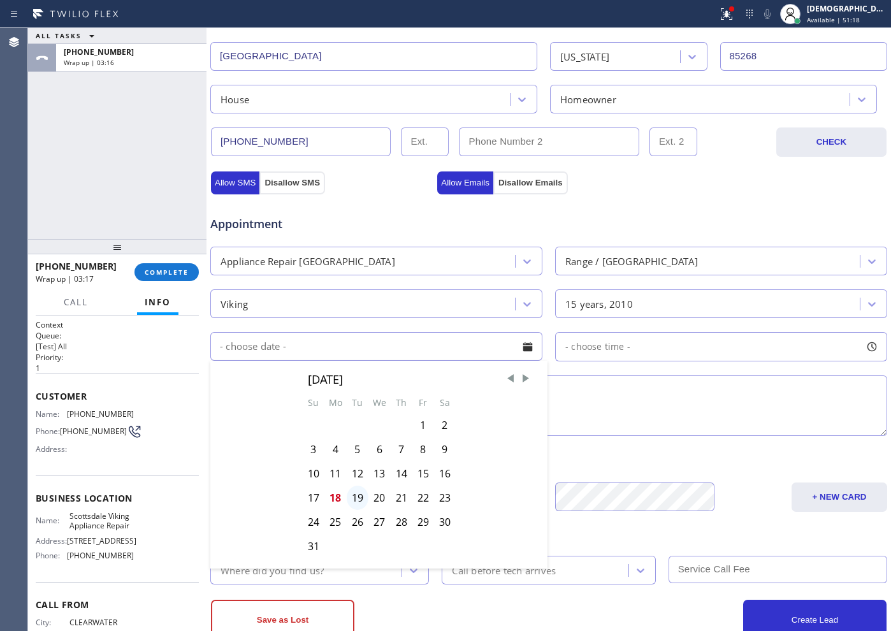
click at [356, 493] on div "19" at bounding box center [358, 498] width 22 height 24
type input "[DATE]"
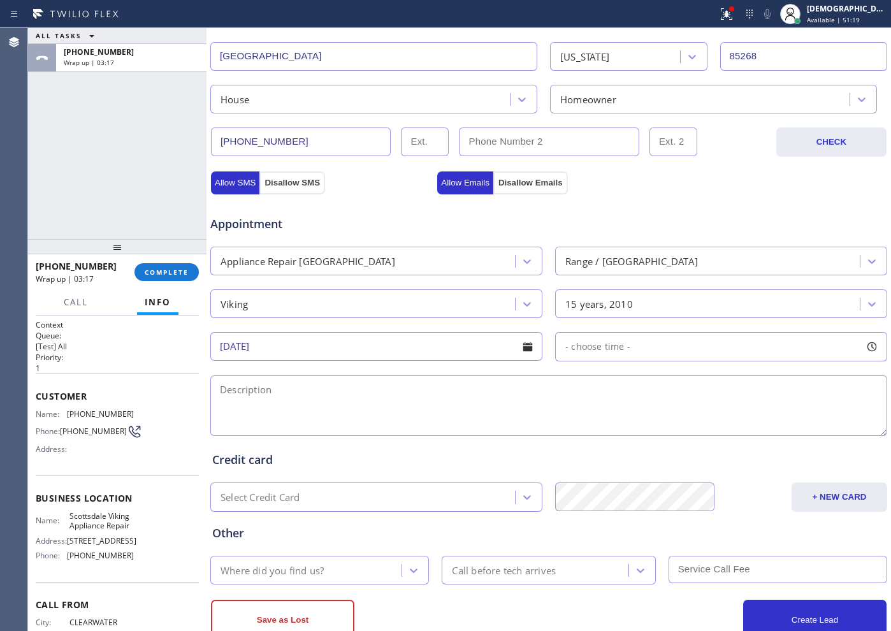
click at [590, 347] on span "- choose time -" at bounding box center [598, 346] width 65 height 12
drag, startPoint x: 560, startPoint y: 423, endPoint x: 747, endPoint y: 448, distance: 188.5
click at [747, 448] on div "FROM TILL 8:00 AM 4:00 PM" at bounding box center [711, 408] width 313 height 92
drag, startPoint x: 563, startPoint y: 423, endPoint x: 678, endPoint y: 431, distance: 115.7
click at [679, 431] on div at bounding box center [686, 424] width 15 height 27
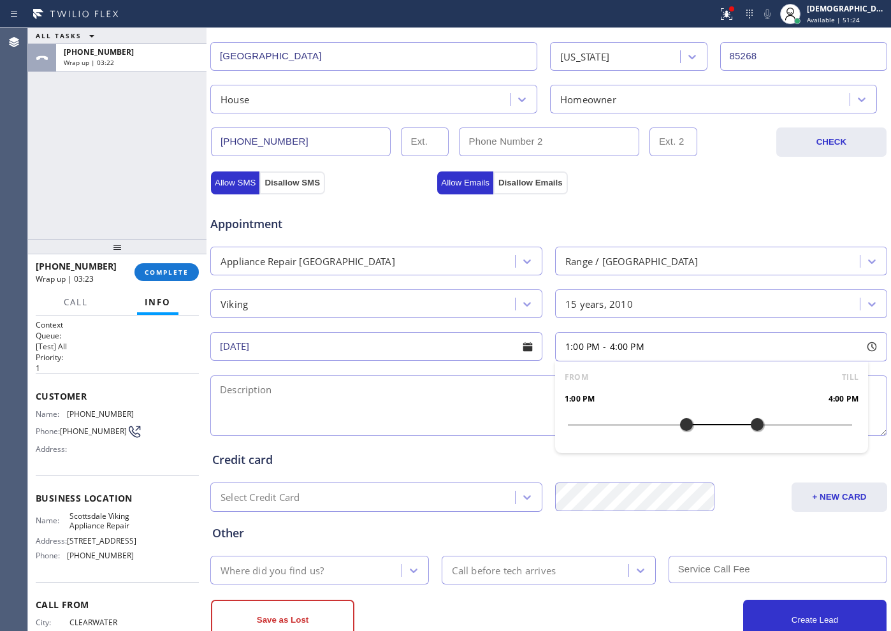
click at [701, 200] on div "Appointment" at bounding box center [549, 216] width 680 height 33
click at [384, 386] on textarea at bounding box center [548, 406] width 677 height 61
click at [374, 395] on textarea "1-4 / $75 /" at bounding box center [548, 406] width 677 height 61
paste textarea "Viking / Stove top / the knob broke / 15 years"
click at [573, 391] on textarea "1-4 / $75 / Viking / Stove top / the knob broke / 15 years / House HO /" at bounding box center [548, 406] width 677 height 61
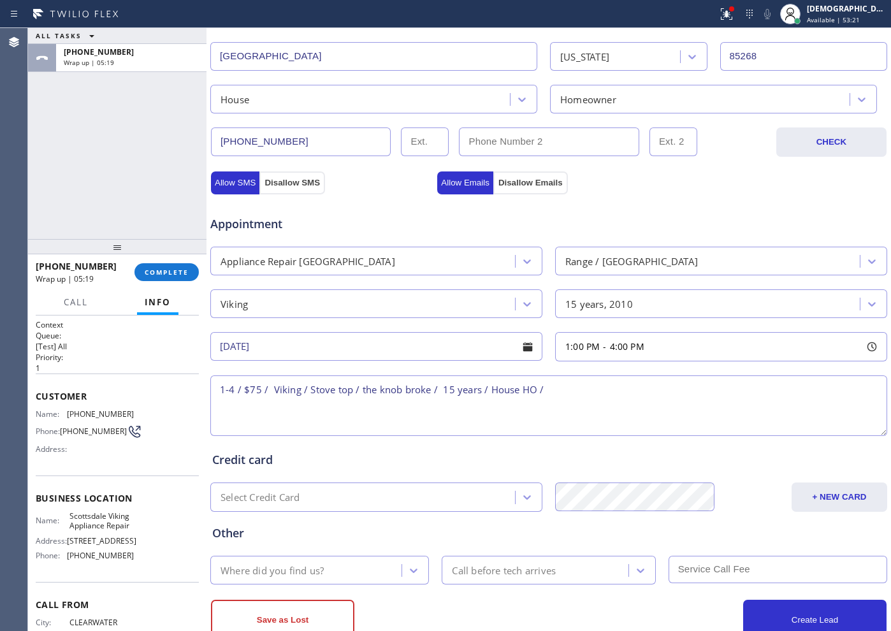
paste textarea "[STREET_ADDRESS]"
click at [642, 387] on textarea "1-4 / $75 / Viking / Stove top / the knob broke / 15 years / House HO / [GEOGRA…" at bounding box center [548, 406] width 677 height 61
drag, startPoint x: 765, startPoint y: 391, endPoint x: 775, endPoint y: 396, distance: 10.6
click at [766, 391] on textarea "1-4 / $75 / Viking / Stove top / the knob broke / 15 years / House HO / [GEOGRA…" at bounding box center [548, 406] width 677 height 61
click at [780, 384] on textarea "1-4 / $75 / Viking / Stove top / the knob broke / 15 years / House HO / [GEOGRA…" at bounding box center [548, 406] width 677 height 61
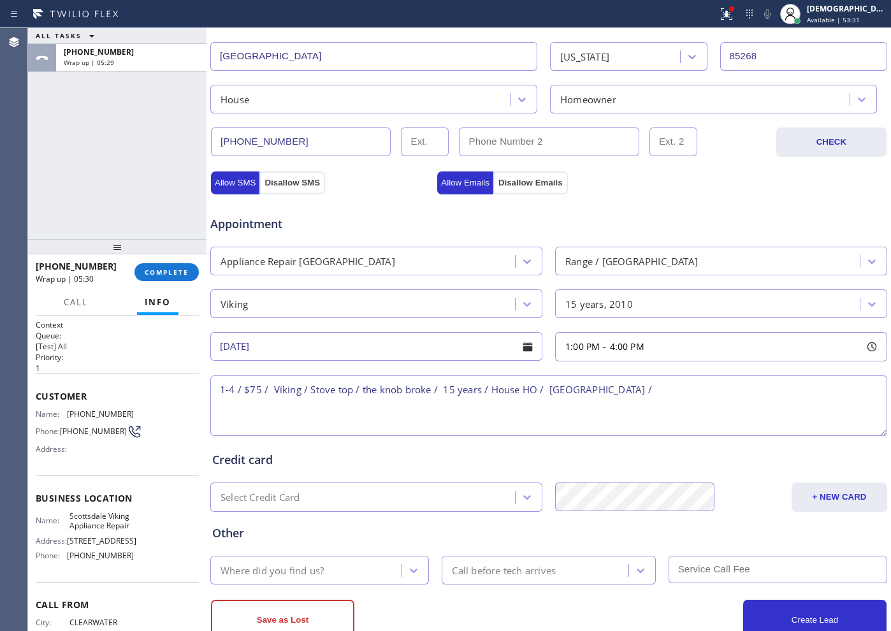
paste textarea "Please call customer 30 minutes prior to arrival"
click at [89, 546] on span "[STREET_ADDRESS]" at bounding box center [101, 541] width 69 height 10
drag, startPoint x: 95, startPoint y: 543, endPoint x: 66, endPoint y: 523, distance: 34.5
click at [66, 523] on div "Name: Scottsdale Viking Appliance Repair" at bounding box center [85, 521] width 98 height 20
copy span "Scottsdale Viking Appliance Repair"
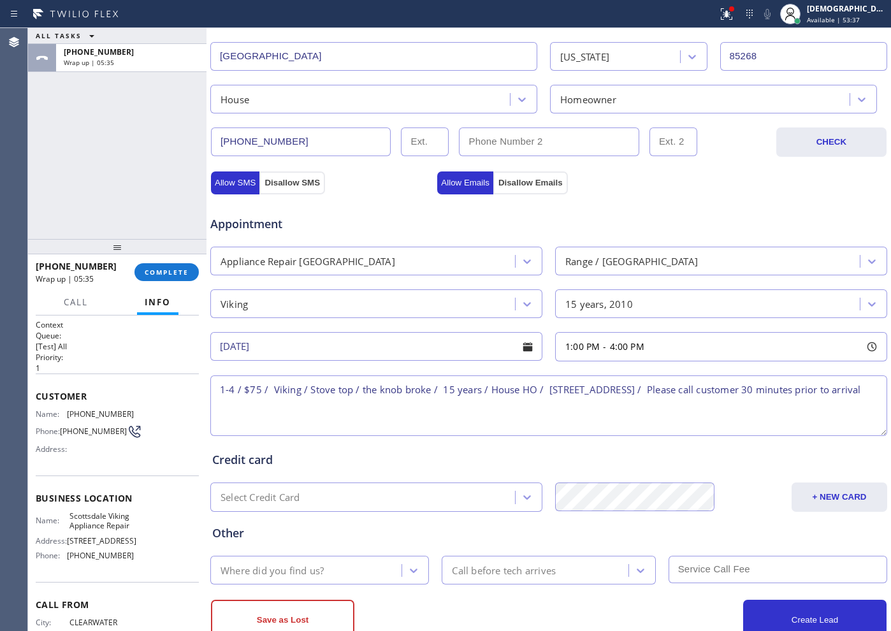
click at [762, 388] on textarea "1-4 / $75 / Viking / Stove top / the knob broke / 15 years / House HO / [STREET…" at bounding box center [548, 406] width 677 height 61
paste textarea "Scottsdale Viking Appliance Repair"
click at [691, 403] on textarea "1-4 / $75 / Viking / Stove top / the knob broke / 15 years / House HO / [GEOGRA…" at bounding box center [548, 406] width 677 height 61
click at [585, 402] on textarea "1-4 / $75 / Viking / Stove top / the knob broke / 15 years / House HO / [GEOGRA…" at bounding box center [548, 406] width 677 height 61
paste textarea "10% off towards labor cost"
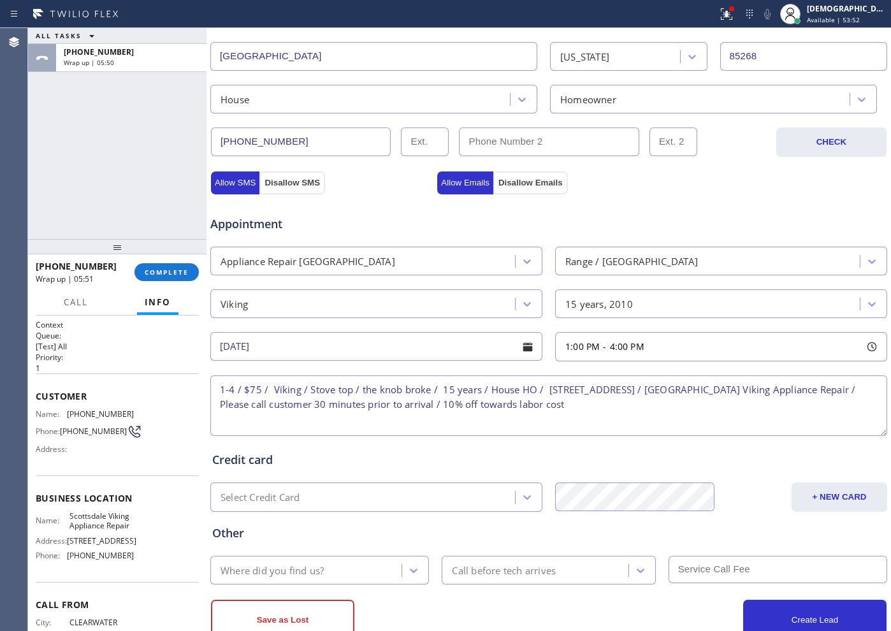
drag, startPoint x: 663, startPoint y: 403, endPoint x: 538, endPoint y: 409, distance: 125.1
click at [538, 409] on textarea "1-4 / $75 / Viking / Stove top / the knob broke / 15 years / House HO / [STREET…" at bounding box center [548, 406] width 677 height 61
type textarea "1-4 / $75 / Viking / Stove top / the knob broke / 15 years / House HO / [GEOGRA…"
click at [370, 568] on div "Where did you find us?" at bounding box center [307, 570] width 187 height 22
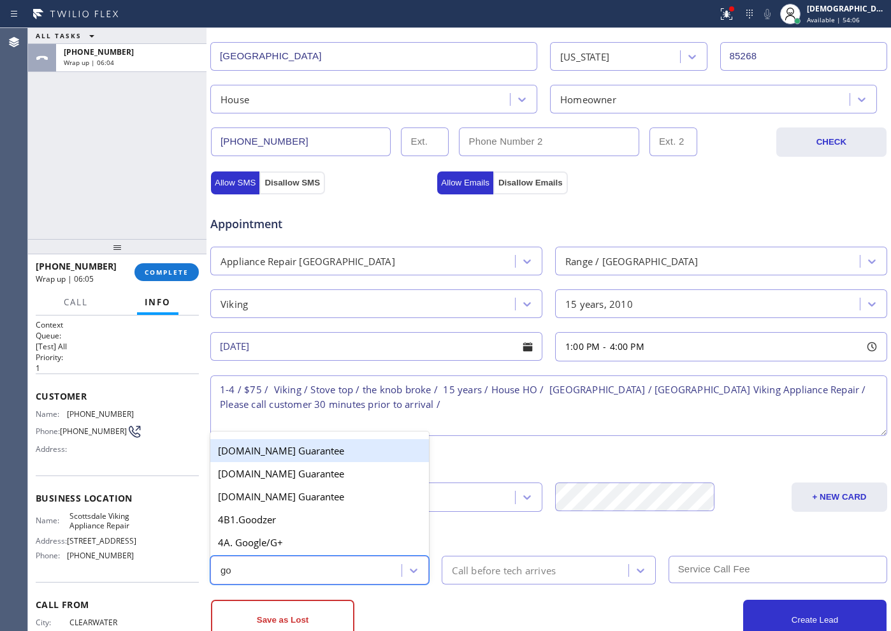
type input "goo"
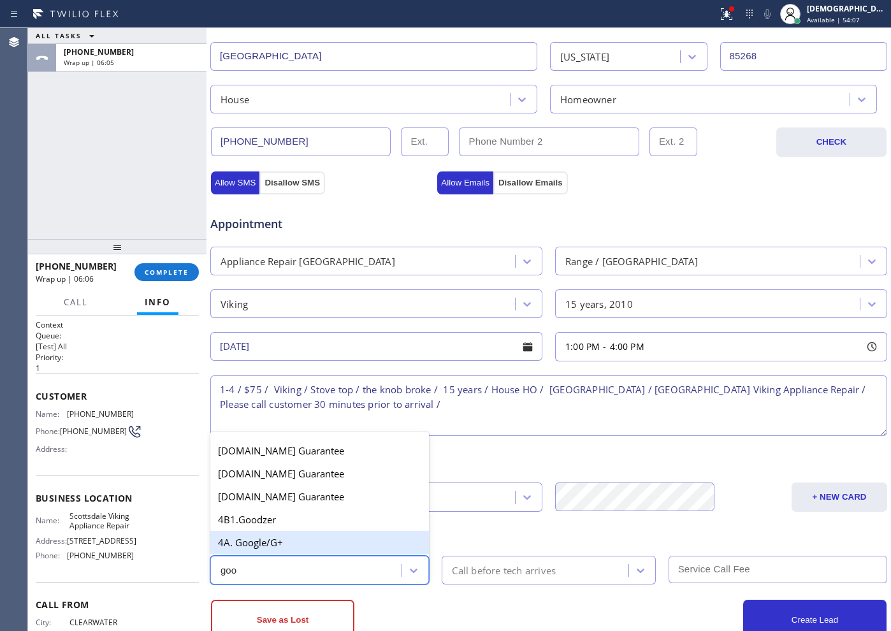
click at [294, 546] on div "4A. Google/G+" at bounding box center [319, 542] width 219 height 23
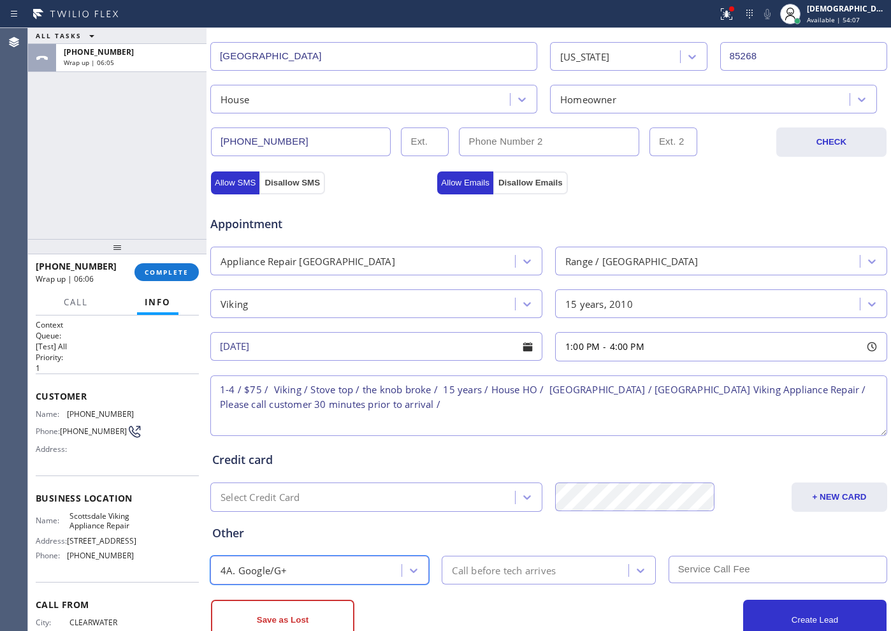
click at [472, 563] on div "Call before tech arrives" at bounding box center [504, 570] width 104 height 15
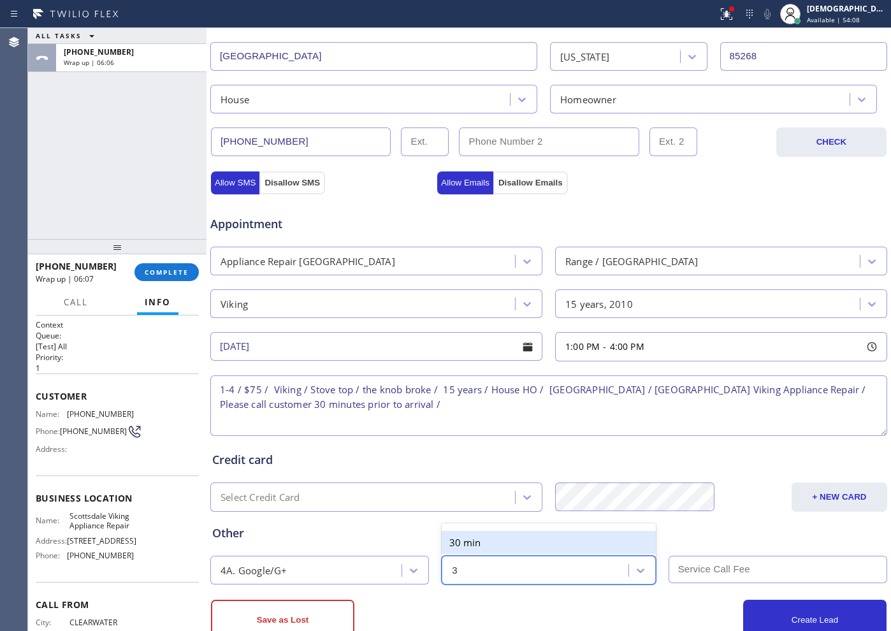
type input "30"
click at [530, 544] on div "30 min" at bounding box center [549, 542] width 214 height 23
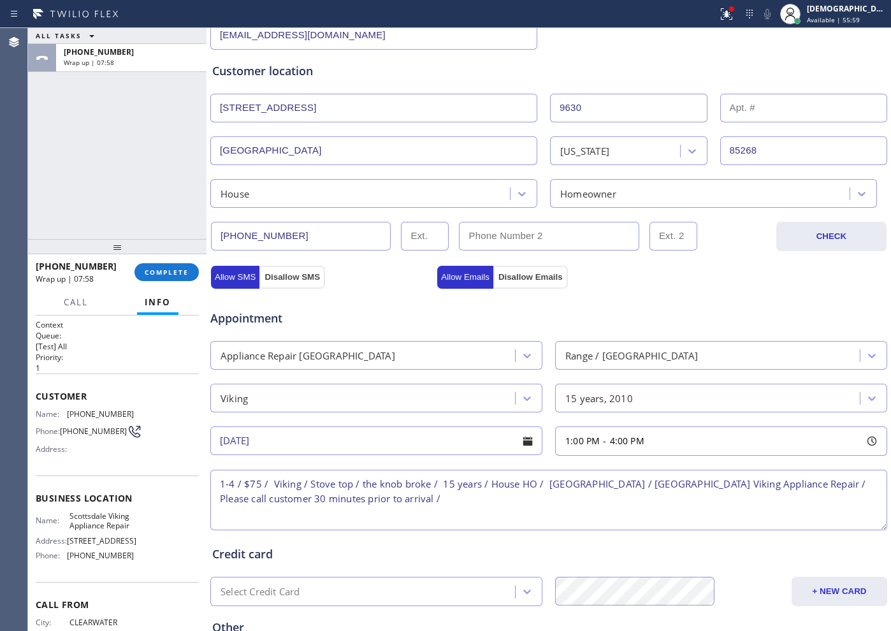
scroll to position [357, 0]
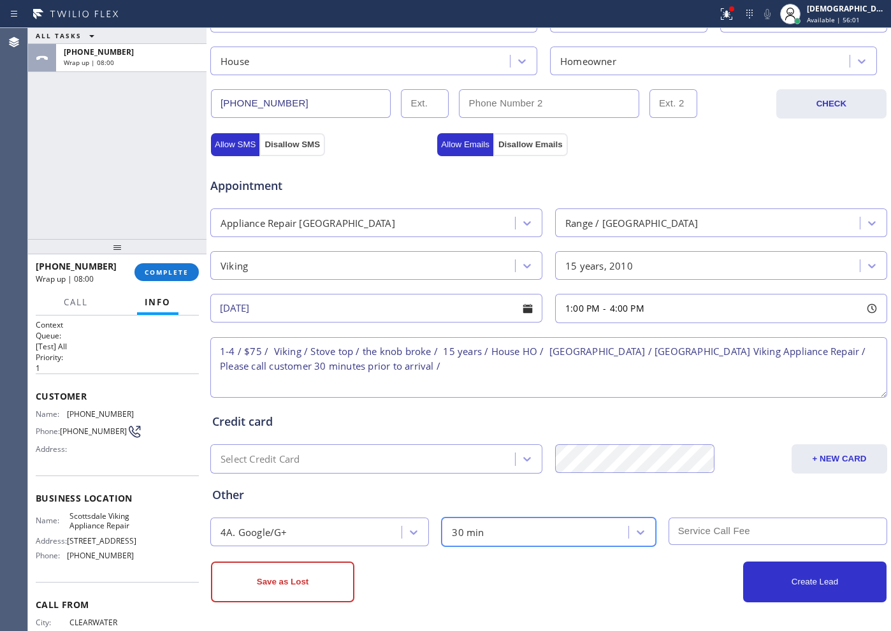
click at [702, 535] on input "text" at bounding box center [778, 531] width 219 height 27
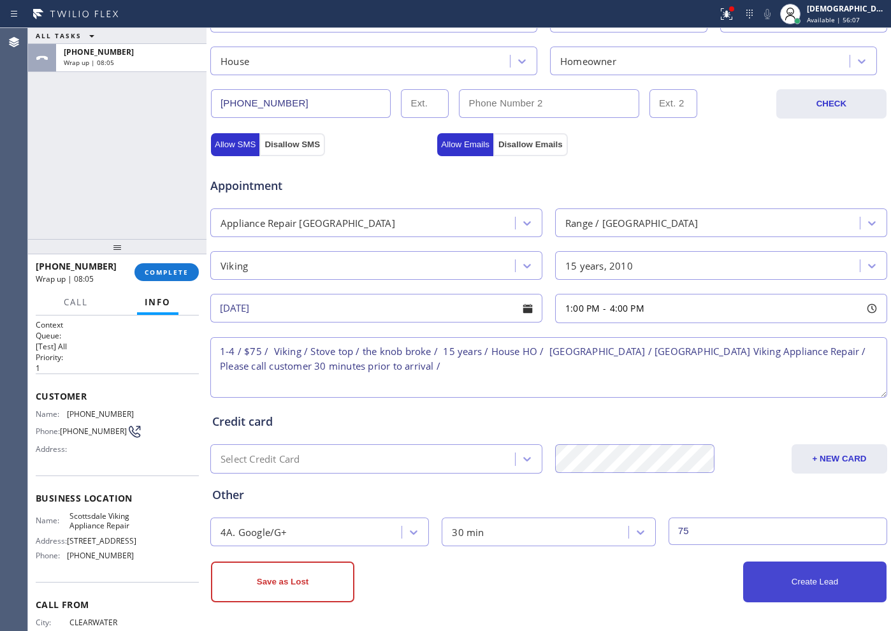
type input "75"
drag, startPoint x: 789, startPoint y: 574, endPoint x: 783, endPoint y: 571, distance: 6.9
click at [789, 574] on button "Create Lead" at bounding box center [814, 582] width 143 height 41
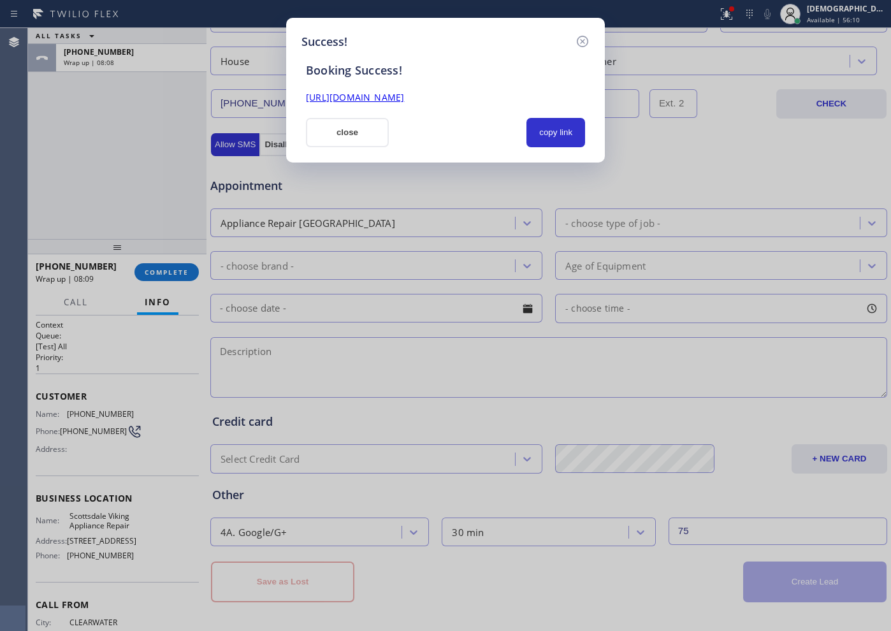
click at [404, 96] on link "[URL][DOMAIN_NAME]" at bounding box center [355, 97] width 98 height 12
click at [363, 124] on button "close" at bounding box center [347, 132] width 83 height 29
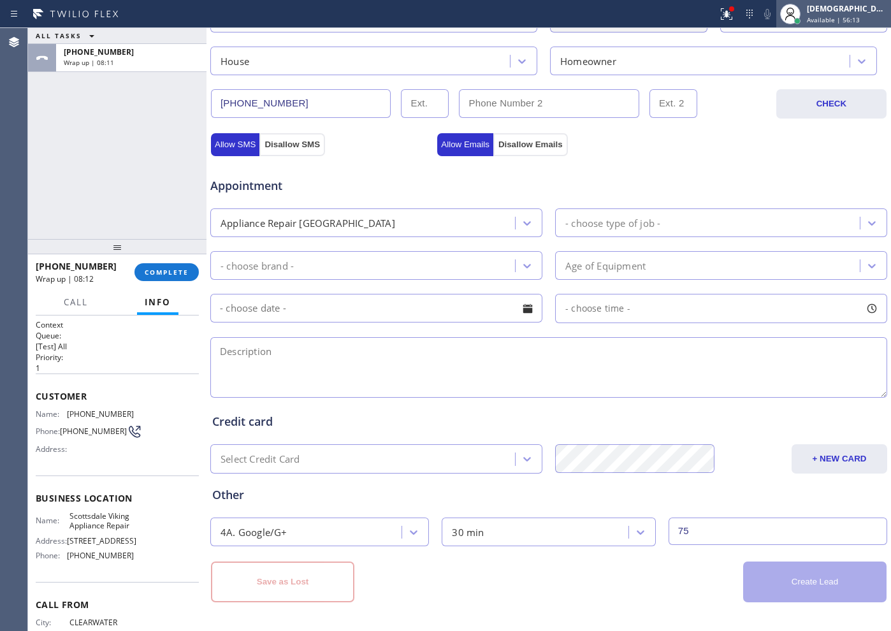
click at [839, 11] on div "[DEMOGRAPHIC_DATA][PERSON_NAME]" at bounding box center [847, 8] width 80 height 11
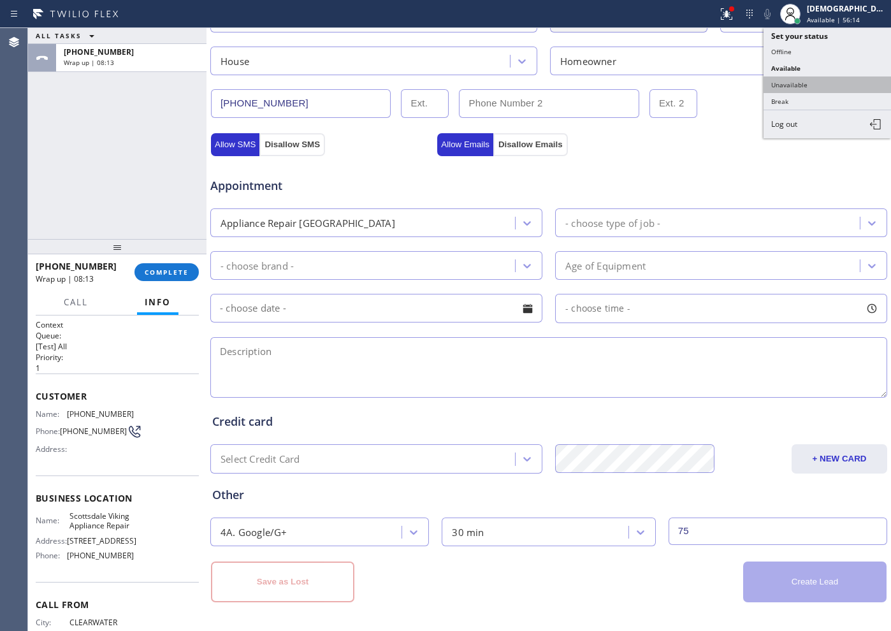
drag, startPoint x: 833, startPoint y: 67, endPoint x: 819, endPoint y: 83, distance: 20.8
click at [819, 83] on ul "Set your status Offline Available Unavailable Break Log out" at bounding box center [828, 83] width 128 height 110
click at [819, 83] on button "Unavailable" at bounding box center [828, 85] width 128 height 17
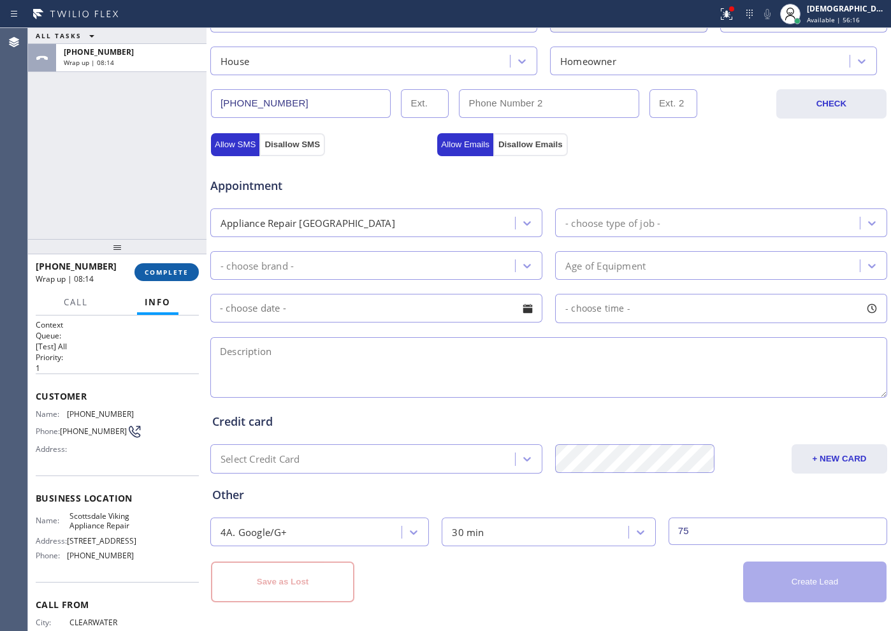
click at [158, 273] on span "COMPLETE" at bounding box center [167, 272] width 44 height 9
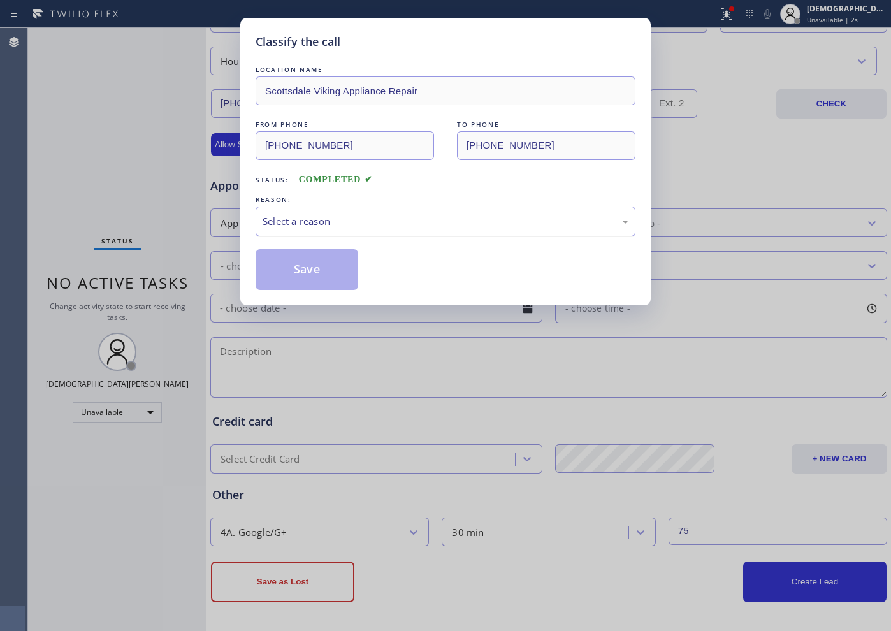
click at [311, 217] on div "Select a reason" at bounding box center [446, 221] width 366 height 15
click at [300, 251] on button "Save" at bounding box center [307, 269] width 103 height 41
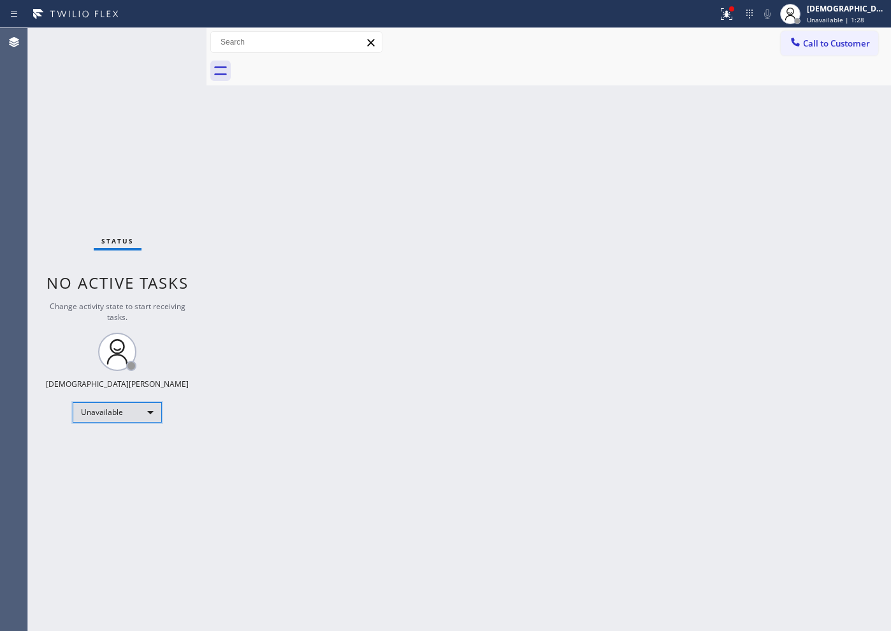
click at [133, 410] on div "Unavailable" at bounding box center [117, 412] width 89 height 20
click at [122, 444] on li "Available" at bounding box center [116, 446] width 87 height 15
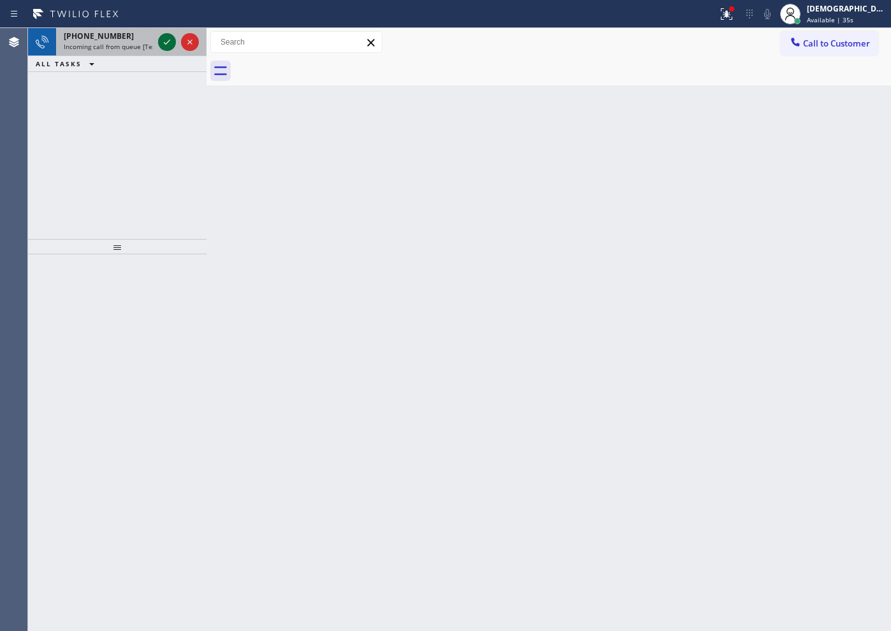
click at [166, 45] on icon at bounding box center [166, 41] width 15 height 15
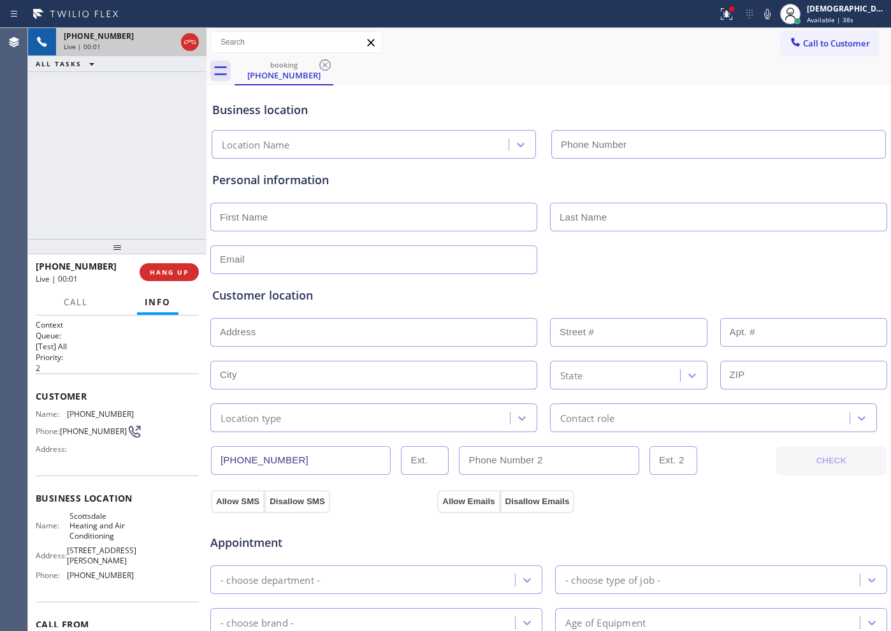
type input "[PHONE_NUMBER]"
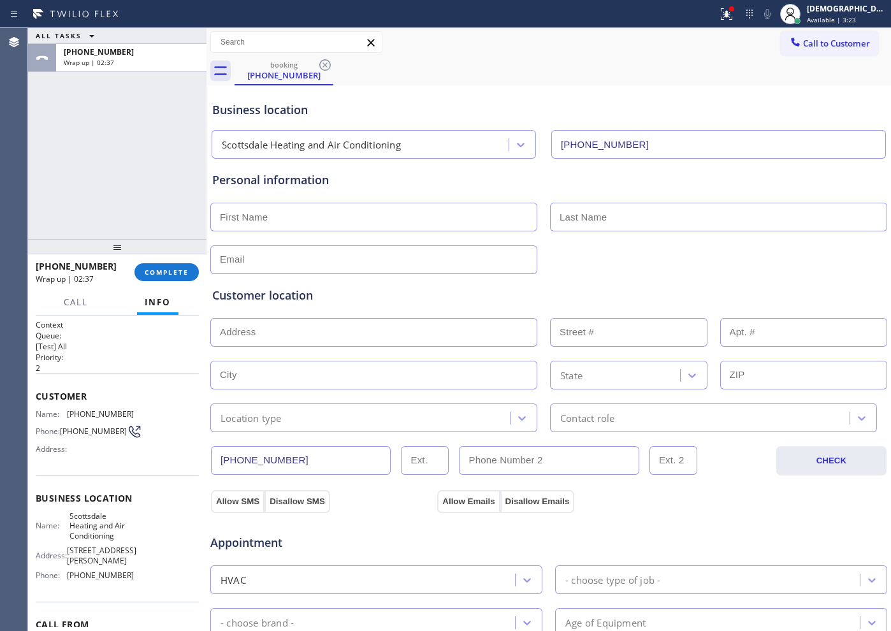
drag, startPoint x: 73, startPoint y: 172, endPoint x: 156, endPoint y: 231, distance: 101.9
click at [73, 172] on div "ALL TASKS ALL TASKS ACTIVE TASKS TASKS IN WRAP UP [PHONE_NUMBER] Wrap up | 02:37" at bounding box center [117, 133] width 179 height 211
click at [179, 270] on span "COMPLETE" at bounding box center [167, 272] width 44 height 9
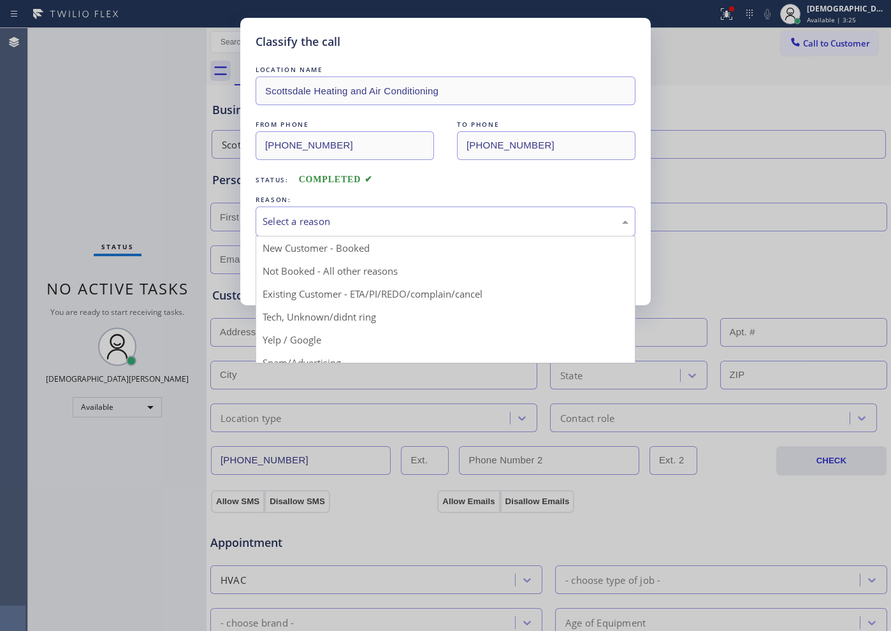
click at [338, 219] on div "Select a reason" at bounding box center [446, 221] width 366 height 15
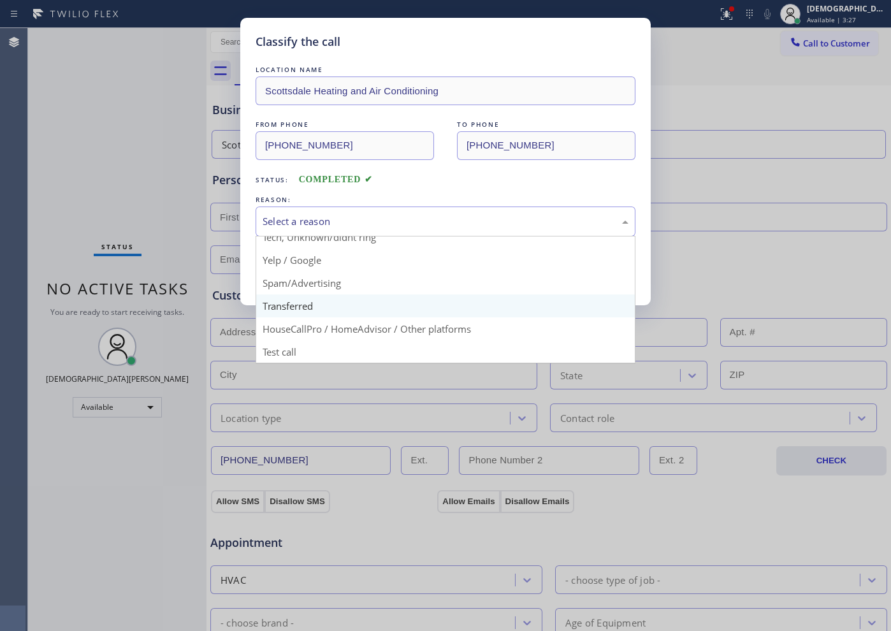
scroll to position [80, 0]
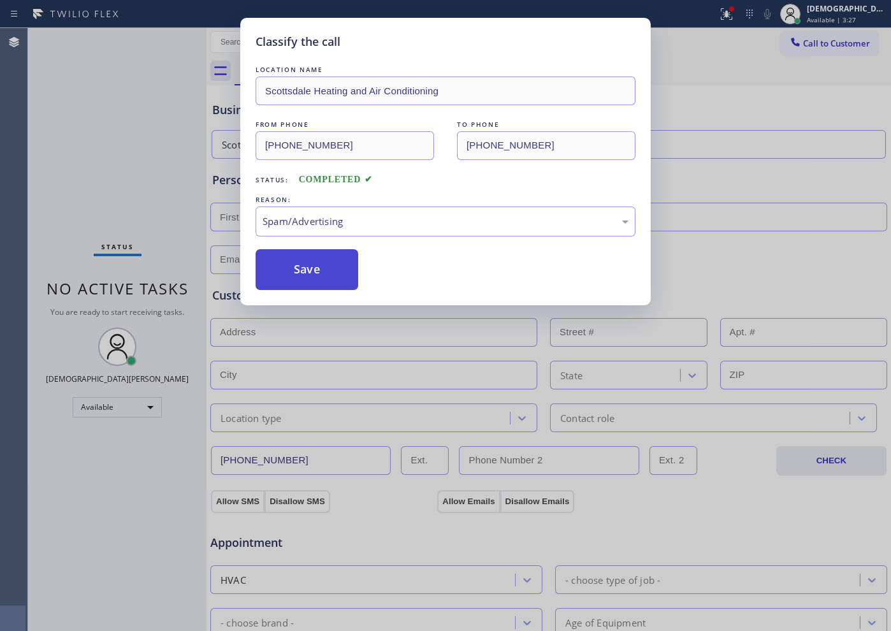
click at [332, 278] on button "Save" at bounding box center [307, 269] width 103 height 41
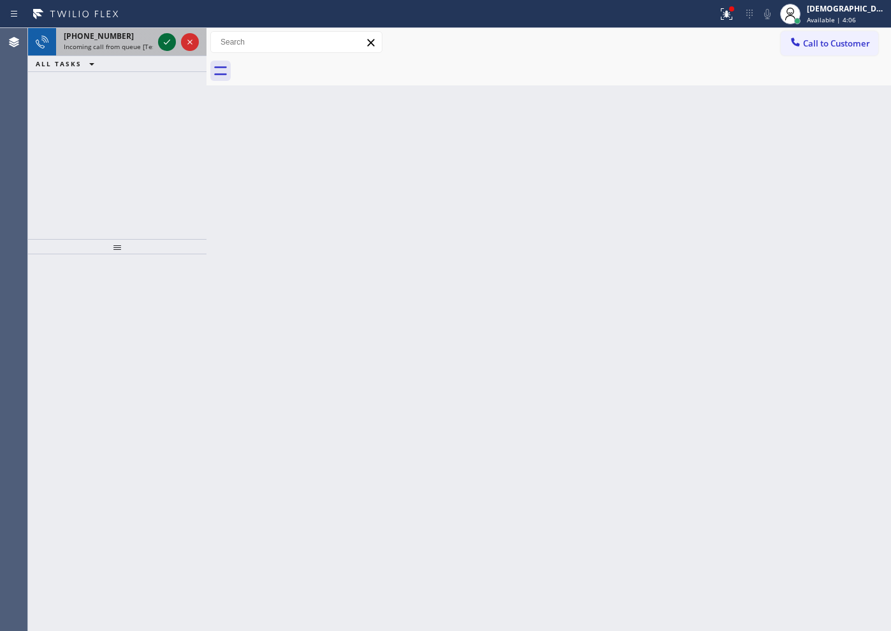
click at [168, 40] on icon at bounding box center [166, 41] width 15 height 15
click at [169, 41] on icon at bounding box center [167, 42] width 6 height 5
click at [158, 45] on div at bounding box center [167, 41] width 18 height 15
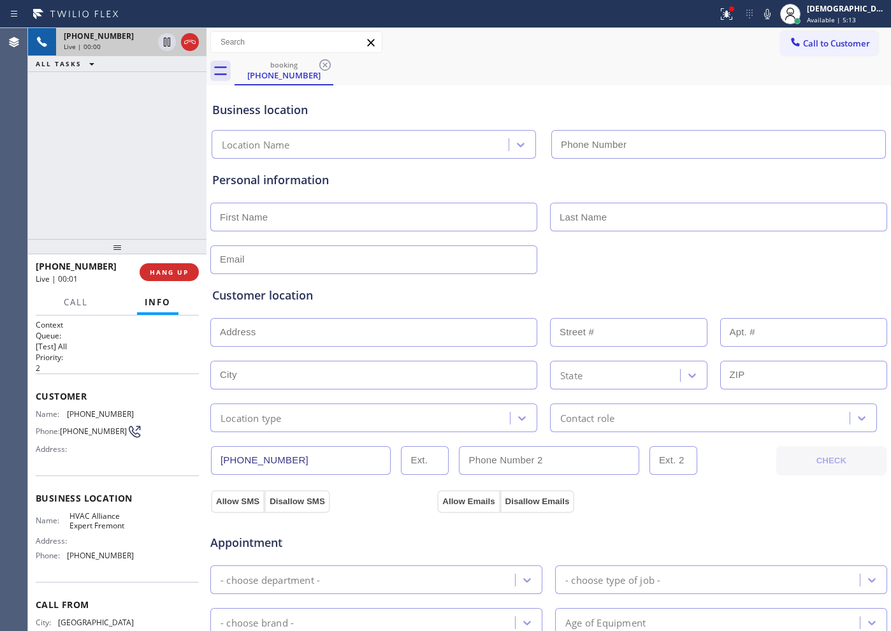
type input "[PHONE_NUMBER]"
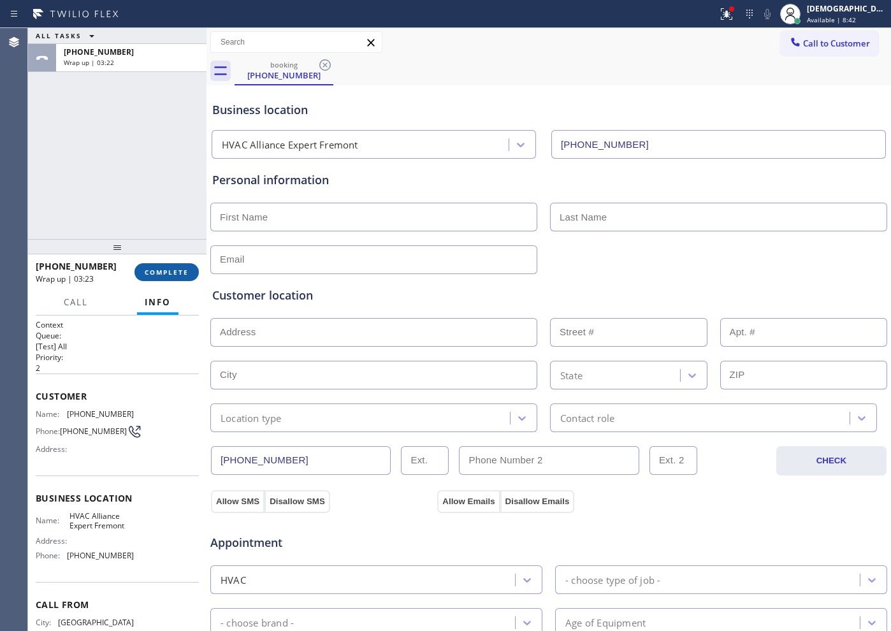
click at [143, 265] on button "COMPLETE" at bounding box center [167, 272] width 64 height 18
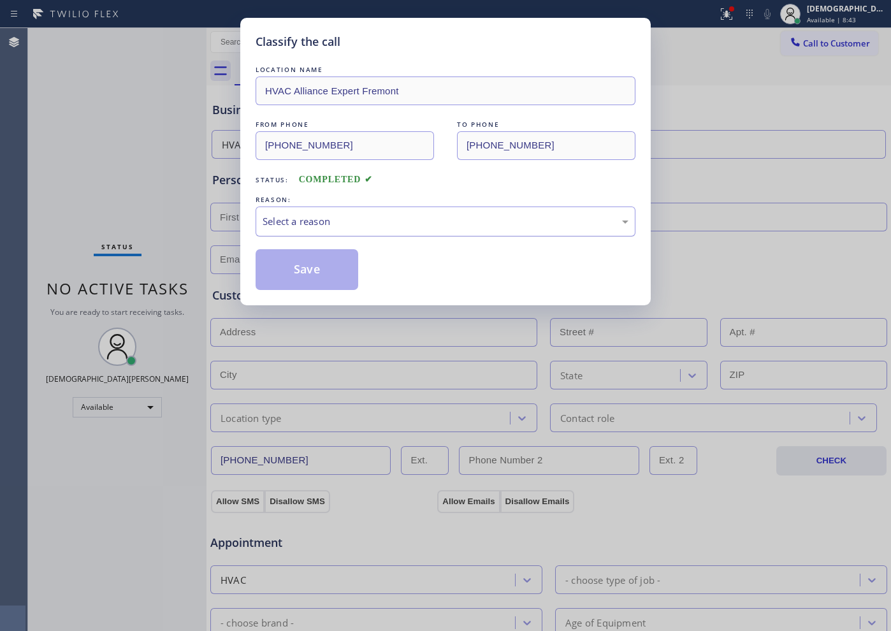
click at [360, 221] on div "Select a reason" at bounding box center [446, 221] width 366 height 15
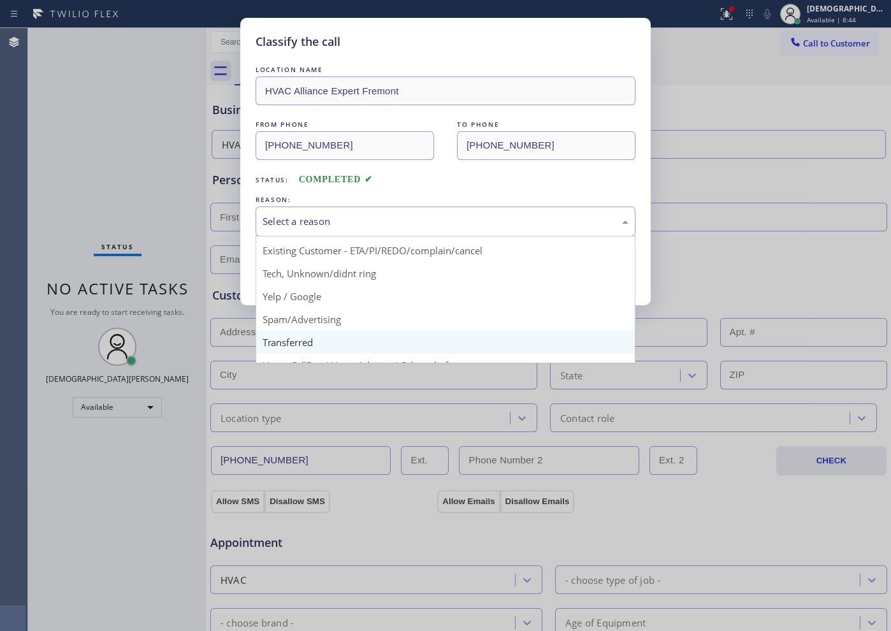
scroll to position [80, 0]
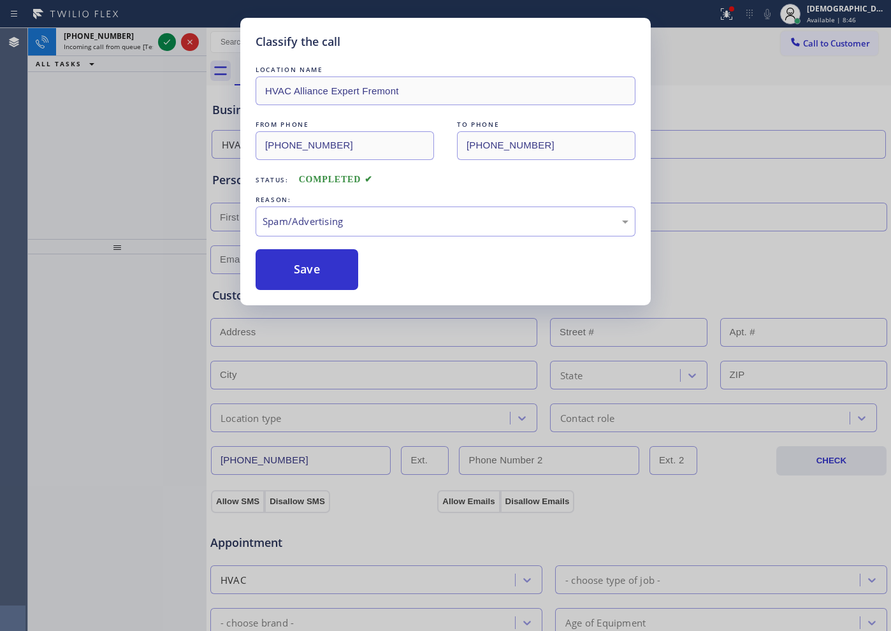
click at [326, 279] on button "Save" at bounding box center [307, 269] width 103 height 41
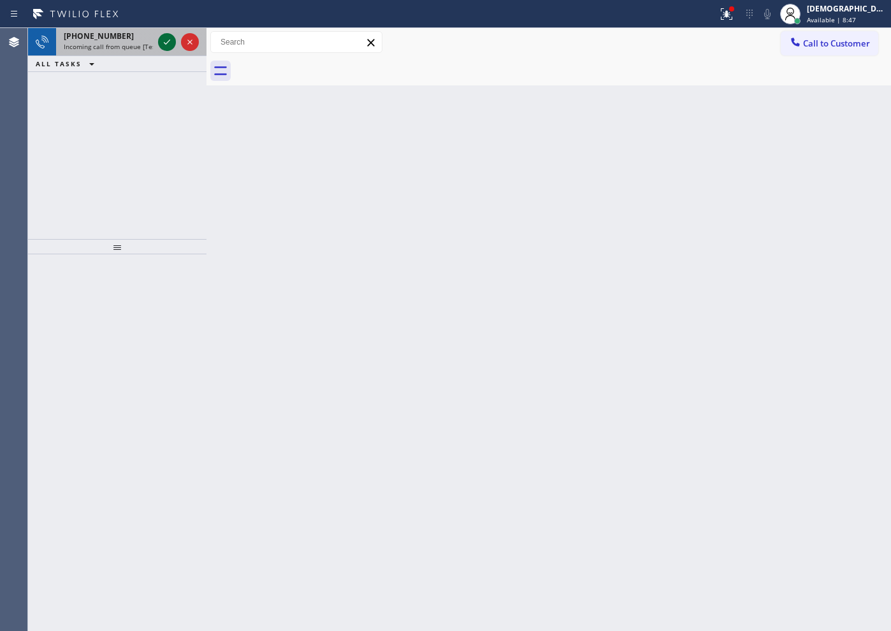
click at [168, 45] on icon at bounding box center [166, 41] width 15 height 15
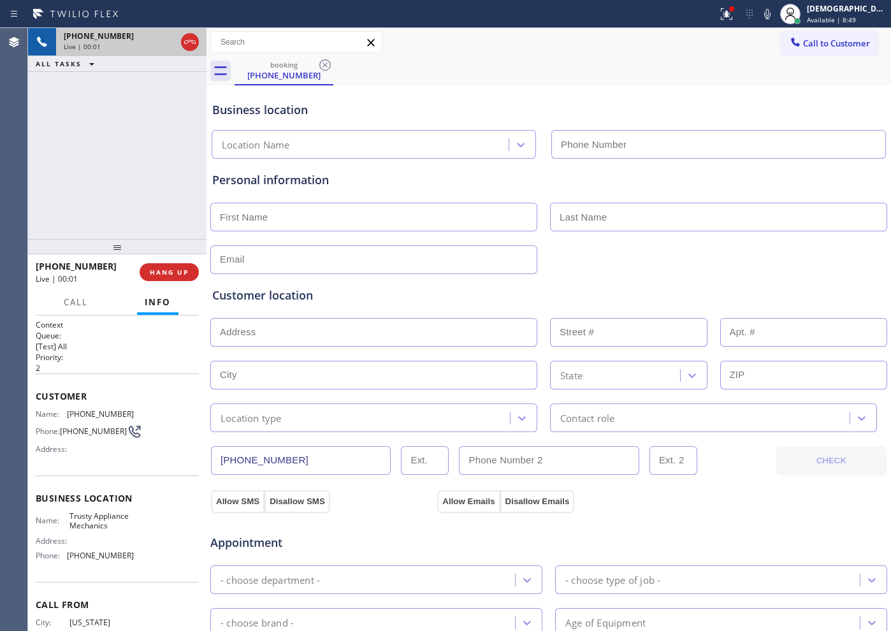
type input "[PHONE_NUMBER]"
click at [193, 45] on icon at bounding box center [189, 41] width 15 height 15
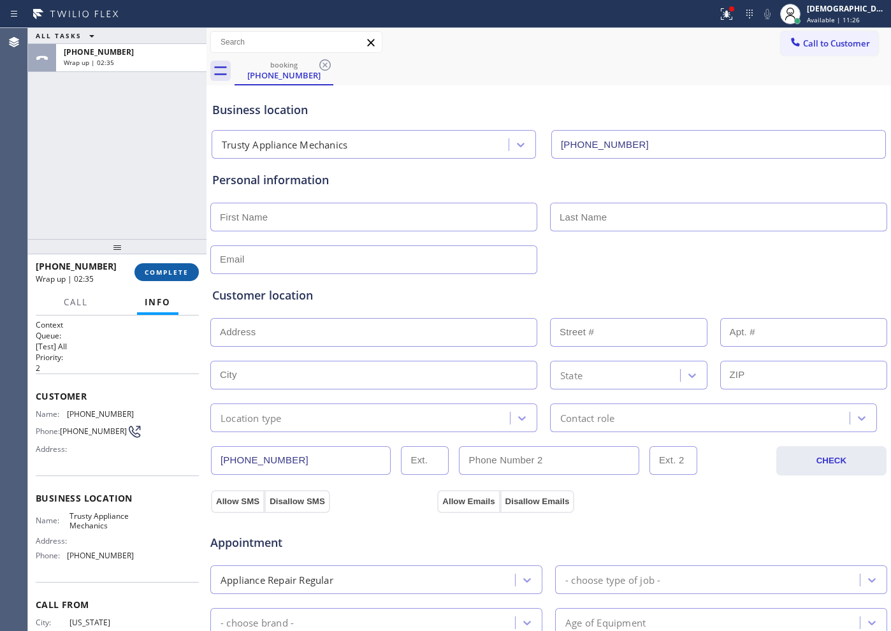
click at [174, 279] on button "COMPLETE" at bounding box center [167, 272] width 64 height 18
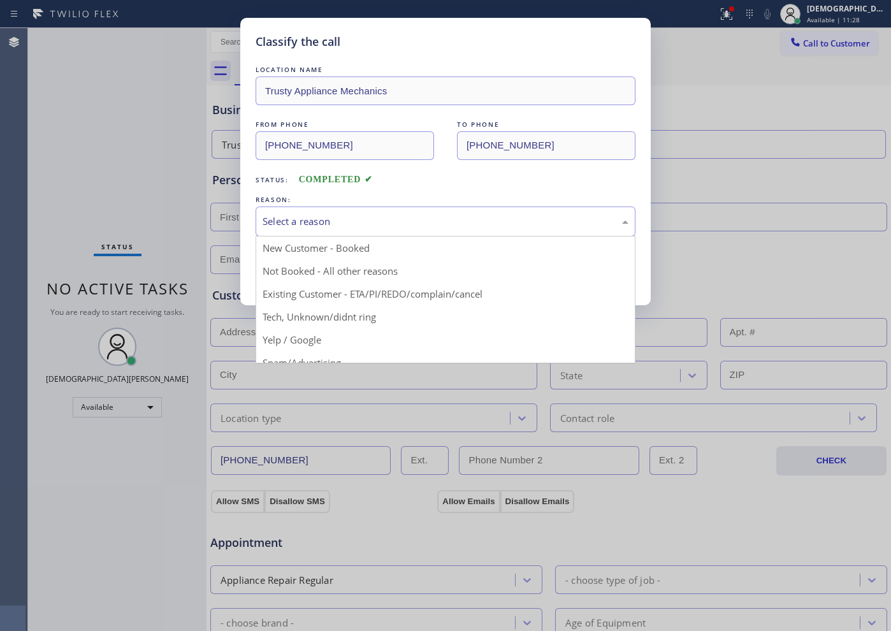
click at [267, 226] on div "Select a reason" at bounding box center [446, 221] width 366 height 15
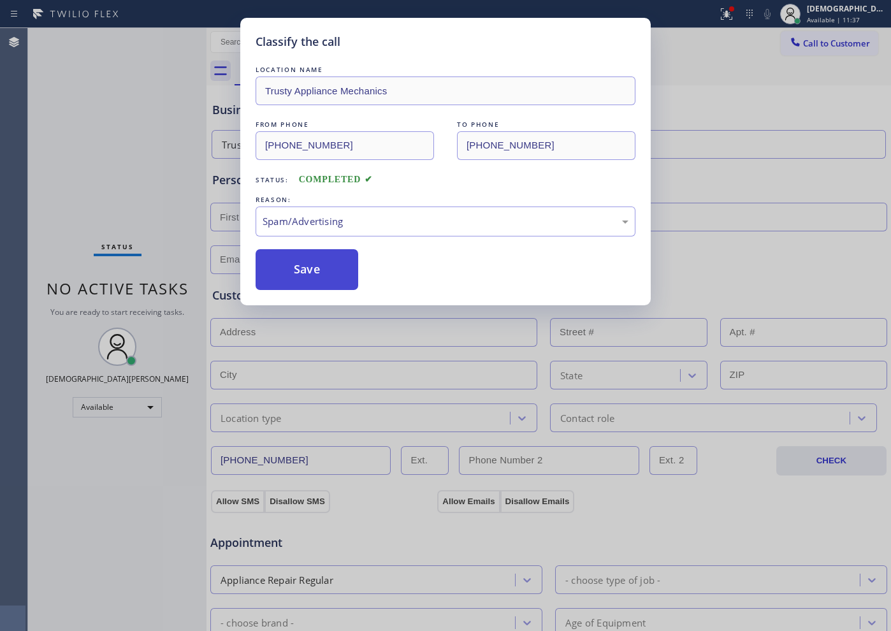
click at [293, 268] on button "Save" at bounding box center [307, 269] width 103 height 41
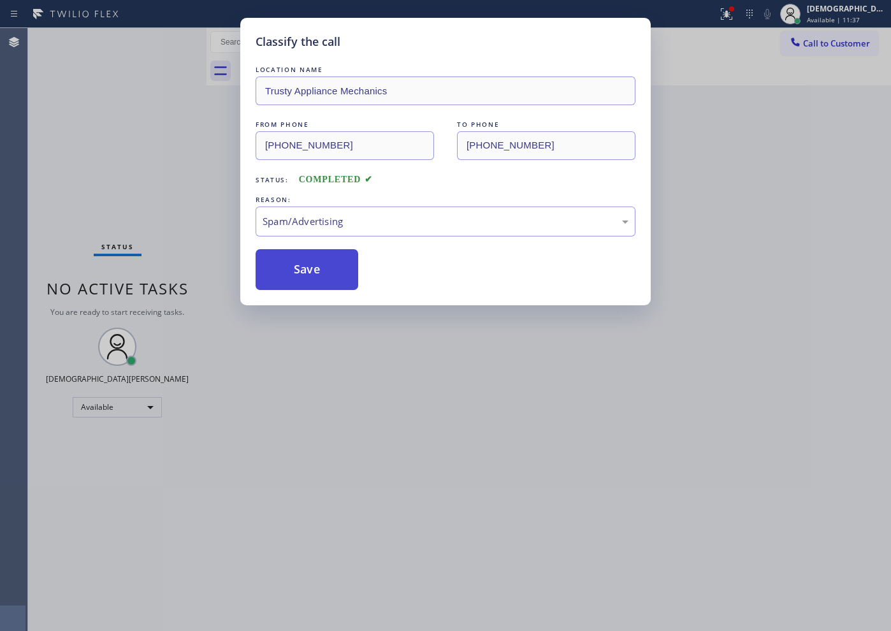
click at [293, 268] on div "Classify the call LOCATION NAME Flushing Heating and Air Conditioning FROM PHON…" at bounding box center [459, 329] width 863 height 603
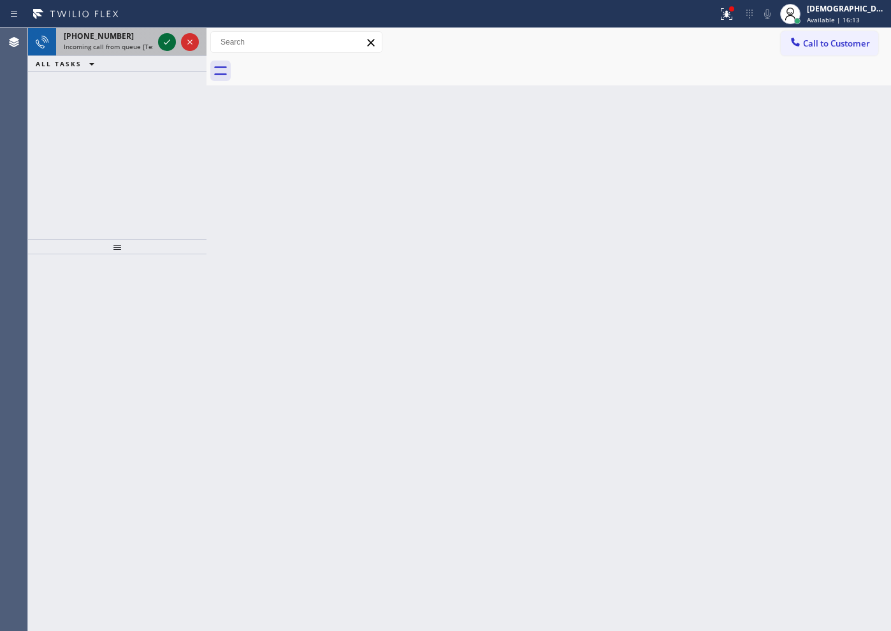
click at [172, 46] on icon at bounding box center [166, 41] width 15 height 15
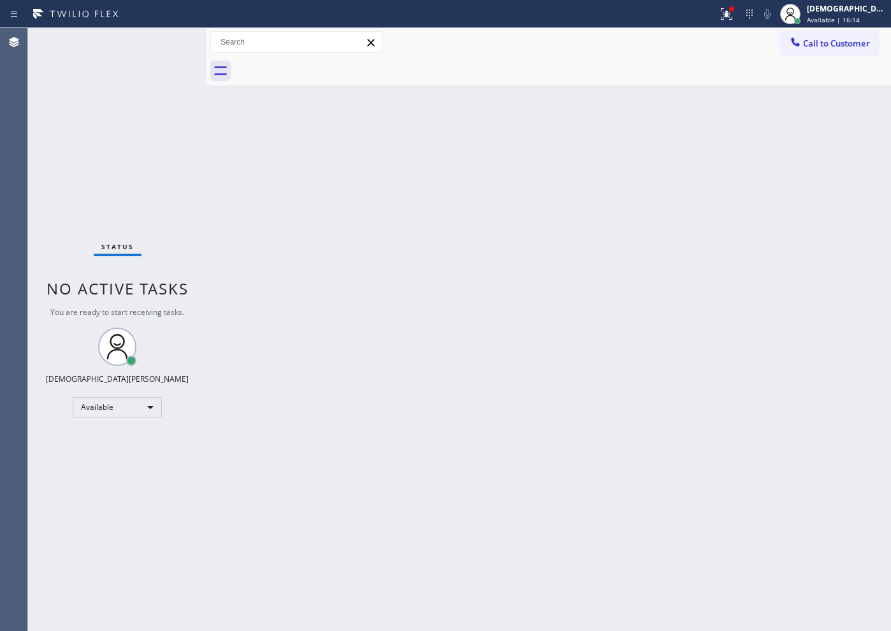
click at [170, 45] on div "Status No active tasks You are ready to start receiving tasks. Christian Cinco …" at bounding box center [117, 329] width 179 height 603
click at [169, 44] on div "Status No active tasks You are ready to start receiving tasks. Christian Cinco …" at bounding box center [117, 329] width 179 height 603
click at [168, 44] on div "Status No active tasks You are ready to start receiving tasks. Christian Cinco …" at bounding box center [117, 329] width 179 height 603
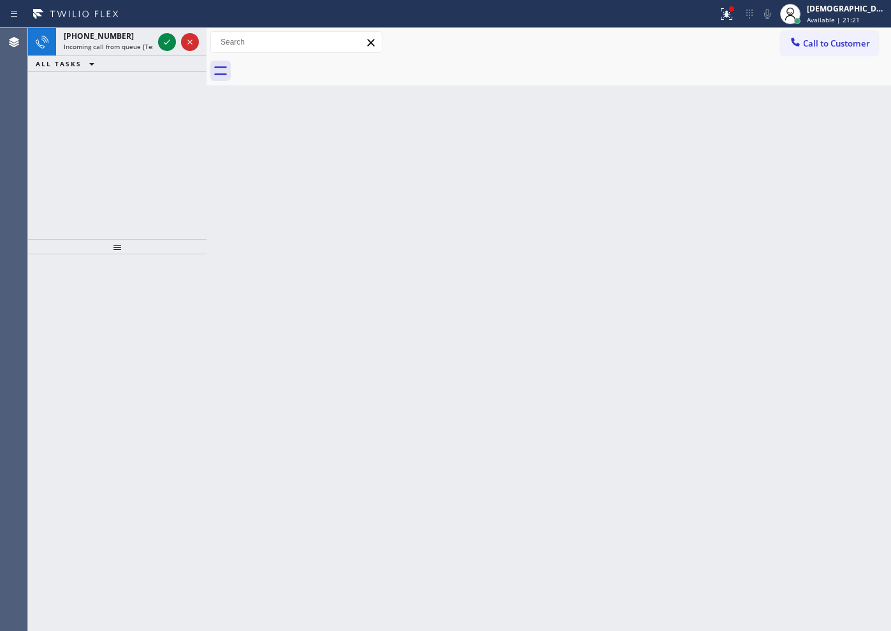
click at [161, 87] on div "[PHONE_NUMBER] Incoming call from queue [Test] All ALL TASKS ALL TASKS ACTIVE T…" at bounding box center [117, 133] width 179 height 211
click at [161, 40] on icon at bounding box center [166, 41] width 15 height 15
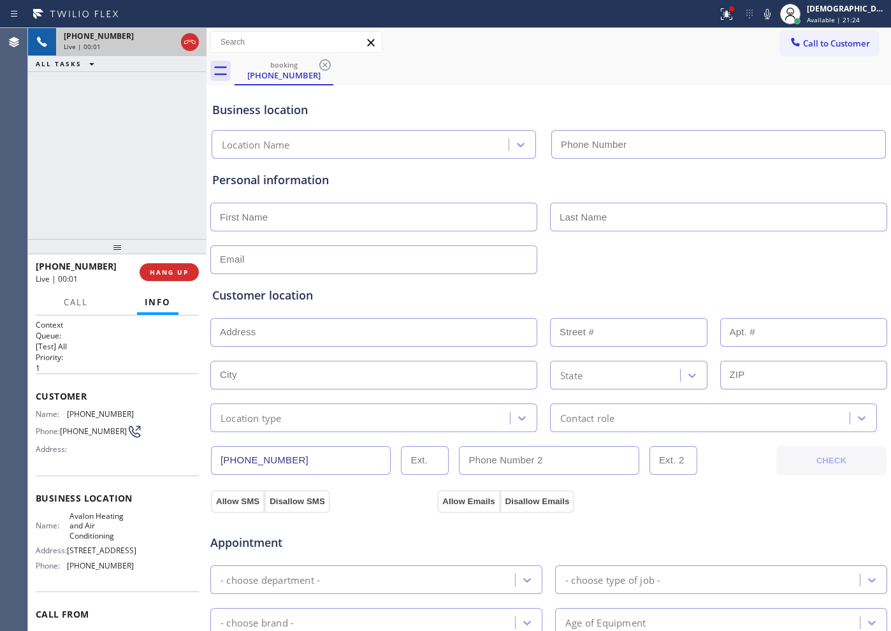
type input "[PHONE_NUMBER]"
click at [191, 50] on button at bounding box center [190, 42] width 18 height 18
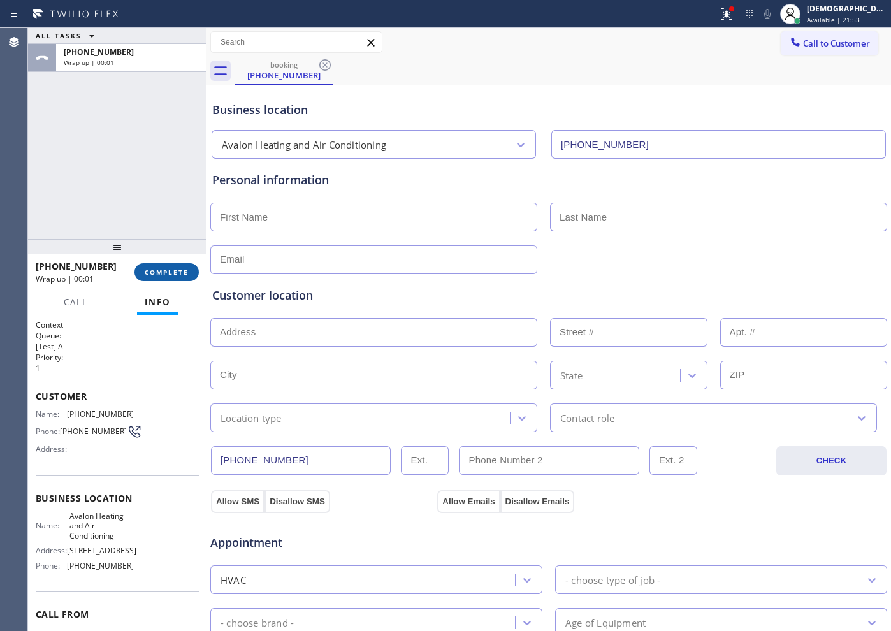
click at [178, 274] on span "COMPLETE" at bounding box center [167, 272] width 44 height 9
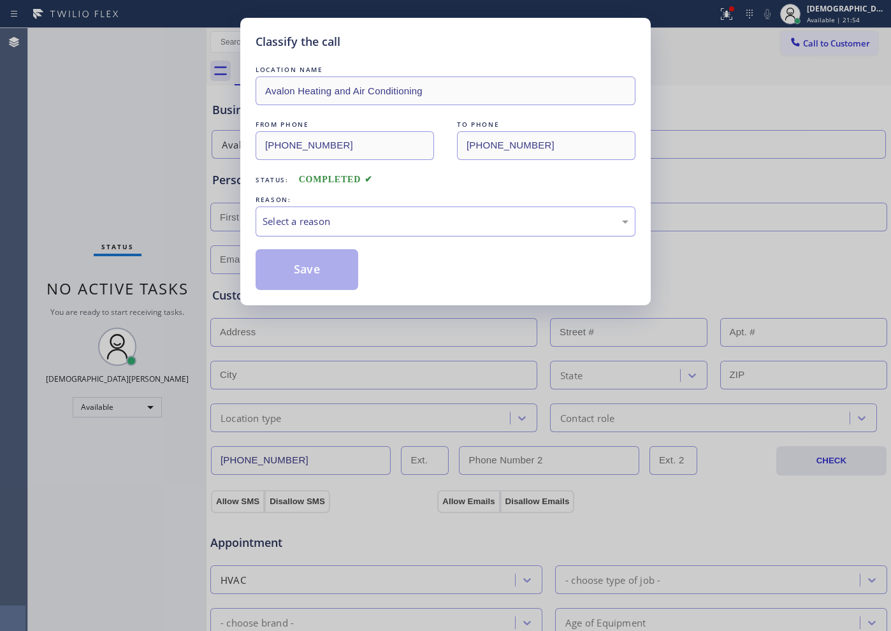
click at [338, 219] on div "Select a reason" at bounding box center [446, 221] width 366 height 15
click at [342, 265] on button "Save" at bounding box center [307, 269] width 103 height 41
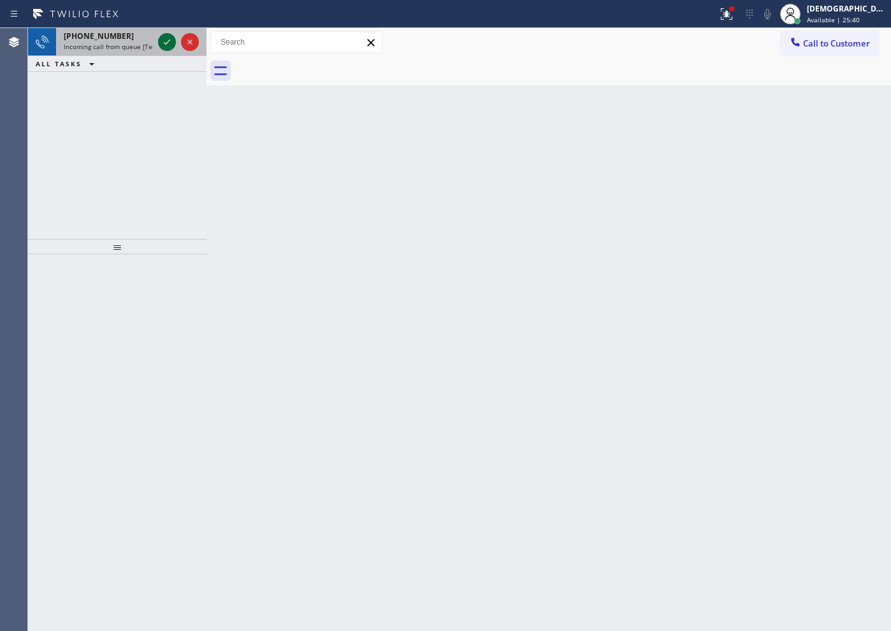
click at [164, 45] on icon at bounding box center [166, 41] width 15 height 15
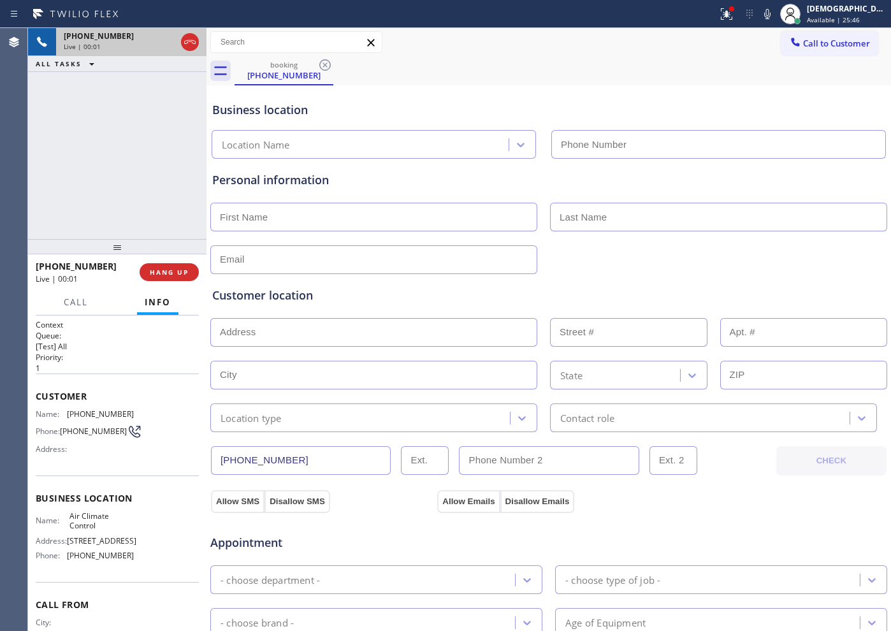
type input "[PHONE_NUMBER]"
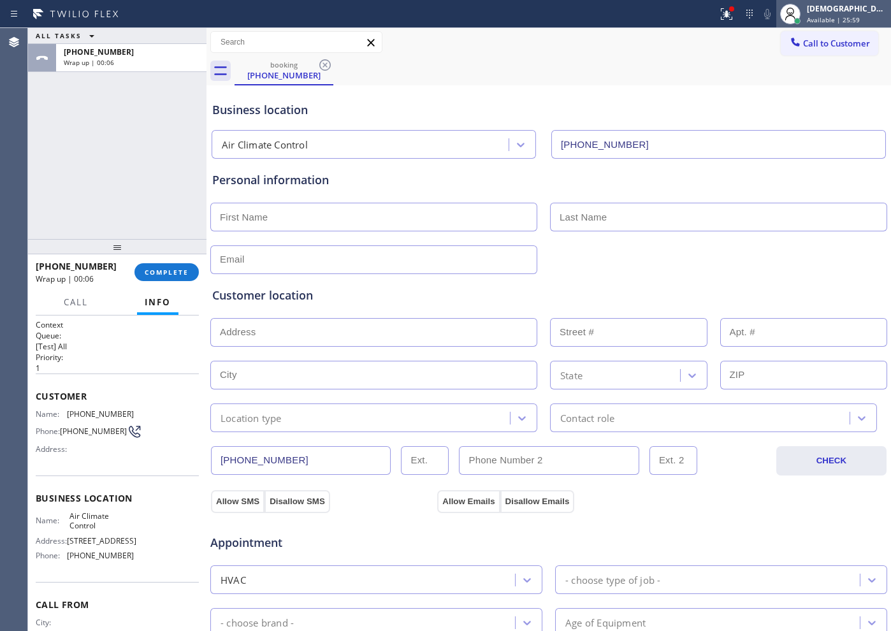
click at [858, 11] on div "[DEMOGRAPHIC_DATA][PERSON_NAME]" at bounding box center [847, 8] width 80 height 11
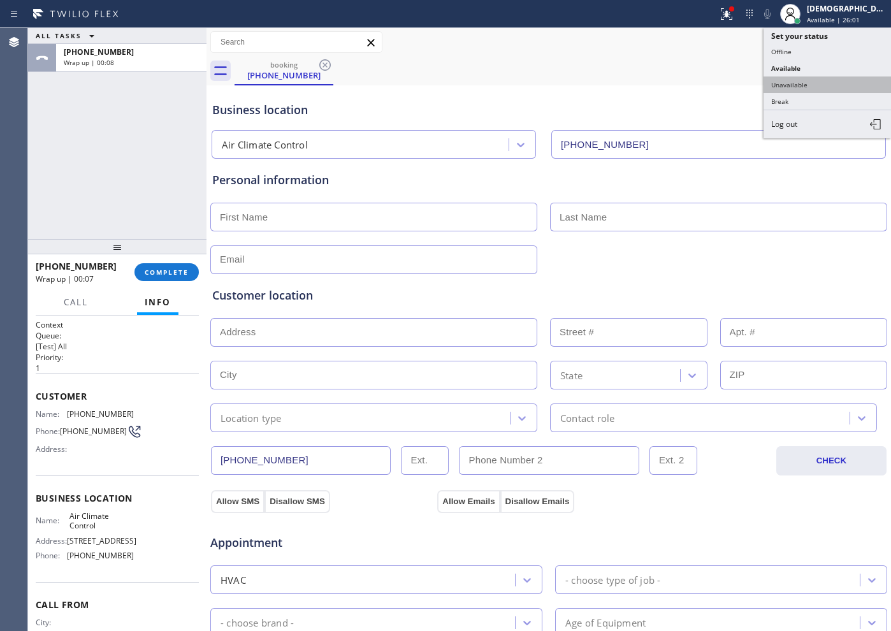
click at [860, 82] on button "Unavailable" at bounding box center [828, 85] width 128 height 17
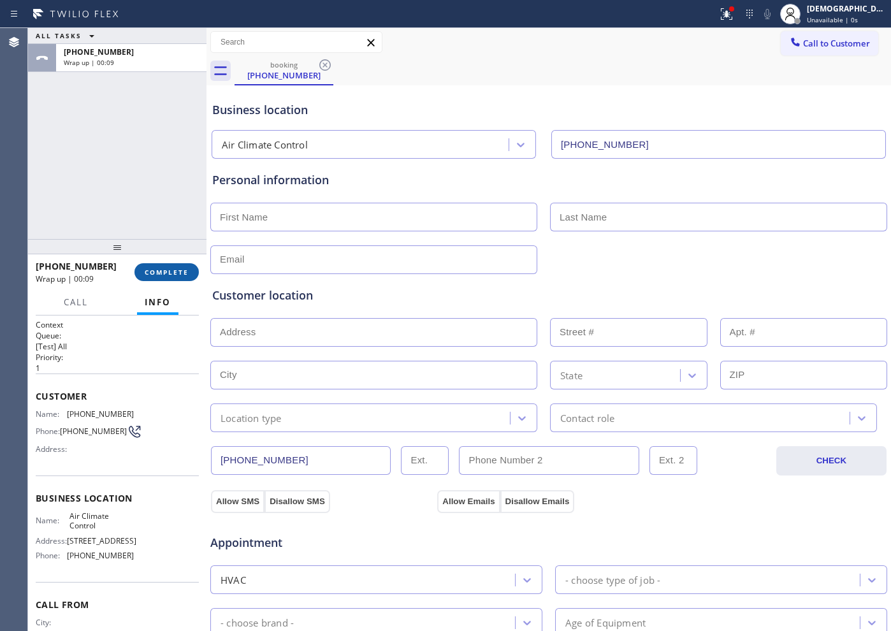
click at [177, 271] on span "COMPLETE" at bounding box center [167, 272] width 44 height 9
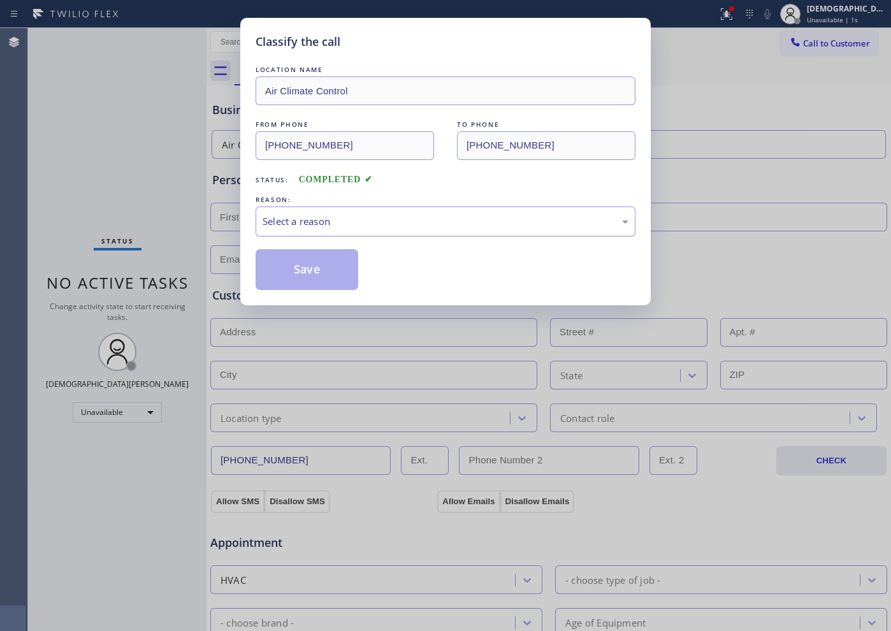
click at [365, 218] on div "Select a reason" at bounding box center [446, 221] width 366 height 15
click at [321, 271] on button "Save" at bounding box center [307, 269] width 103 height 41
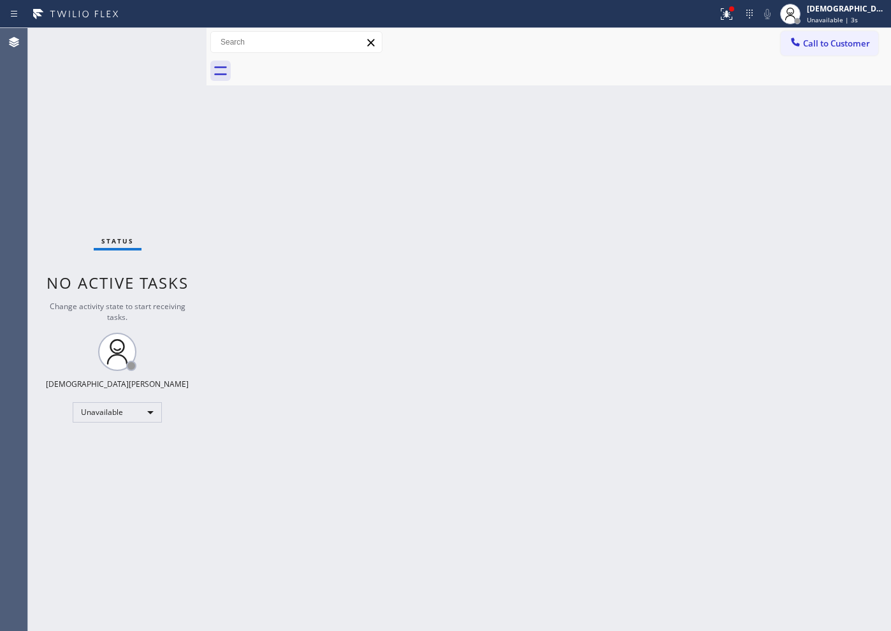
click at [851, 12] on div "[DEMOGRAPHIC_DATA][PERSON_NAME]" at bounding box center [847, 8] width 80 height 11
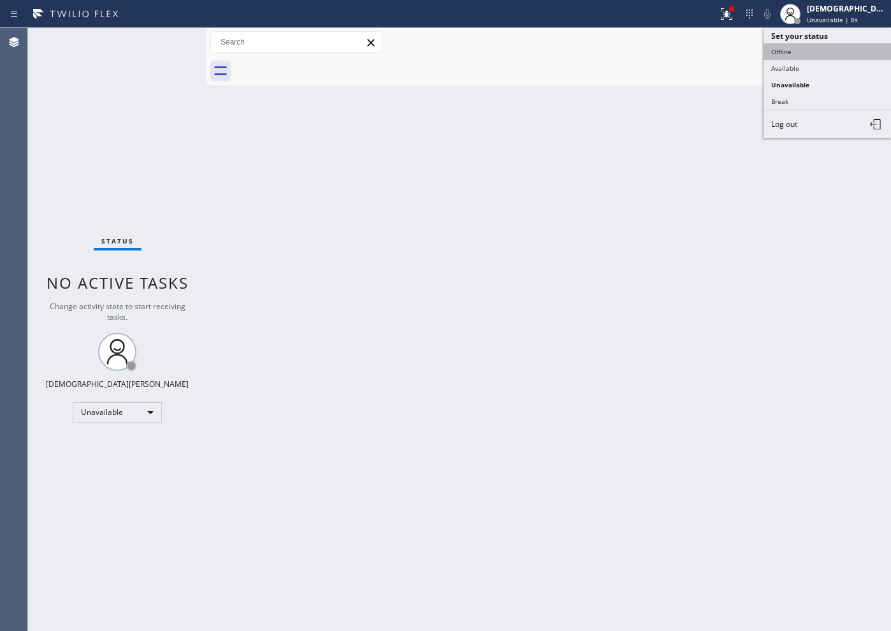
click at [807, 54] on button "Offline" at bounding box center [828, 51] width 128 height 17
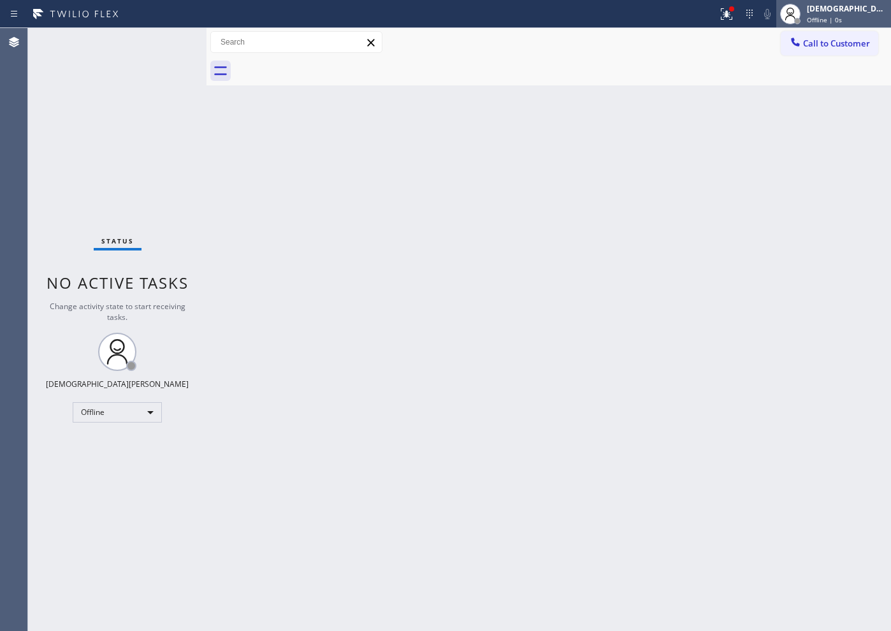
click at [842, 15] on span "Offline | 0s" at bounding box center [824, 19] width 35 height 9
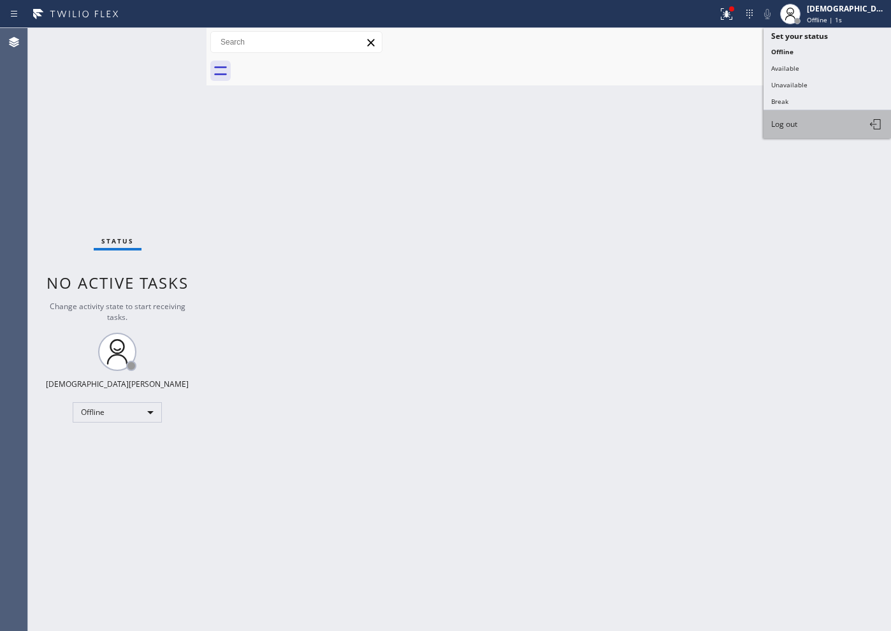
click at [834, 122] on button "Log out" at bounding box center [828, 124] width 128 height 28
